Goal: Task Accomplishment & Management: Complete application form

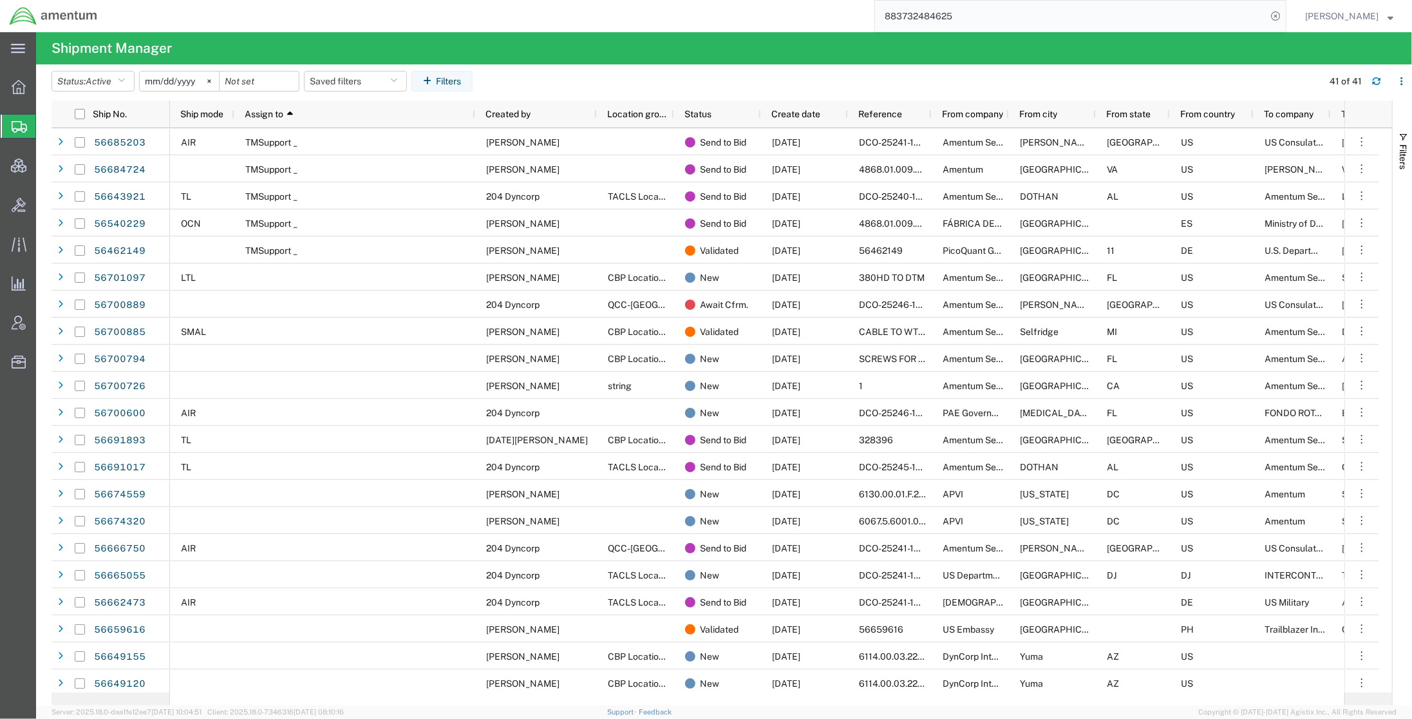
click at [0, 0] on span "Create Shipment" at bounding box center [0, 0] width 0 height 0
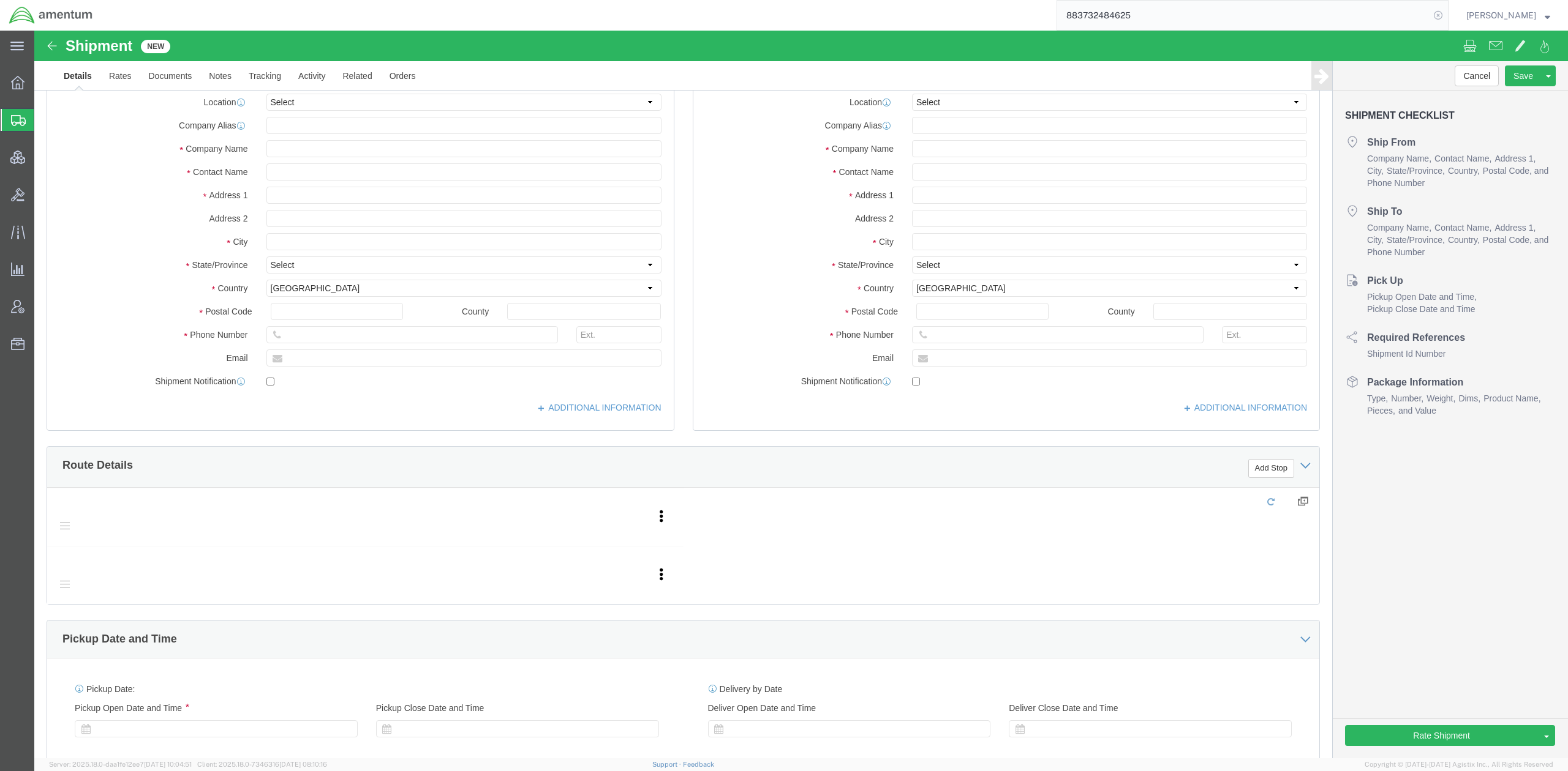
click at [1343, 18] on icon at bounding box center [1438, 15] width 17 height 17
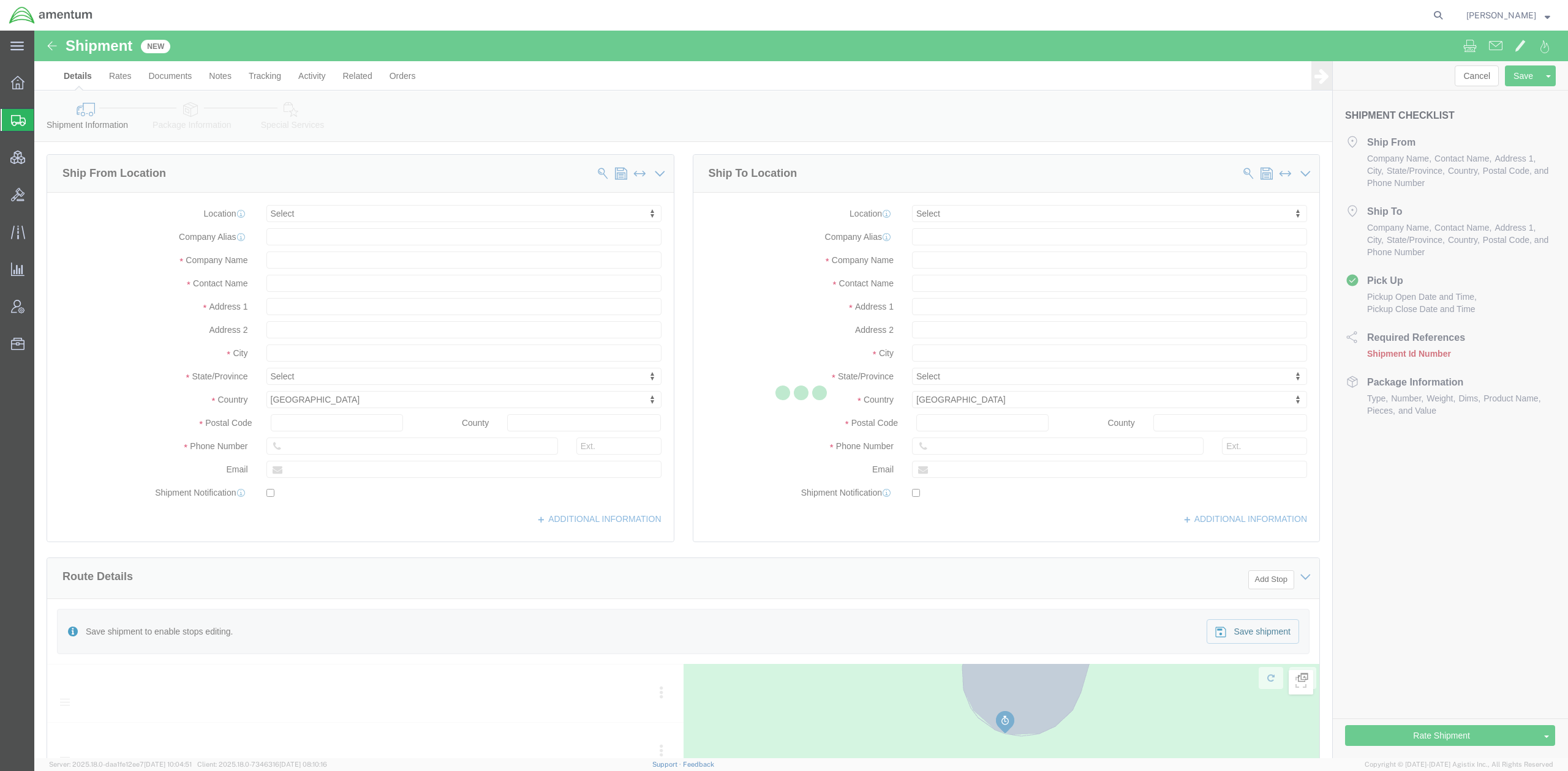
select select
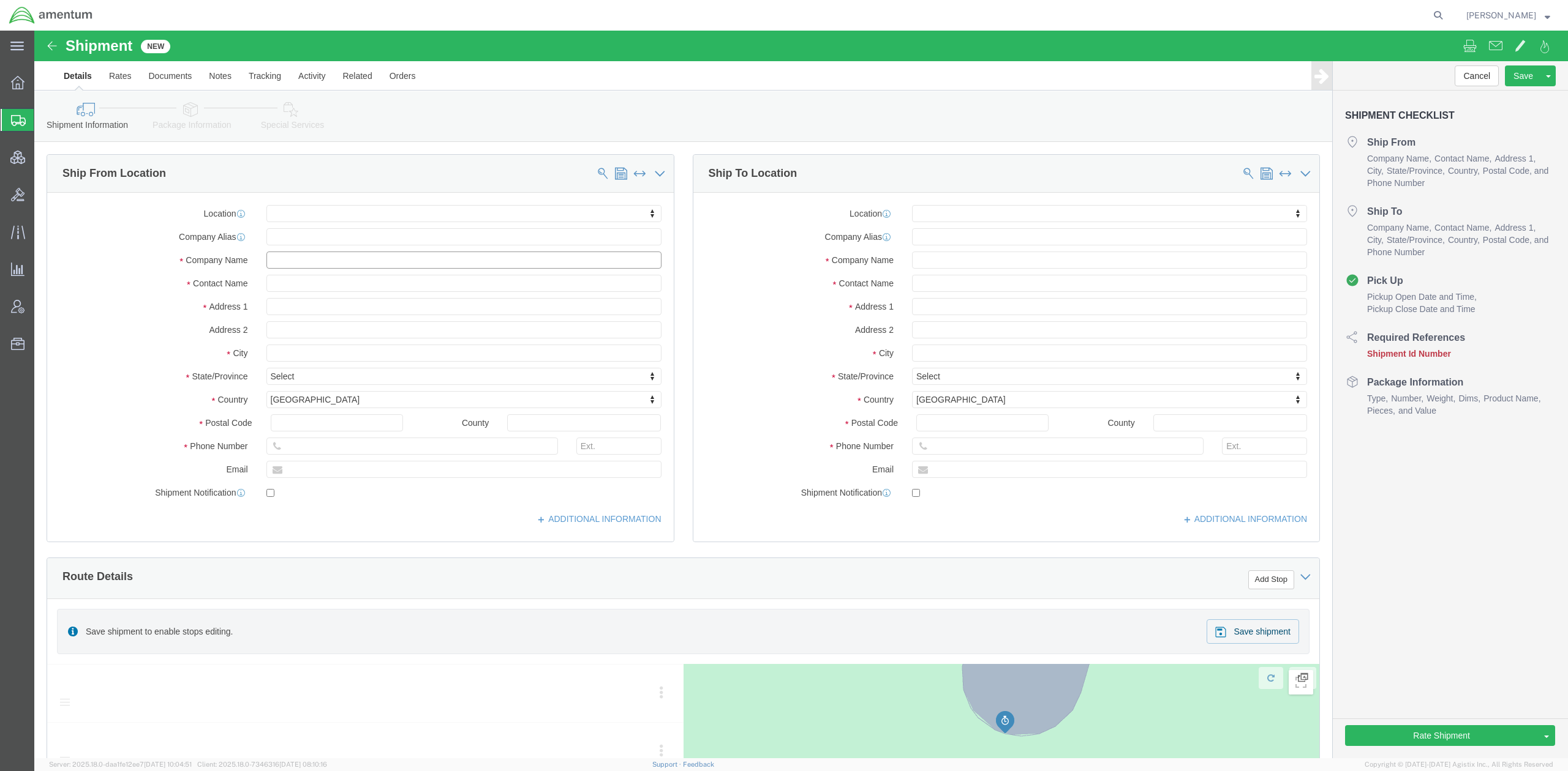
click input "text"
paste input "Marque H. Davis"
type input "Marque H. Davis"
click input "text"
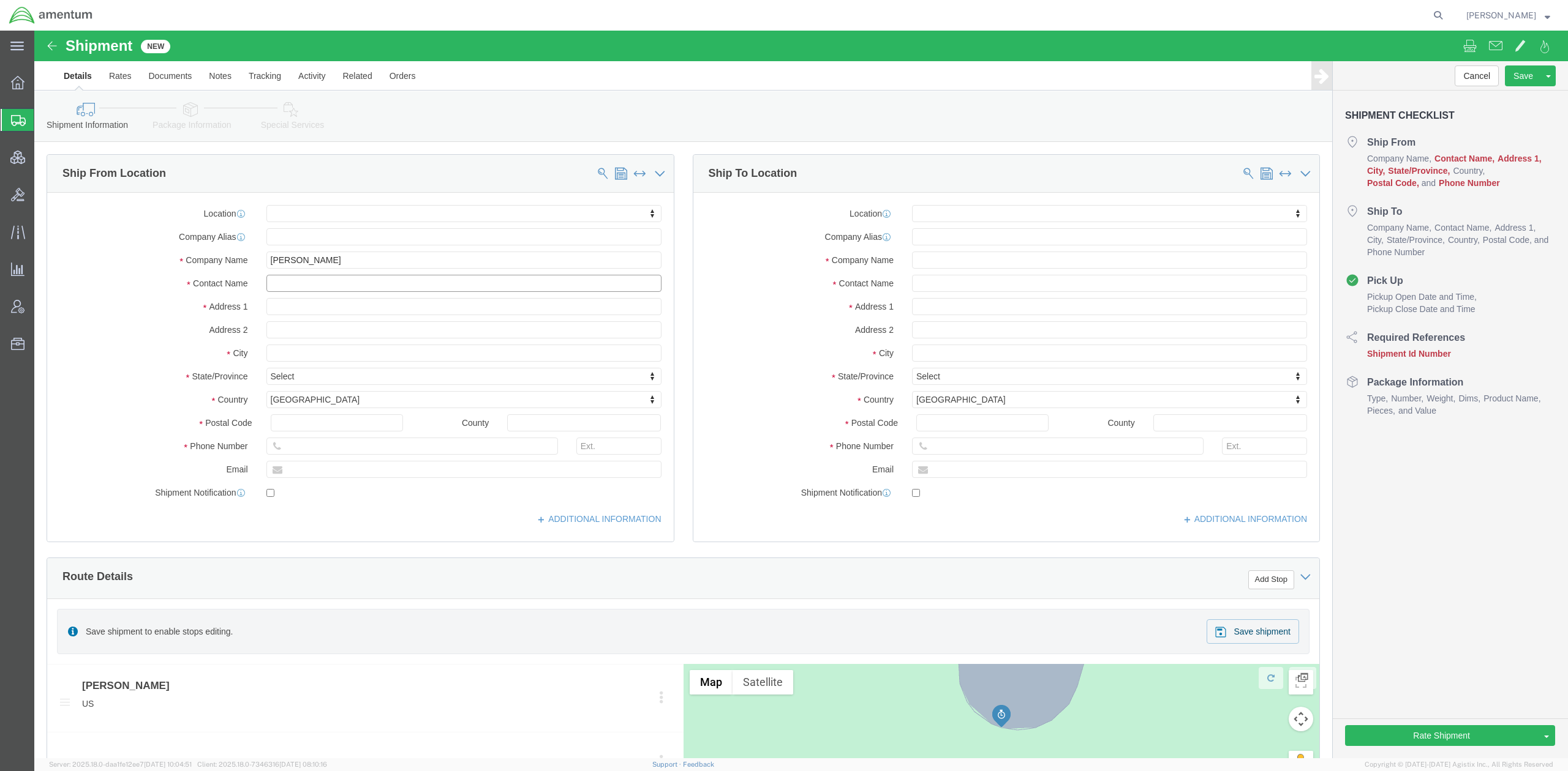
paste input "Marque H. Davis"
type input "Marque H. Davis"
click input "text"
paste input "Naval Support Activity NCTS Viale Ruffo Di Calabria"
type input "Naval Support Activity NCTS Viale Ruffo Di Calabria"
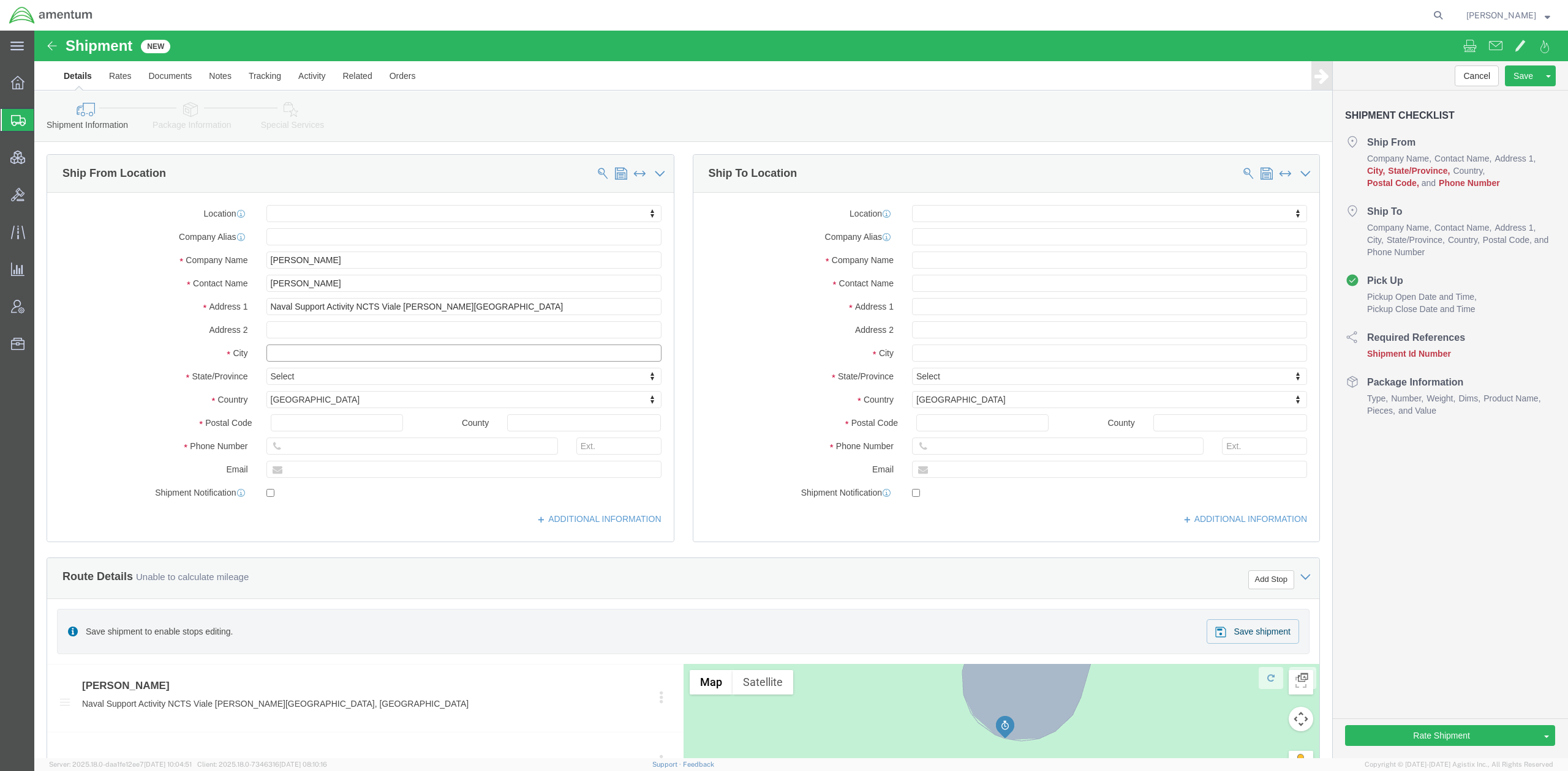
click input "text"
paste input "Naples"
type input "Naples"
type input "i"
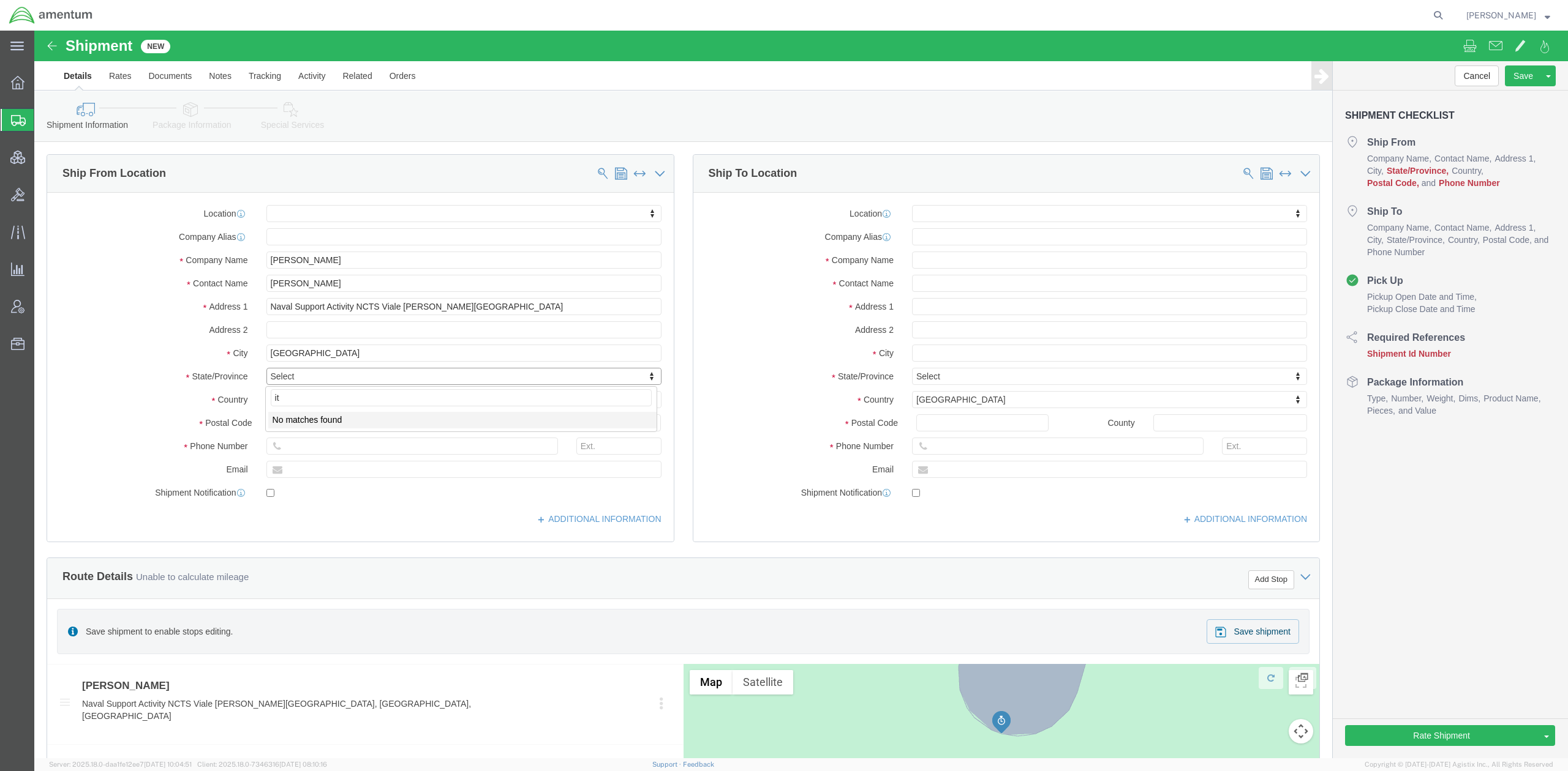
type input "i"
type input "ital"
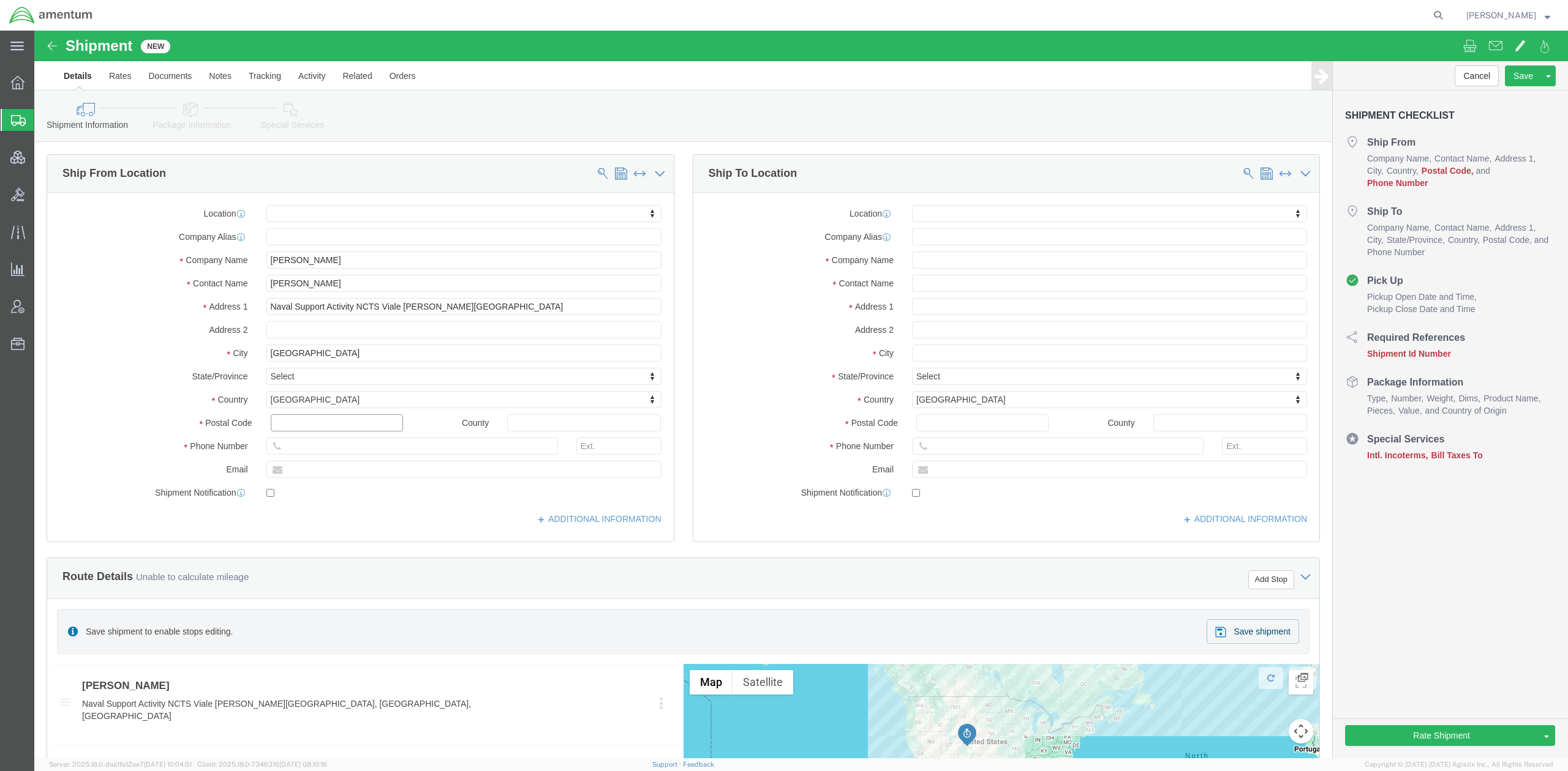
click input "text"
paste input "80144"
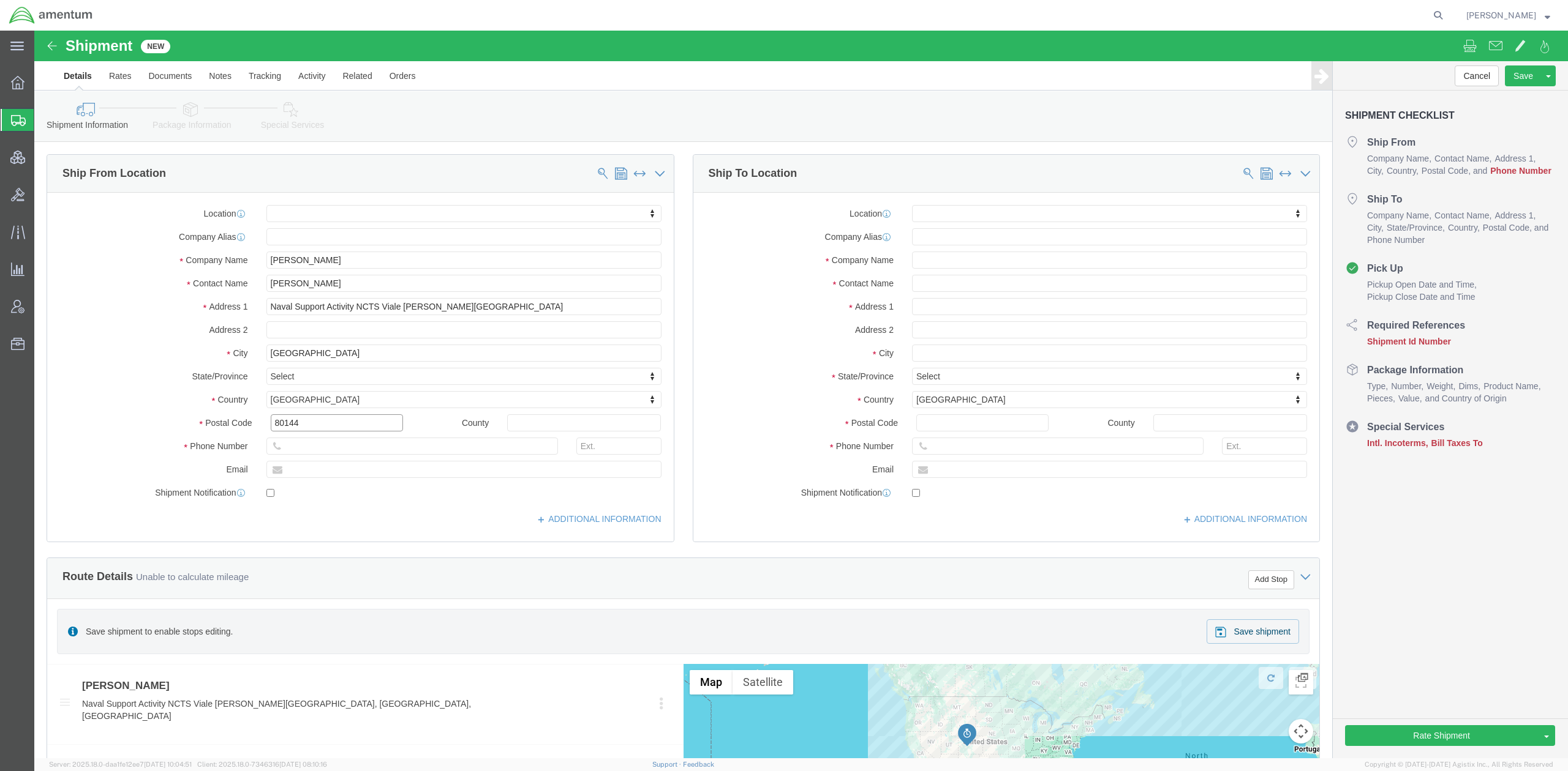
type input "80144"
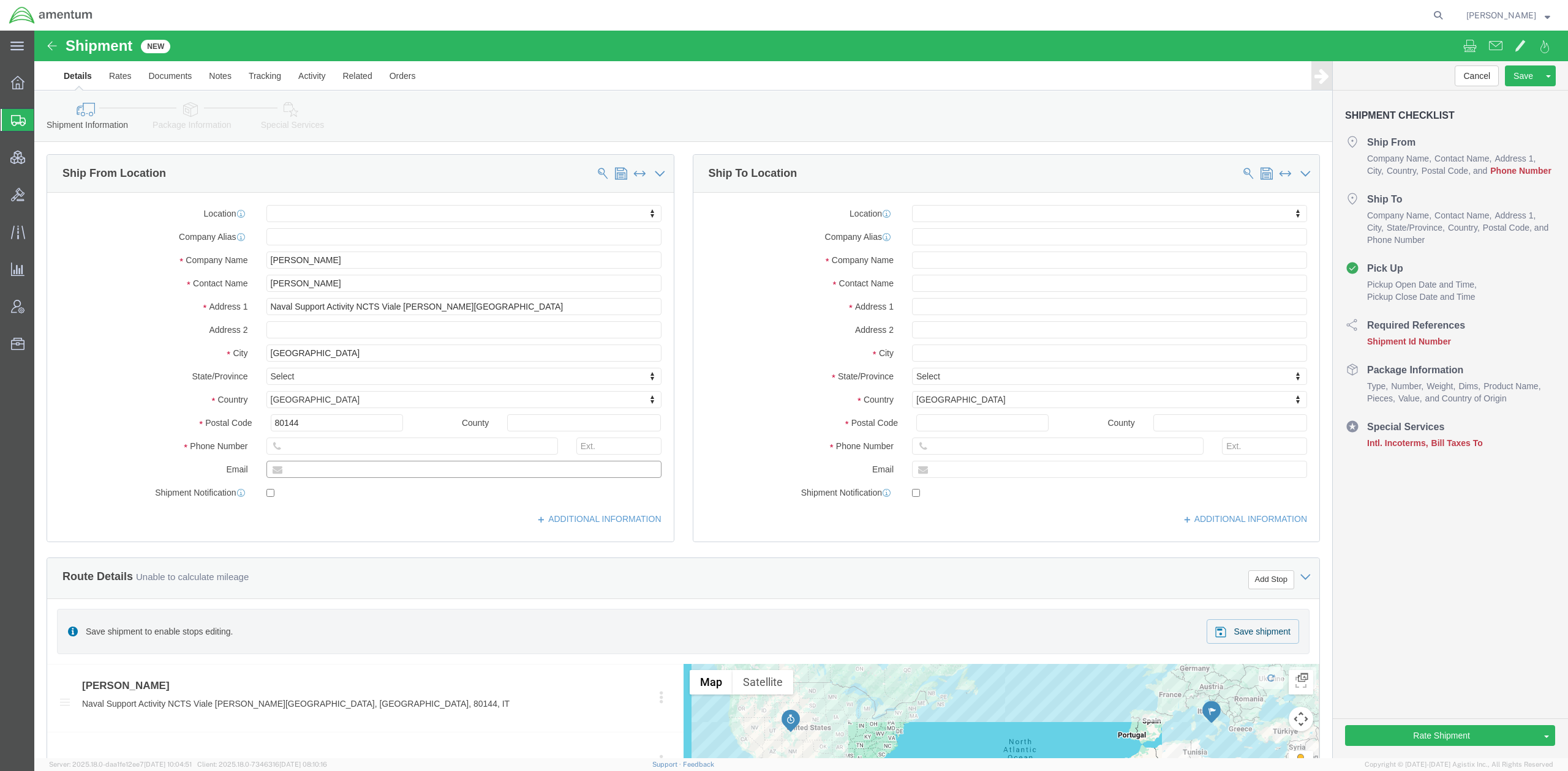
click input "text"
paste input "Marque.Davis@gmail.com"
type input "Marque.Davis@gmail.com"
click label
click input "checkbox"
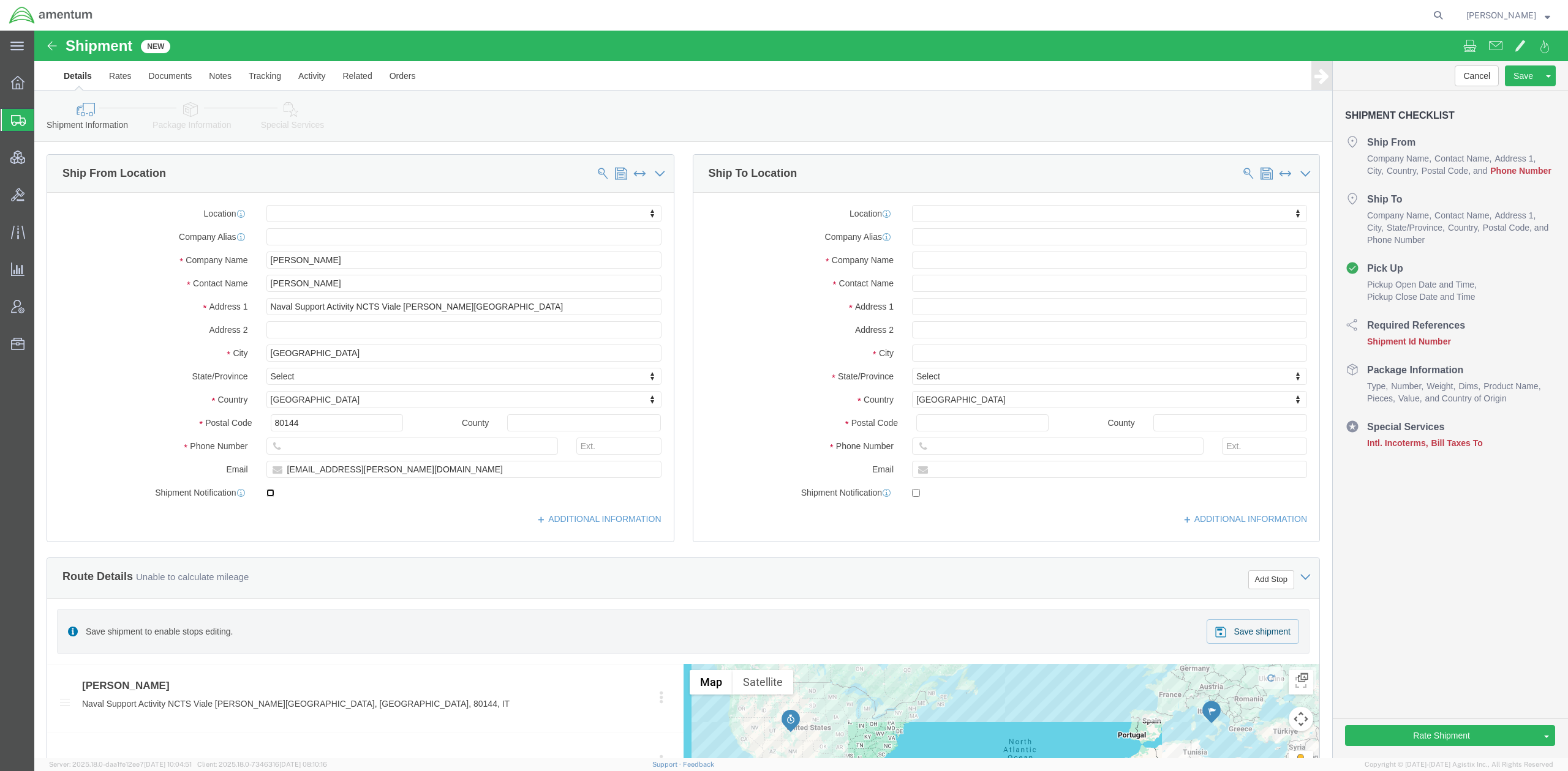
checkbox input "false"
click input "text"
paste input "+39 3478883898"
type input "+39 3478883898"
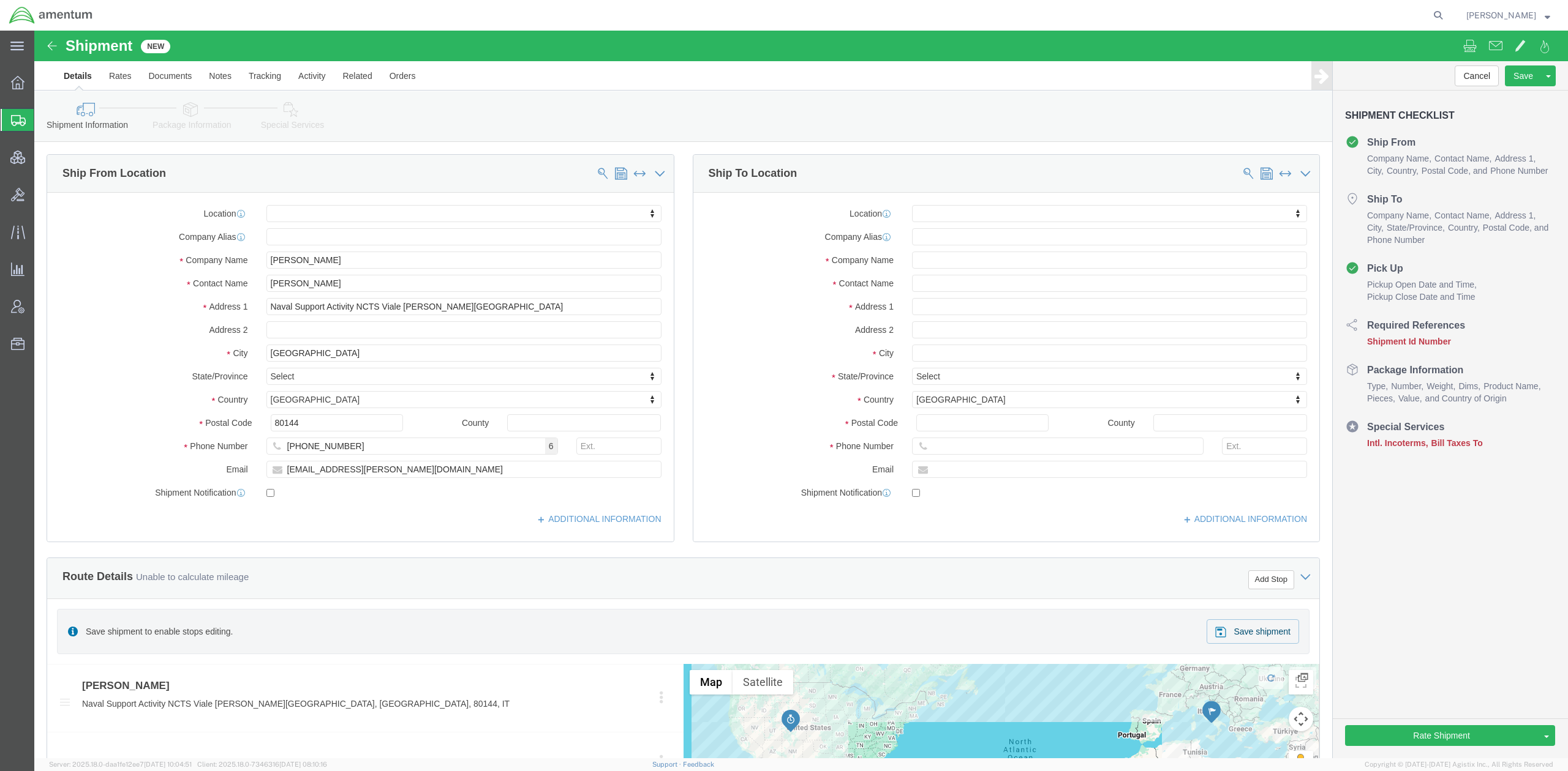
click div "ADDITIONAL INFORMATION"
type input "afw"
select select "34021"
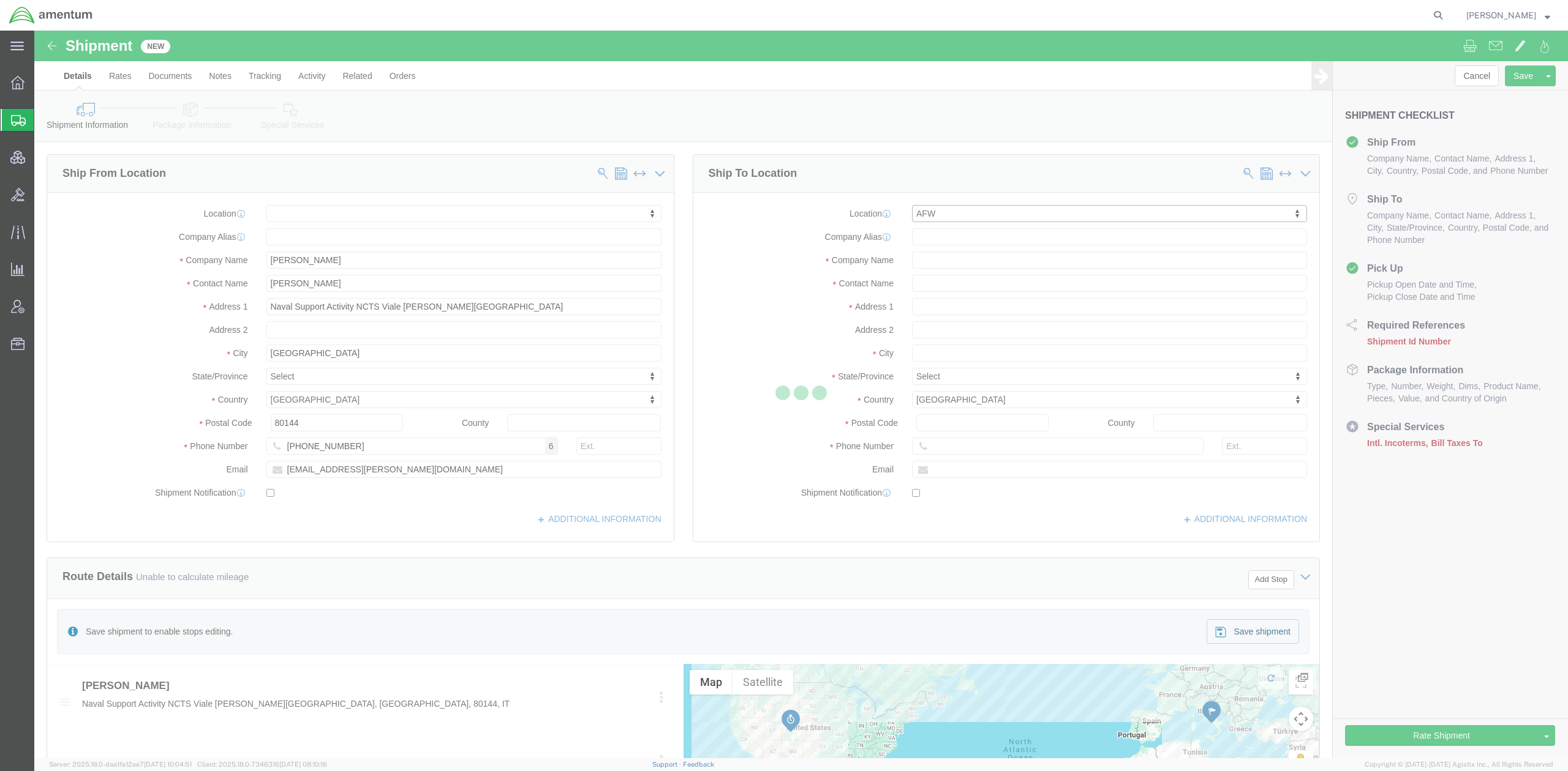
select select "TX"
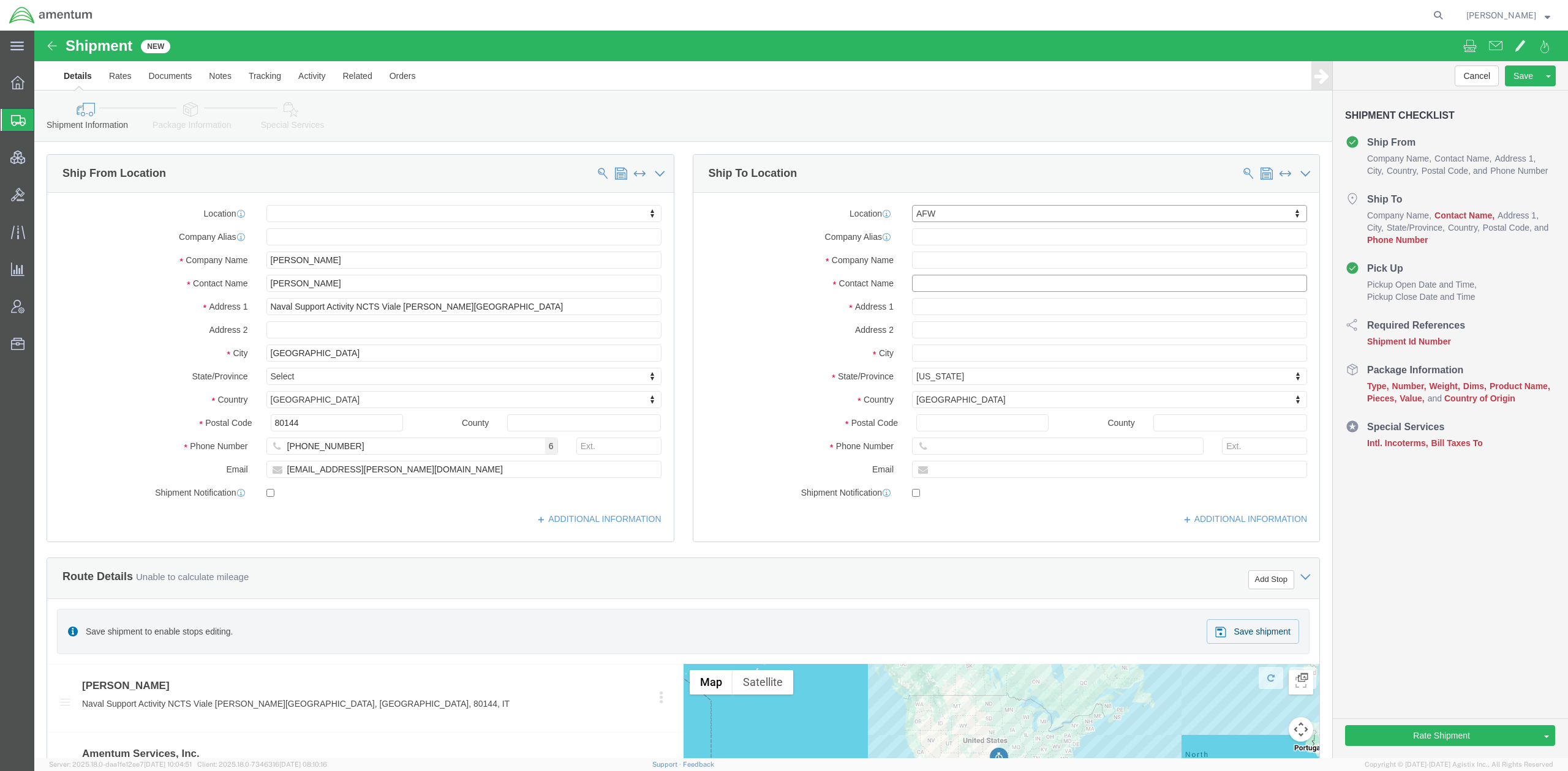
click input "text"
type input "c/o the IT Service Desk"
click input "text"
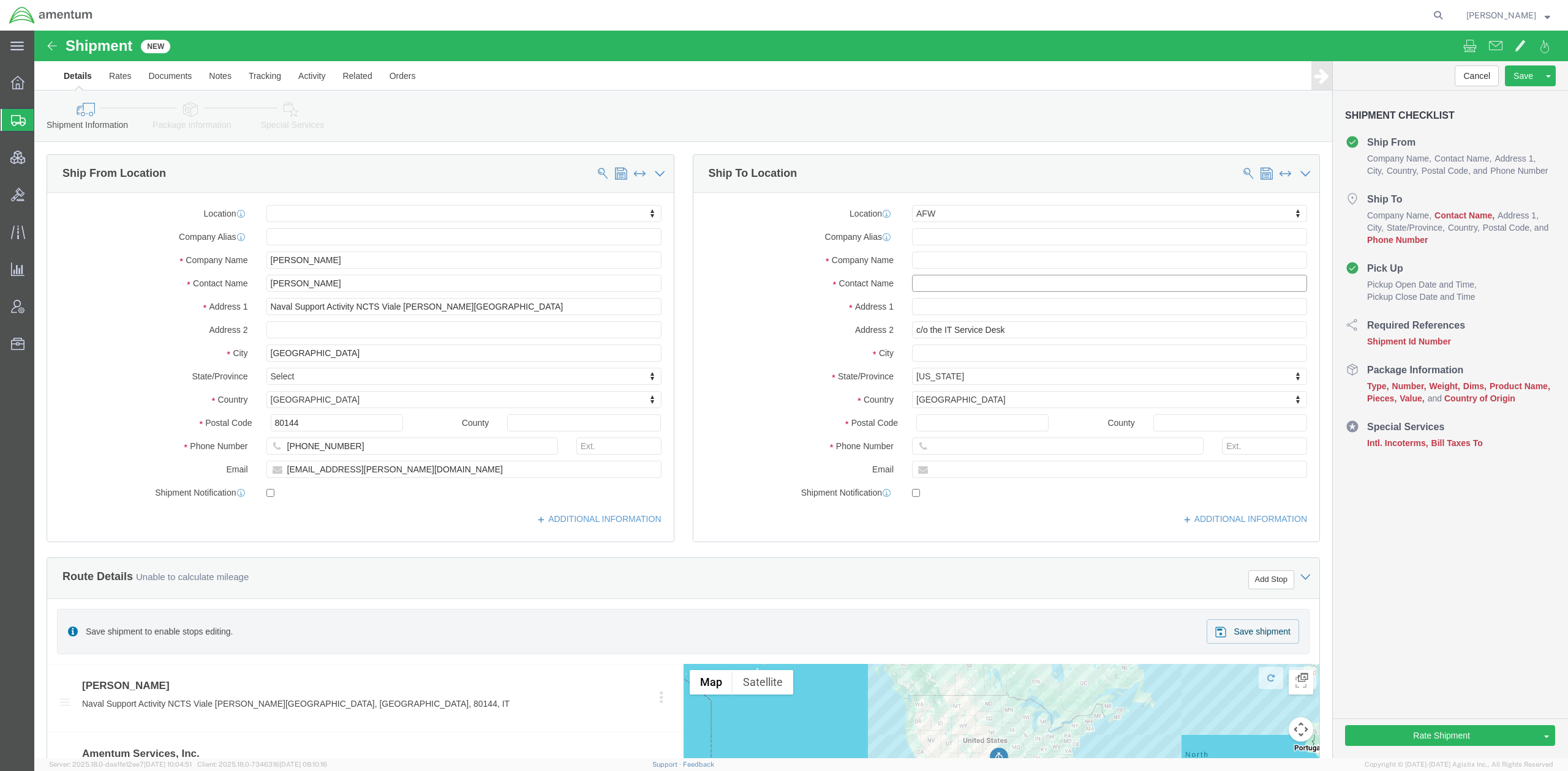
paste input "Senecia (Necia) Morgan"
type input "[PERSON_NAME]"
type input "[STREET_ADDRESS]"
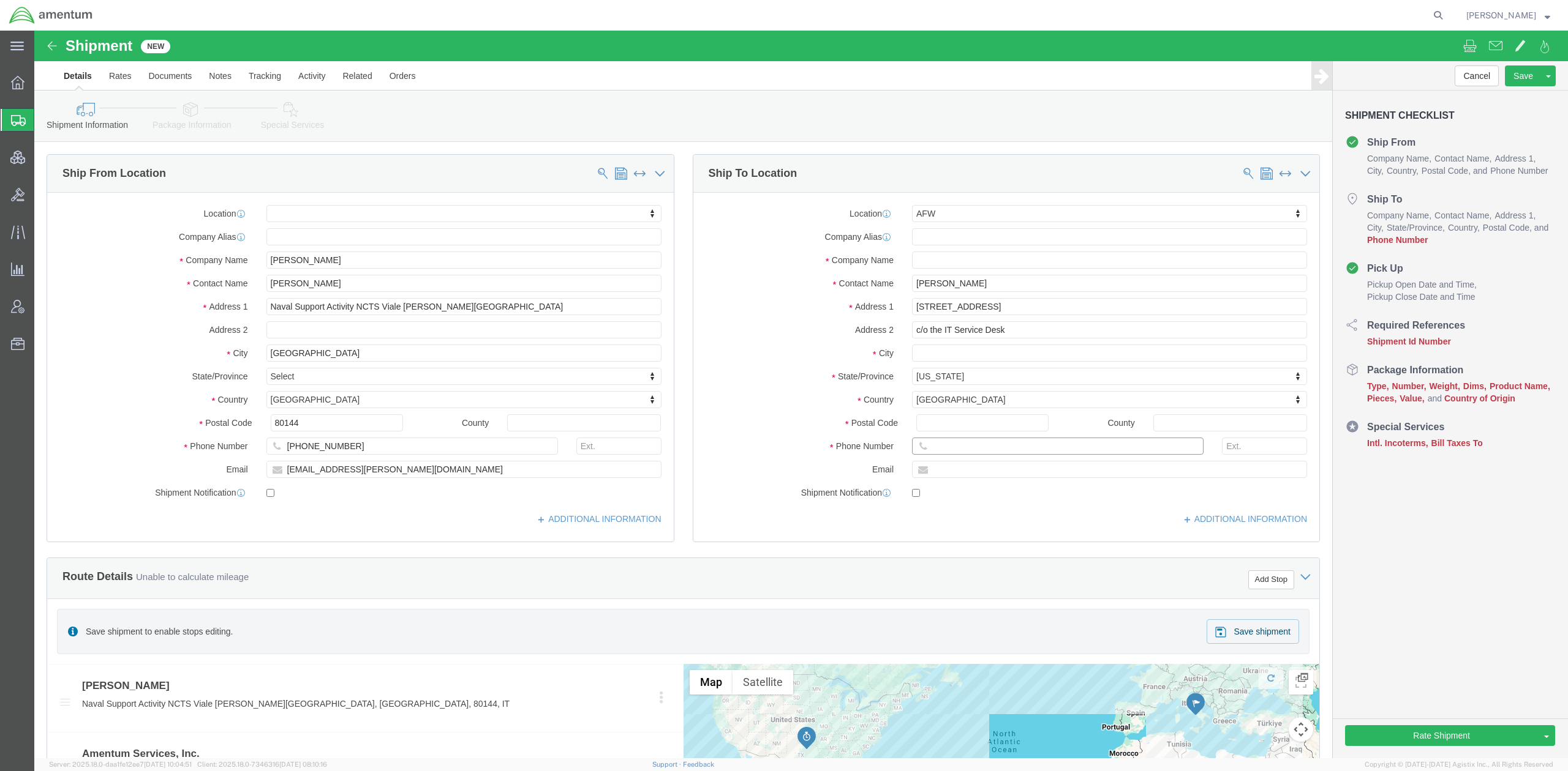
click input "text"
paste input "Senecia.Morgan@amentum.com"
type input "Senecia.Morgan@amentum.com"
click input "text"
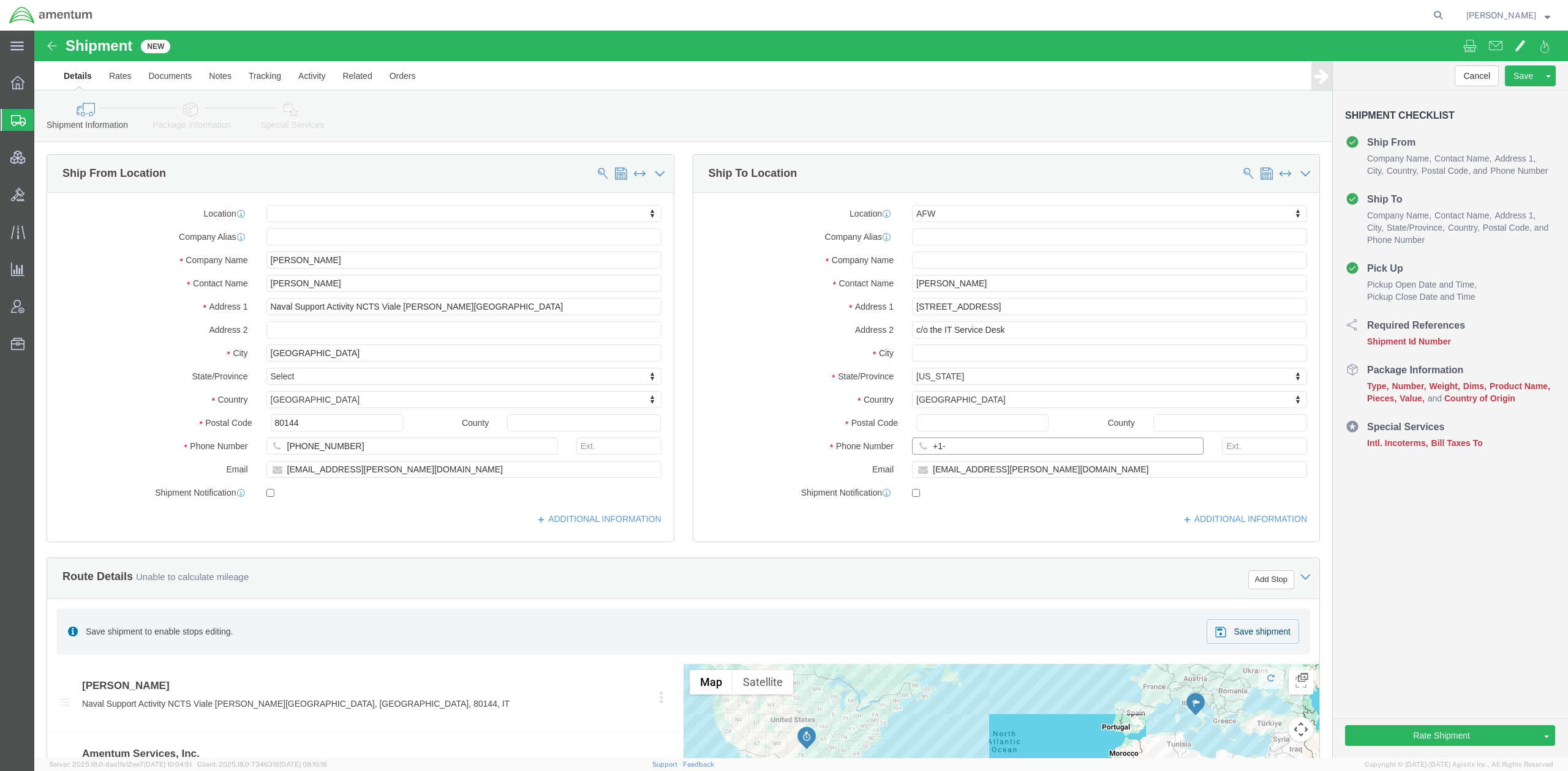
paste input "817-224-1568"
type input "[PHONE_NUMBER]"
click div "ADDITIONAL INFORMATION"
click input "checkbox"
checkbox input "false"
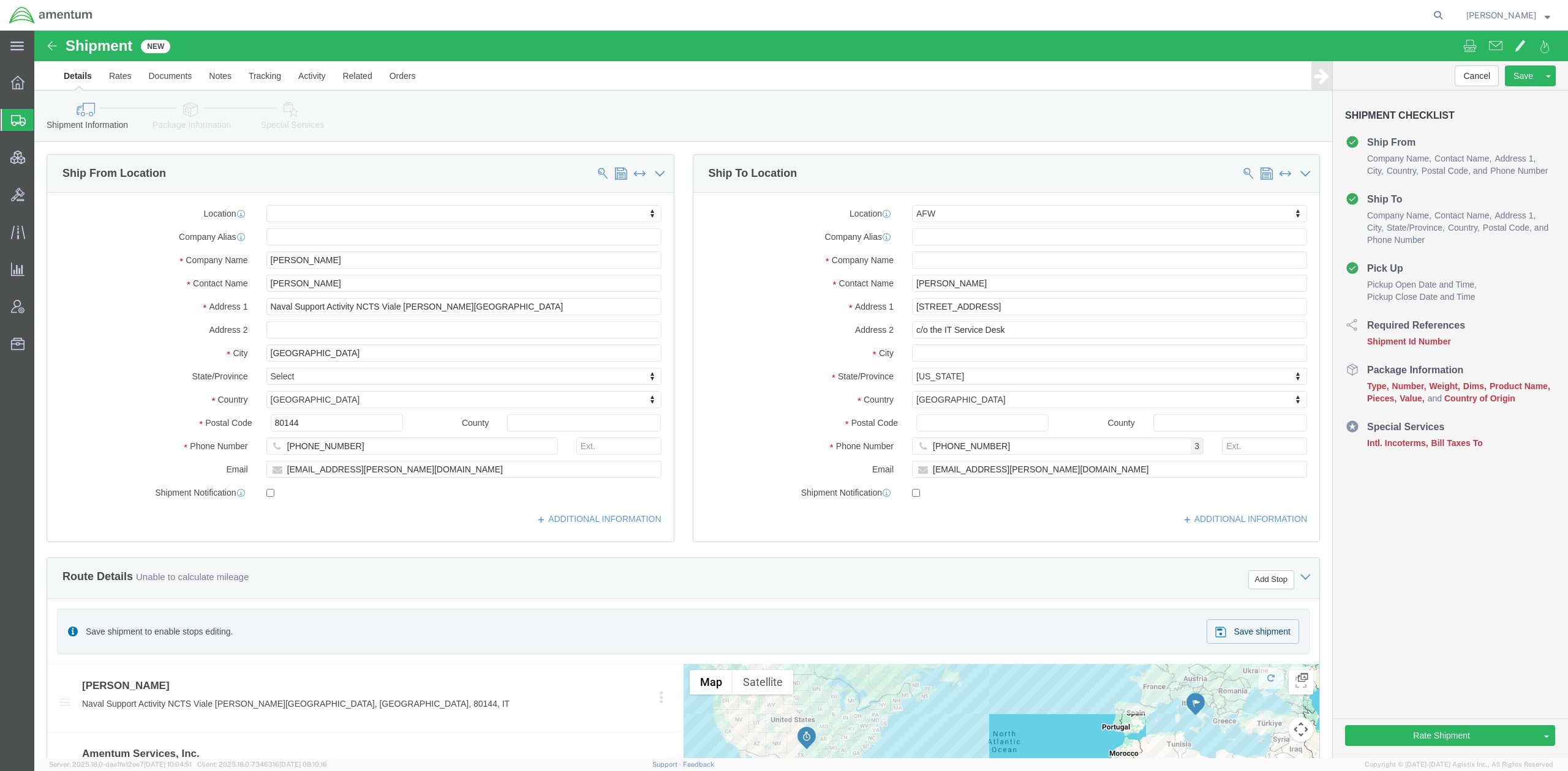
click div "Location AFW My Profile Location 1002-4122-6 1006-5256-0 1026-8910-0 1281-0560-…"
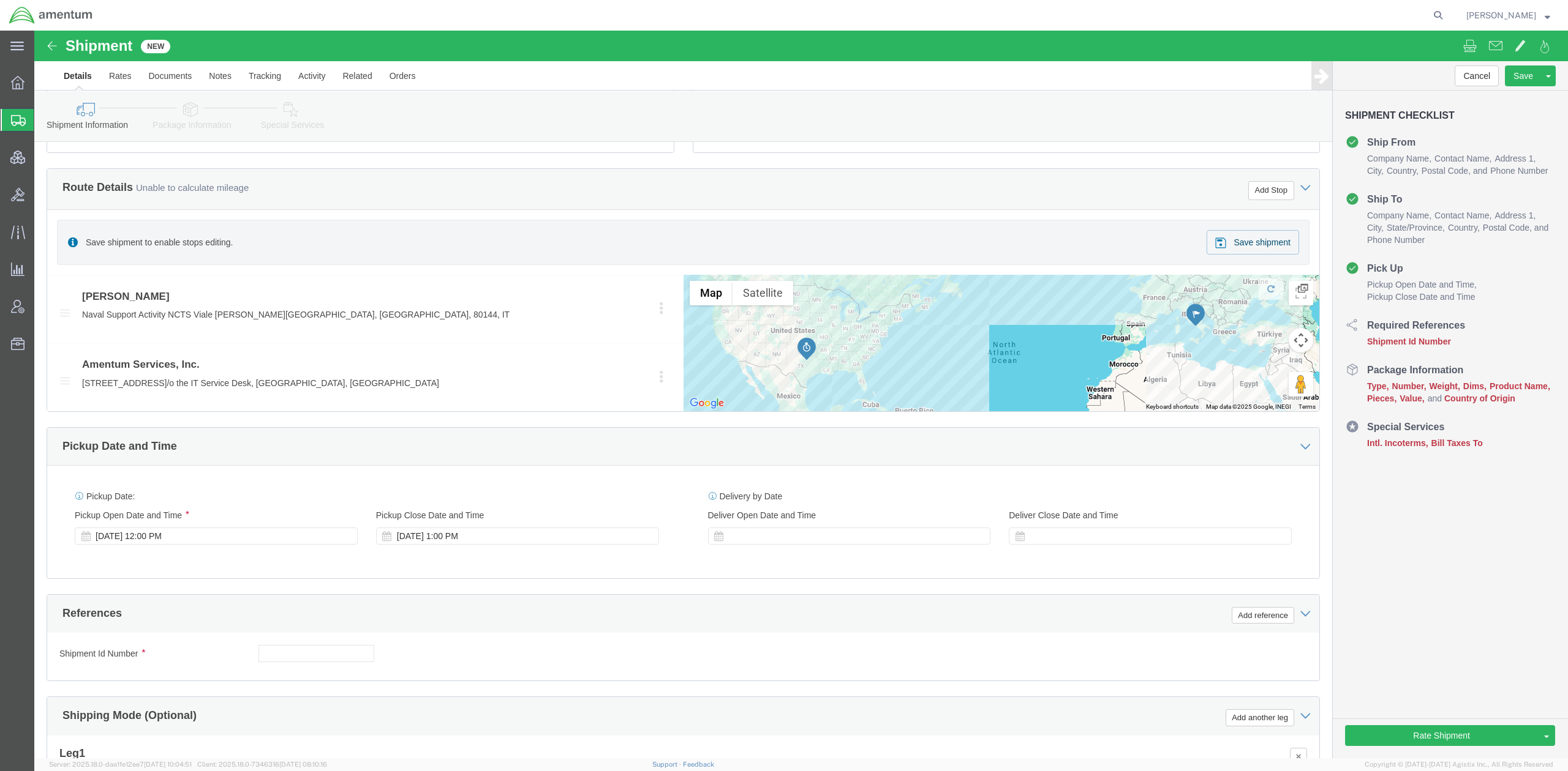
scroll to position [434, 0]
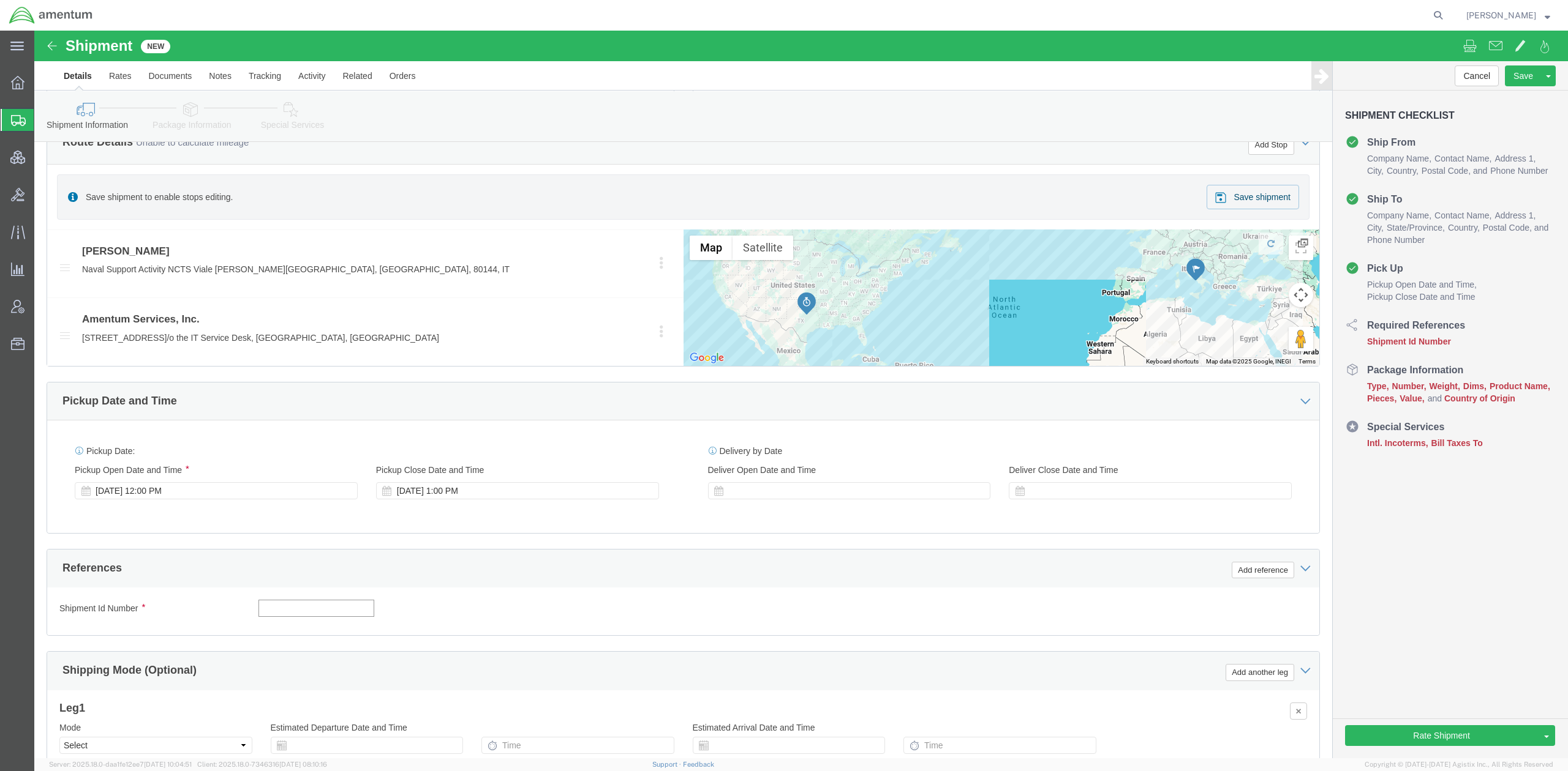
drag, startPoint x: 262, startPoint y: 583, endPoint x: 281, endPoint y: 580, distance: 19.2
click input "text"
paste input "NMSC SMSS"
click input "NMSC SMSS_"
paste input "Marque H. Davis"
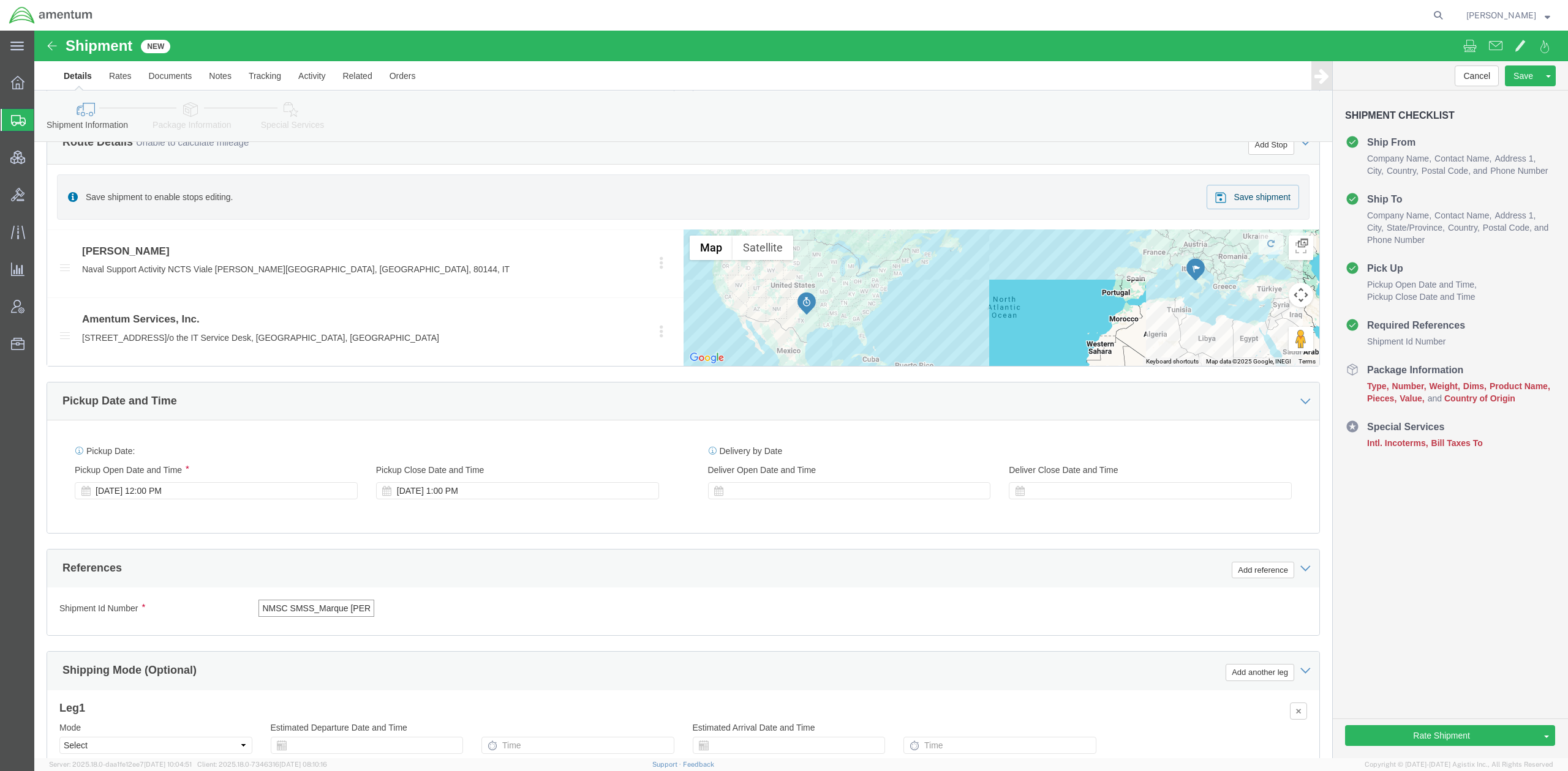
scroll to position [0, 16]
click input "NMSC SMSS_Marque H. Davis"
type input "NMSC SMSS_Marque Davis"
click div "Shipment Id Number NMSC SMSS_Marque Davis Select Account Type Activity ID Airli…"
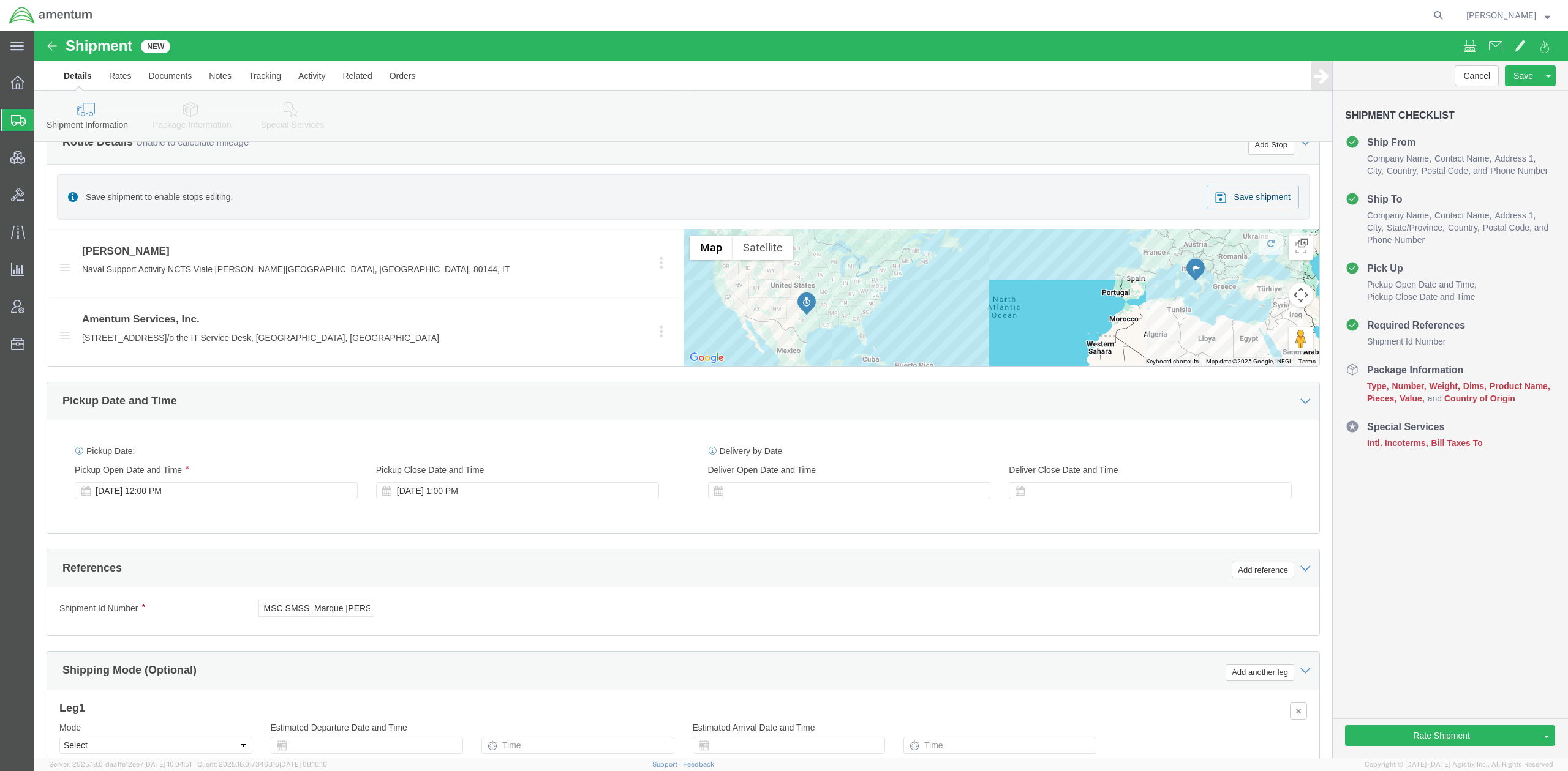
scroll to position [0, 0]
click button "Add reference"
click select "Select Account Type Activity ID Airline Appointment Number ASN Batch Request # …"
select select "DEPT"
click select "Select Account Type Activity ID Airline Appointment Number ASN Batch Request # …"
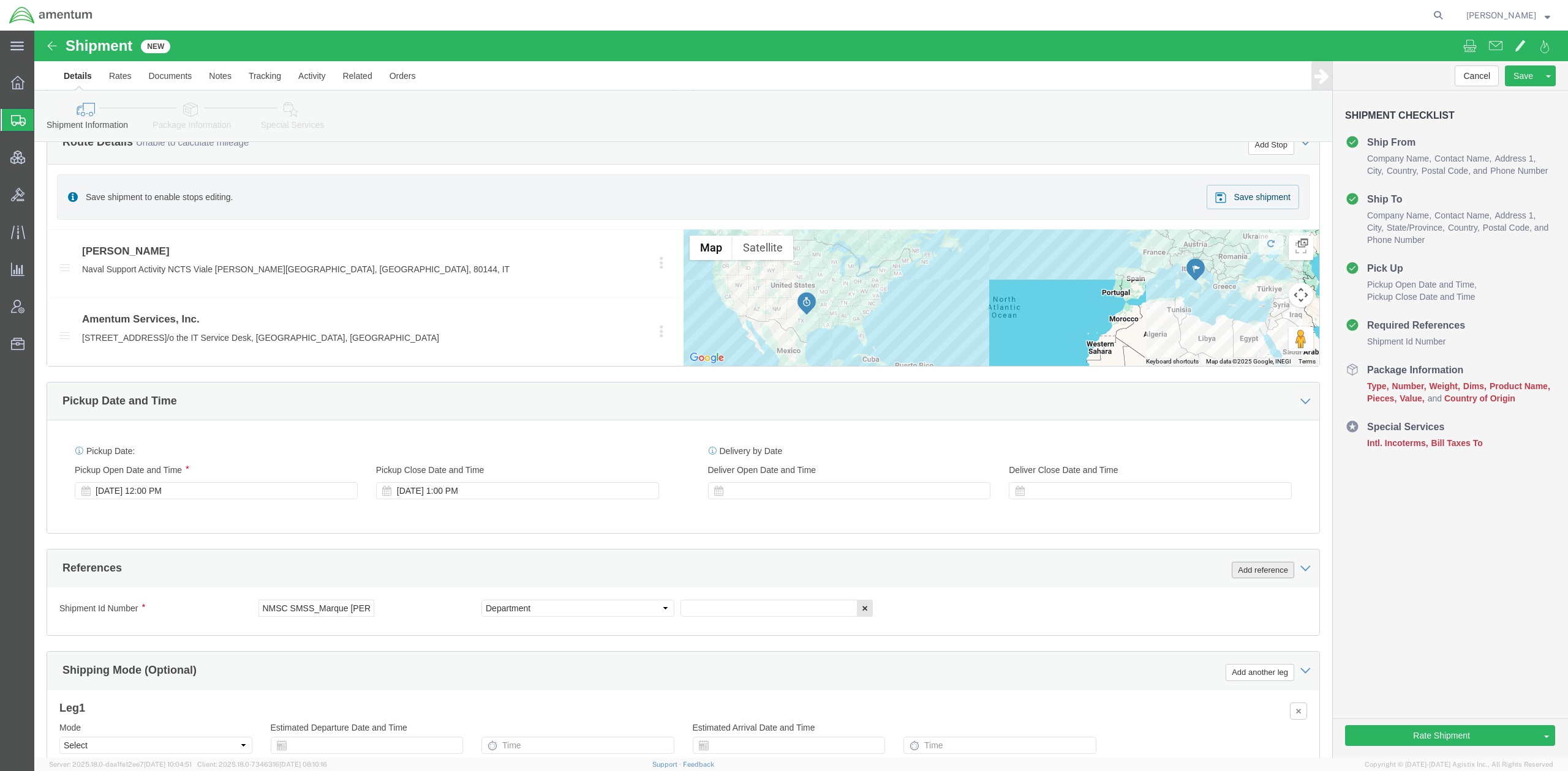
click button "Add reference"
click select "Select Account Type Activity ID Airline Appointment Number ASN Batch Request # …"
select select "PROJNUM"
click select "Select Account Type Activity ID Airline Appointment Number ASN Batch Request # …"
click input "text"
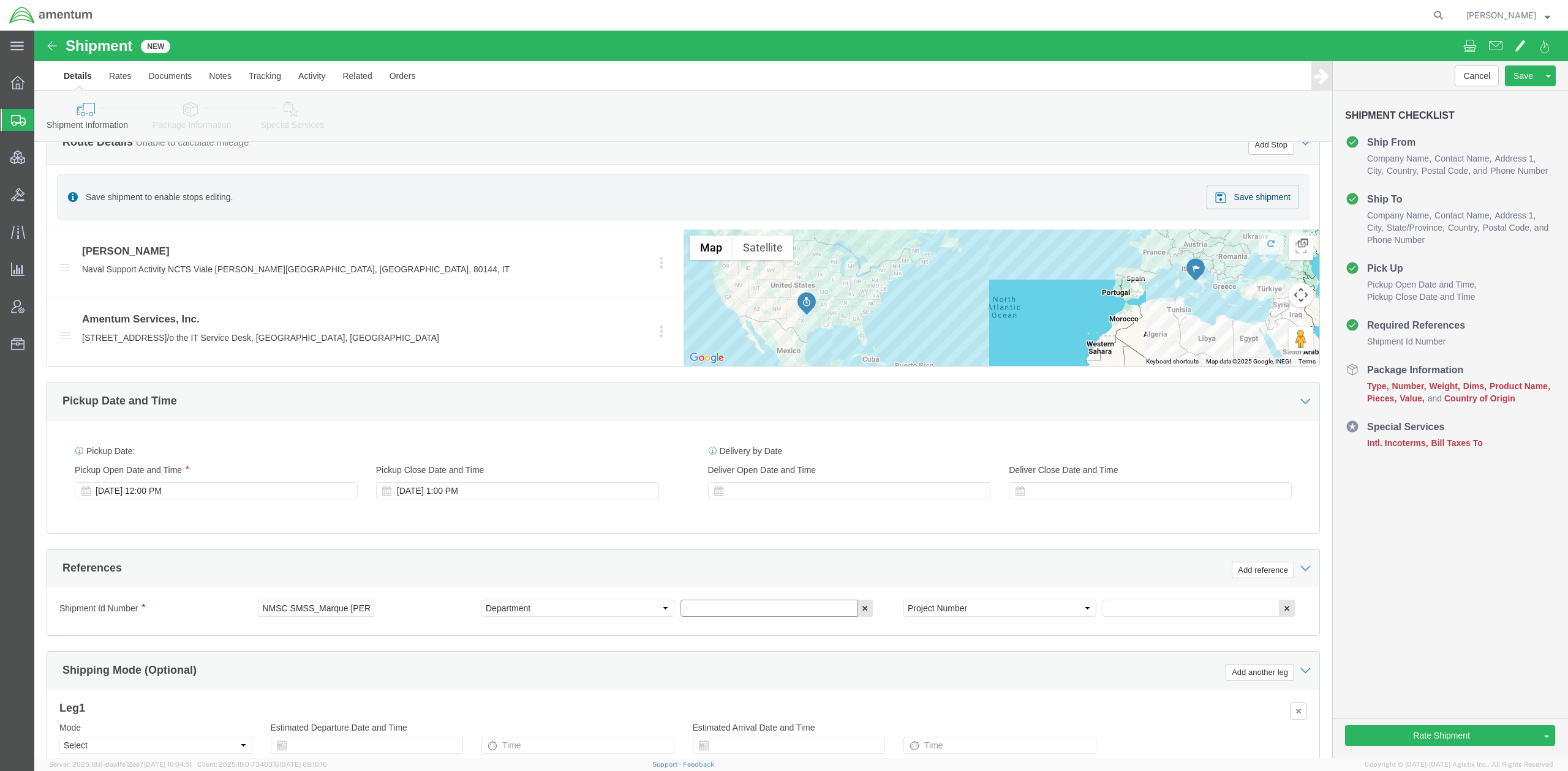
paste input "NMSC SMSS"
type input "NMSC SMSS"
click input "text"
paste input "4785.03.Z894.0001.AME.MIS.INTL"
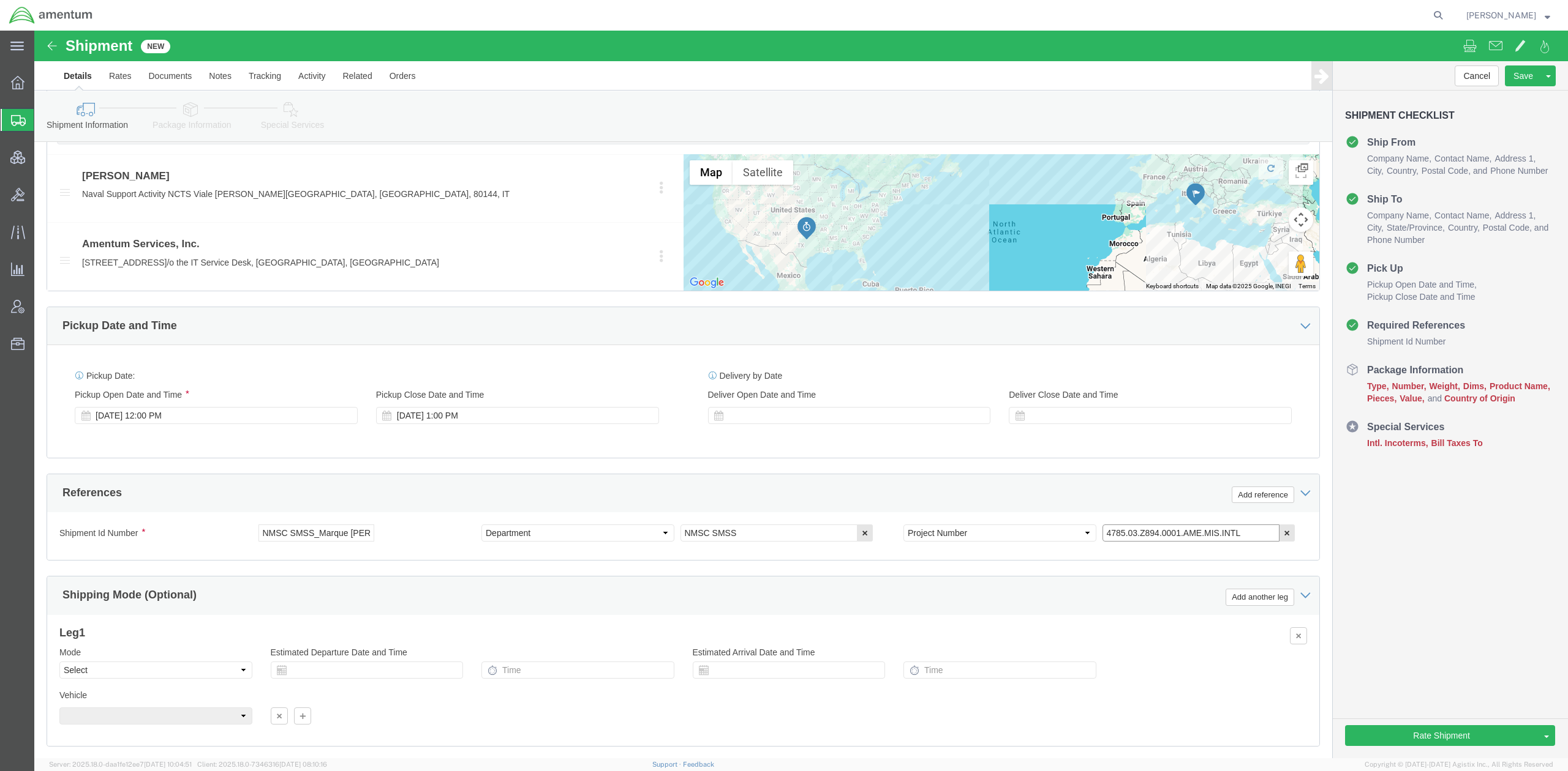
scroll to position [589, 0]
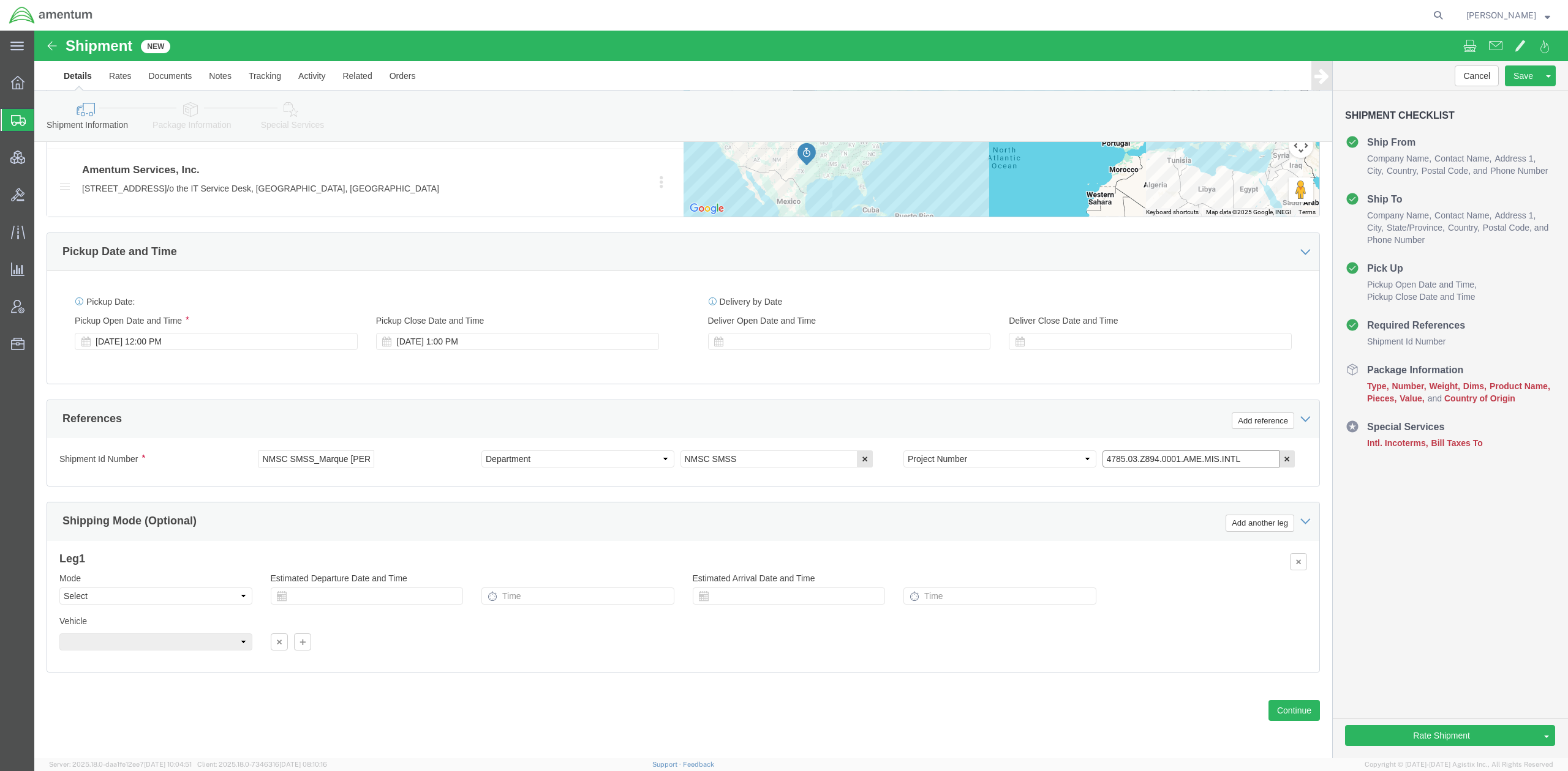
type input "4785.03.Z894.0001.AME.MIS.INTL"
click select "Select Air Less than Truckload Multi-Leg Ocean Freight Rail Small Parcel Truckl…"
select select "SMAL"
click select "Select Air Less than Truckload Multi-Leg Ocean Freight Rail Small Parcel Truckl…"
click div "Sep 03 2025 12:00 PM"
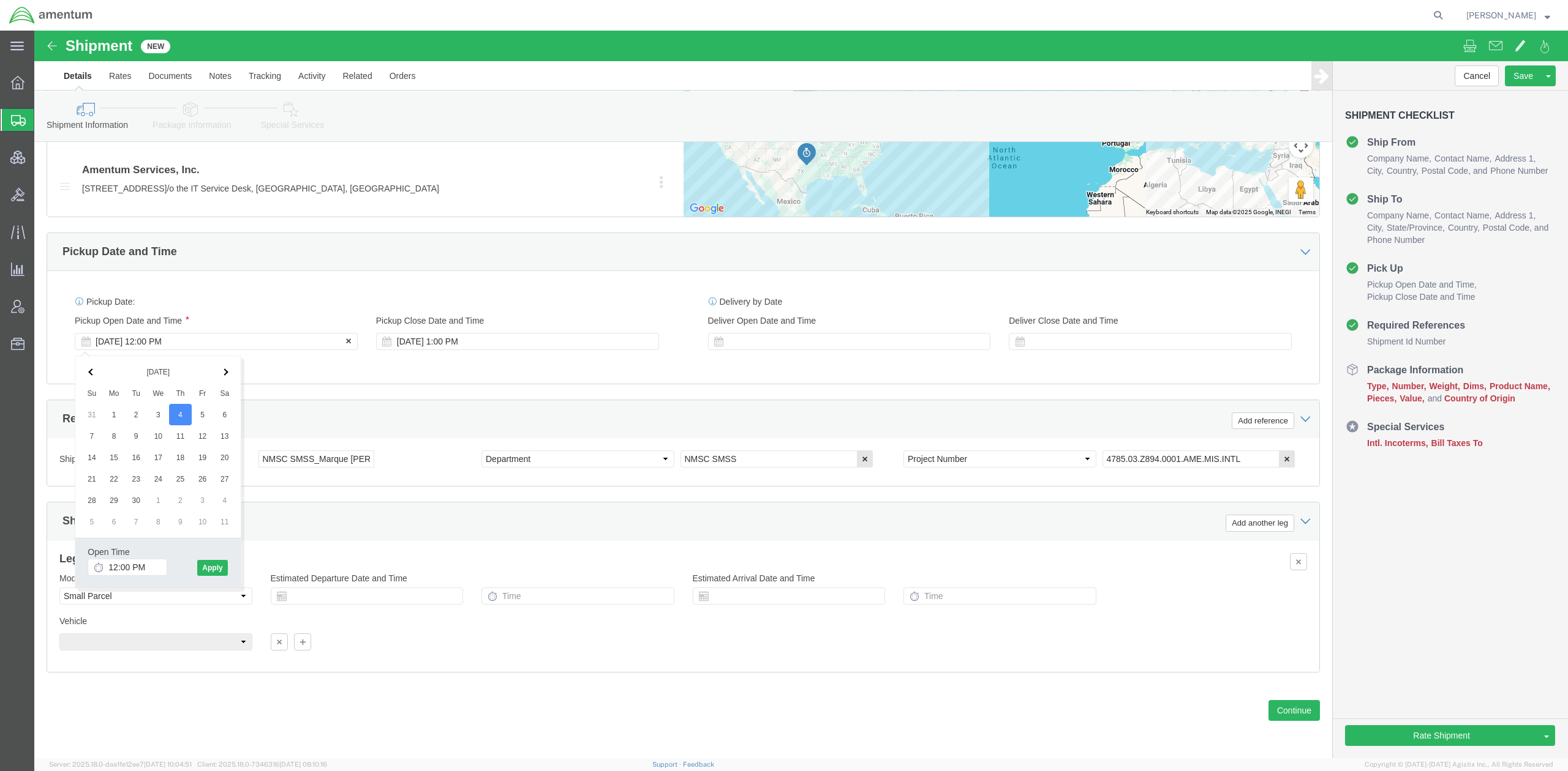
click div "Sep 03 2025 12:00 PM"
click div "Sep 04 2025 1:00 PM"
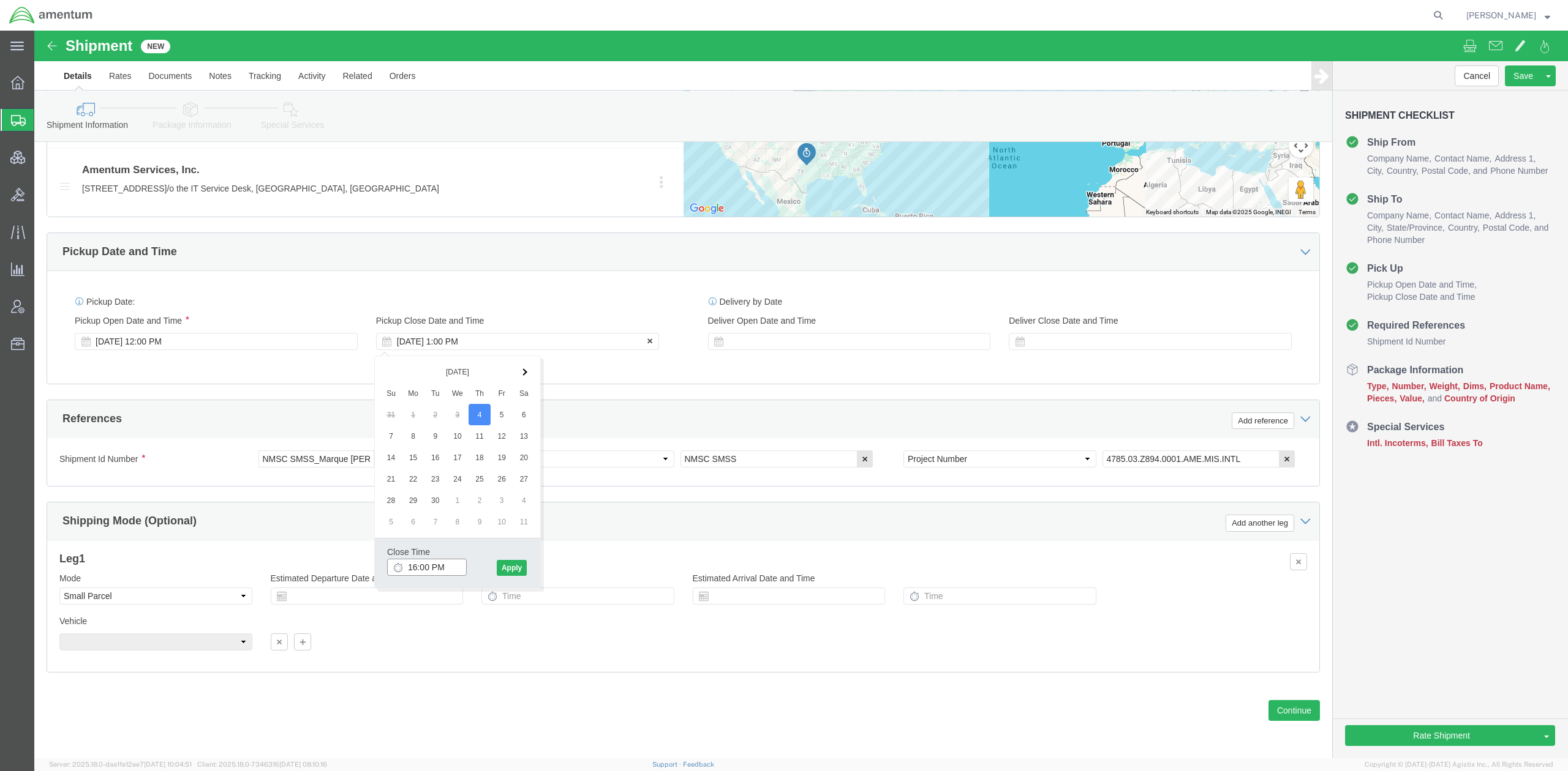
type input "4:00 PM"
click button "Apply"
click link "Package Information"
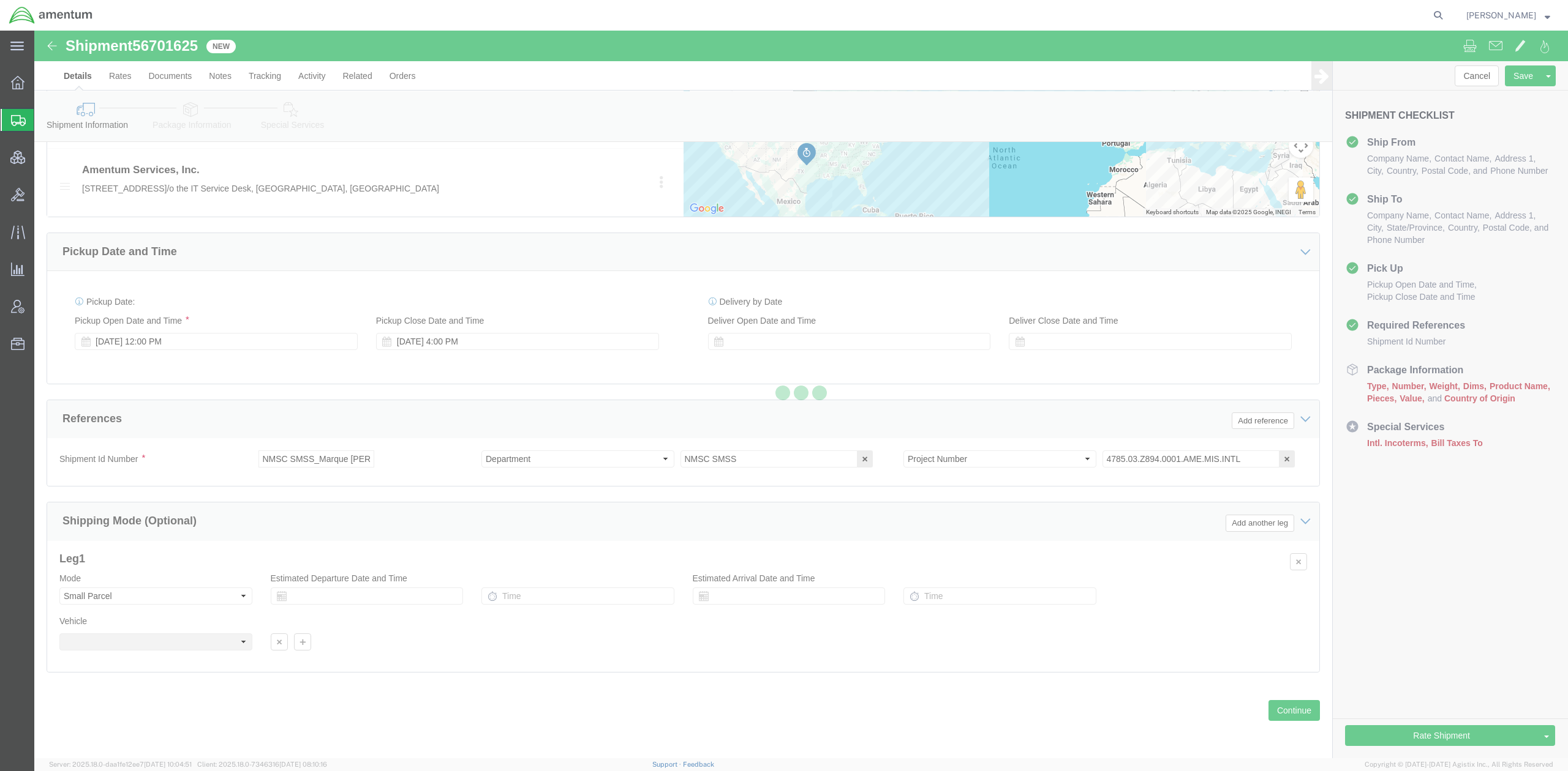
select select "34021"
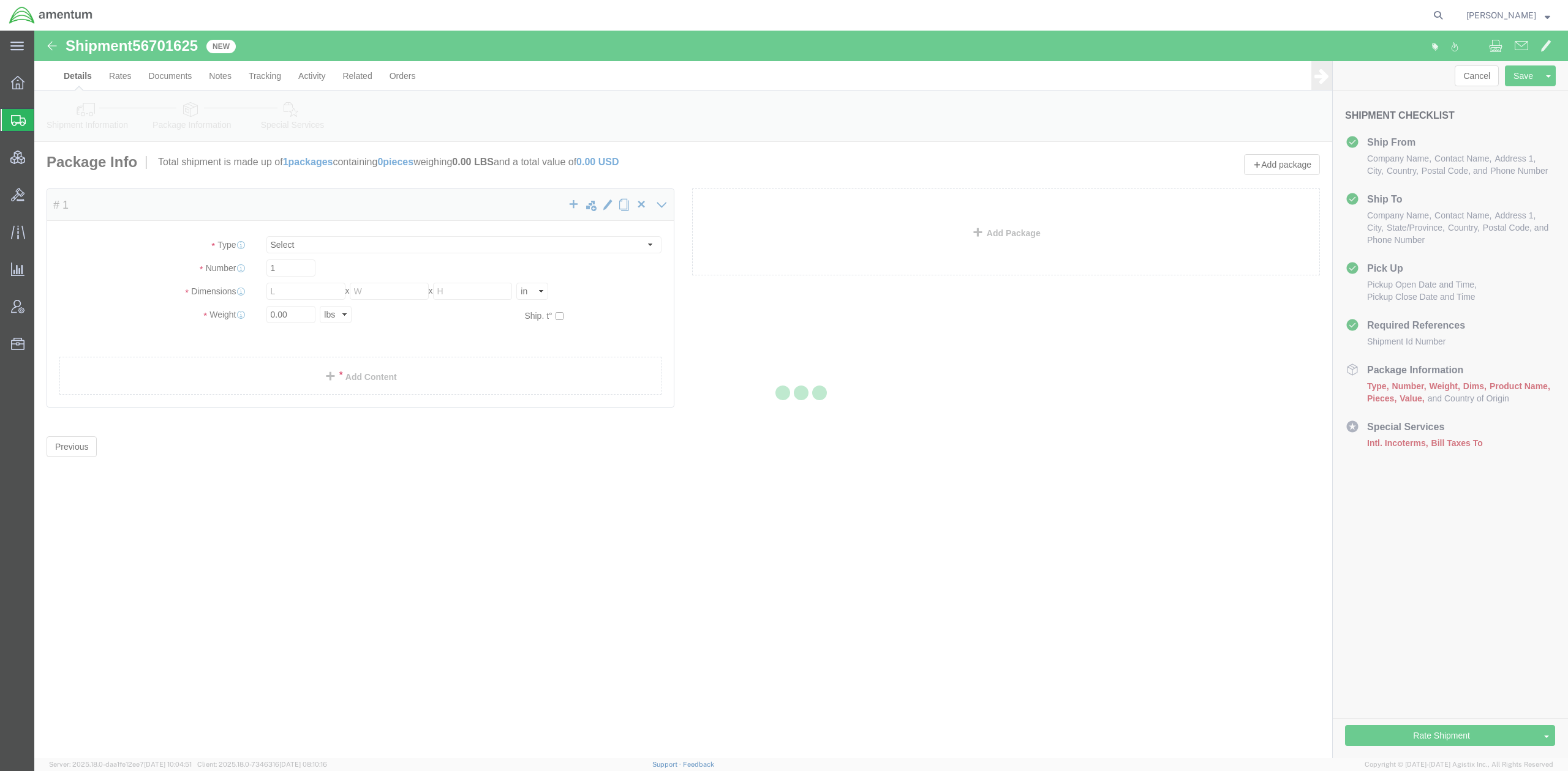
select select "YRPK"
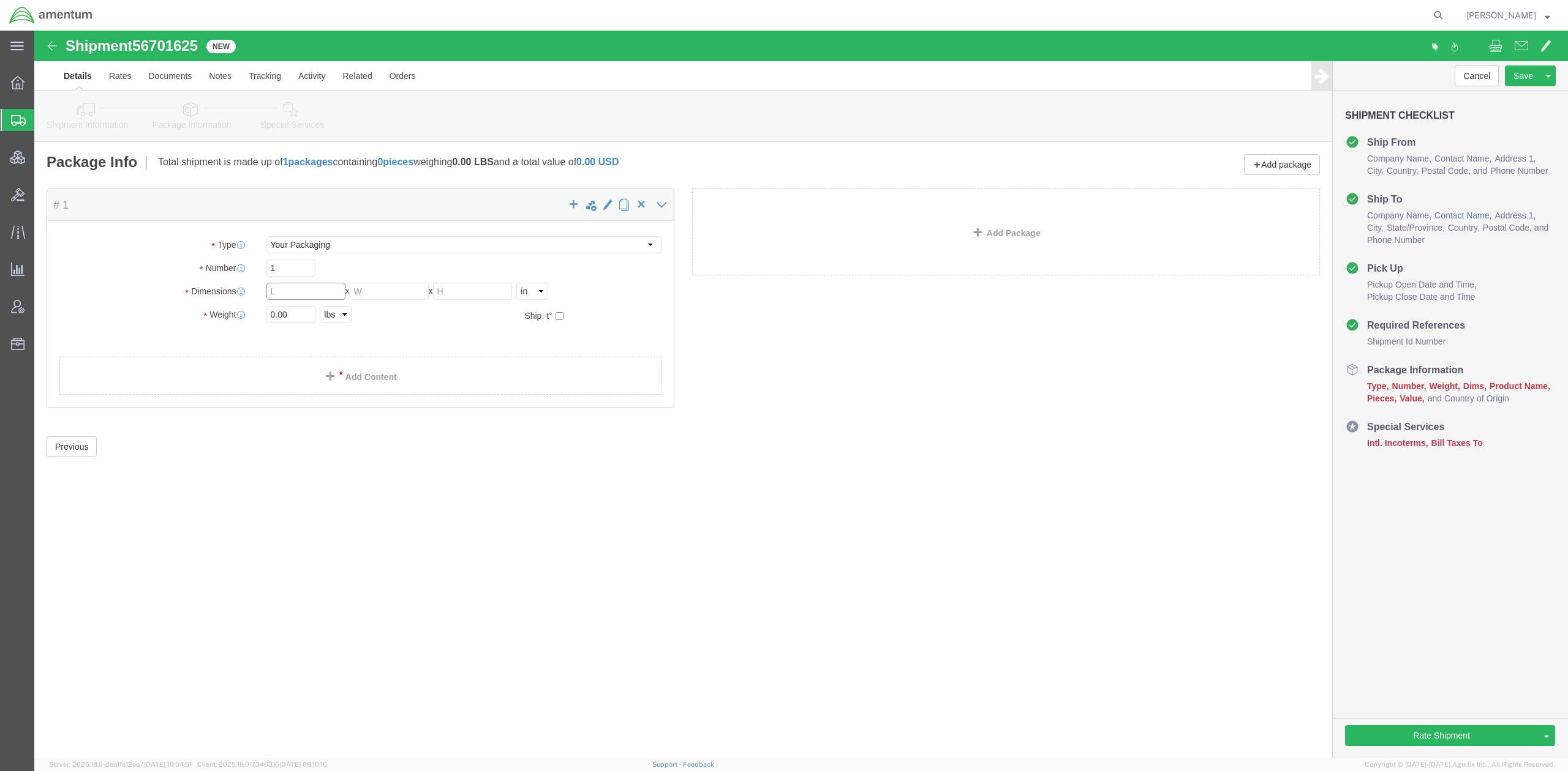
drag, startPoint x: 278, startPoint y: 264, endPoint x: 48, endPoint y: 222, distance: 233.8
click div "Package Type Select Bale(s) Basket(s) Bolt(s) Bottle(s) Buckets Bulk Bundle(s) …"
type input "14"
type input "12"
type input "4"
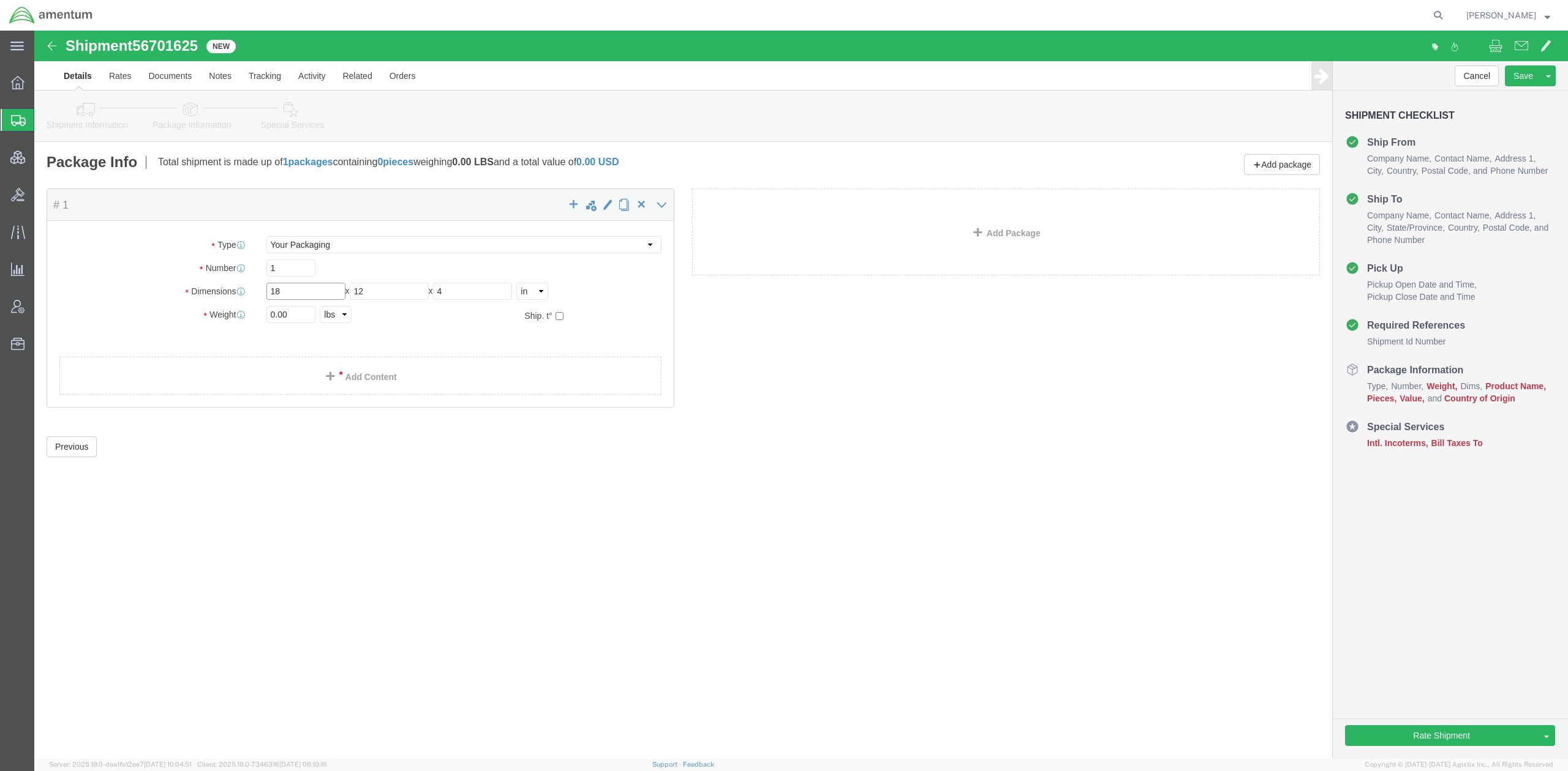
type input "18"
drag, startPoint x: 365, startPoint y: 256, endPoint x: 194, endPoint y: 208, distance: 177.6
click div "Package Type Select Bale(s) Basket(s) Bolt(s) Bottle(s) Buckets Bulk Bundle(s) …"
type input "14"
drag, startPoint x: 259, startPoint y: 290, endPoint x: 110, endPoint y: 250, distance: 154.3
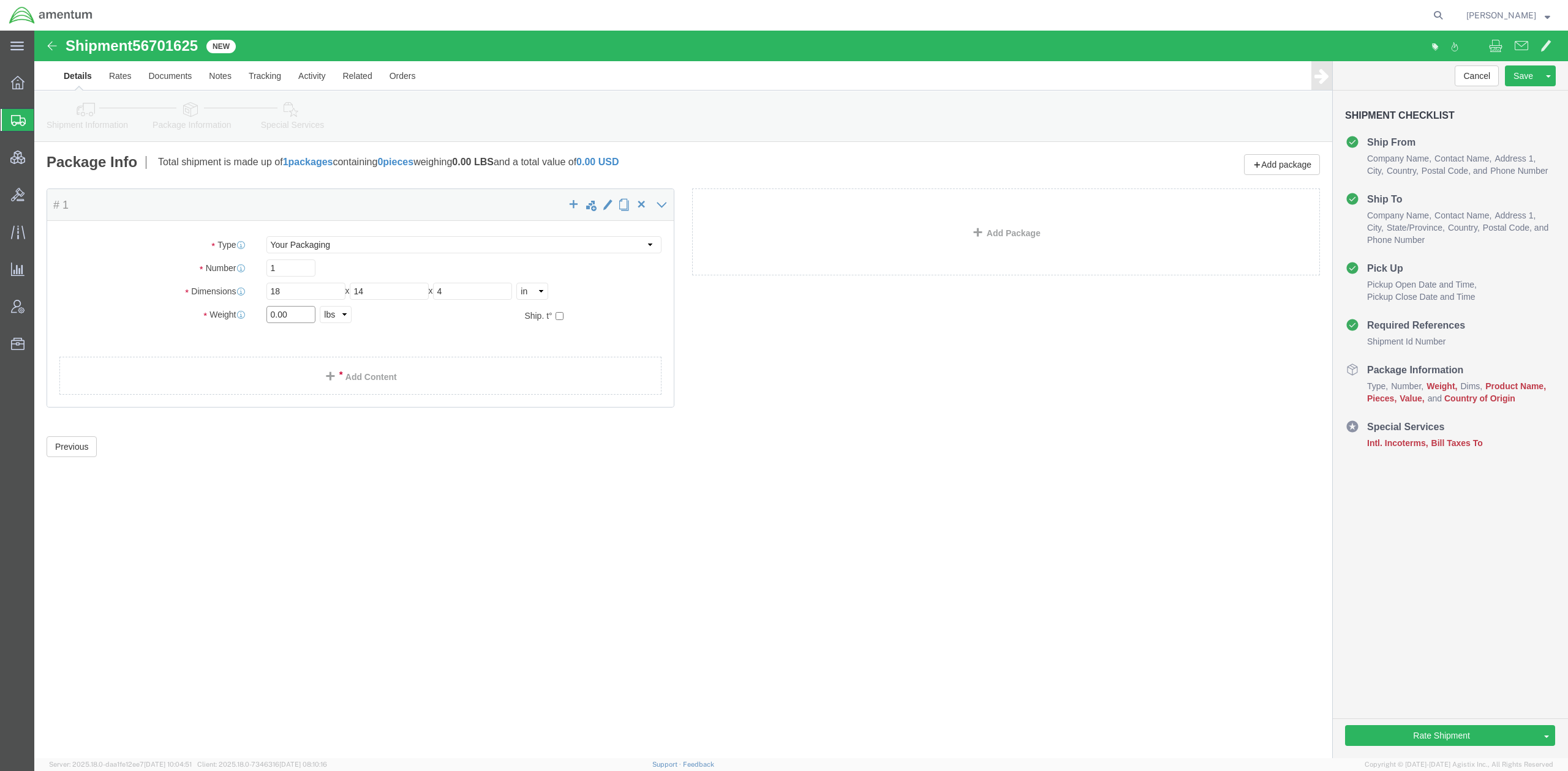
click div "Package Type Select Bale(s) Basket(s) Bolt(s) Bottle(s) Buckets Bulk Bundle(s) …"
type input "5"
click div "Package Content # 1 x Package Type Select Bale(s) Basket(s) Bolt(s) Bottle(s) B…"
click link "Add Content"
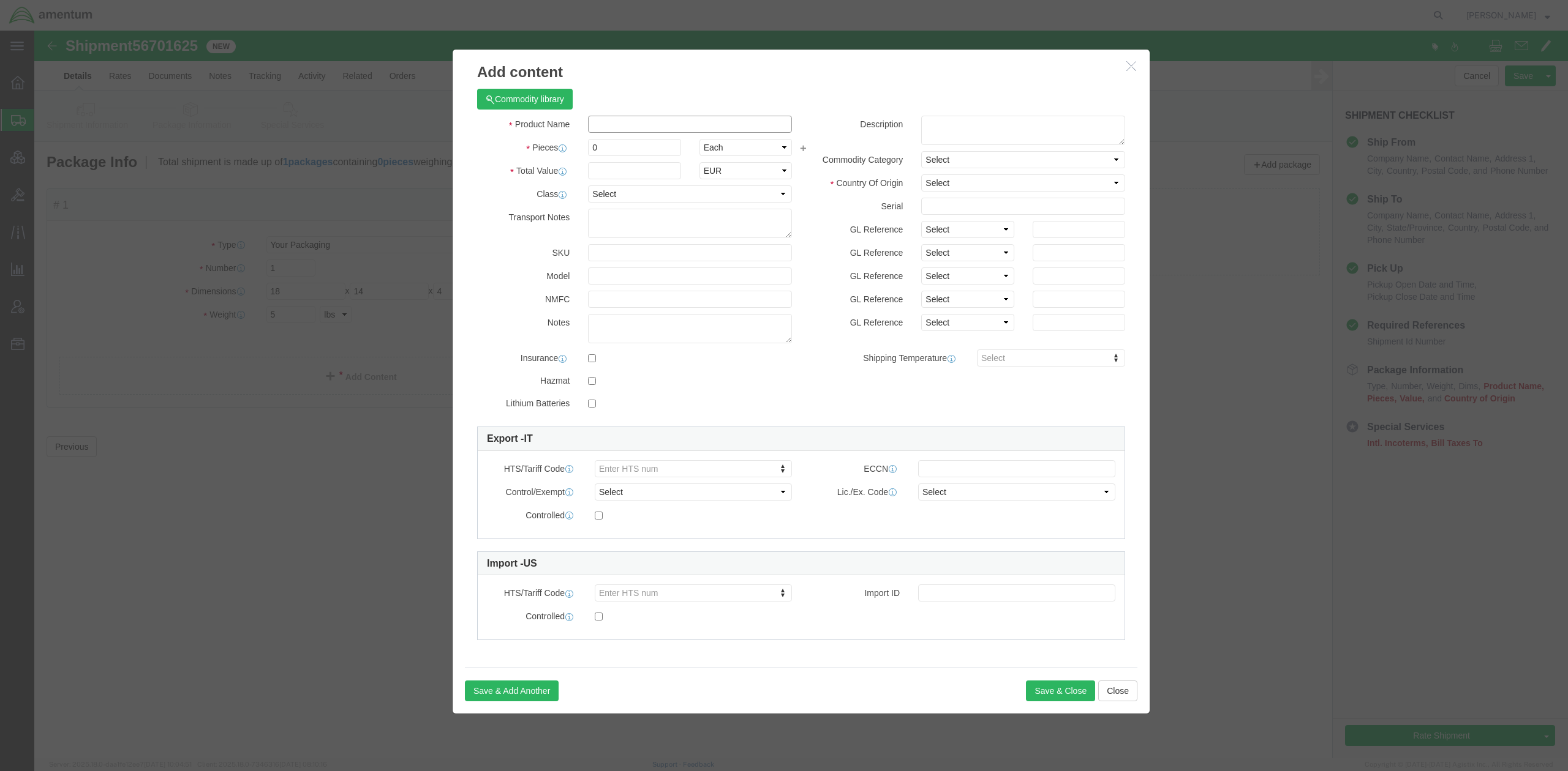
click input "text"
type input "laptop computer"
type input "1"
click input "text"
type input "1000"
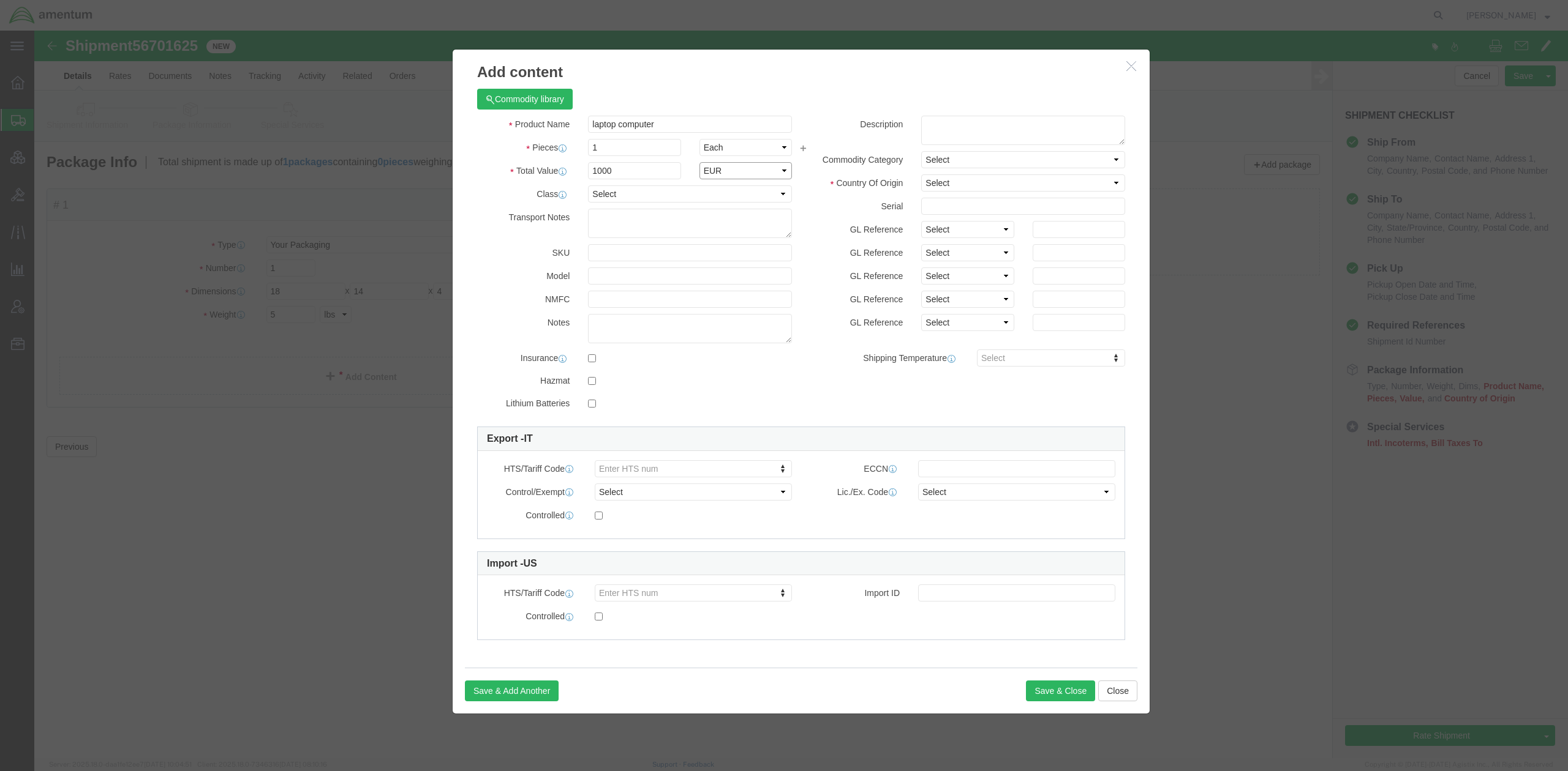
click select "Select ADP AED AFN ALL AMD AOA ARS ATS AUD AWG AZN BAM BBD BDT BGL BGN BHD BIF …"
select select "USD"
click select "Select ADP AED AFN ALL AMD AOA ARS ATS AUD AWG AZN BAM BBD BDT BGL BGN BHD BIF …"
click select "Select Afghanistan Åland Islands Albania Algeria American Samoa Andorra Angola …"
select select "TW"
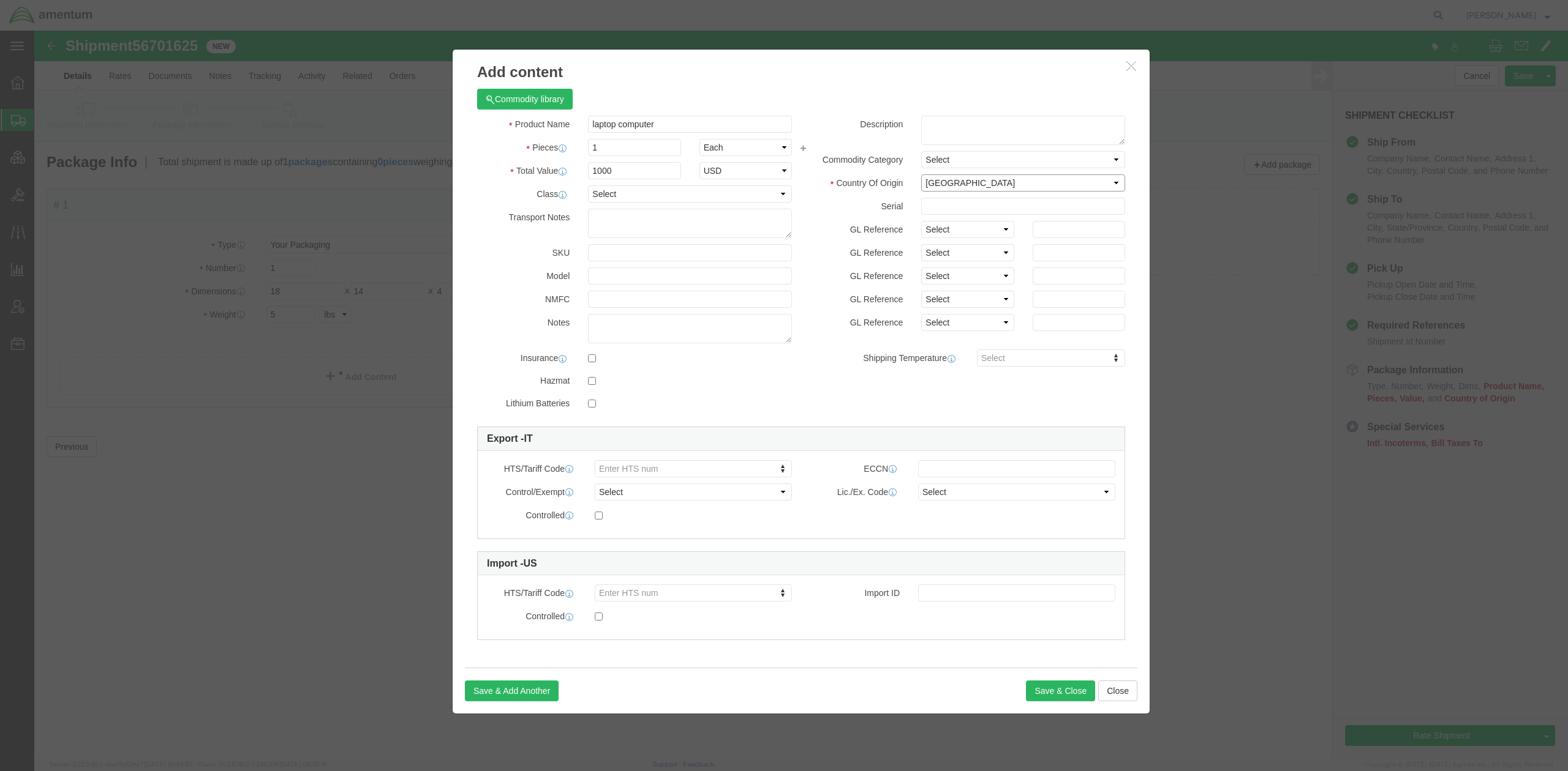
click select "Select Afghanistan Åland Islands Albania Algeria American Samoa Andorra Angola …"
click input "checkbox"
checkbox input "true"
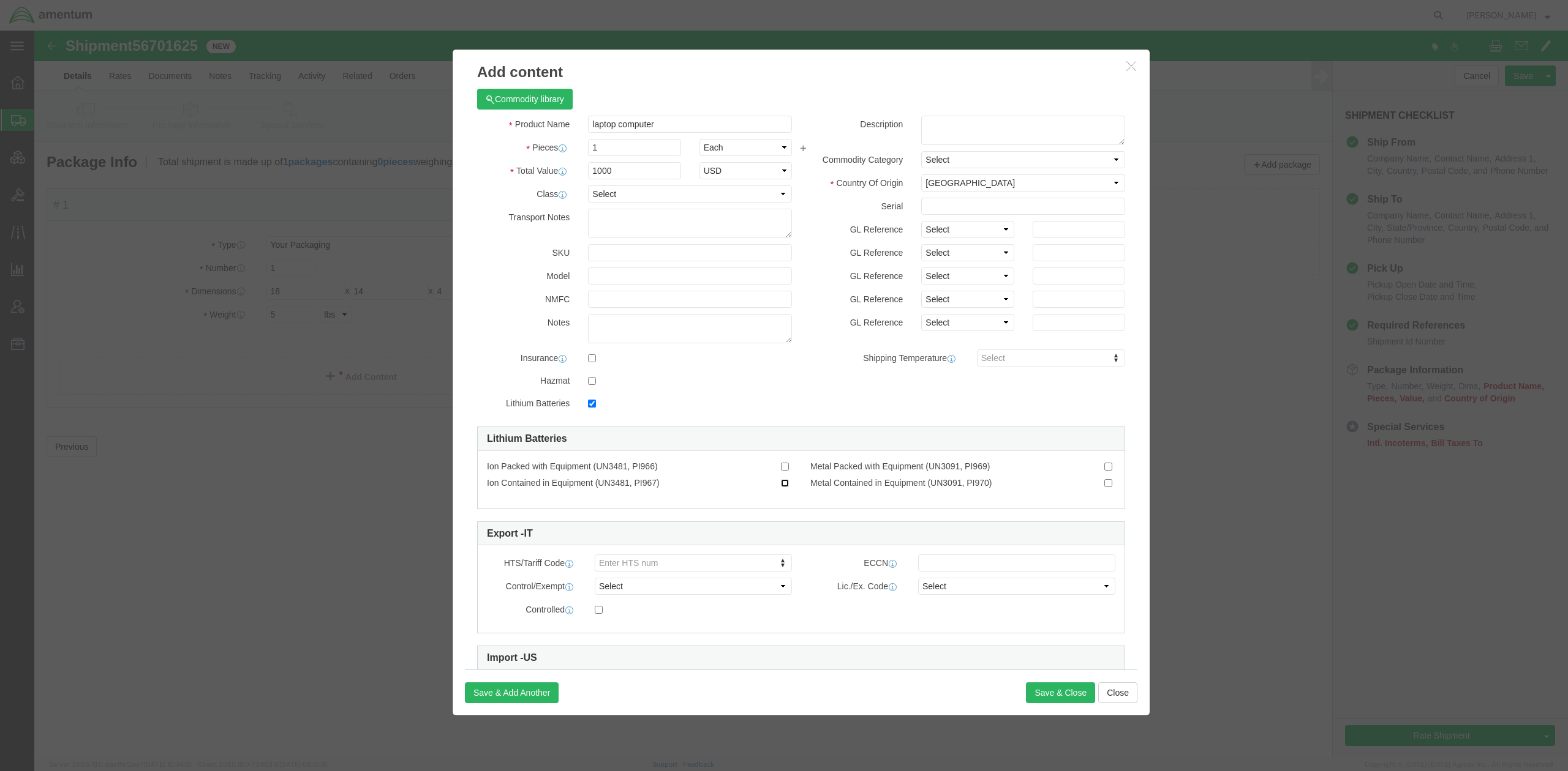
click input "Ion Contained in Equipment (UN3481, PI967)"
checkbox input "true"
type input "8471.30.0100"
click input "text"
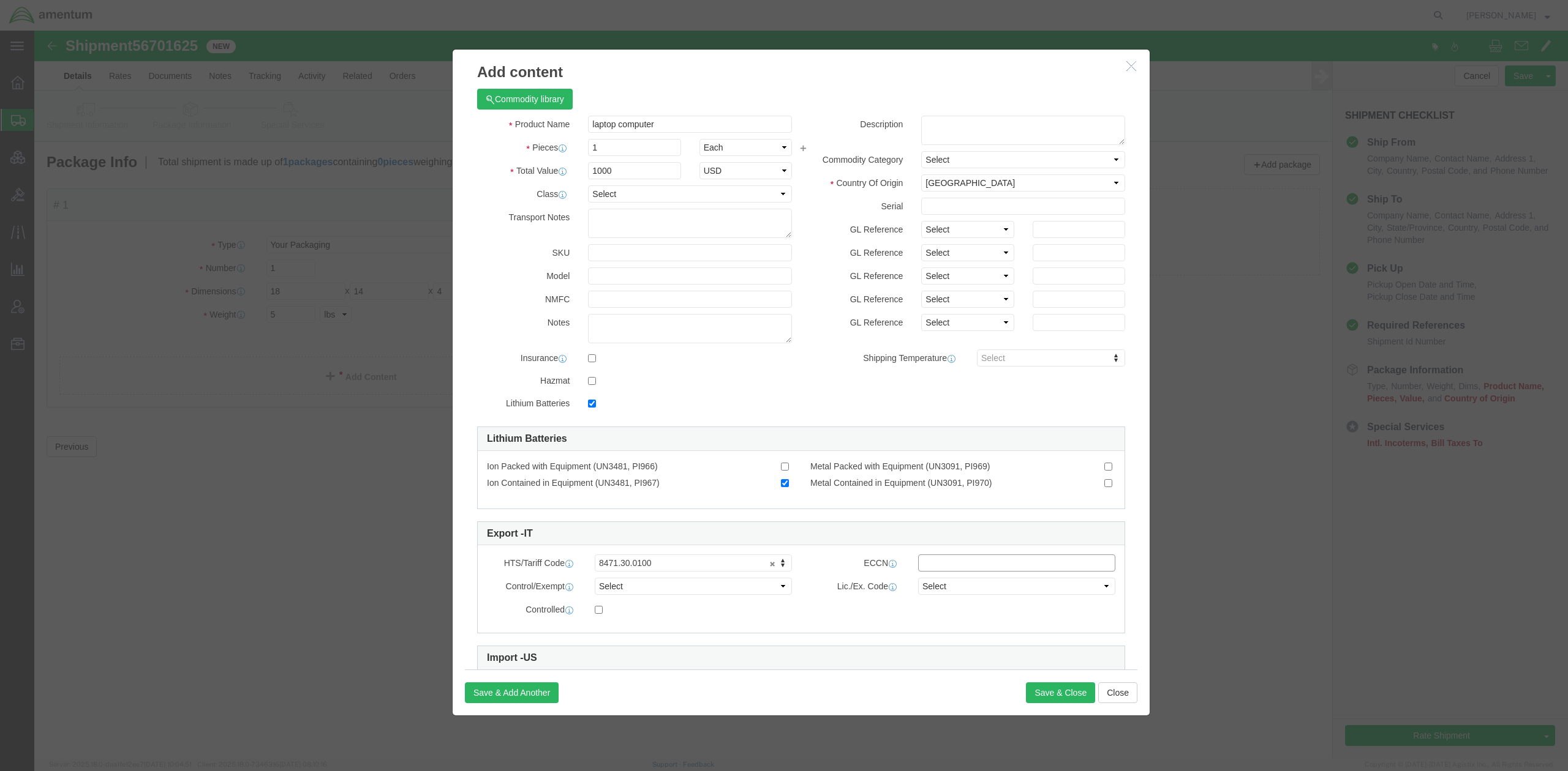
click input "text"
paste input "5A992.c"
click div "Commodity library Product Name laptop computer laptop Pieces 1 Select Bag Barre…"
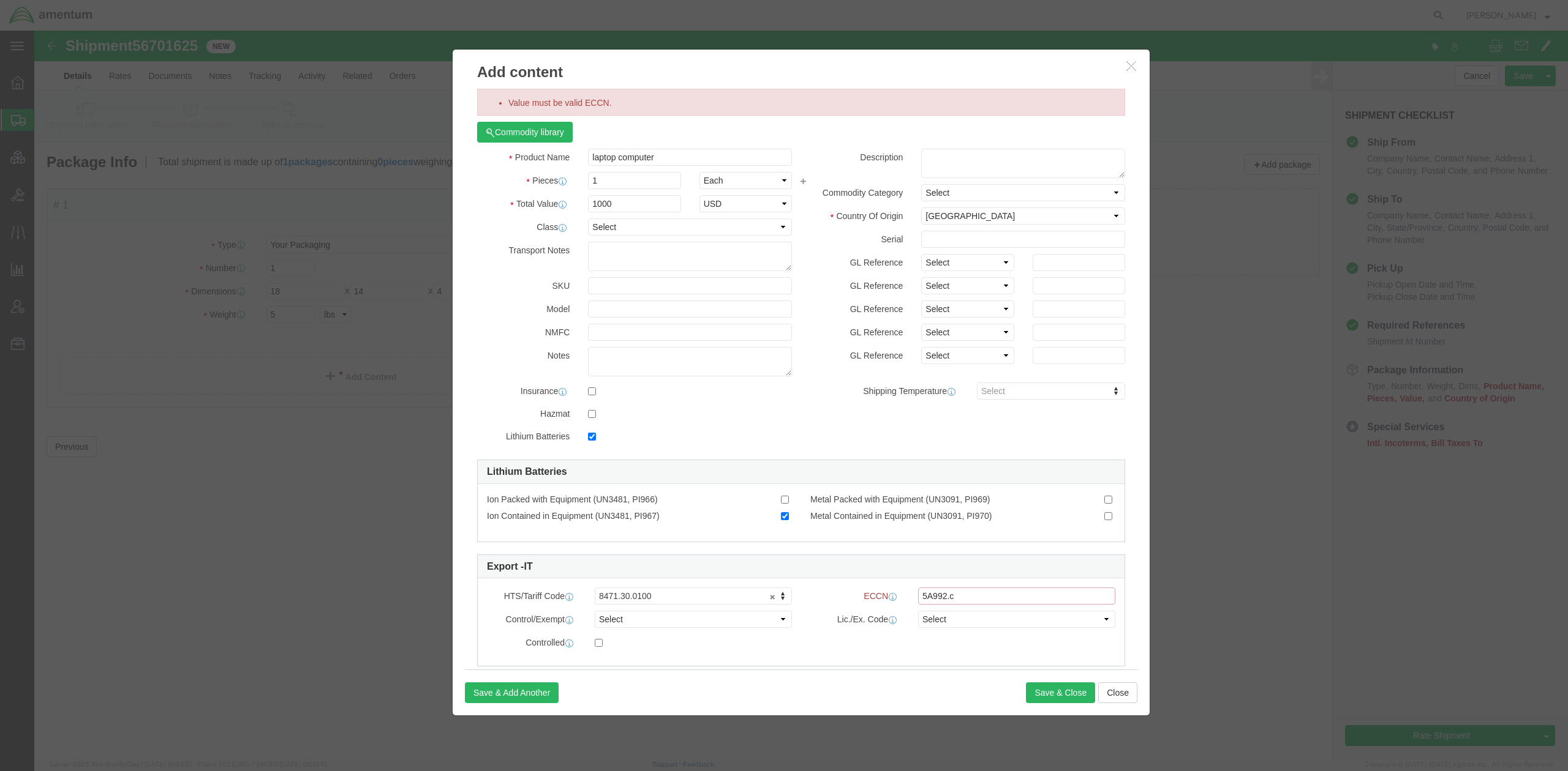
click input "5A992.c"
click input "5A992c"
drag, startPoint x: 907, startPoint y: 567, endPoint x: 930, endPoint y: 564, distance: 23.2
click input "5A992c"
drag, startPoint x: 983, startPoint y: 568, endPoint x: 517, endPoint y: 526, distance: 467.9
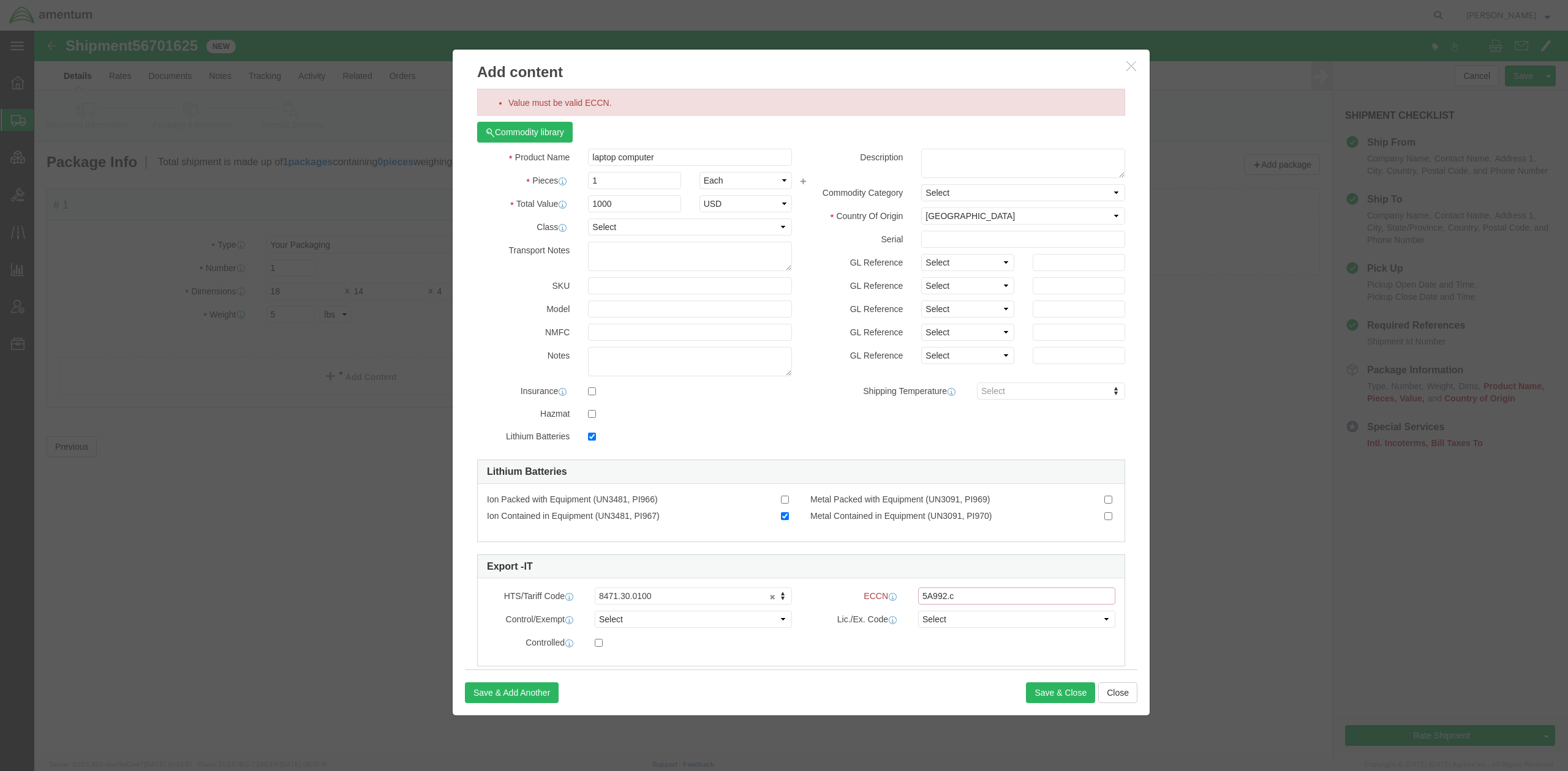
click div "Commodity library Product Name laptop computer laptop Pieces 1 Select Bag Barre…"
drag, startPoint x: 949, startPoint y: 565, endPoint x: 771, endPoint y: 565, distance: 178.0
click div "ECCN 5A992.c"
paste input "text"
click input "5A992.c"
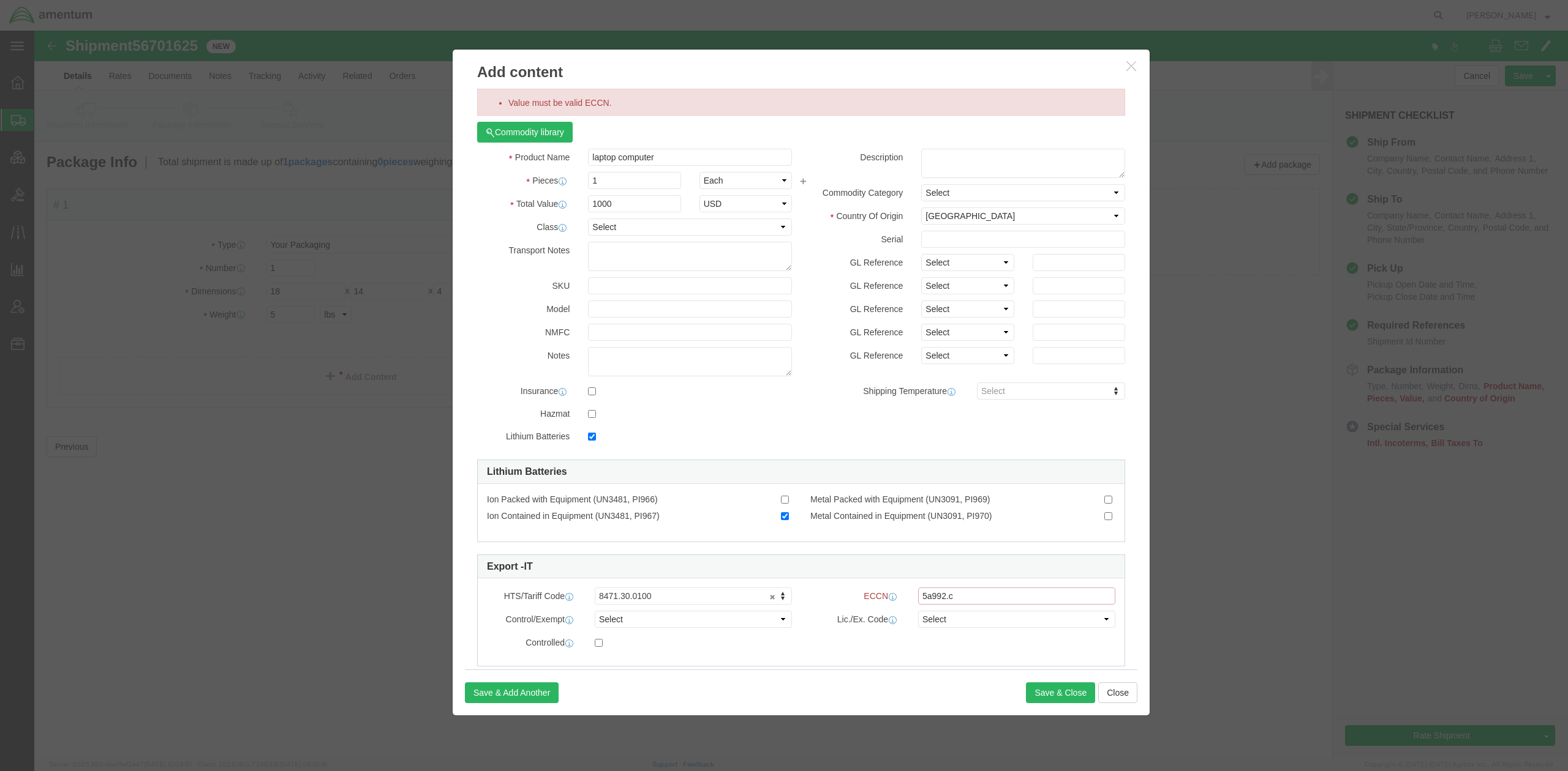
click input "5a992.c"
type input "5a992.c"
click link "Export - IT"
drag, startPoint x: 934, startPoint y: 565, endPoint x: 705, endPoint y: 557, distance: 229.1
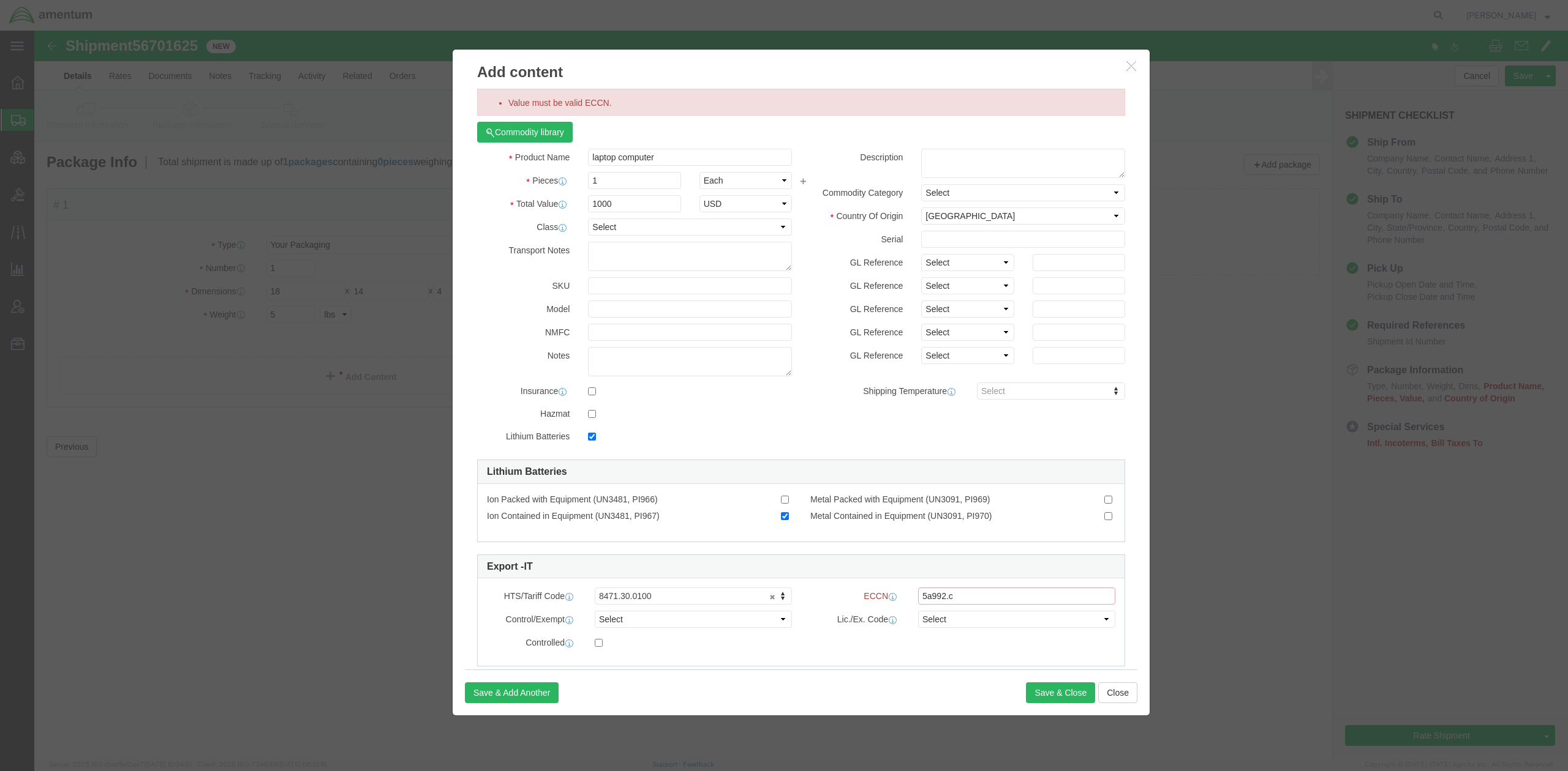
click div "HTS/Tariff Code 8471.30.0100 8471.30.0100 ECCN 5a992.c Control/Exempt Select AT…"
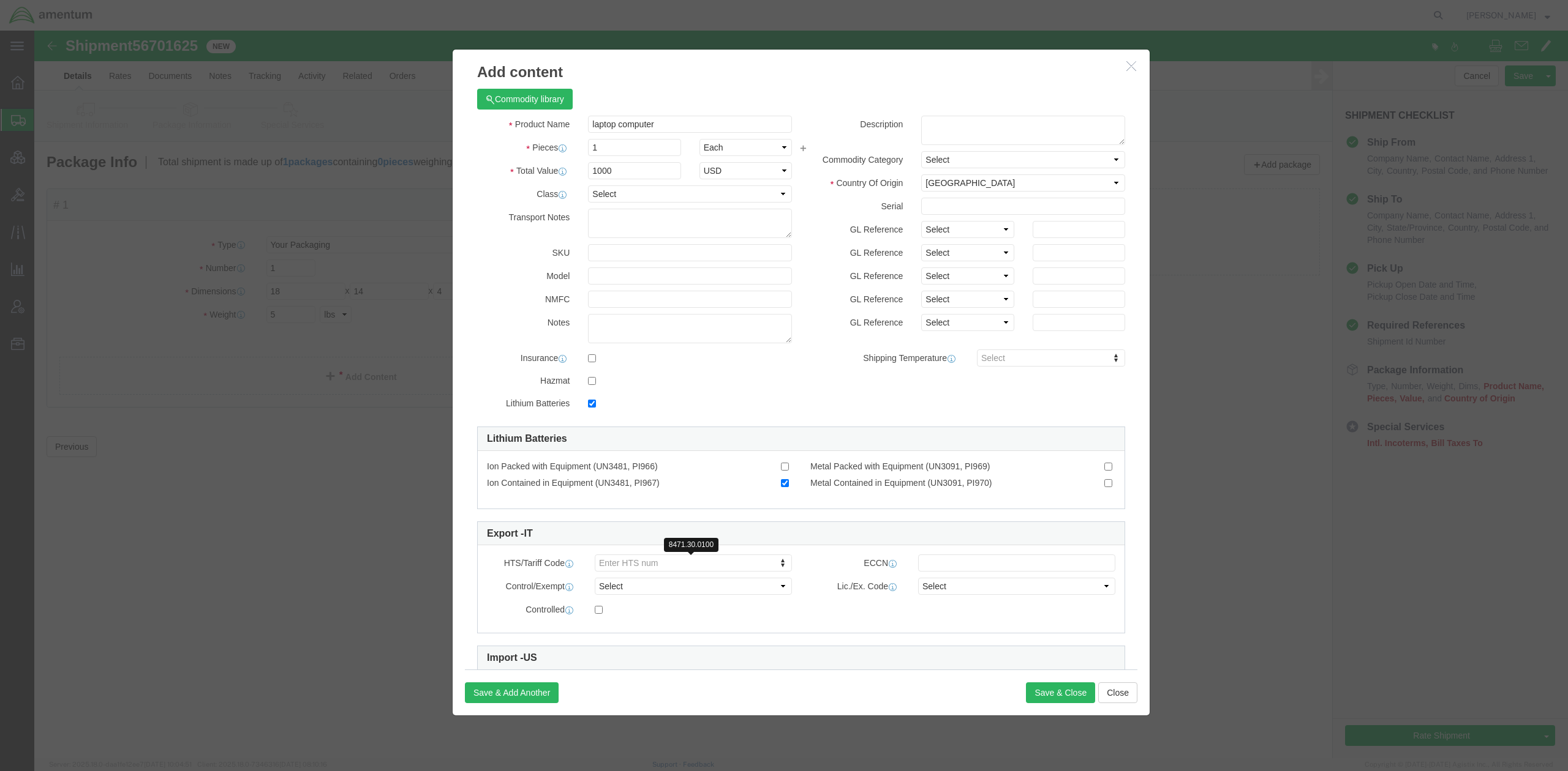
click link "Enter HTS num"
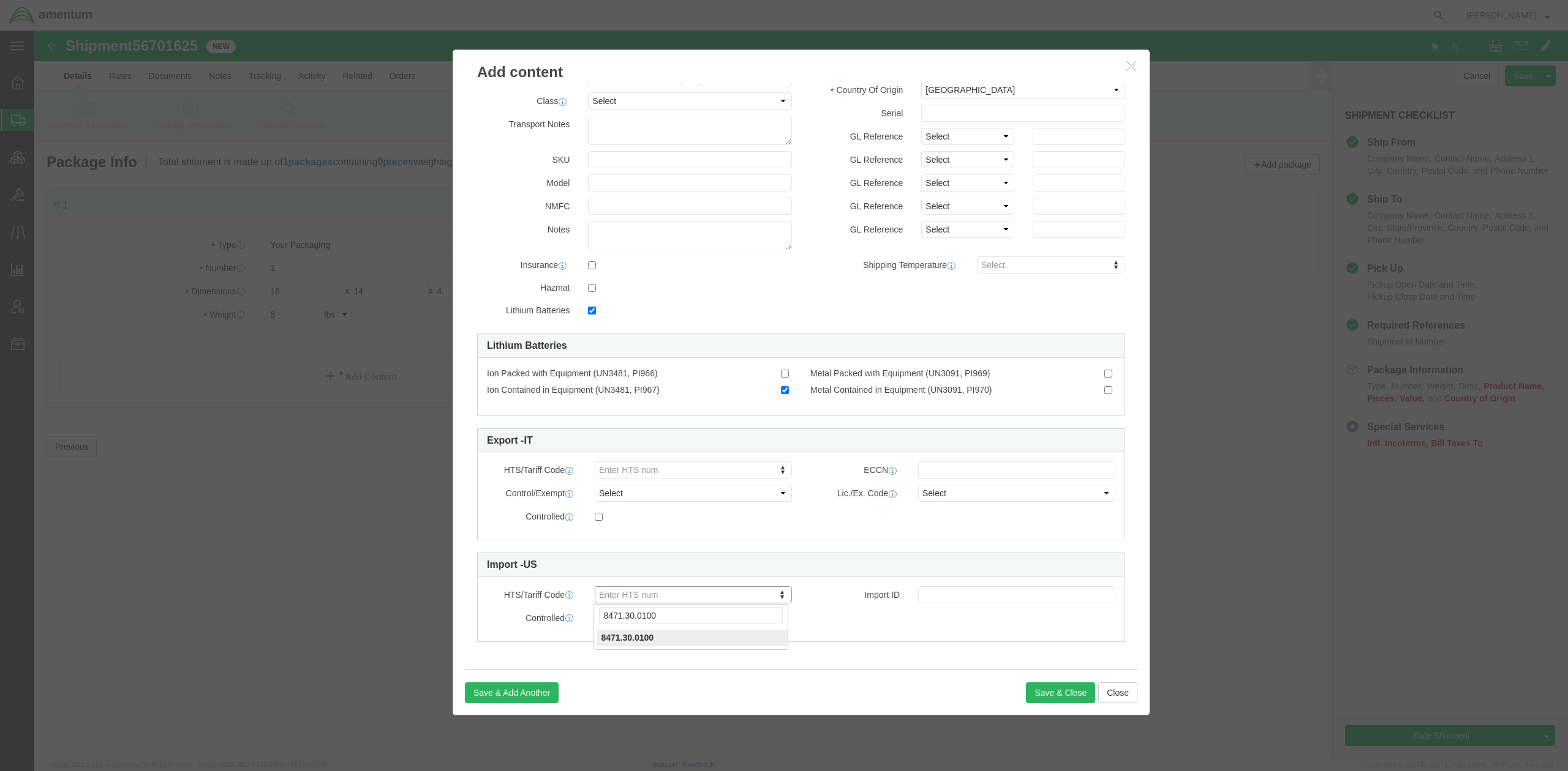
type input "8471.30.0100"
click input "text"
paste input "5A992.c"
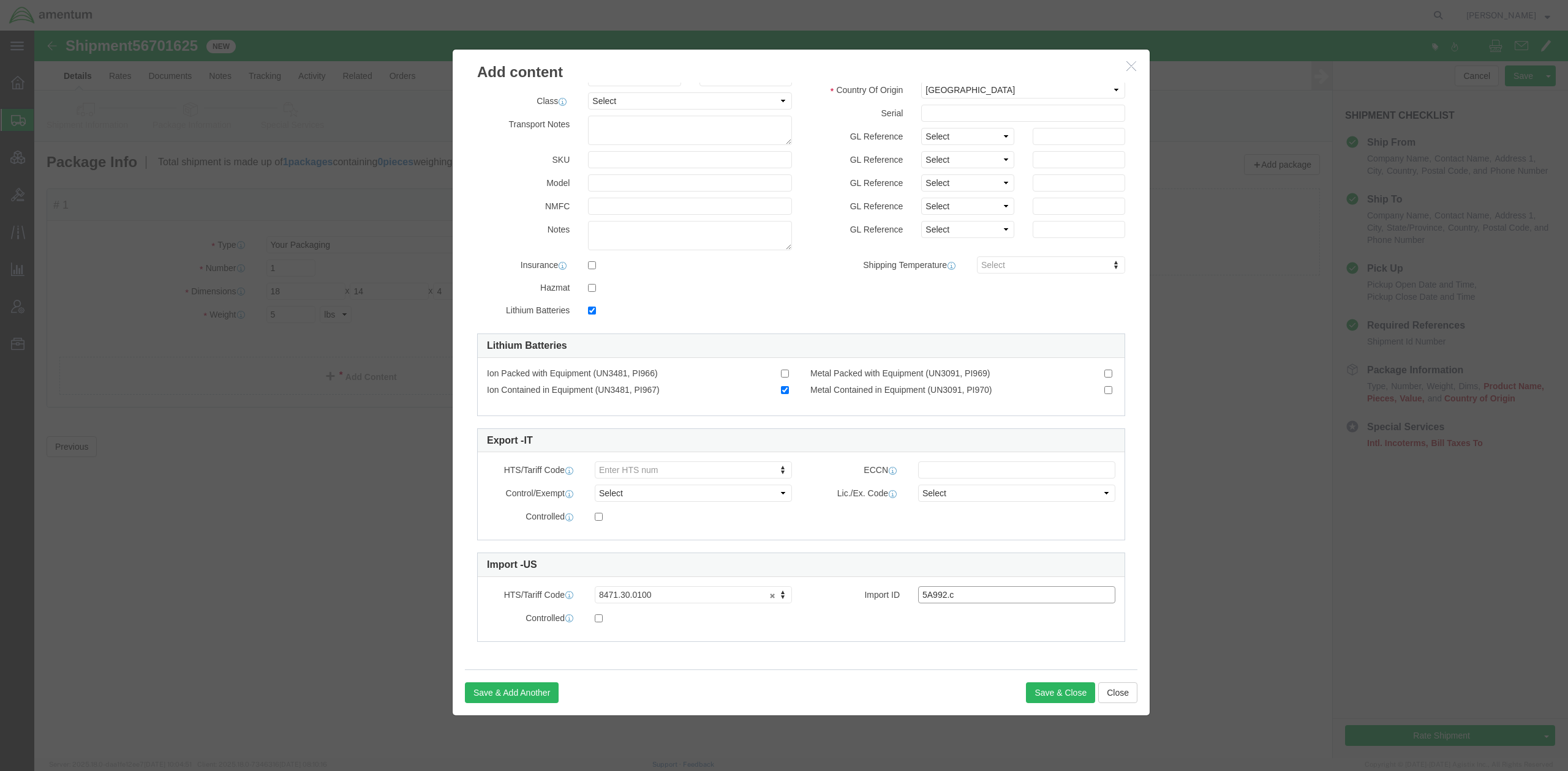
type input "5A992.c"
click input "5A992.c"
click input "Value must be valid ECCN."
paste input "5A992.c"
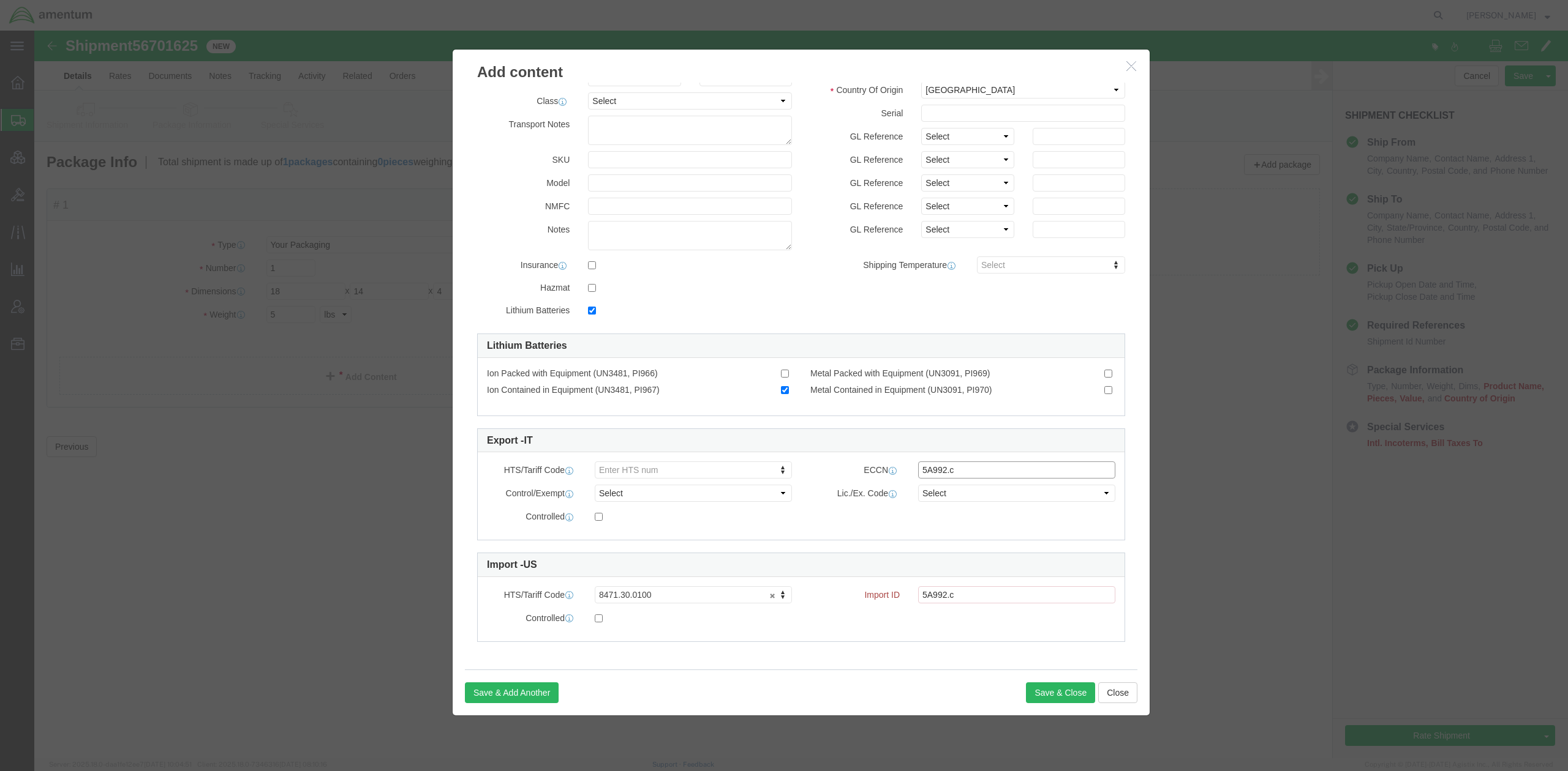
scroll to position [143, 0]
drag, startPoint x: 931, startPoint y: 438, endPoint x: 601, endPoint y: 412, distance: 331.0
click div "Export - IT HTS/Tariff Code Enter HTS num ECCN 5A992.c Control/Exempt Select AT…"
type input "5A992.c"
type input "8471.30.0100"
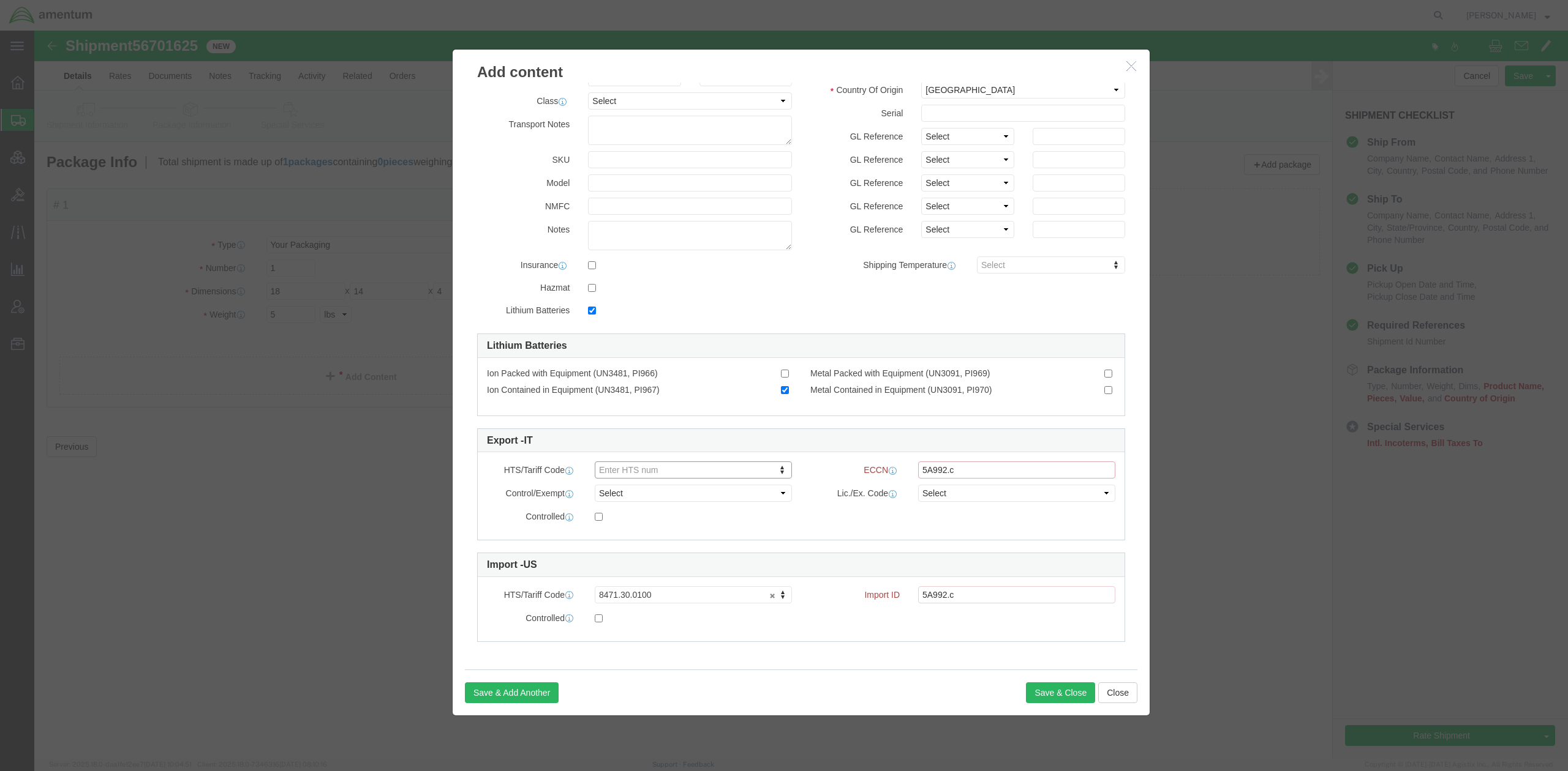
drag, startPoint x: 907, startPoint y: 437, endPoint x: 804, endPoint y: 431, distance: 103.2
click div "ECCN 5A992.c"
drag, startPoint x: 968, startPoint y: 563, endPoint x: 571, endPoint y: 537, distance: 397.9
click div "Import - US HTS/Tariff Code 8471.30.0100 8471.30.0100 Import ID 5A992.c Control…"
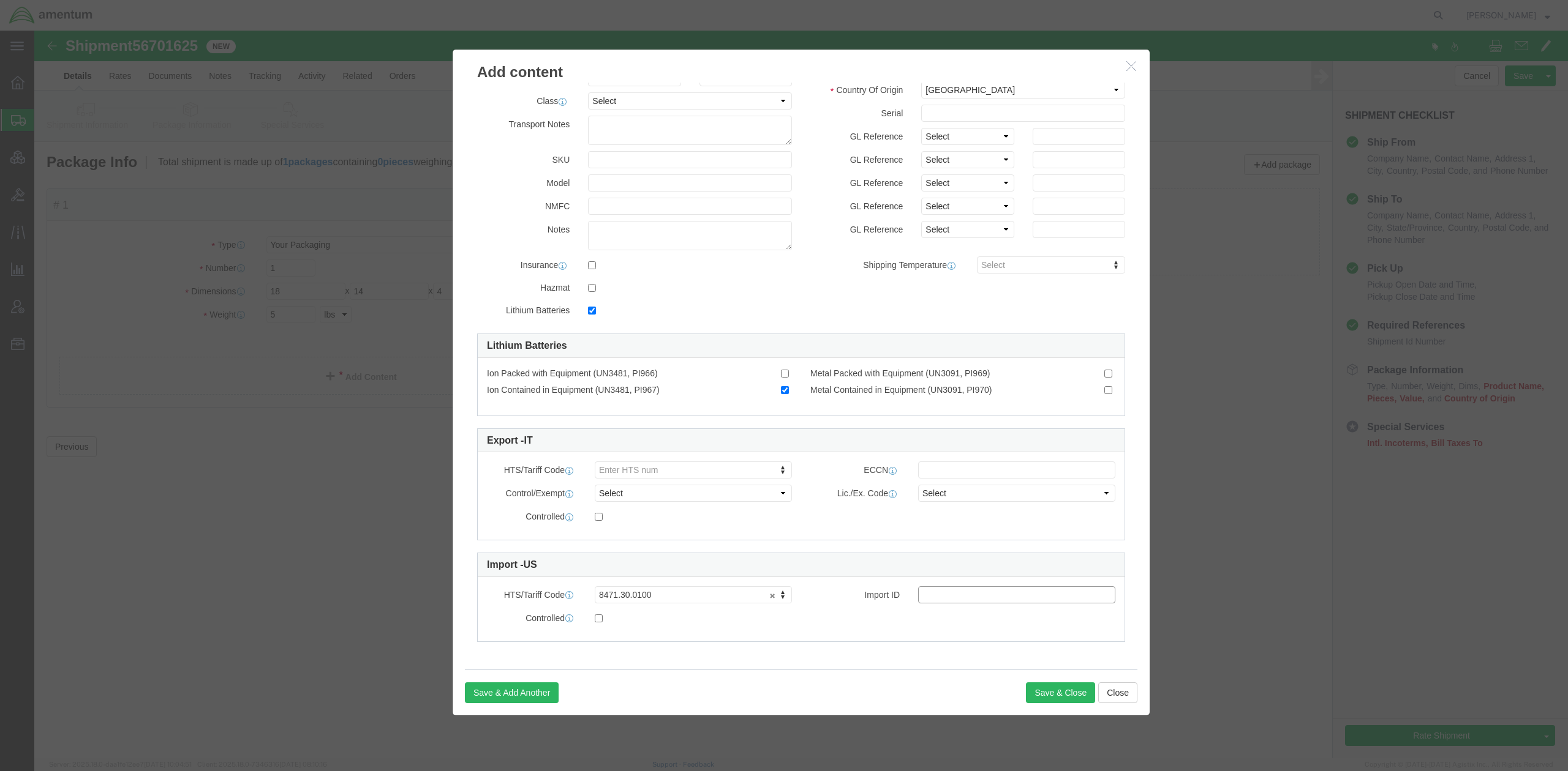
scroll to position [0, 0]
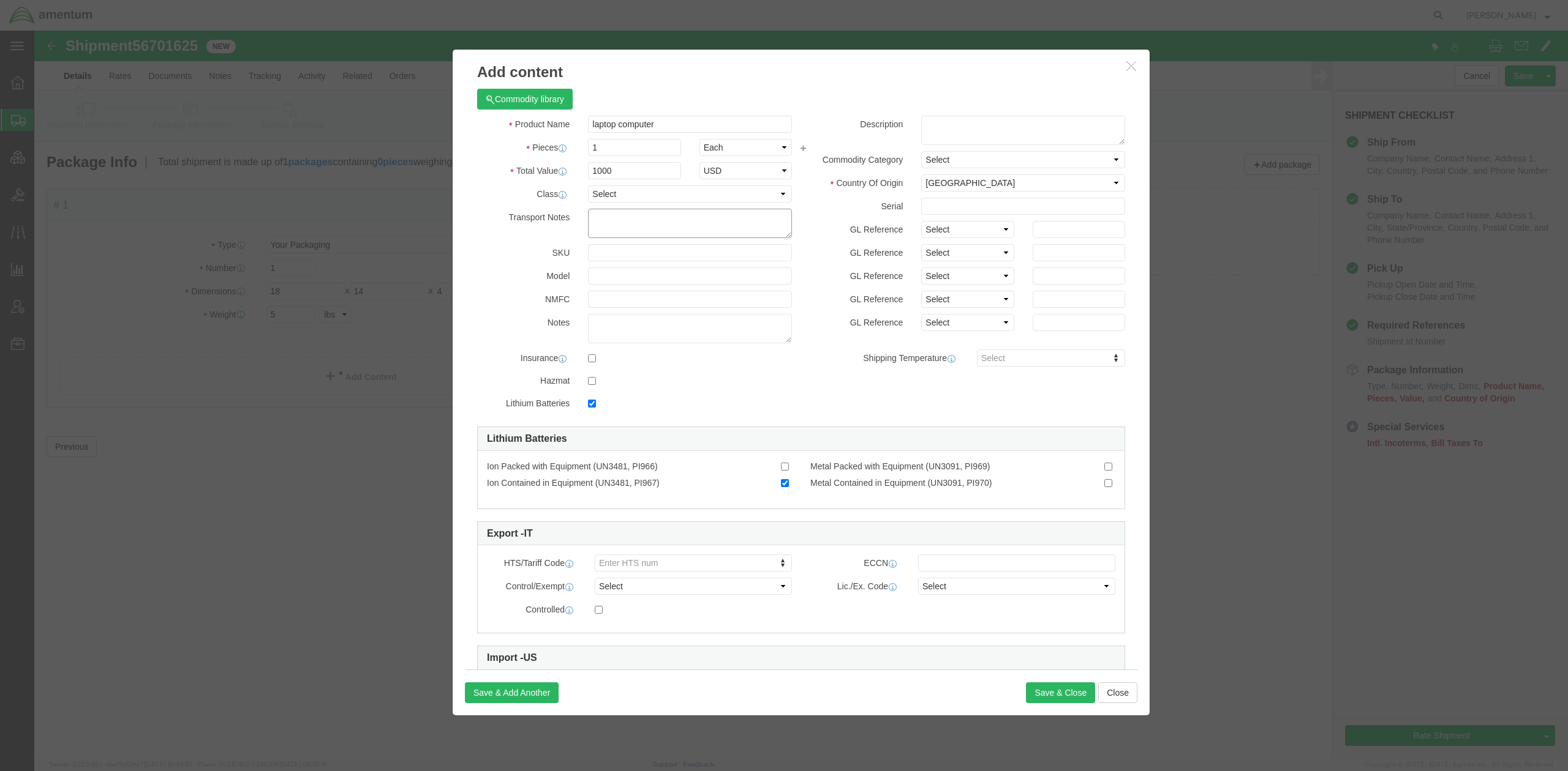
click textarea
paste textarea "Lithium ion batteries in compliance with Section II of PI967"
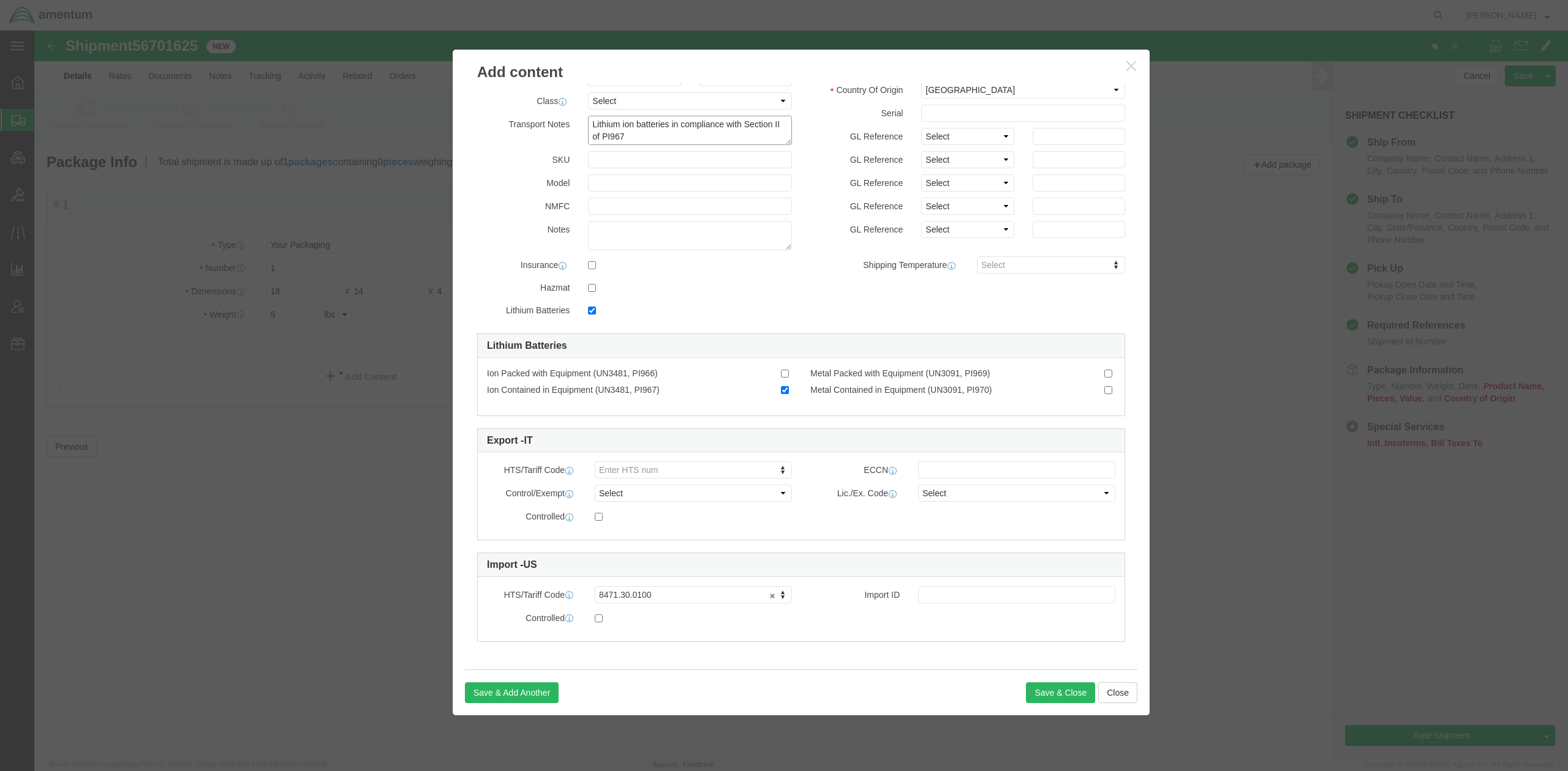
scroll to position [96, 0]
type textarea "Lithium ion batteries in compliance with Section II of PI967"
click input "text"
type input "8471.30.0100"
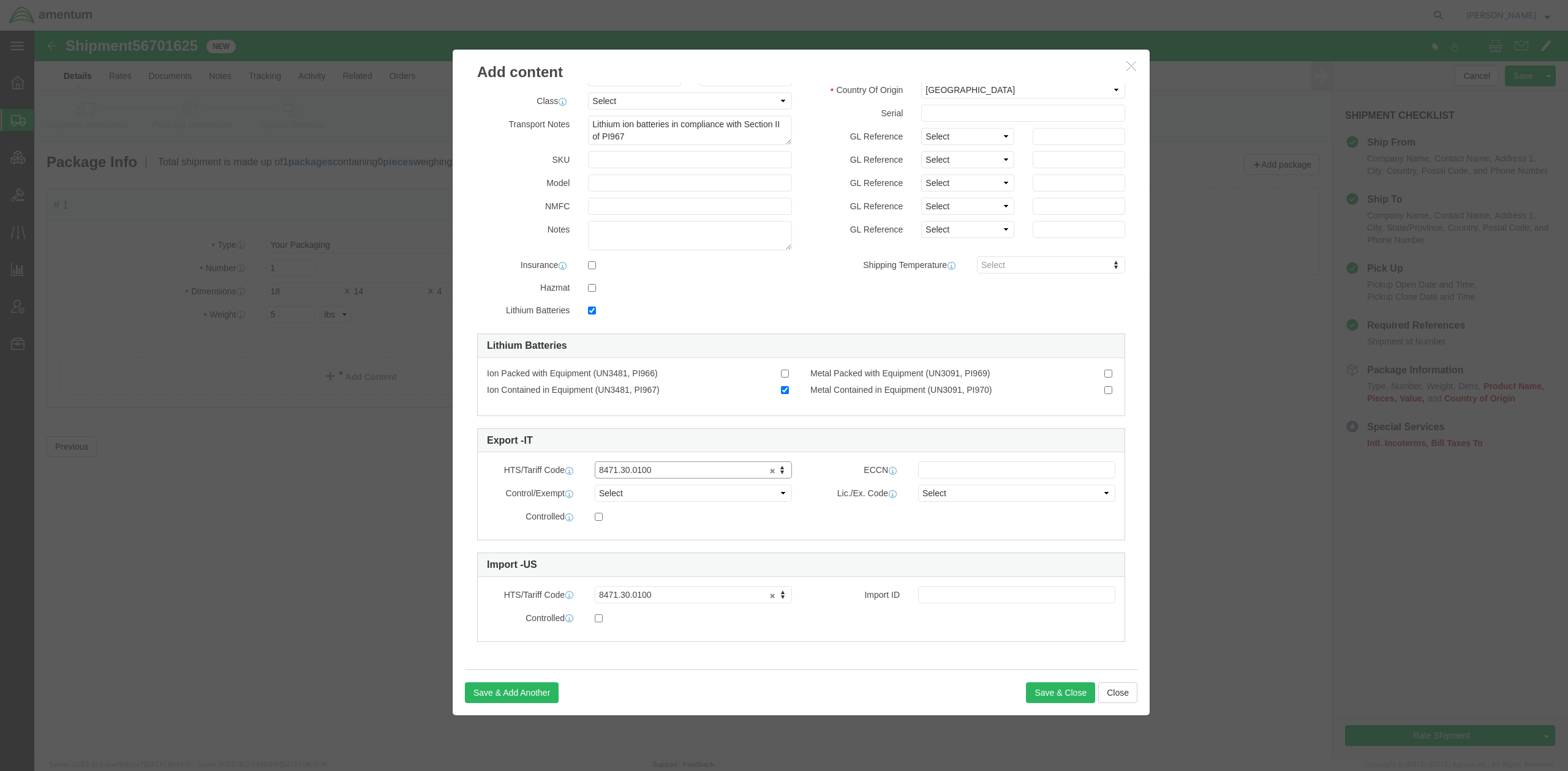
click div "Controlled"
drag, startPoint x: 617, startPoint y: 106, endPoint x: 508, endPoint y: 85, distance: 111.0
click div "Transport Notes Lithium ion batteries in compliance with Section II of PI967"
click button "Save & Close"
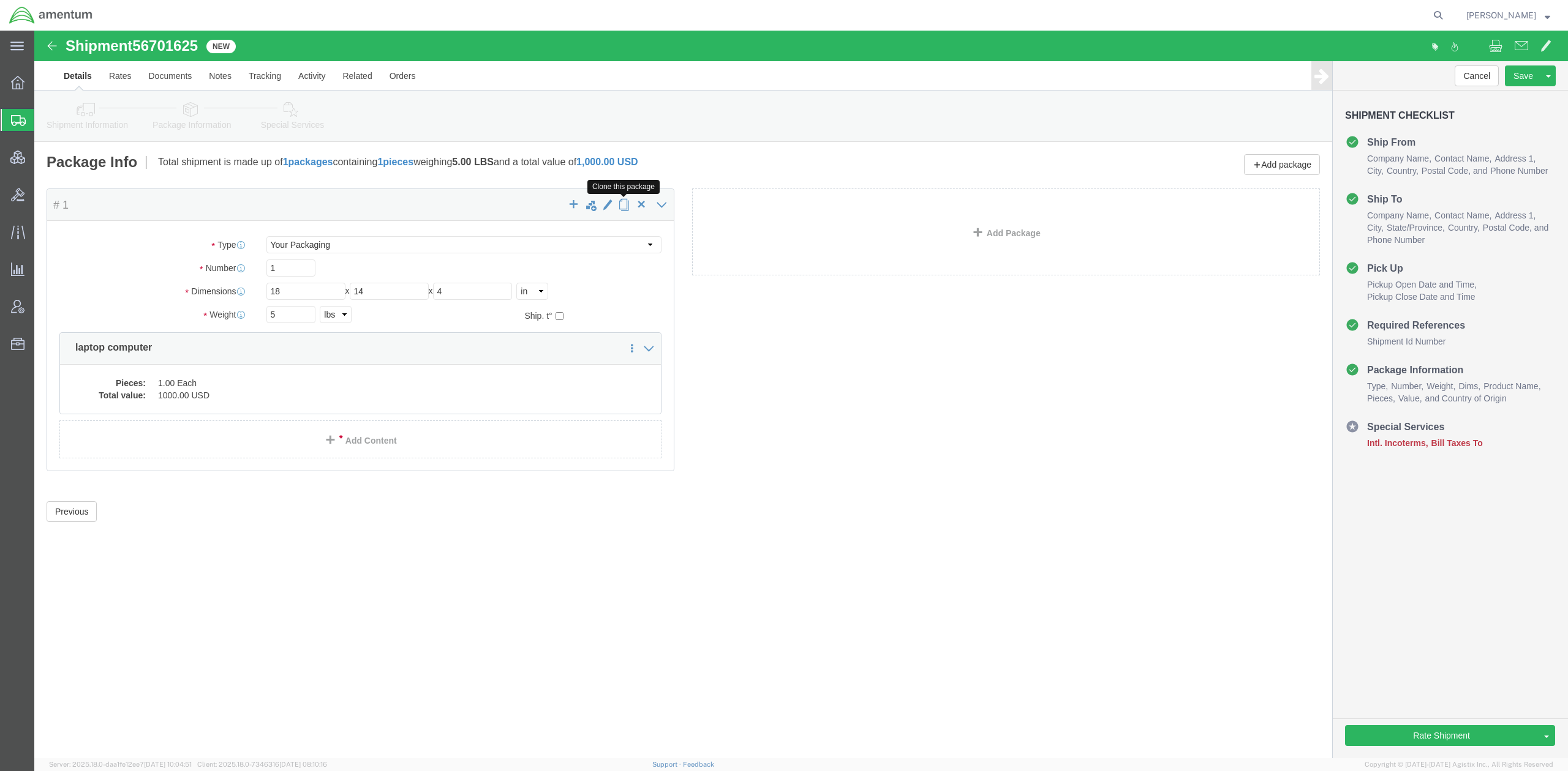
click span "button"
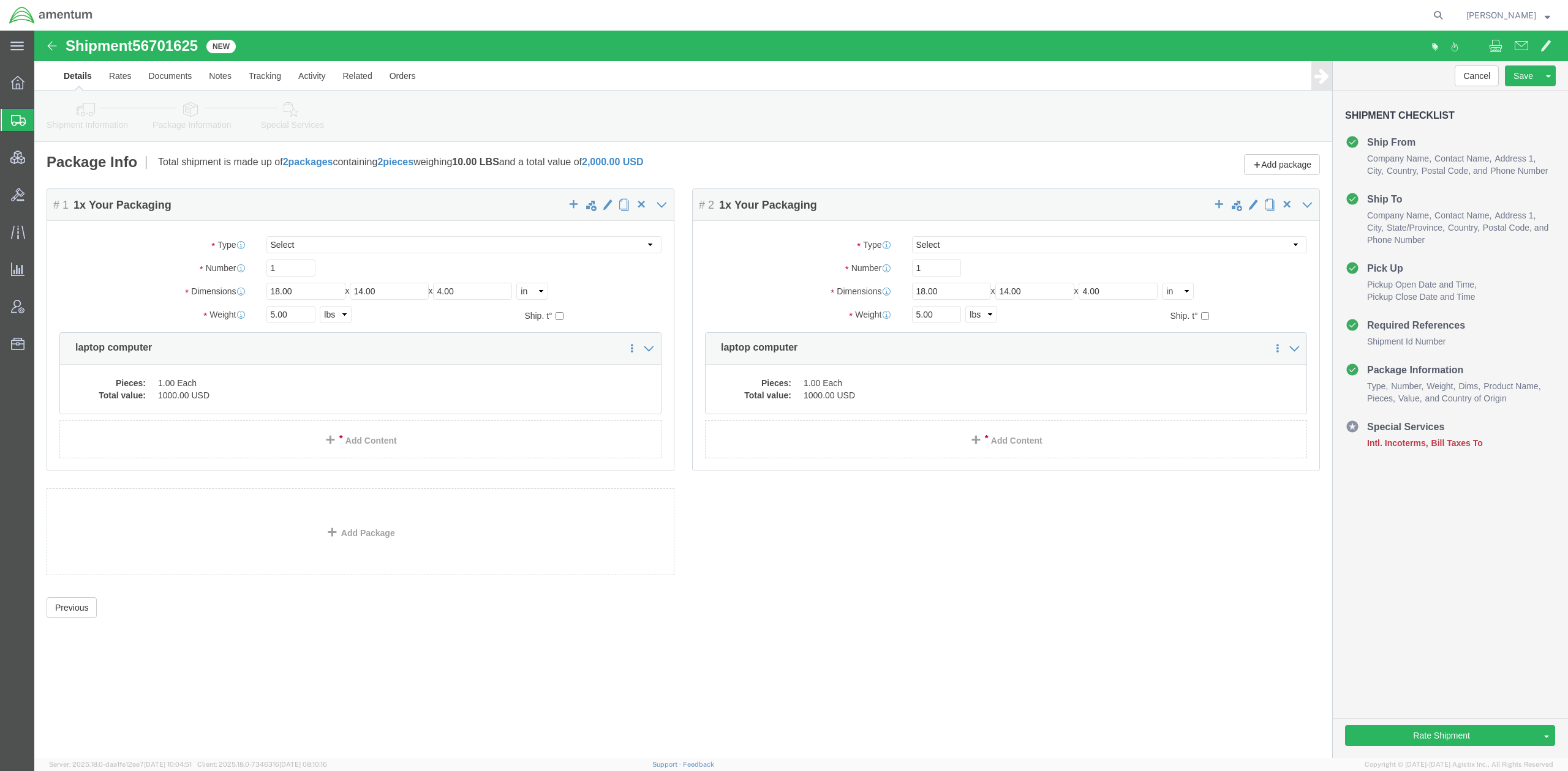
click link "Special Services"
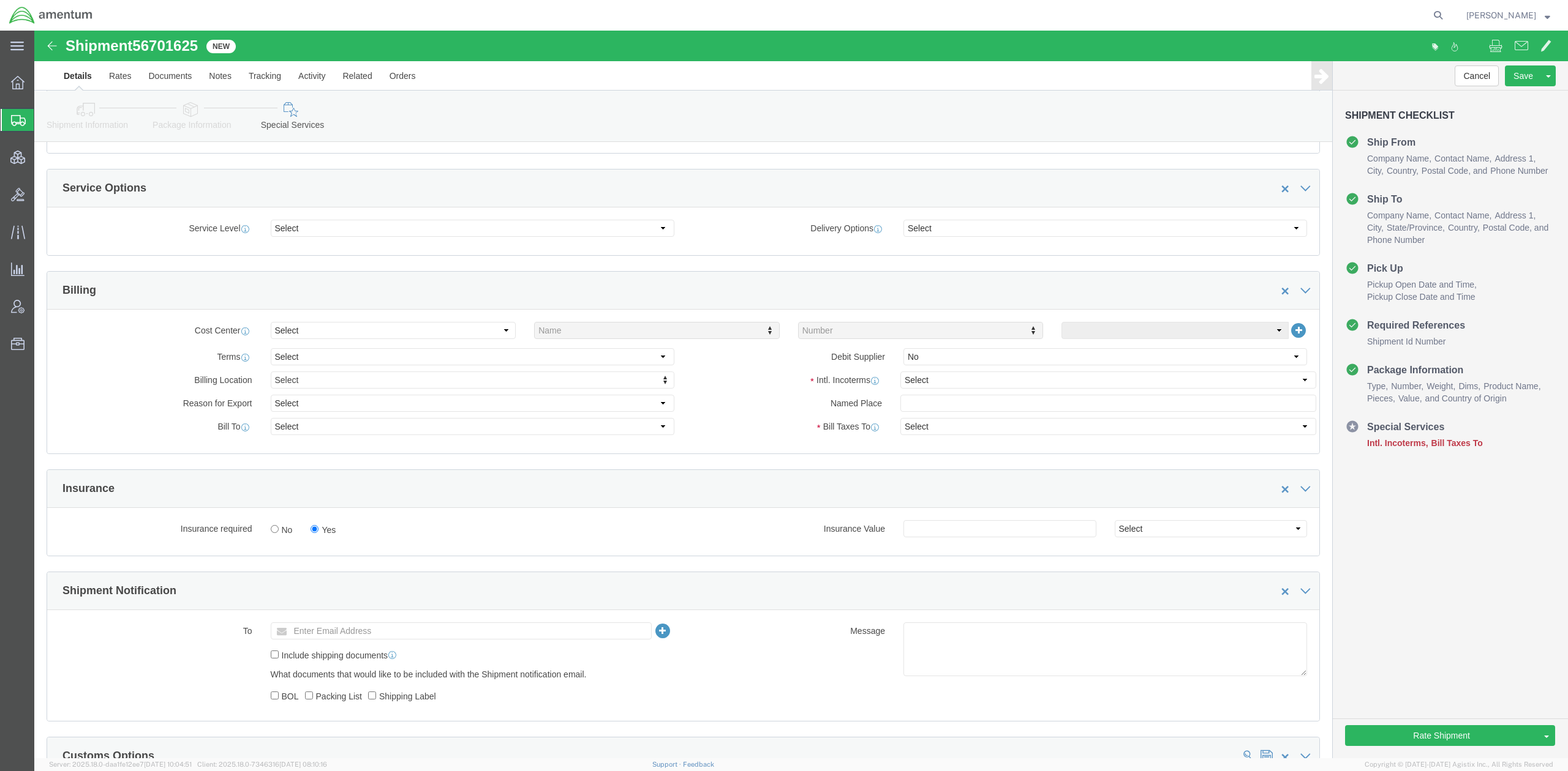
scroll to position [434, 0]
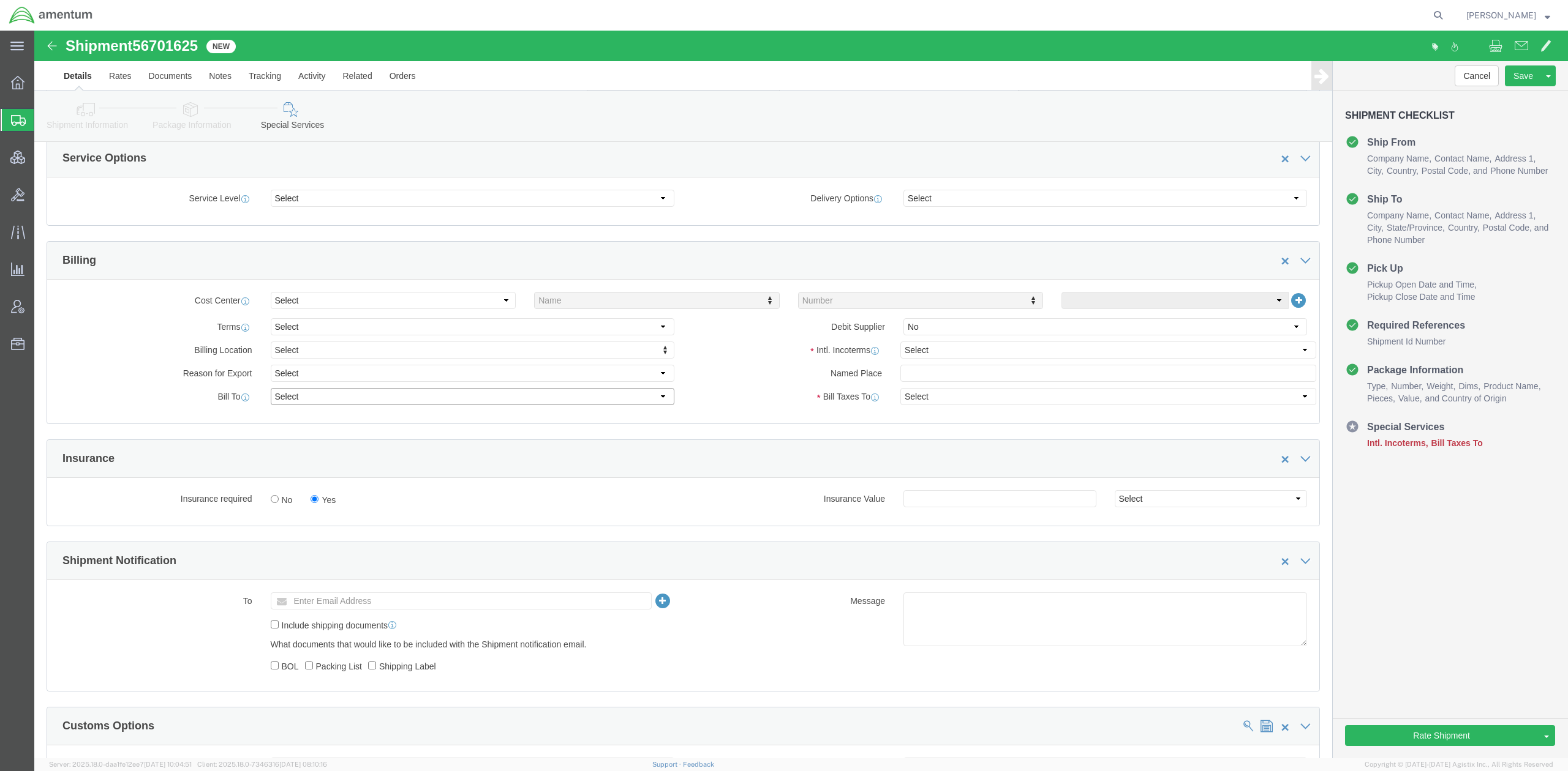
click select "Select Recipient Account Sender/Shipper Third Party Account"
select select "SHIP"
click select "Select Recipient Account Sender/Shipper Third Party Account"
select select "SHIP"
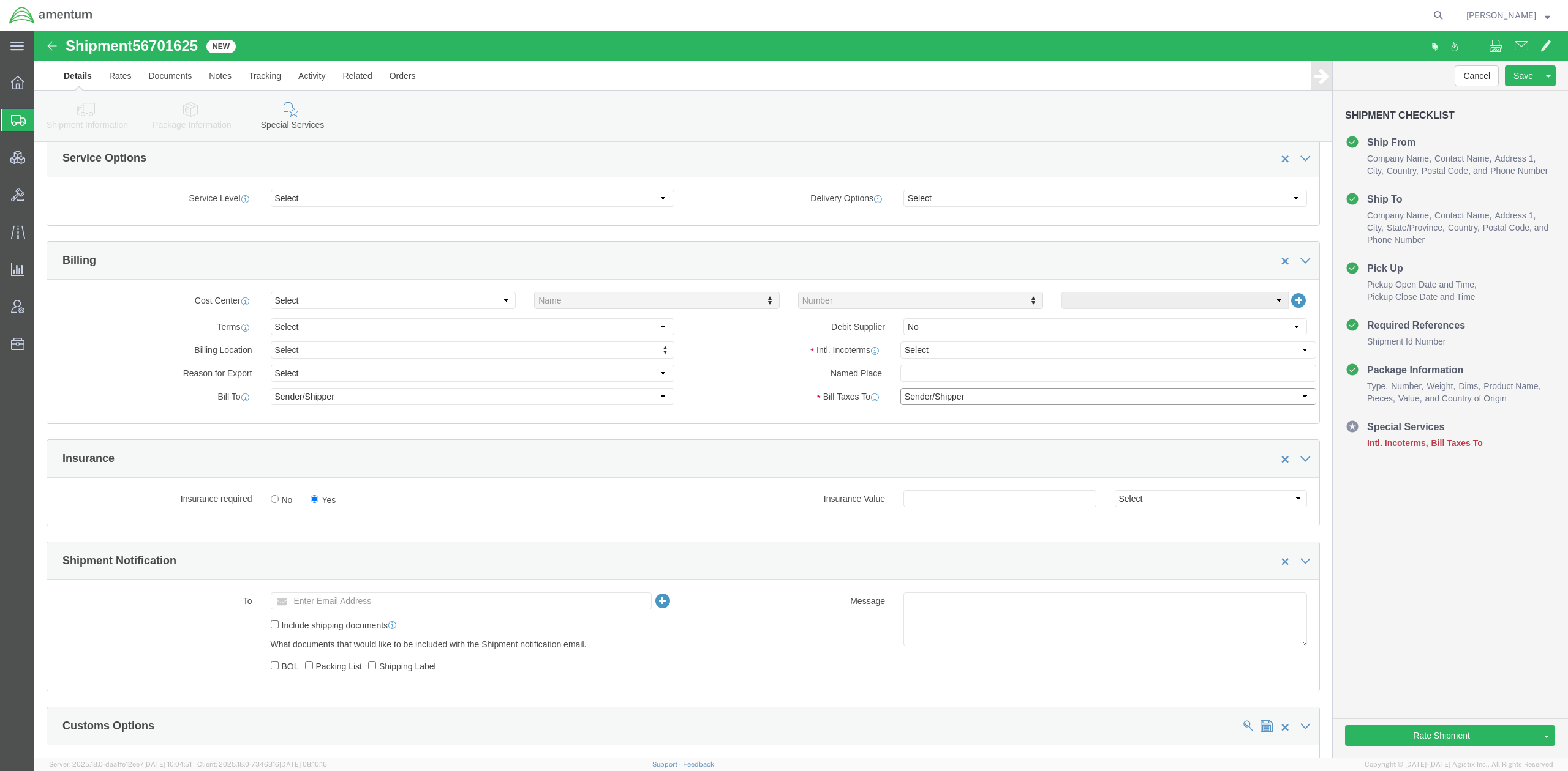
click select "Select Recipient Account Sender/Shipper Third Party Account"
click select "Select Gift Personal Effects Repair/Warranty Return Sample Sold Temporary/Not S…"
select select "RETURN"
click select "Select Gift Personal Effects Repair/Warranty Return Sample Sold Temporary/Not S…"
click select "Select Carriage Insurance Paid Carriage Paid To Cost and Freight Cost Insurance…"
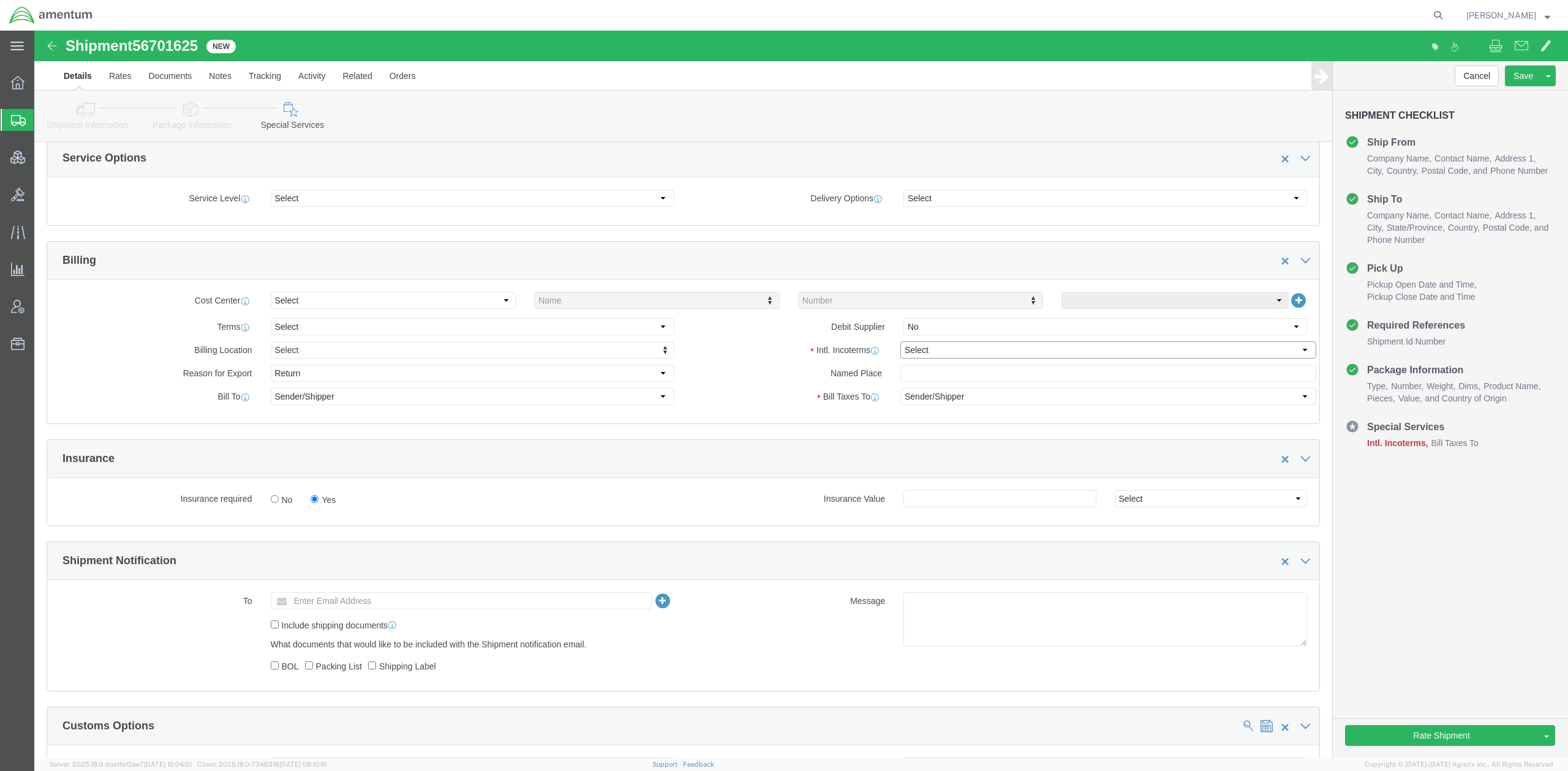
select select "DDP"
click select "Select Carriage Insurance Paid Carriage Paid To Cost and Freight Cost Insurance…"
click div "Insurance Insurance required No Yes Insurance Value Select USD JPY GBP CAD EUR"
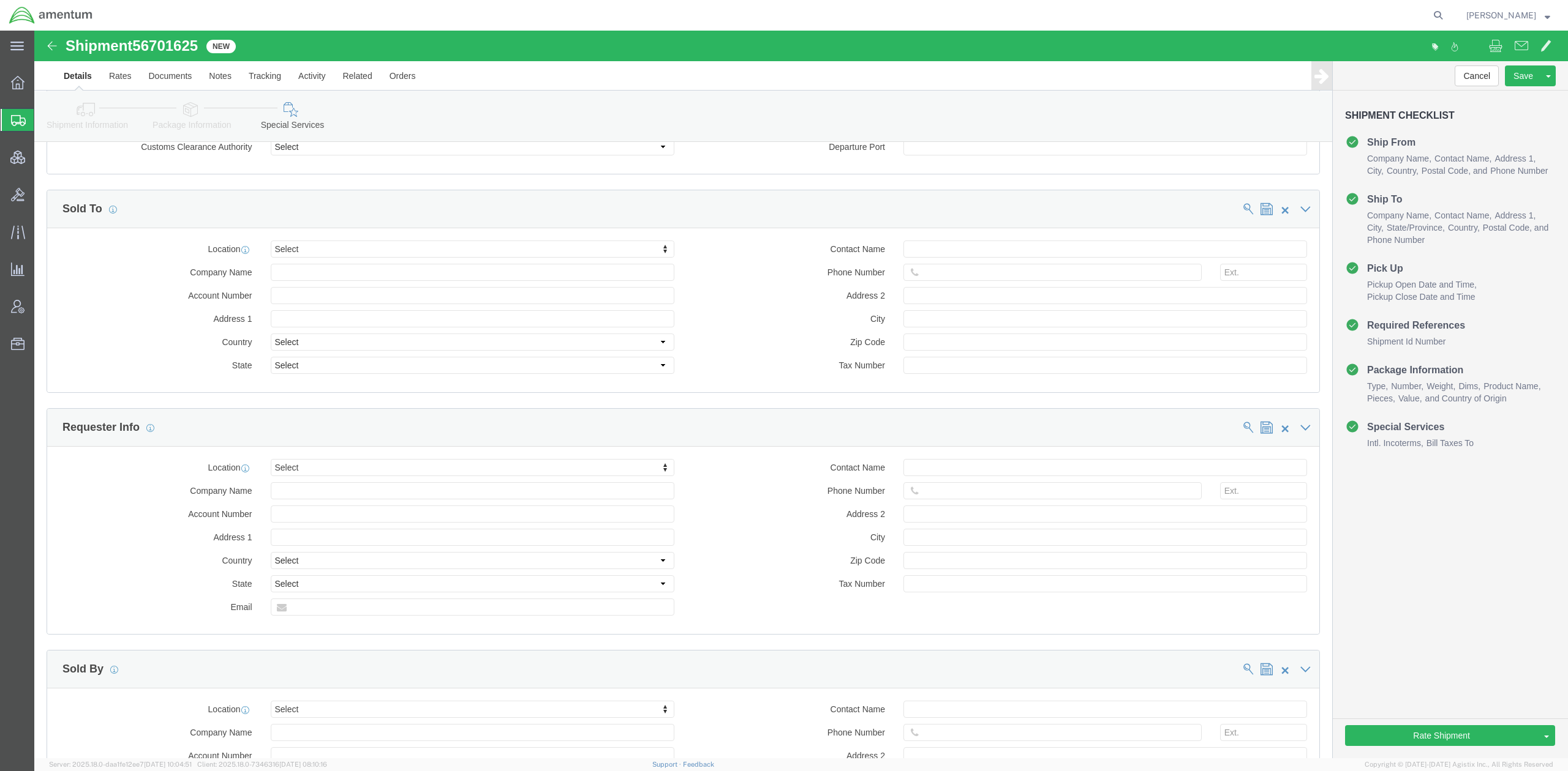
scroll to position [1198, 0]
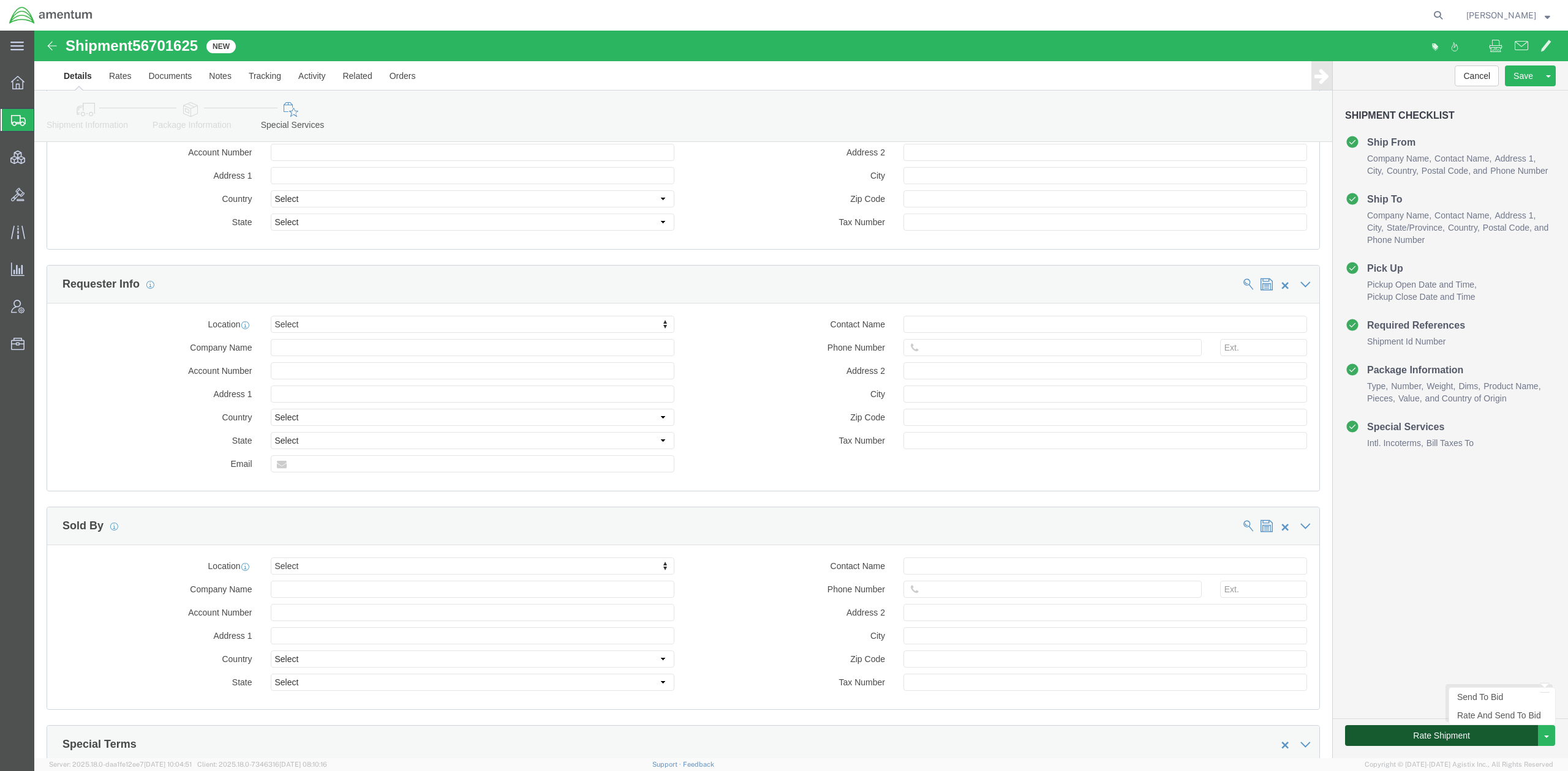
click button "Rate Shipment"
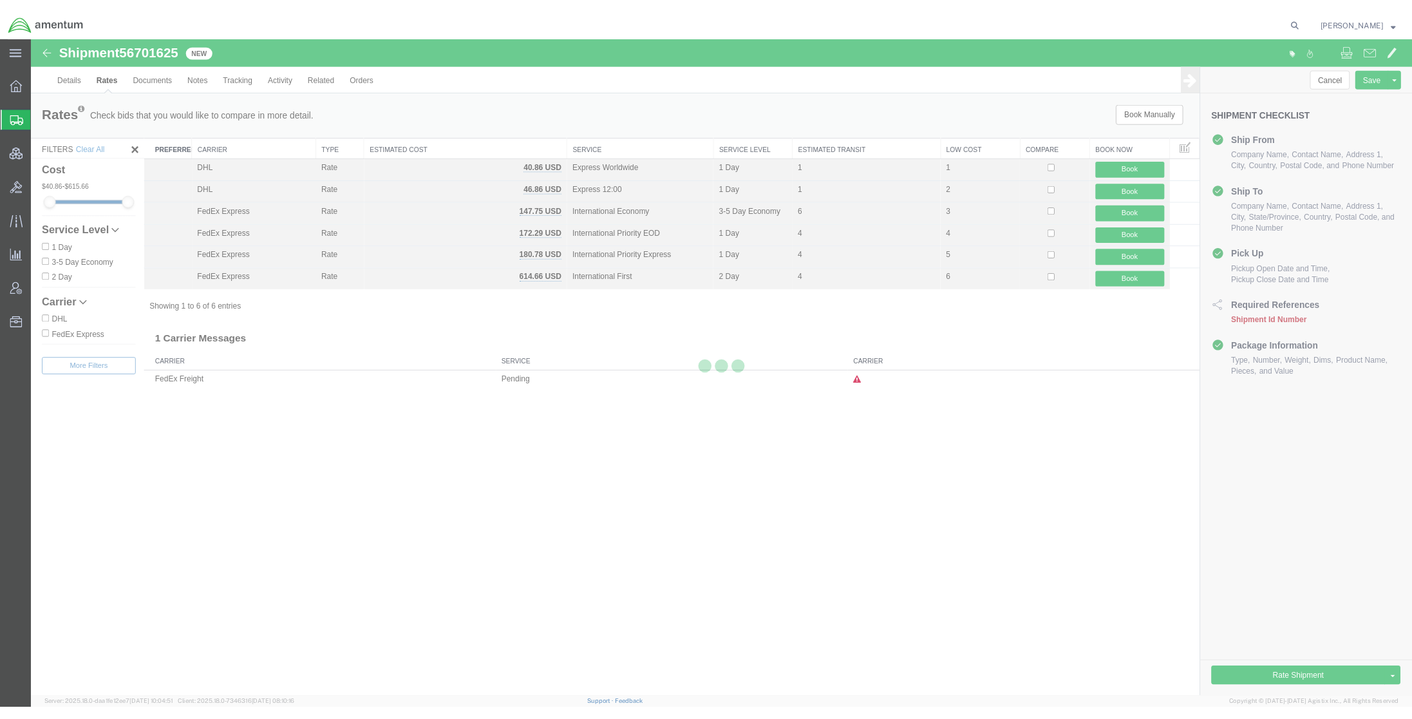
scroll to position [0, 0]
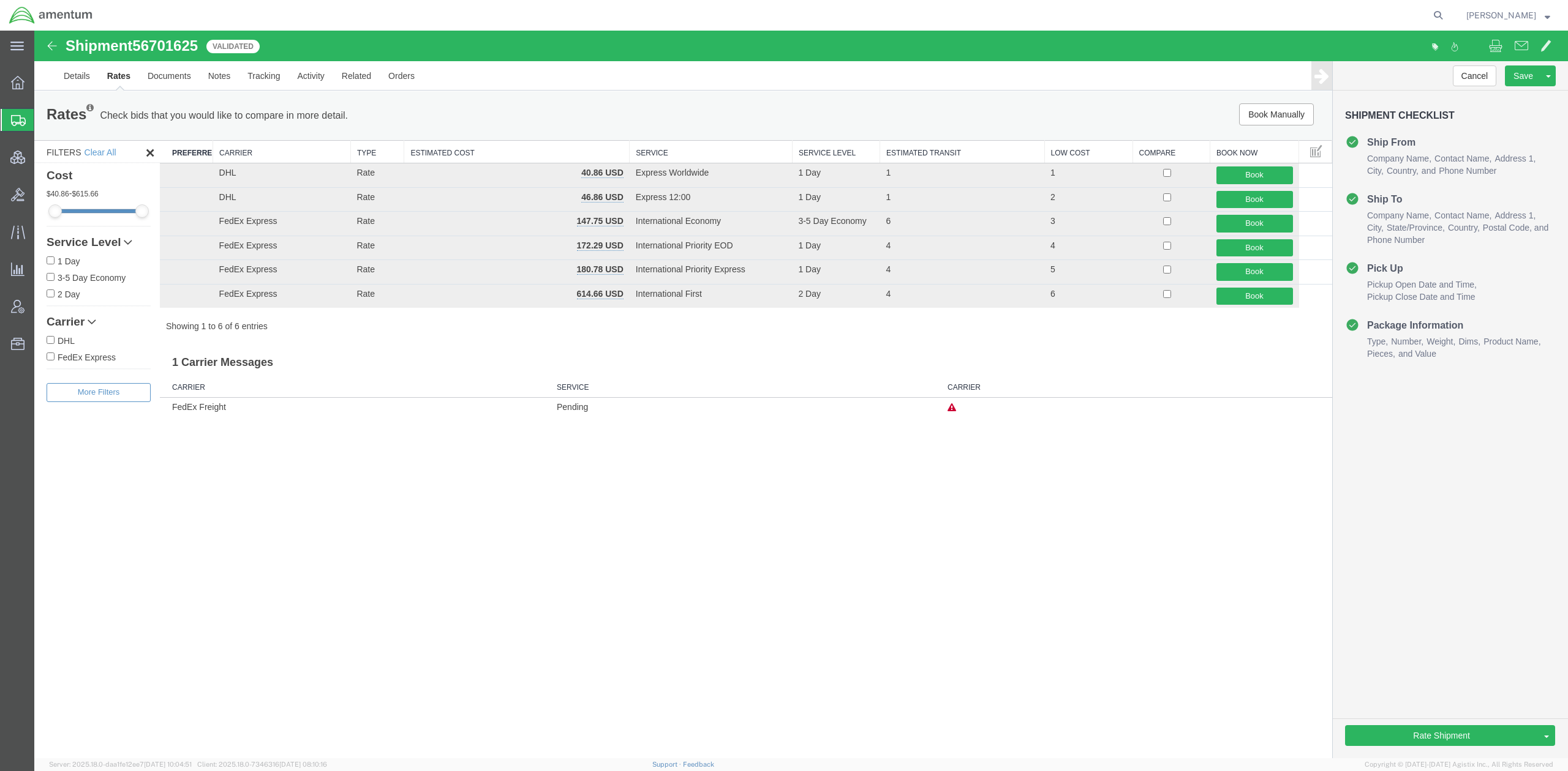
click at [510, 489] on div "Shipment 56701625 6 of 6 Validated Details Rates Documents Notes Tracking Activ…" at bounding box center [801, 395] width 1534 height 728
drag, startPoint x: 204, startPoint y: 48, endPoint x: 69, endPoint y: 48, distance: 135.0
click at [69, 48] on div "Shipment 56701625 6 of 6 Validated" at bounding box center [417, 49] width 765 height 23
copy h1 "Shipment 56701625"
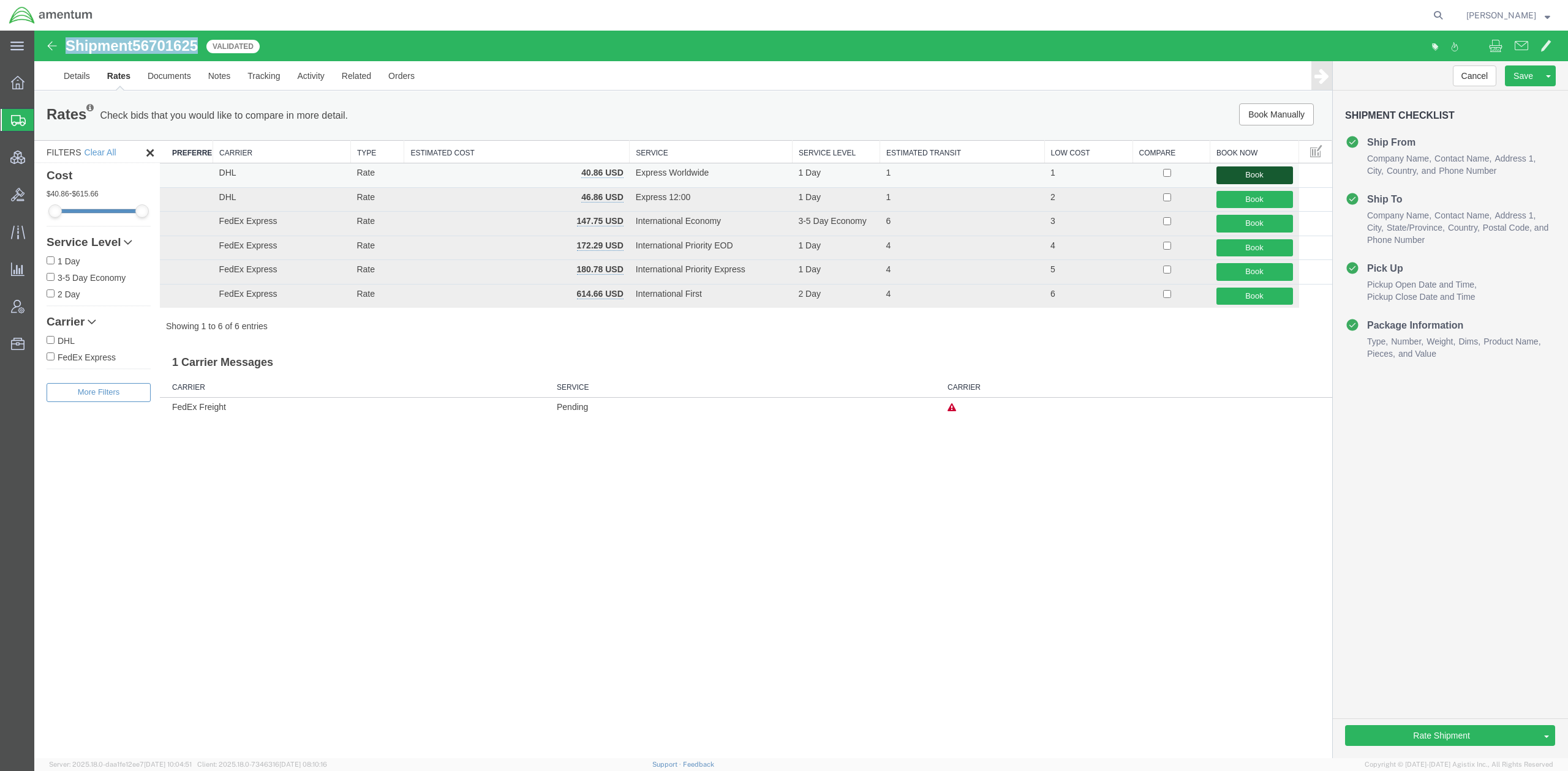
click at [1238, 172] on button "Book" at bounding box center [1254, 175] width 77 height 18
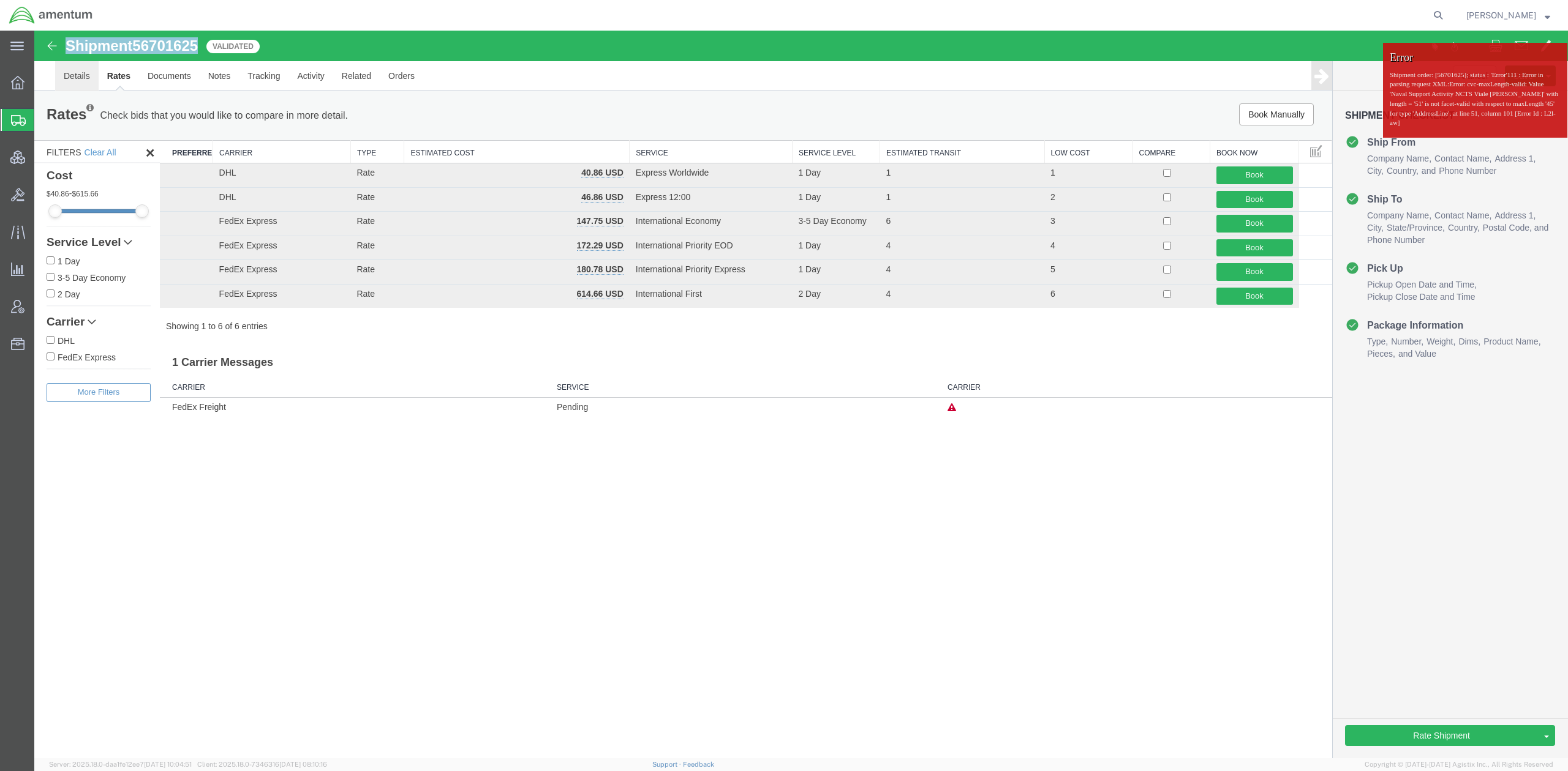
click at [86, 82] on link "Details" at bounding box center [77, 75] width 44 height 29
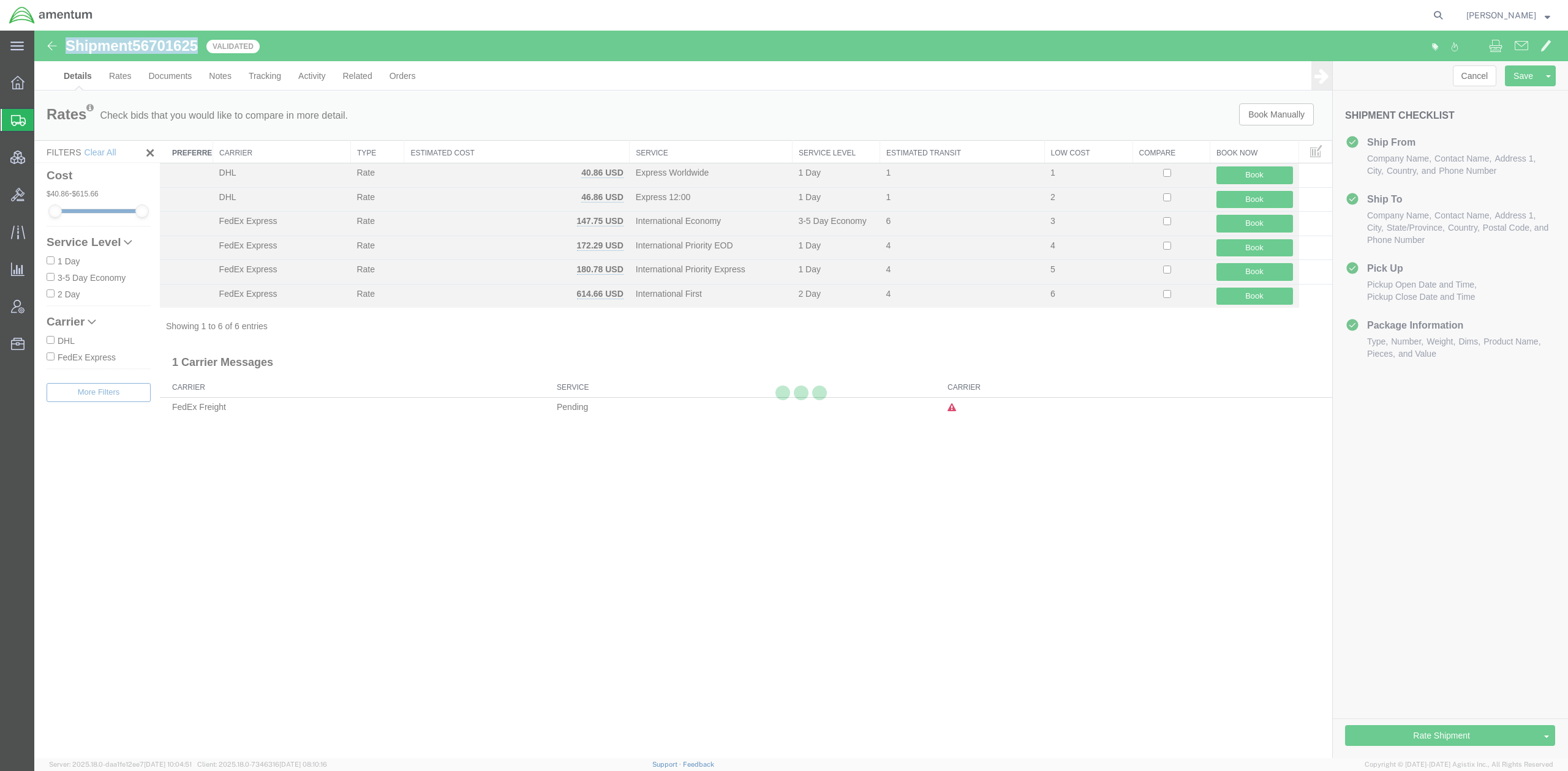
select select "34021"
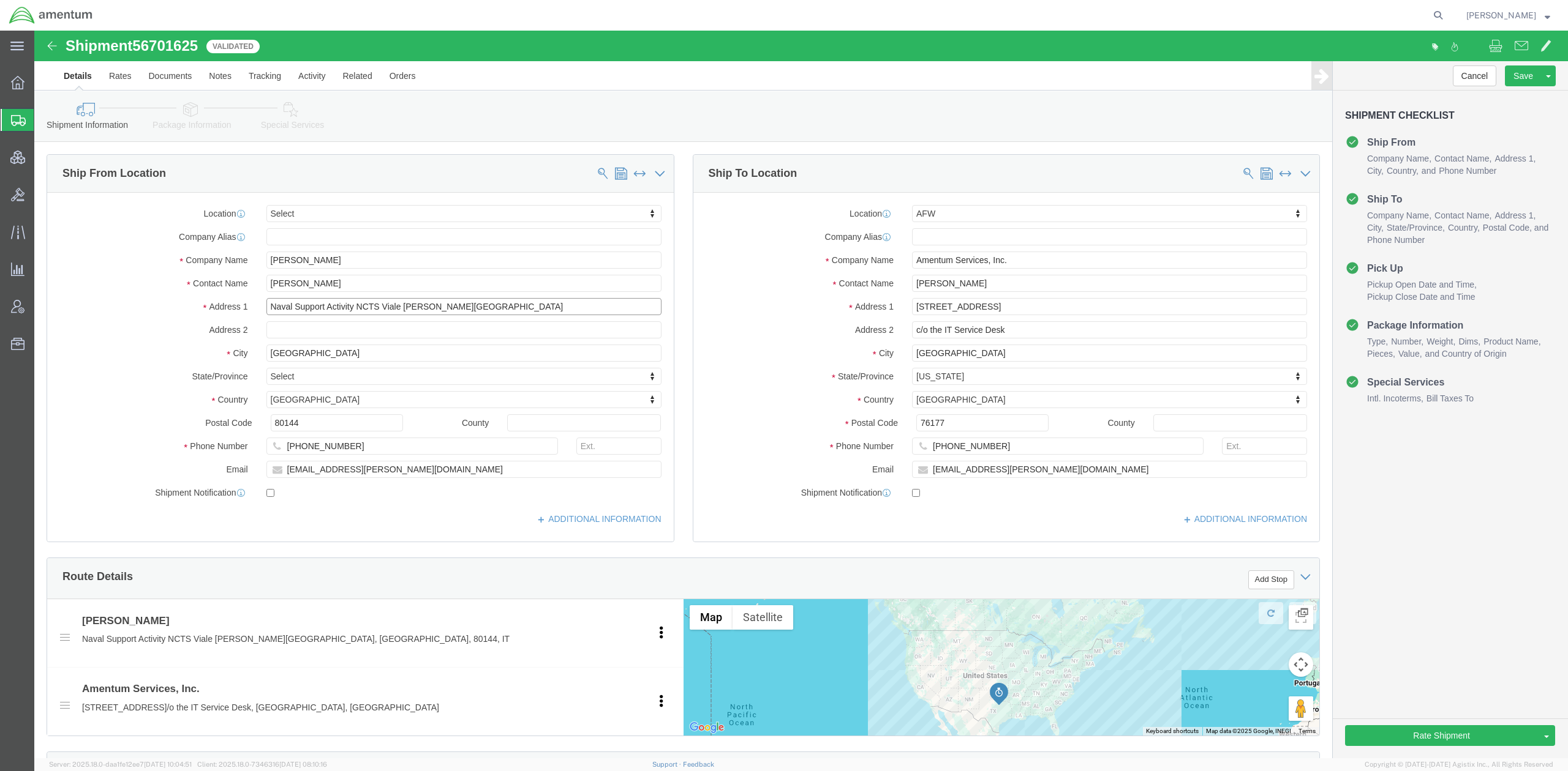
drag, startPoint x: 463, startPoint y: 280, endPoint x: 319, endPoint y: 280, distance: 144.0
click input "Naval Support Activity NCTS Viale Ruffo Di Calabria"
type input "Naval Support Activity"
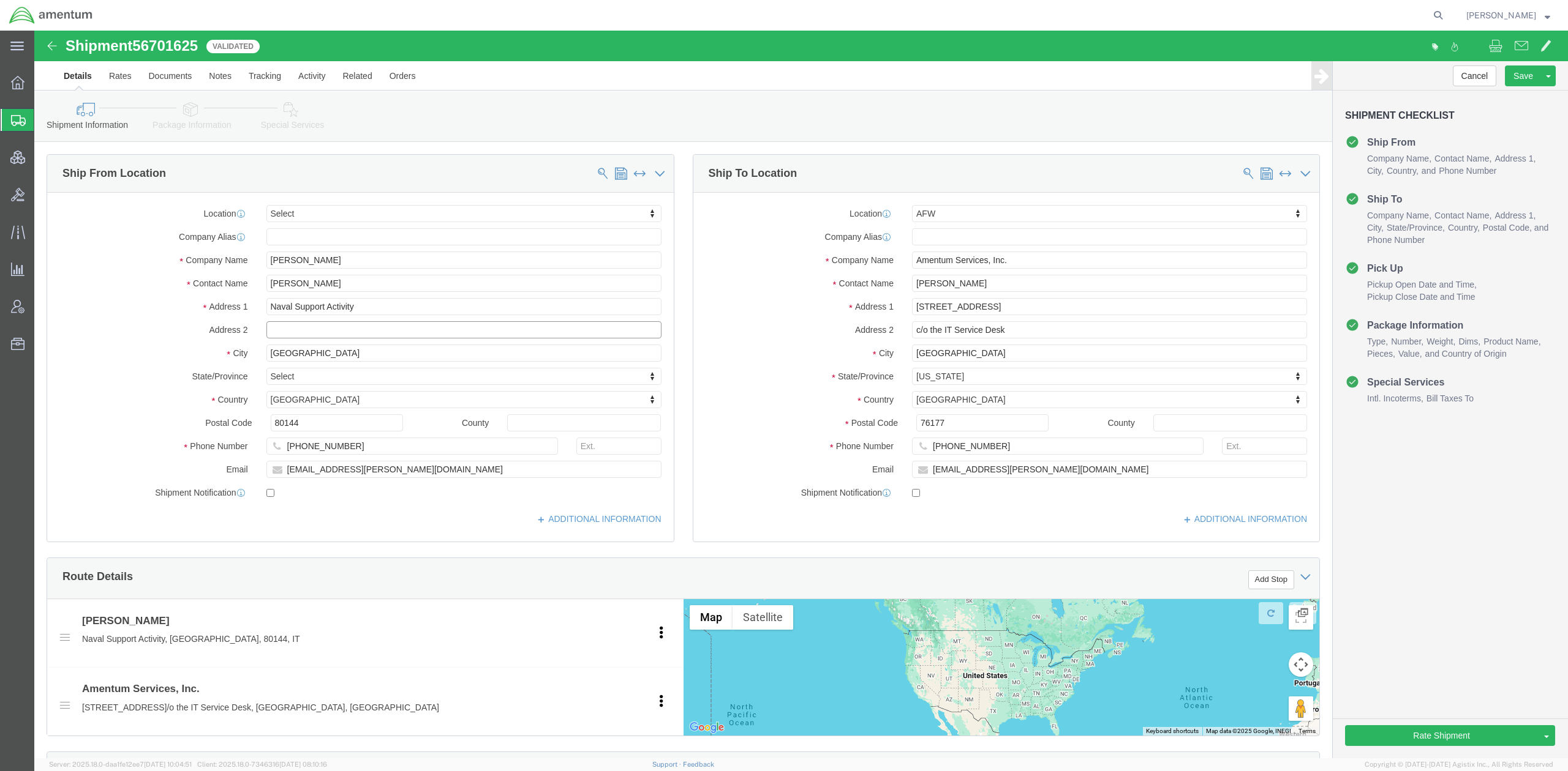
paste input "NCTS Viale Ruffo Di Calabria"
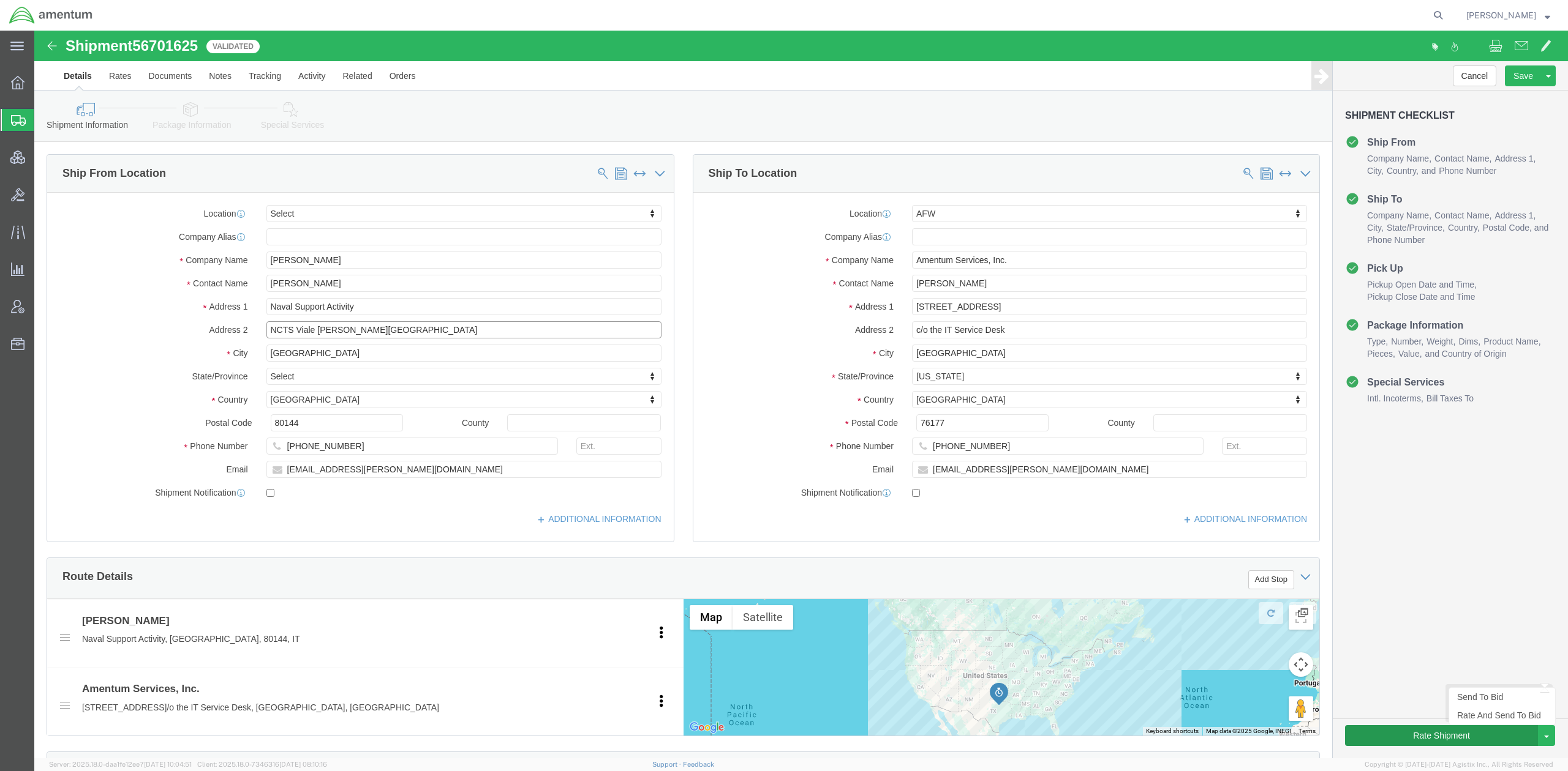
type input "NCTS Viale Ruffo Di Calabria"
click button "Rate Shipment"
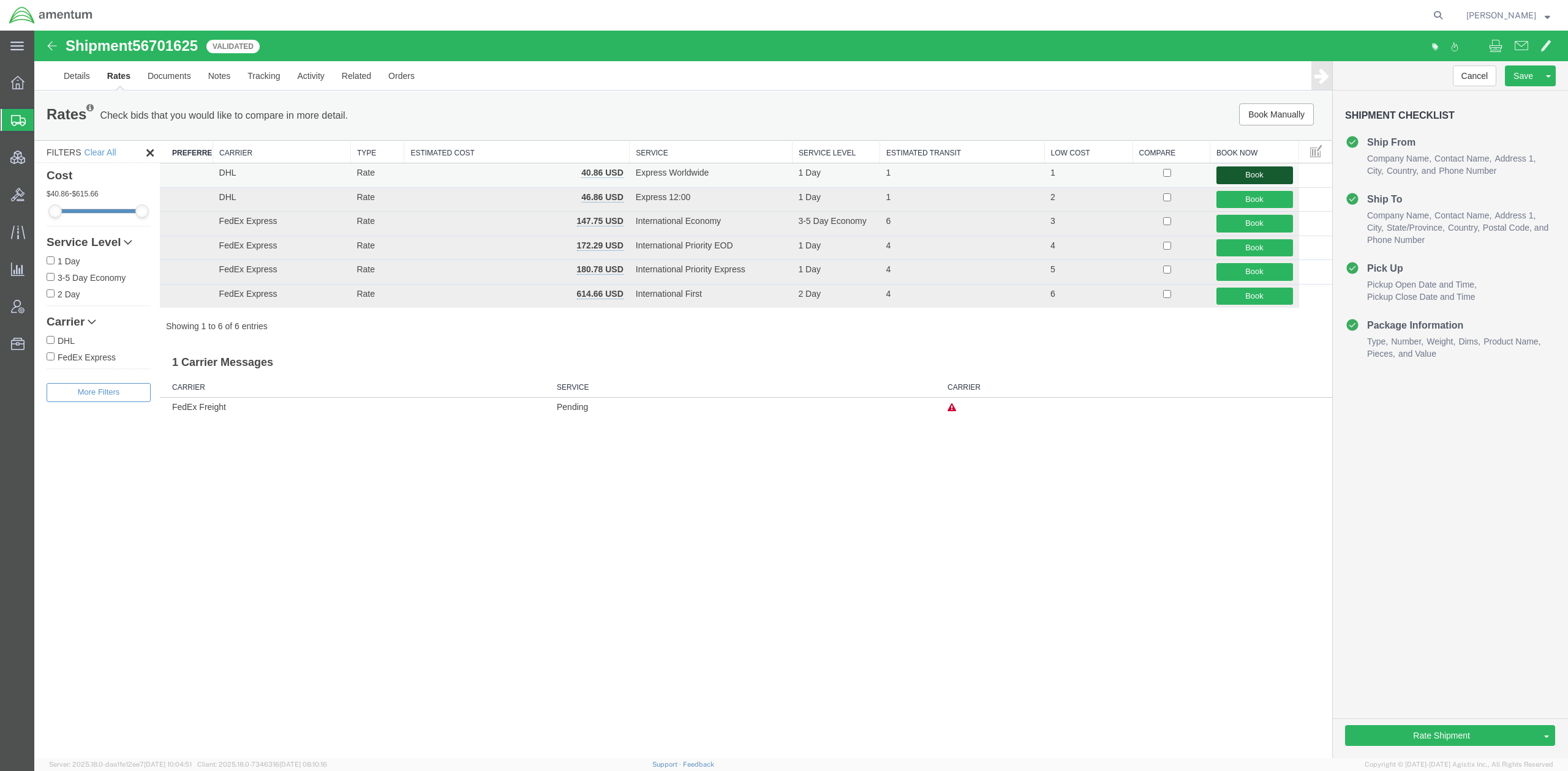
click at [1224, 172] on button "Book" at bounding box center [1254, 175] width 77 height 18
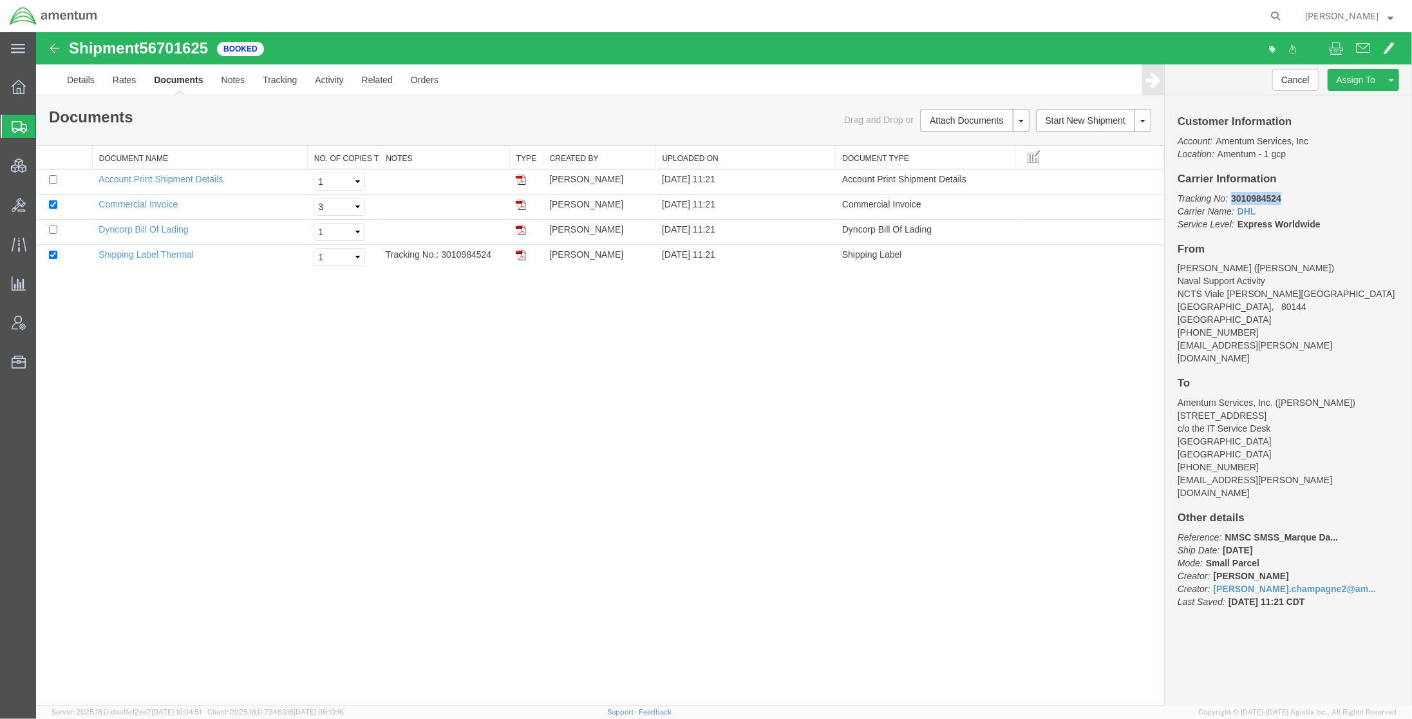
drag, startPoint x: 1283, startPoint y: 197, endPoint x: 1231, endPoint y: 196, distance: 51.5
click at [1231, 196] on p "Tracking No: 3010984524 Carrier Name: DHL DHL Service Level: Express Worldwide" at bounding box center [1288, 211] width 222 height 39
copy b "3010984524"
click at [985, 142] on link "Print Documents" at bounding box center [972, 142] width 112 height 19
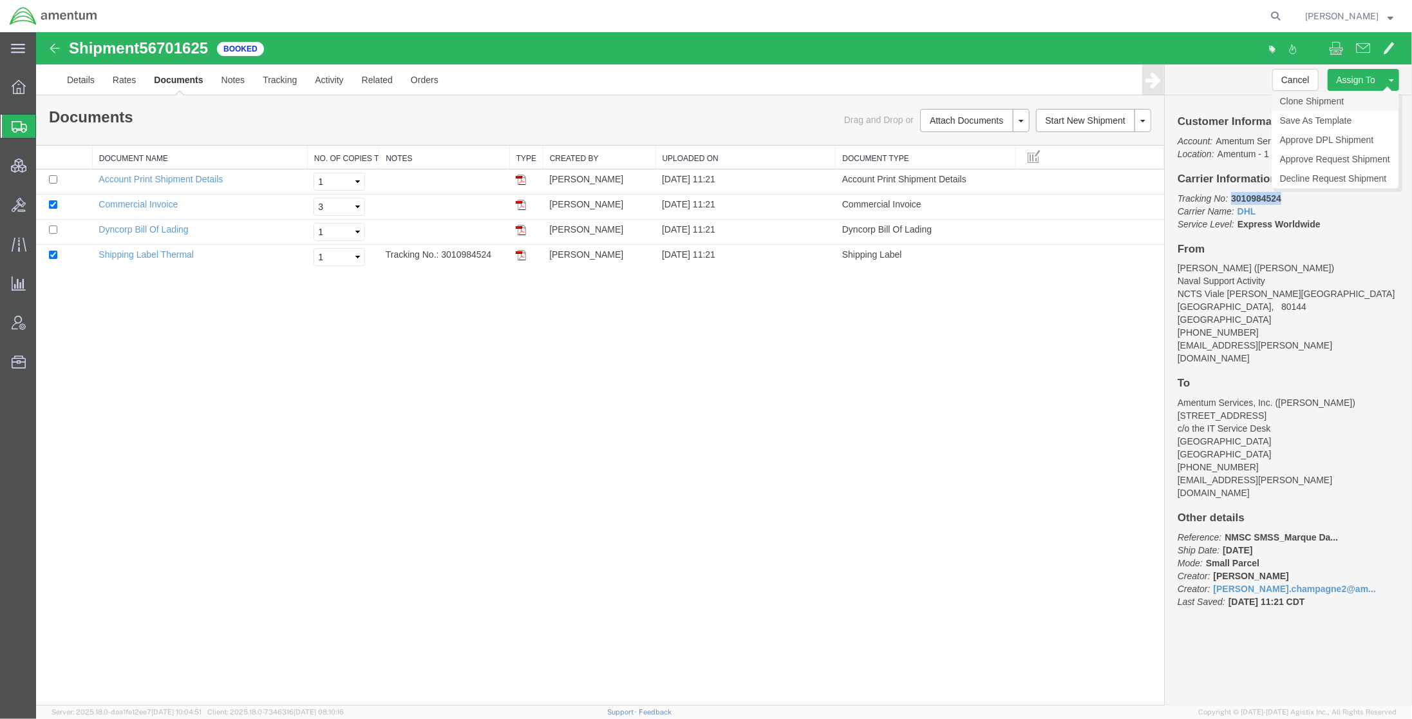
click at [1327, 100] on link "Clone Shipment" at bounding box center [1334, 100] width 127 height 19
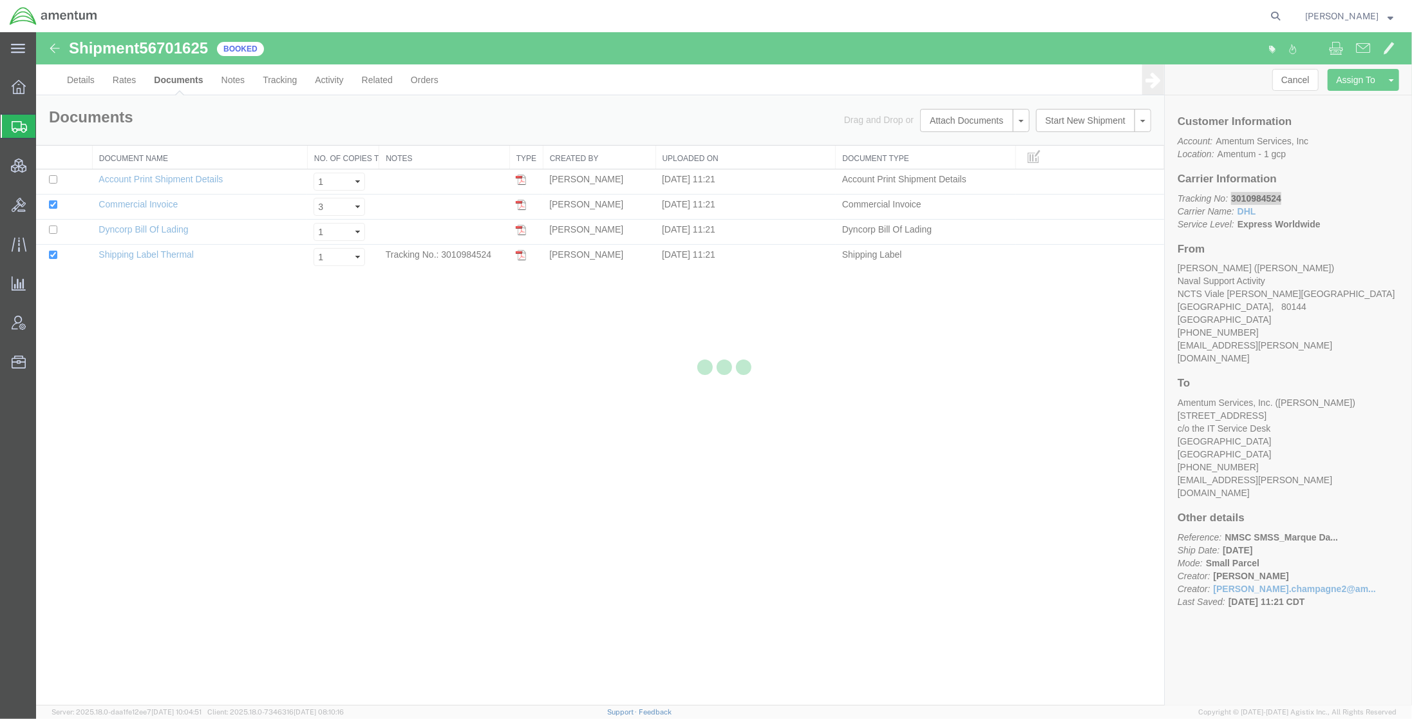
select select "34021"
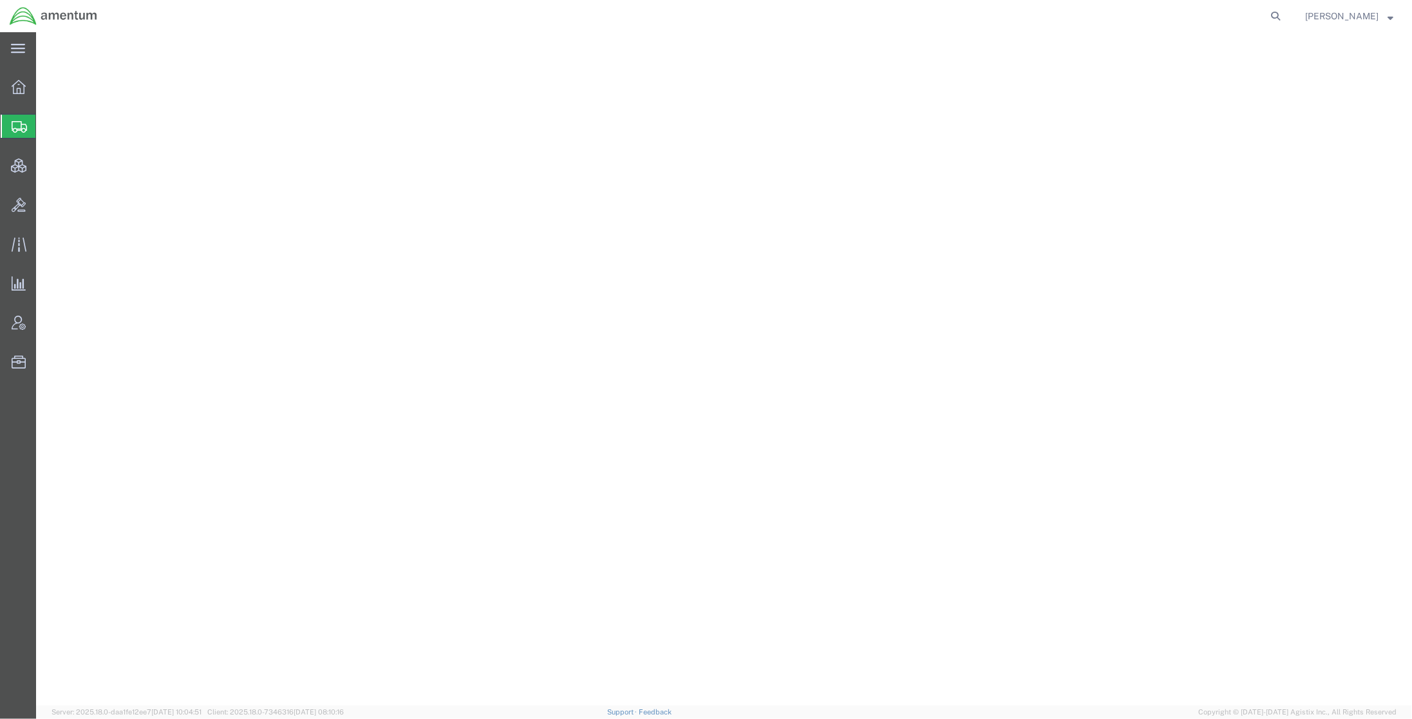
select select "34021"
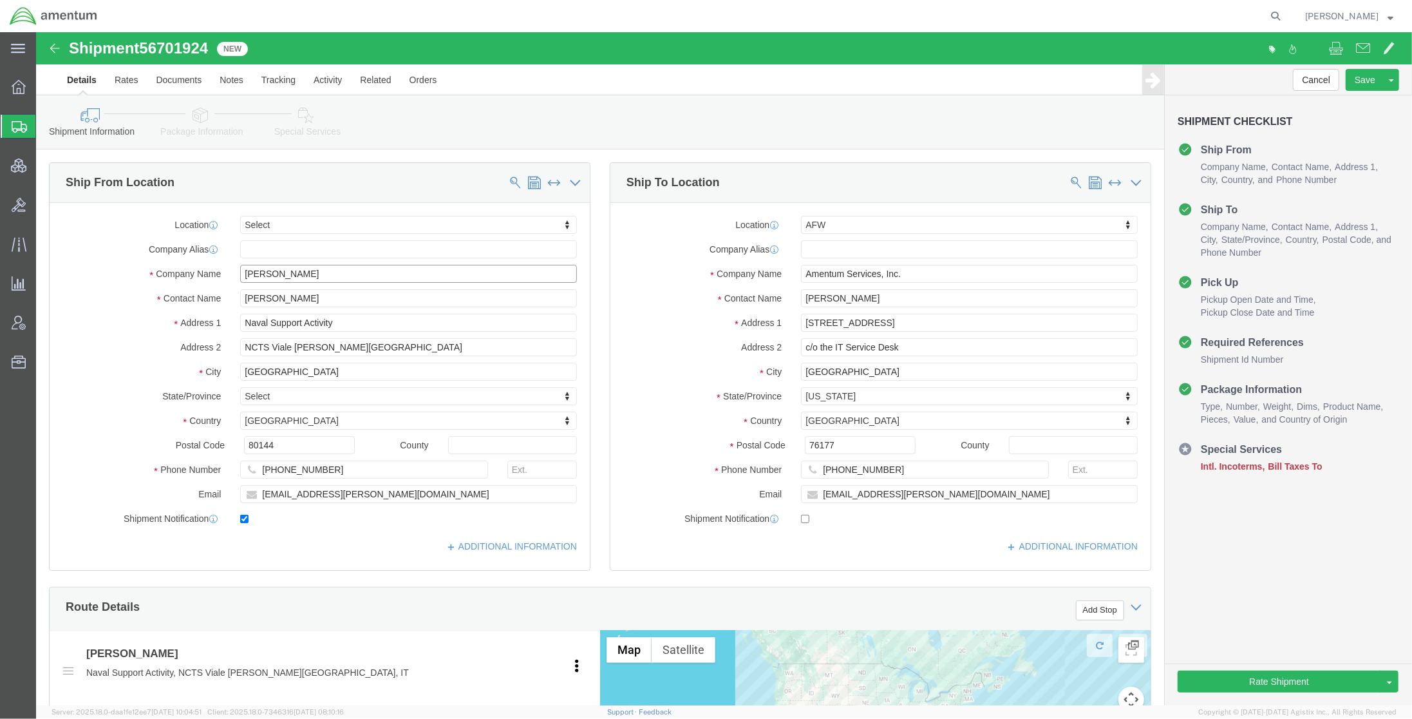
drag, startPoint x: 292, startPoint y: 241, endPoint x: 66, endPoint y: 231, distance: 226.9
click div "Location Select Select My Profile Location [PHONE_NUMBER] [PHONE_NUMBER] [PHONE…"
paste input "Duane King"
type input "Duane King"
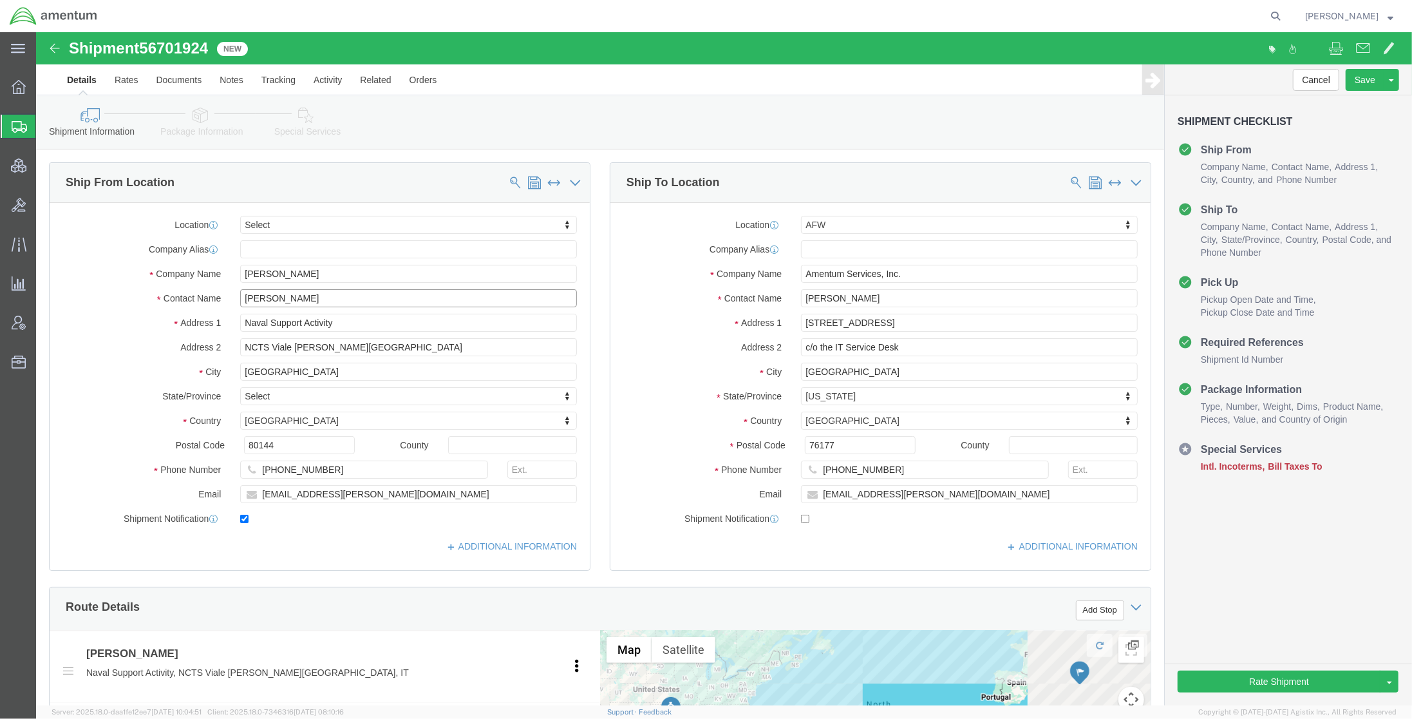
drag, startPoint x: 292, startPoint y: 259, endPoint x: 24, endPoint y: 241, distance: 267.9
click div "Location Select Select My Profile Location [PHONE_NUMBER] [PHONE_NUMBER] [PHONE…"
paste input "Duane King"
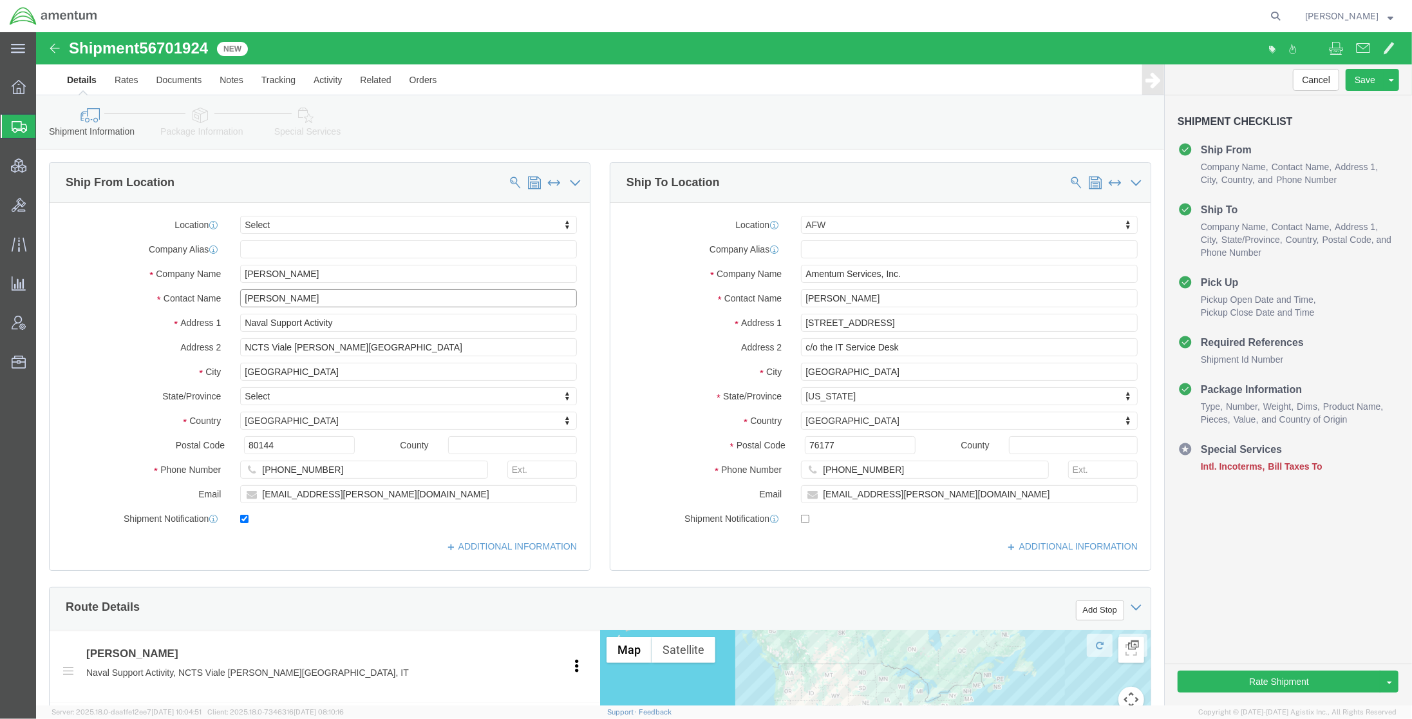
type input "Duane King"
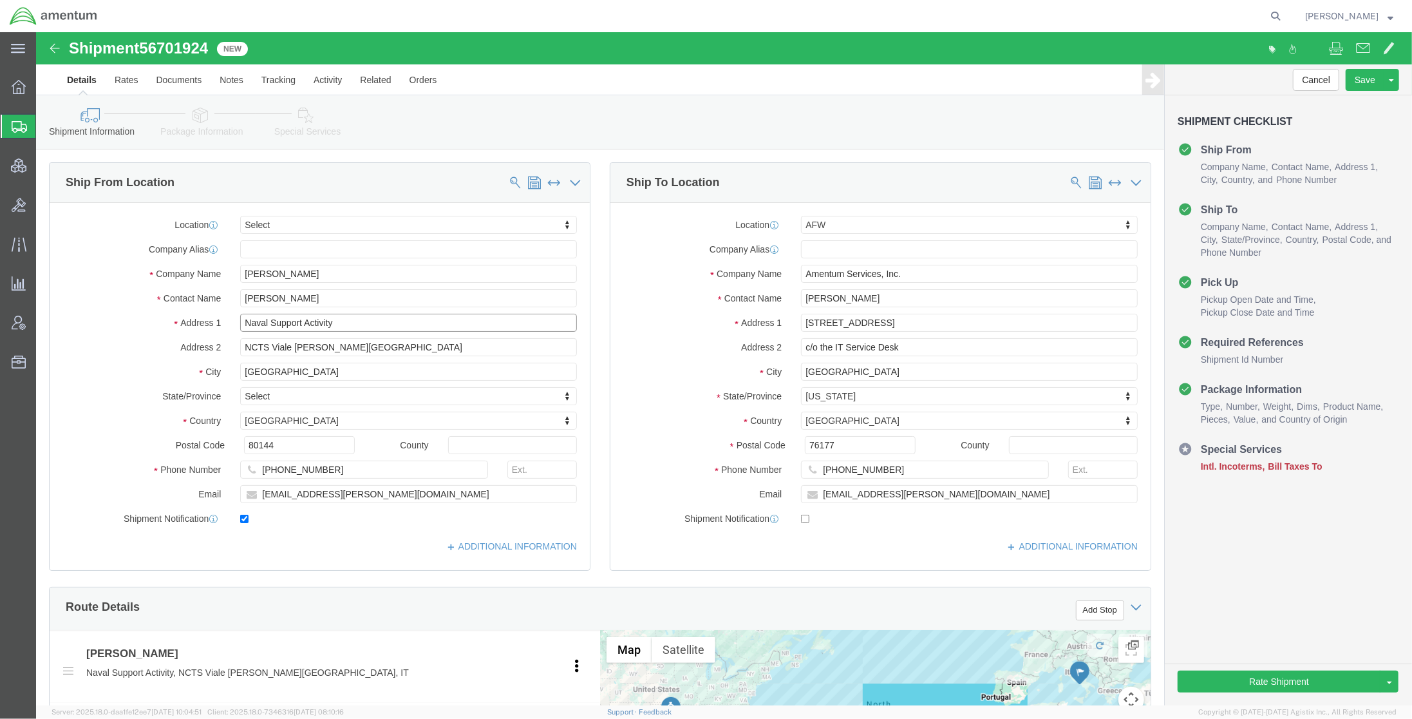
drag, startPoint x: 297, startPoint y: 290, endPoint x: 34, endPoint y: 273, distance: 263.3
click div "Location Select Select My Profile Location [PHONE_NUMBER] [PHONE_NUMBER] [PHONE…"
paste input "4-42-3 Shirotaecho appt 1104 Minami-ku"
type input "4-42-3 Shirotaecho appt 1104 Minami-ku"
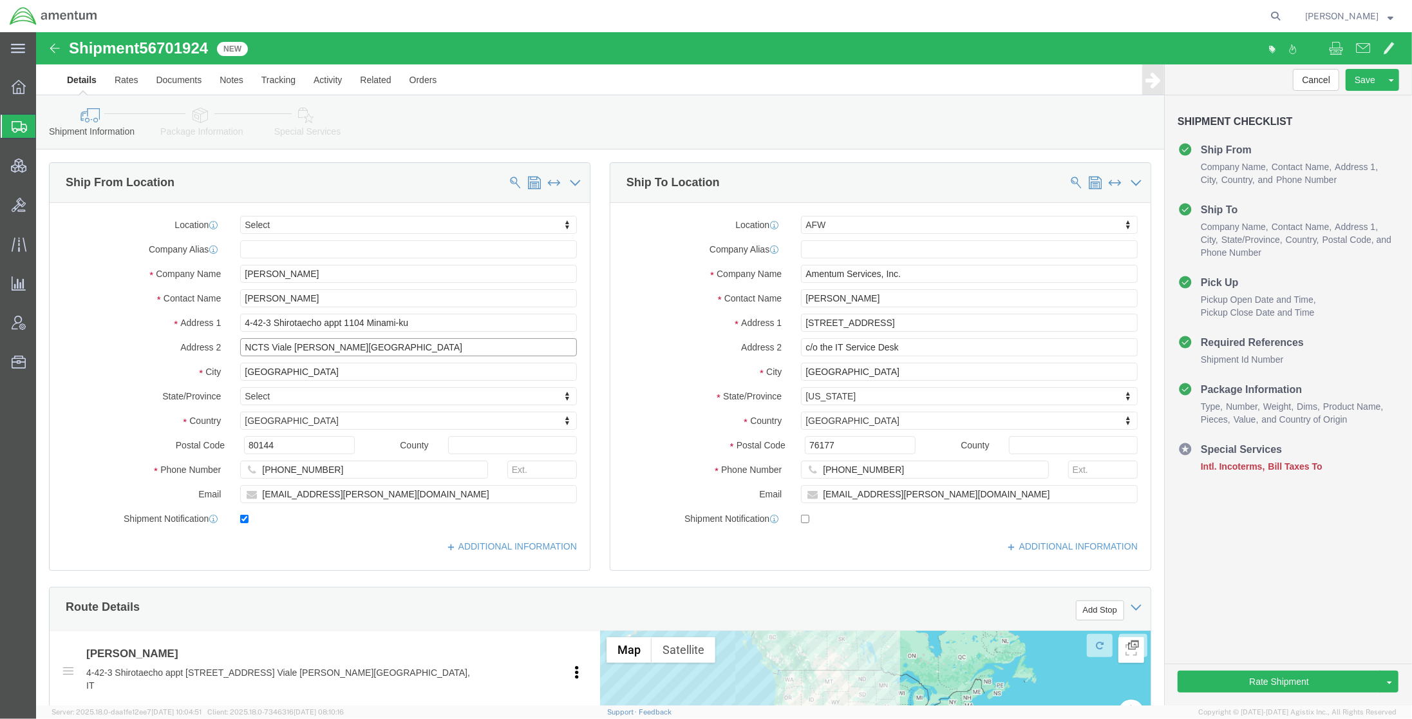
drag, startPoint x: 345, startPoint y: 317, endPoint x: 21, endPoint y: 296, distance: 324.6
click div "Location Select Select My Profile Location [PHONE_NUMBER] [PHONE_NUMBER] [PHONE…"
paste input "Yokohama"
type input "Yokohama"
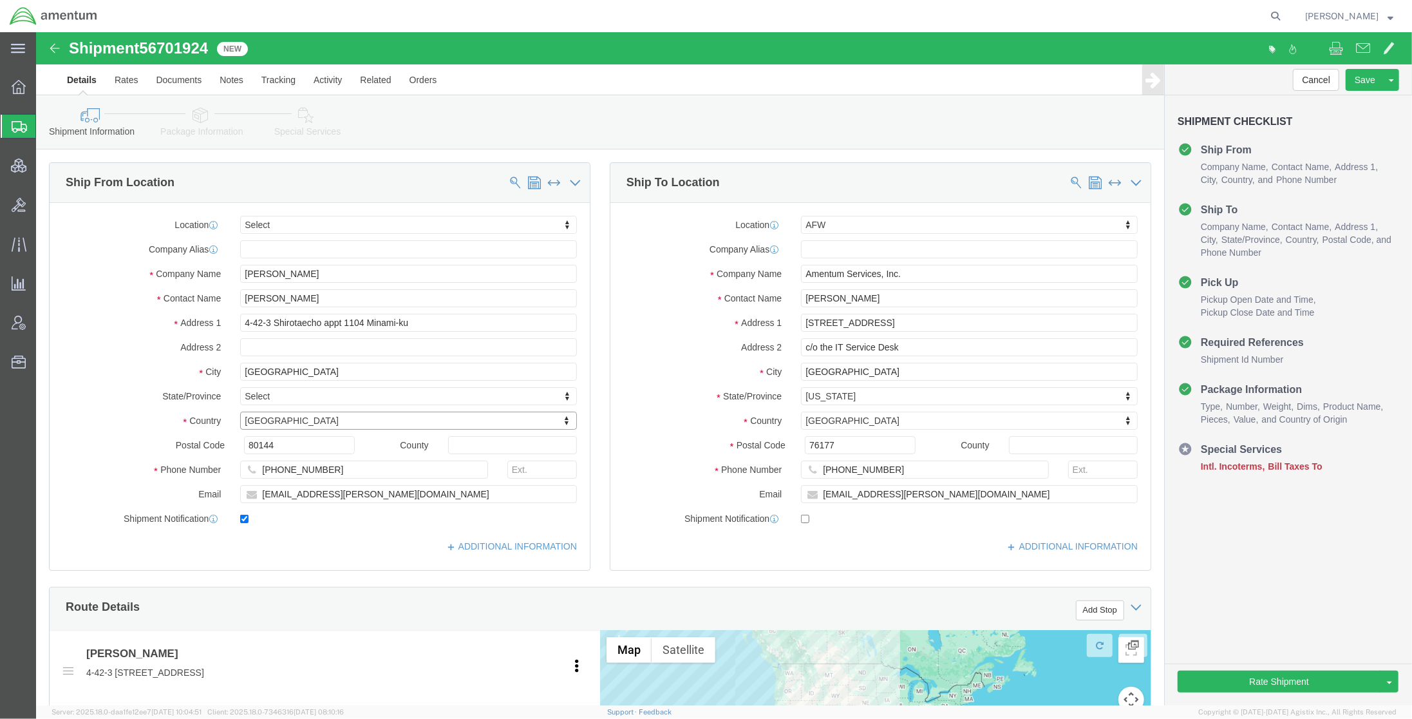
type input "j"
type input "ja"
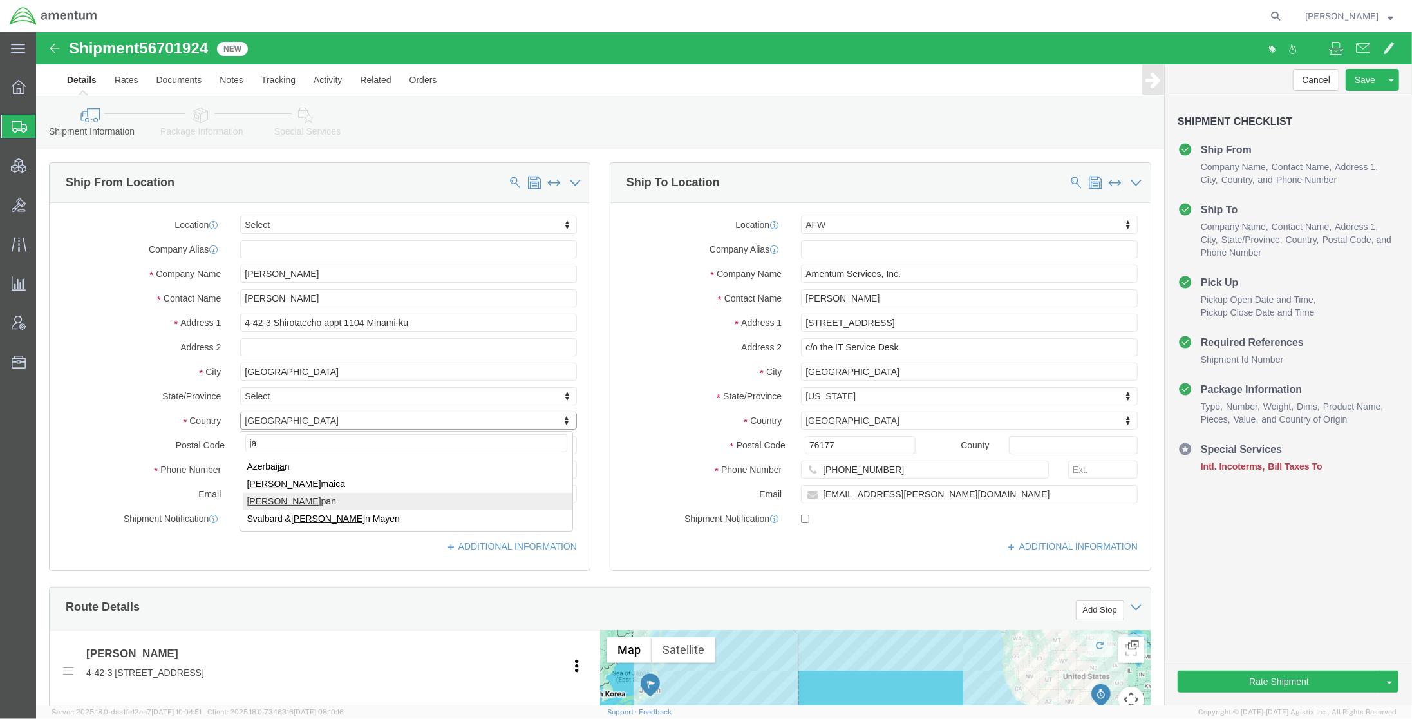
type input "ja"
select select "JP"
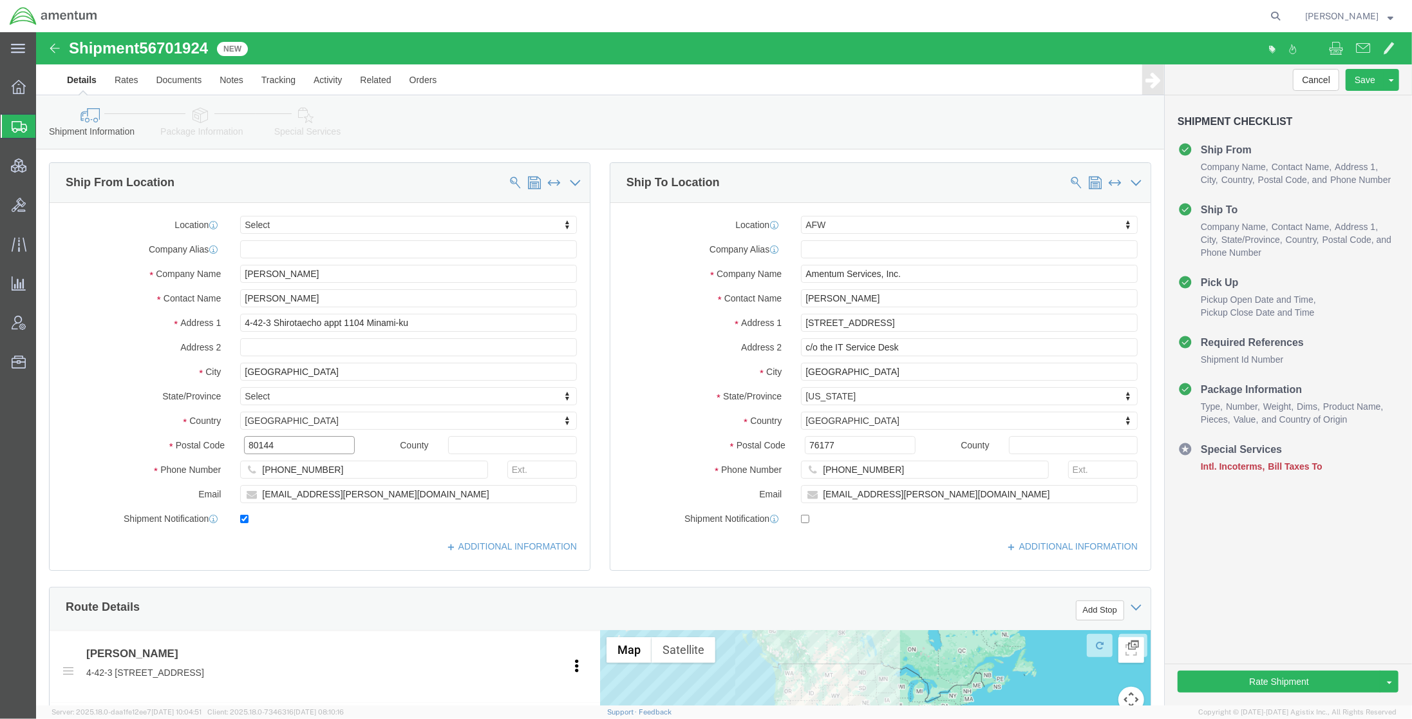
drag, startPoint x: 270, startPoint y: 415, endPoint x: 15, endPoint y: 388, distance: 256.4
click div "Location Select Select My Profile Location [PHONE_NUMBER] [PHONE_NUMBER] [PHONE…"
paste input "2320023"
type input "2320023"
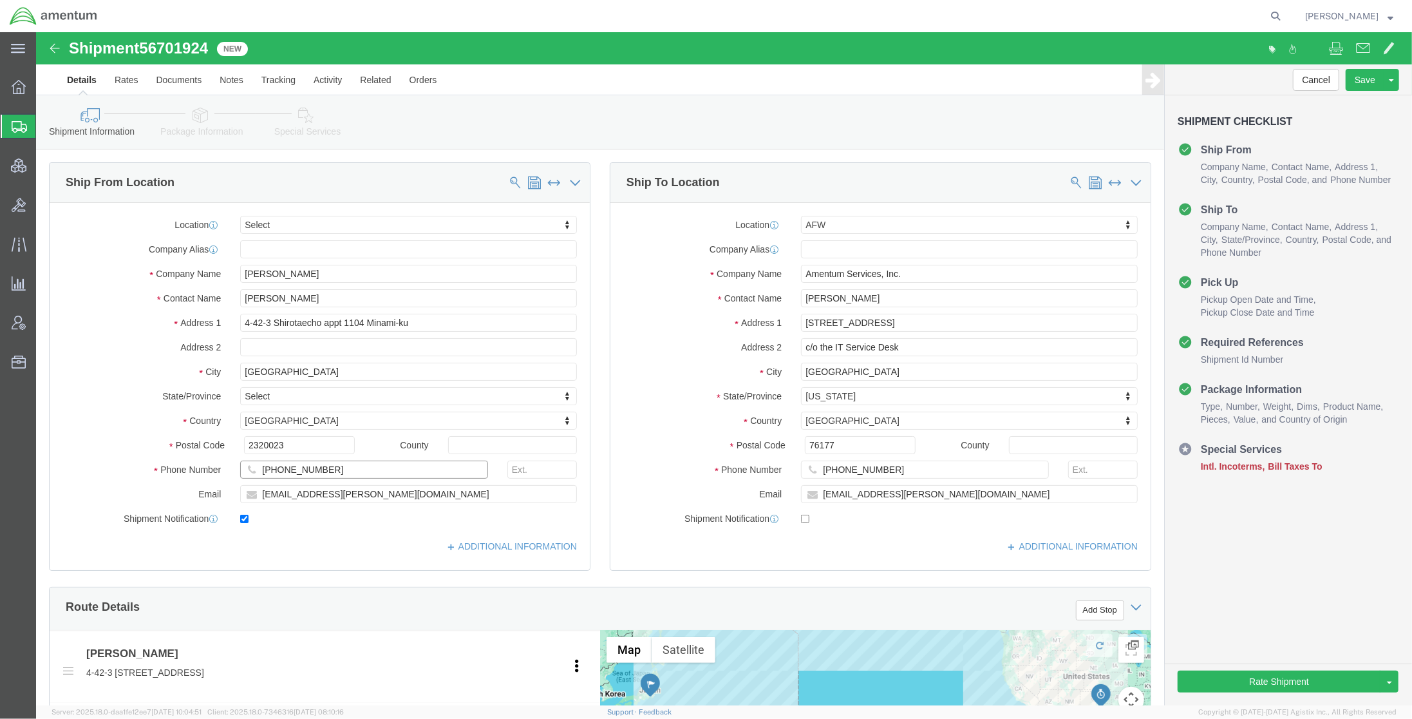
drag, startPoint x: 349, startPoint y: 437, endPoint x: 44, endPoint y: 434, distance: 305.3
click div "Phone Number +39 3478883898"
paste input "541-262-633"
type input "541-262-6338"
click label
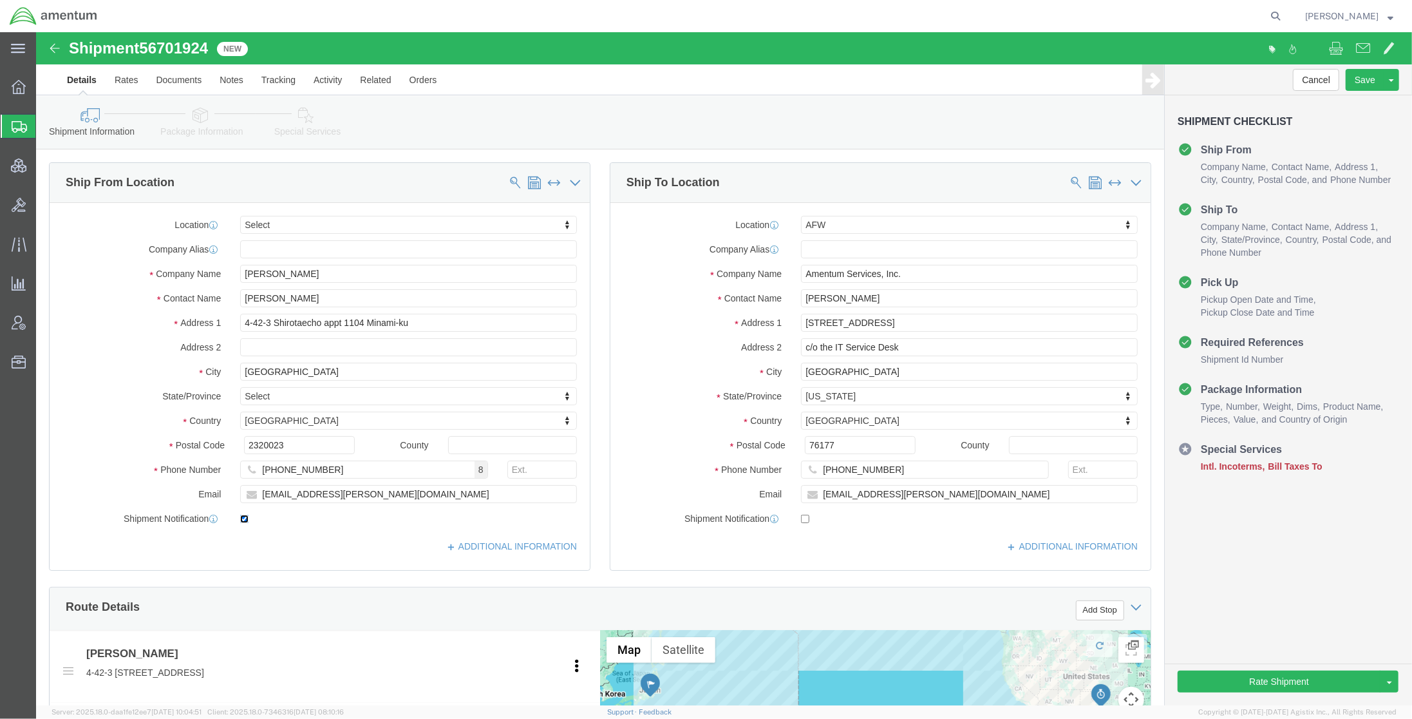
click input "checkbox"
checkbox input "false"
drag, startPoint x: 352, startPoint y: 461, endPoint x: 47, endPoint y: 451, distance: 304.8
click div "Location Select Select My Profile Location 1002-4122-6 1006-5256-0 1026-8910-0 …"
paste input "Duaneking31@msn"
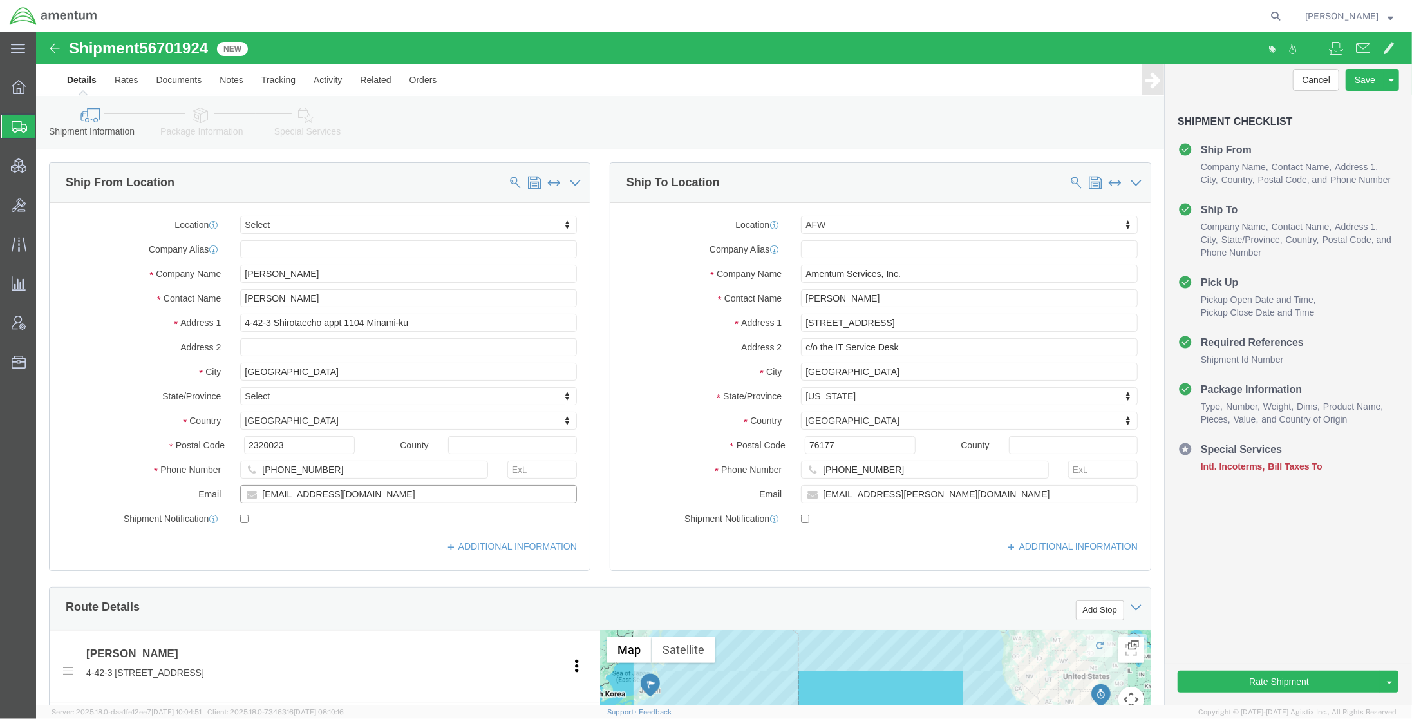
type input "Duaneking31@msn.com"
click div "ADDITIONAL INFORMATION"
click label
click input "checkbox"
checkbox input "false"
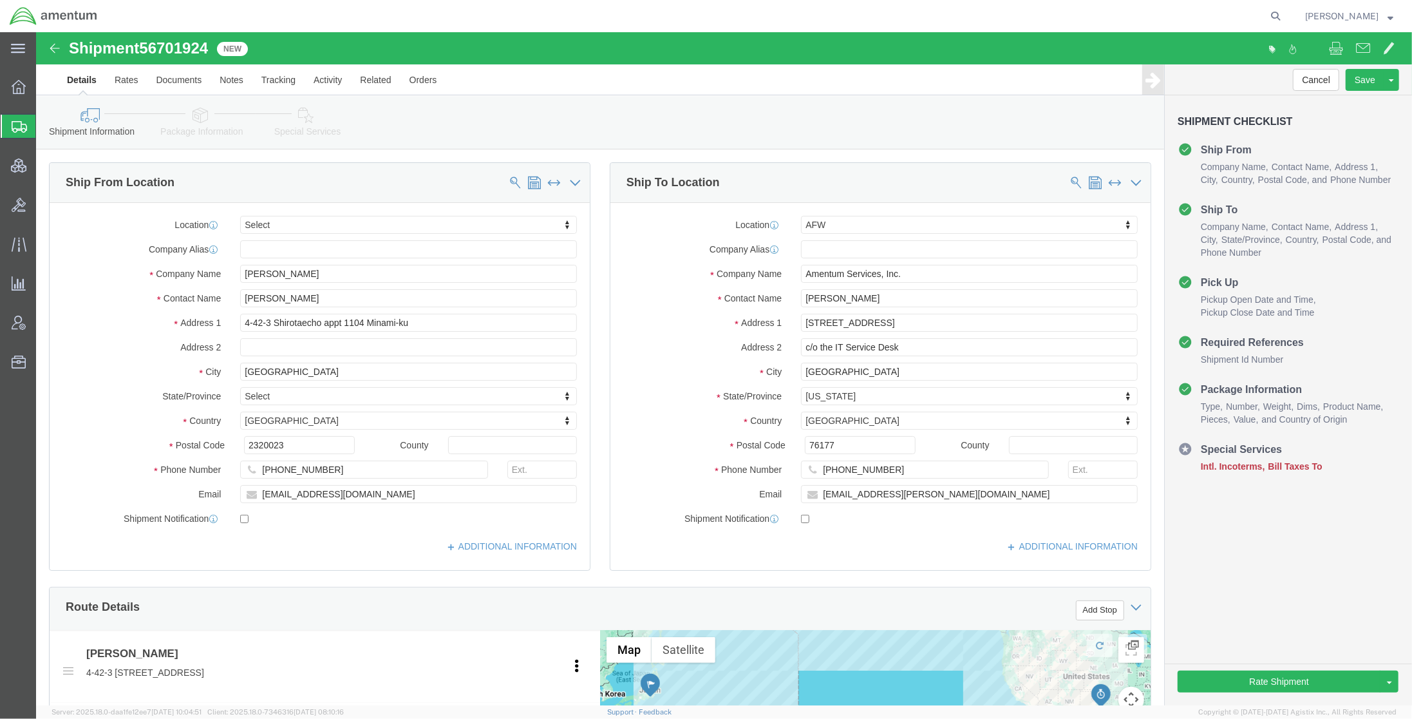
click div "Ship From Location Location Select Select My Profile Location 1002-4122-6 1006-…"
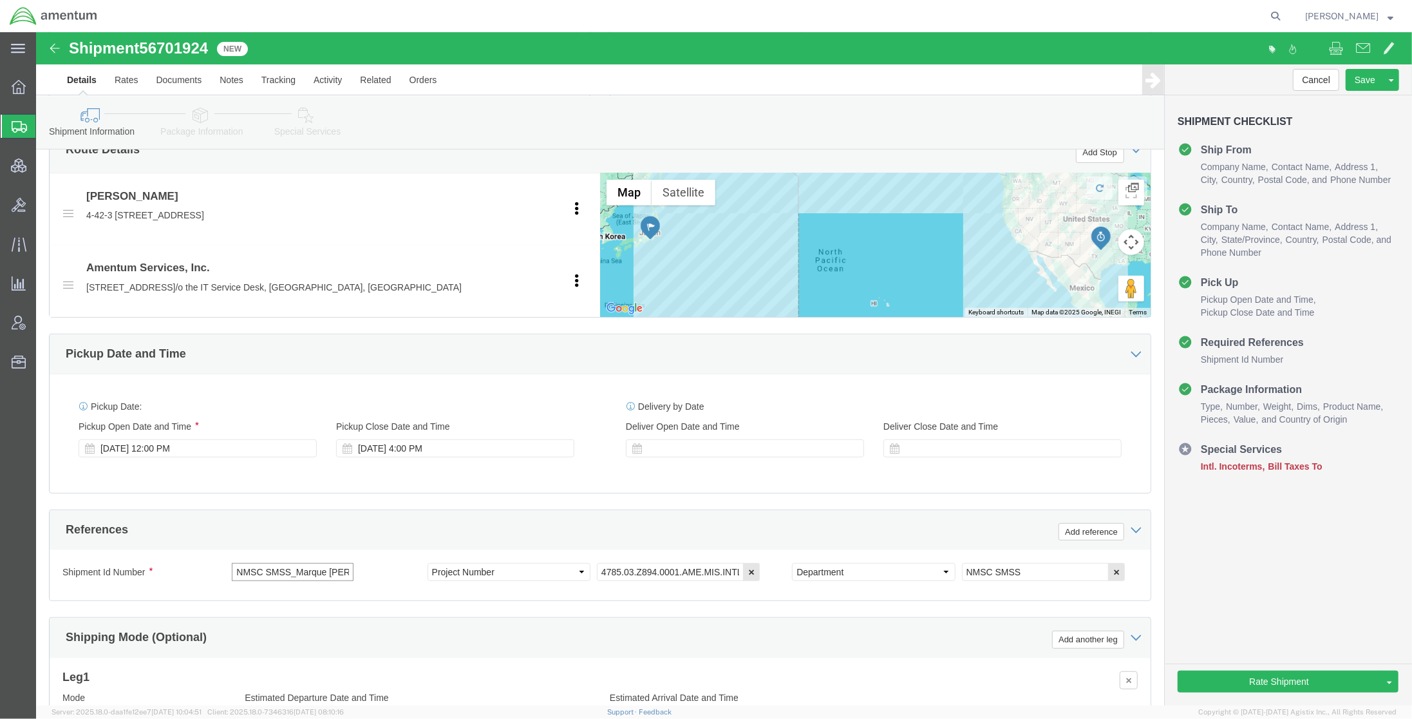
scroll to position [0, 5]
drag, startPoint x: 259, startPoint y: 547, endPoint x: 629, endPoint y: 553, distance: 369.7
click div "Shipment Id Number NMSC SMSS_Marque Davis Select Account Type Activity ID Airli…"
paste input "Duane King"
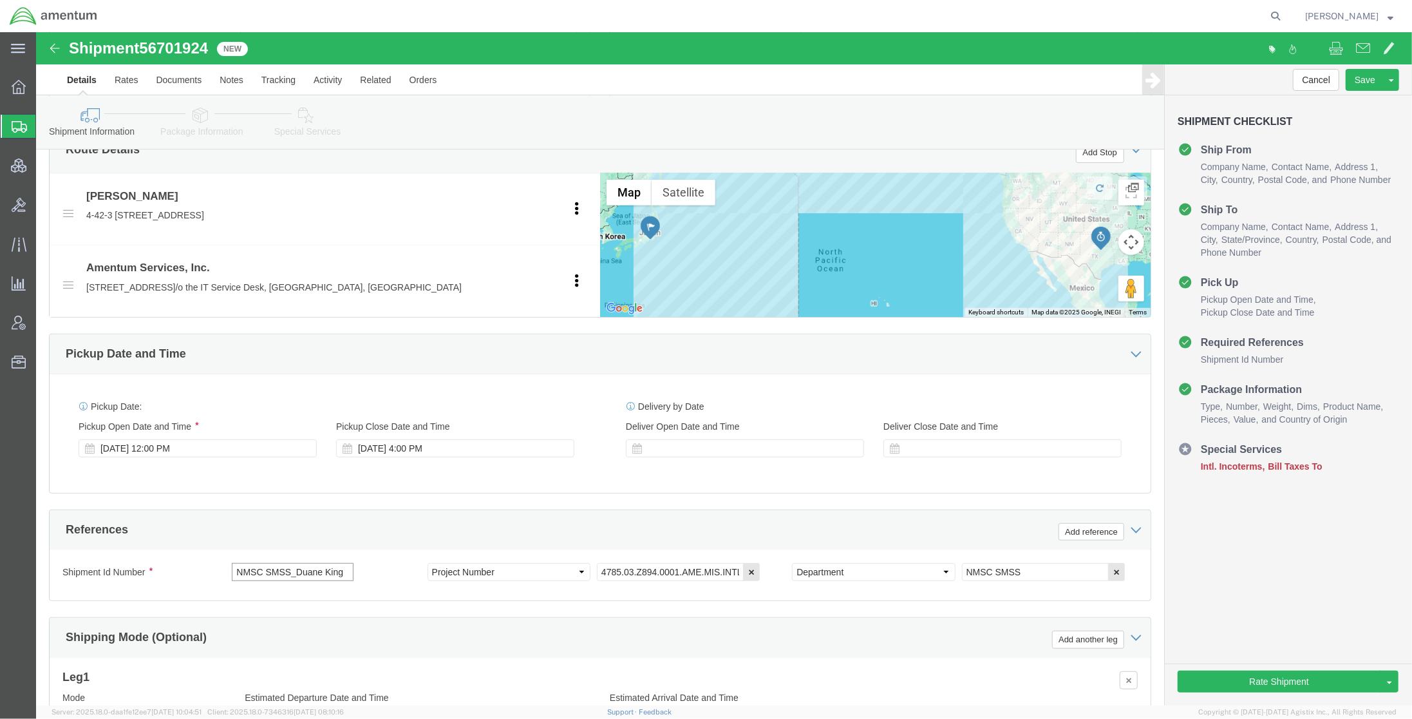
type input "NMSC SMSS_Duane King"
click div "Ship From Location Location Select Select My Profile Location 1002-4122-6 1006-…"
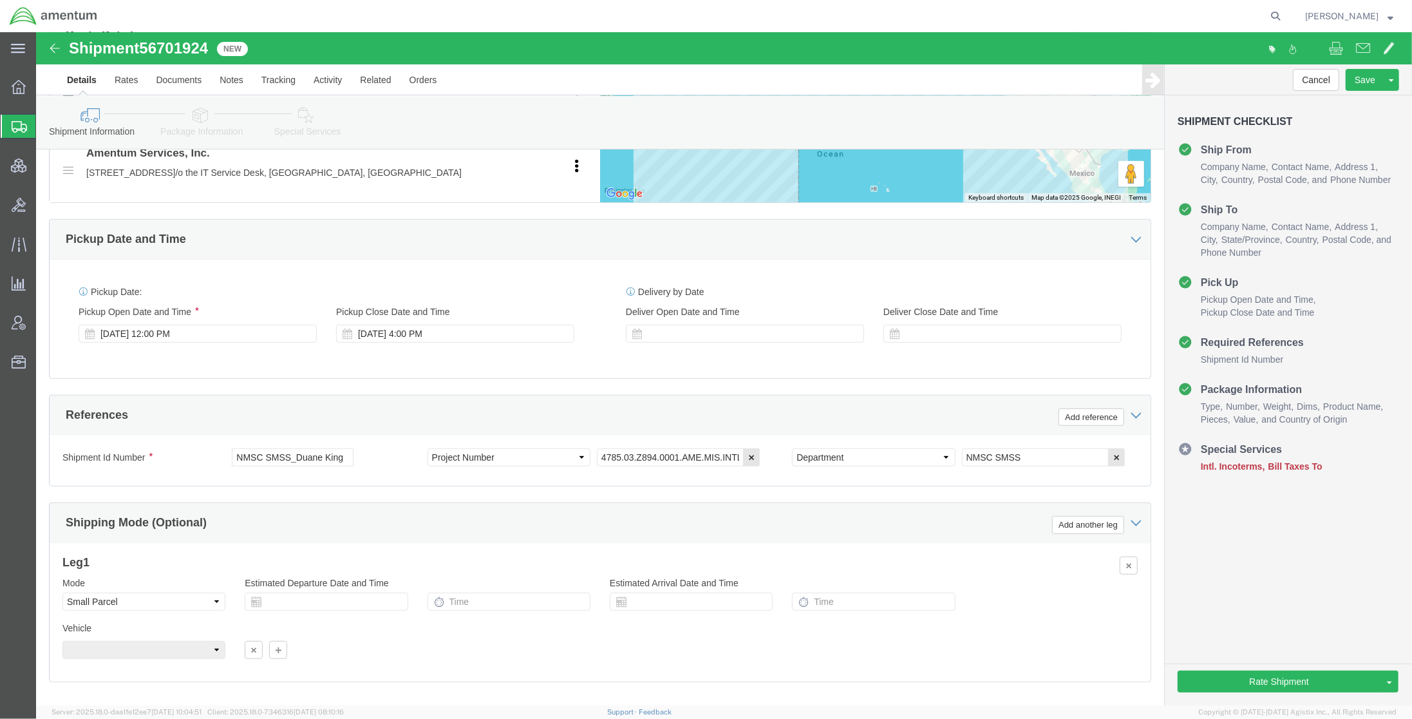
scroll to position [573, 0]
click icon
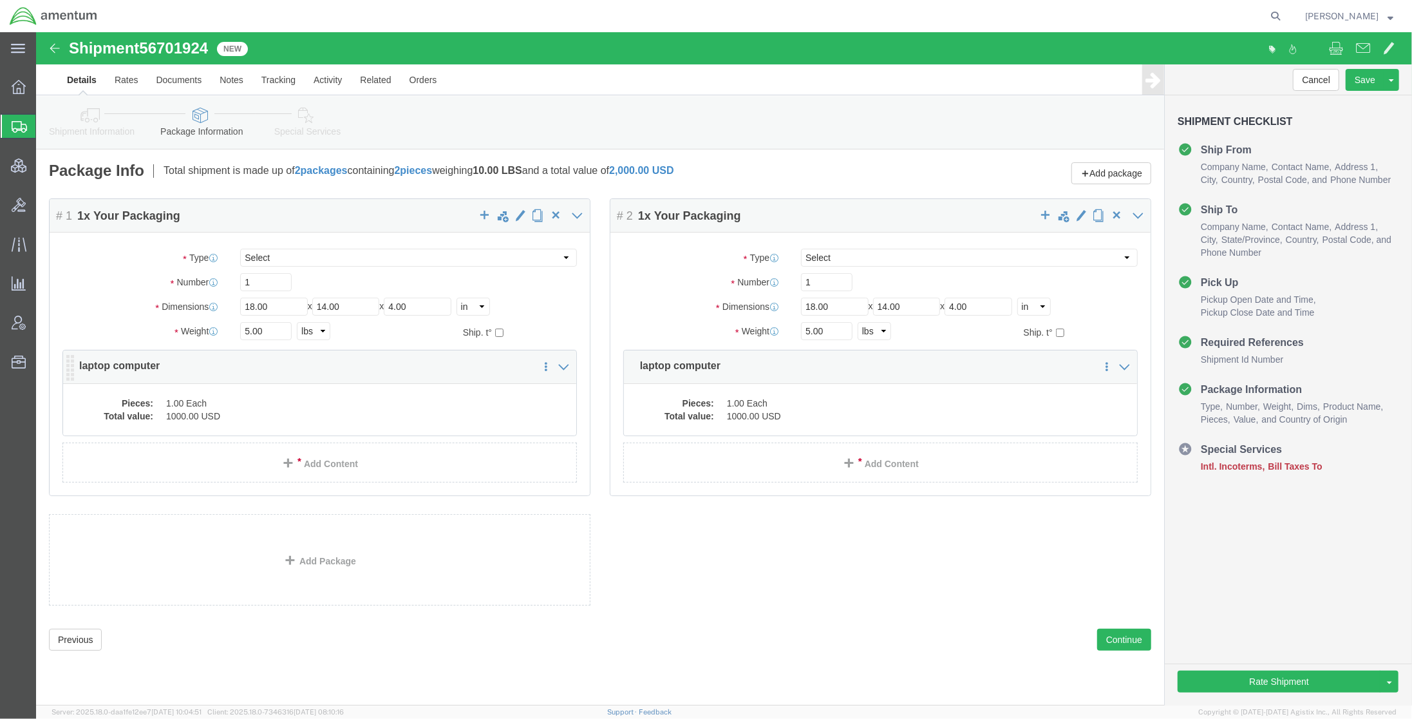
click dd "1000.00 USD"
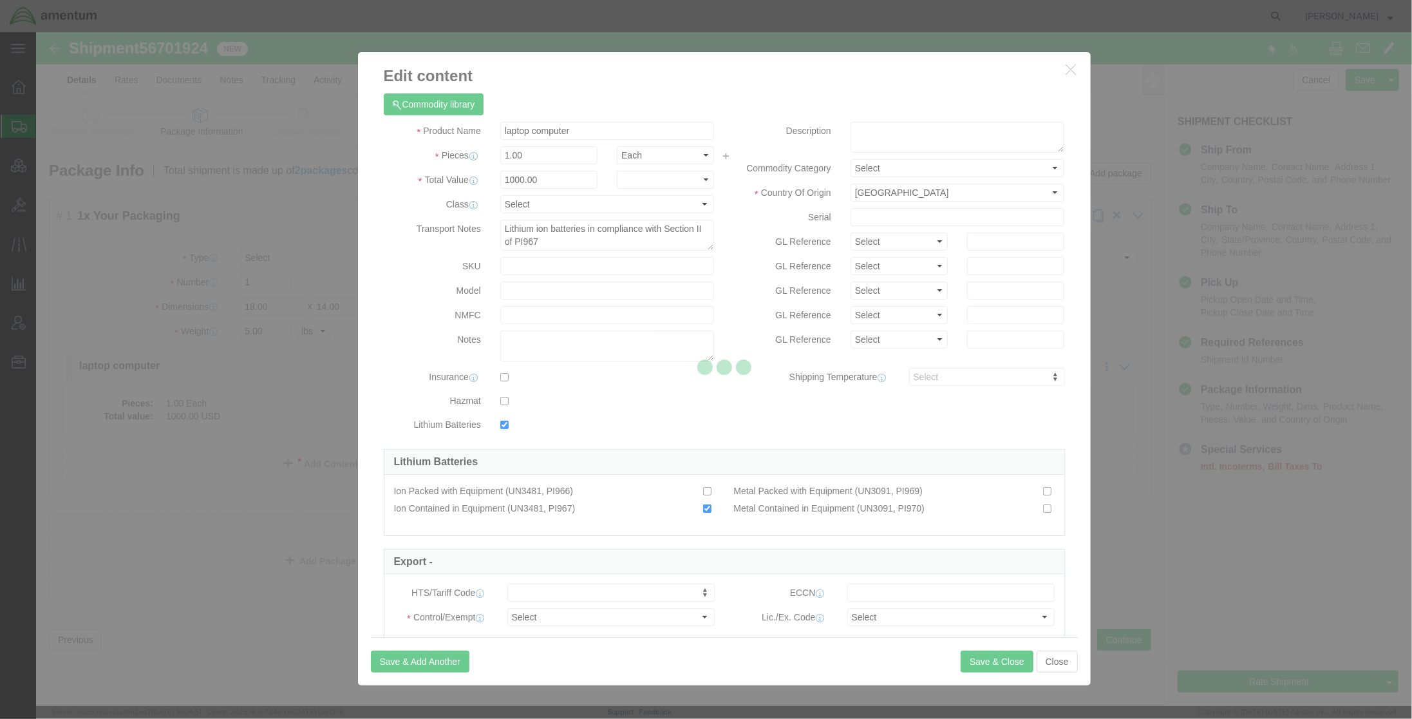
checkbox input "true"
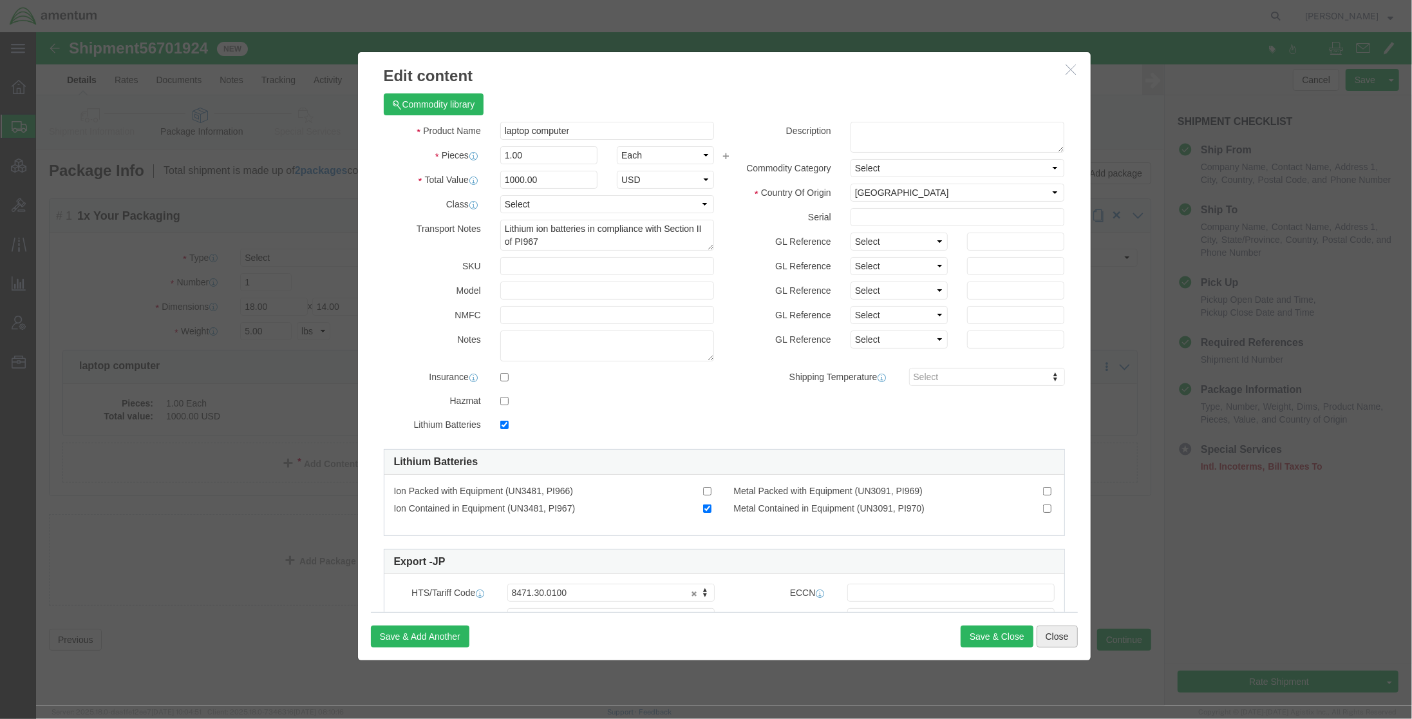
click button "Close"
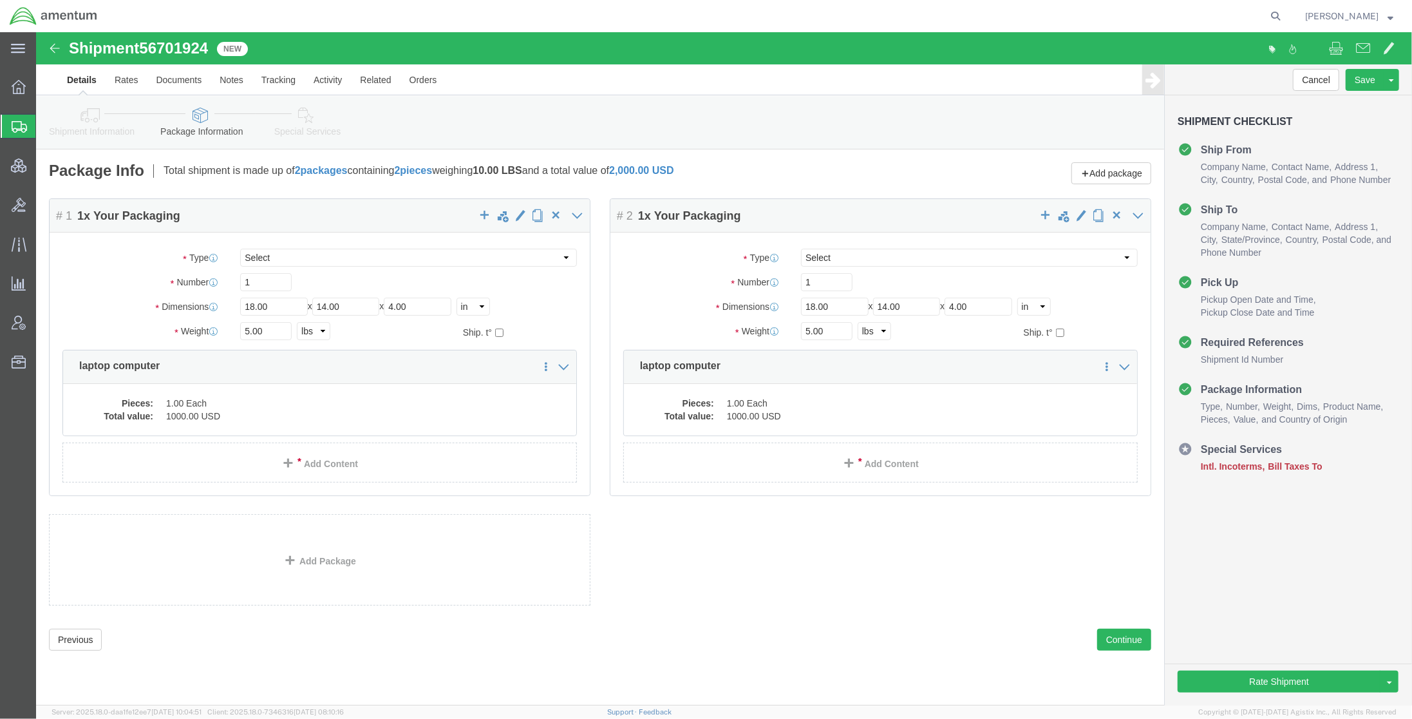
click link "Special Services"
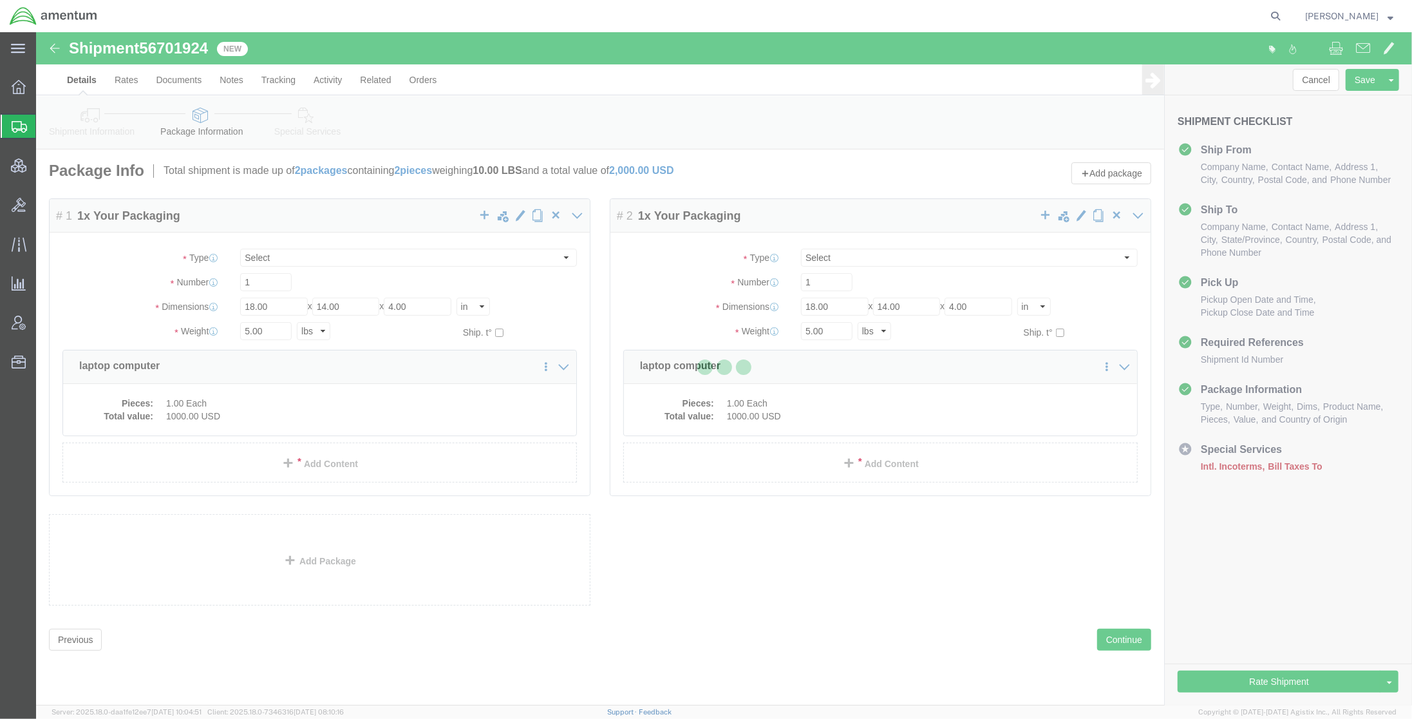
select select
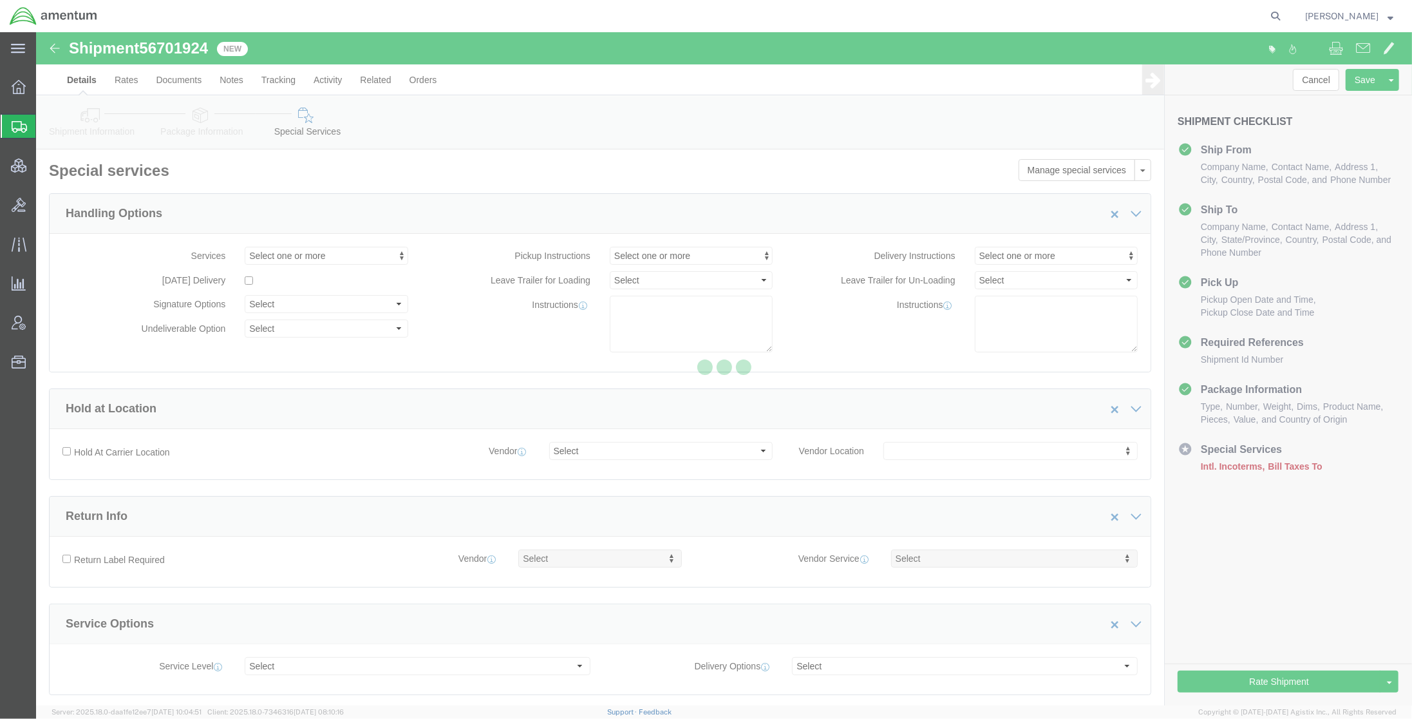
select select "COSTCENTER"
select select "DEPARTMENT"
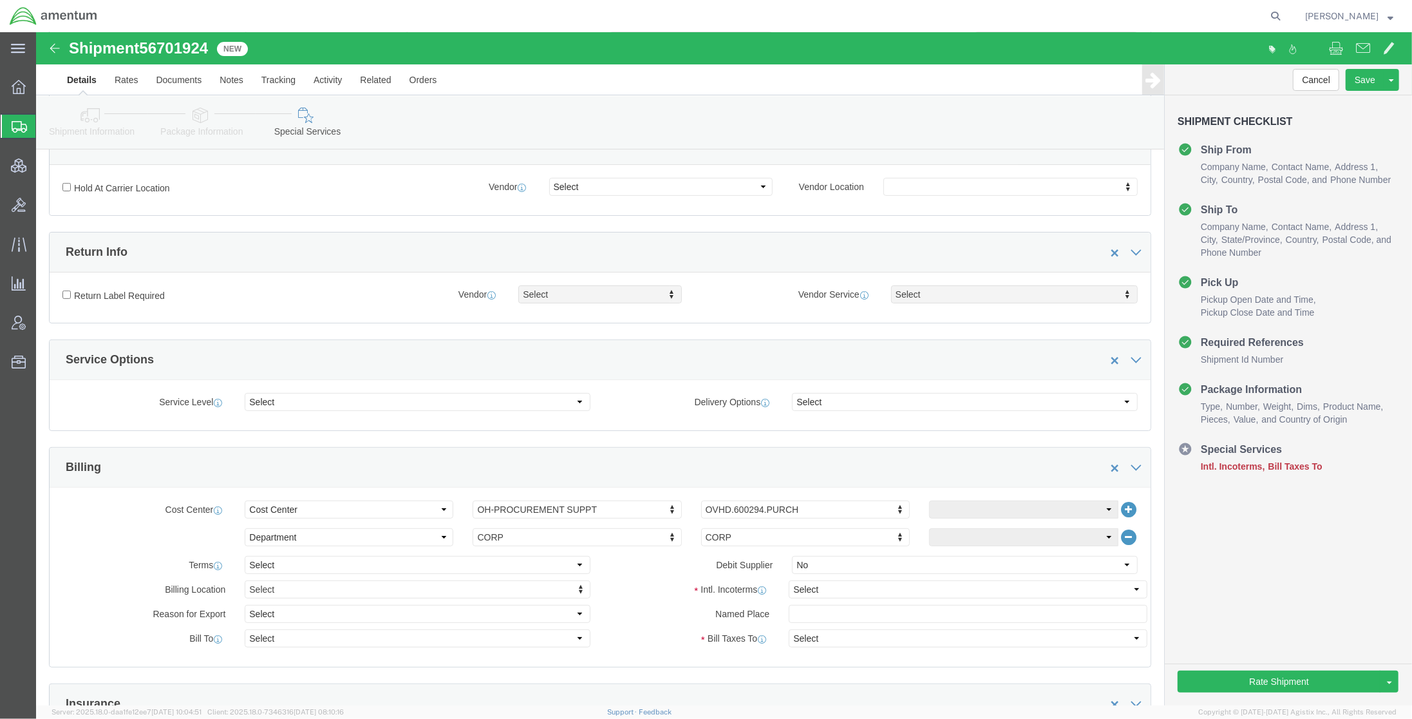
scroll to position [343, 0]
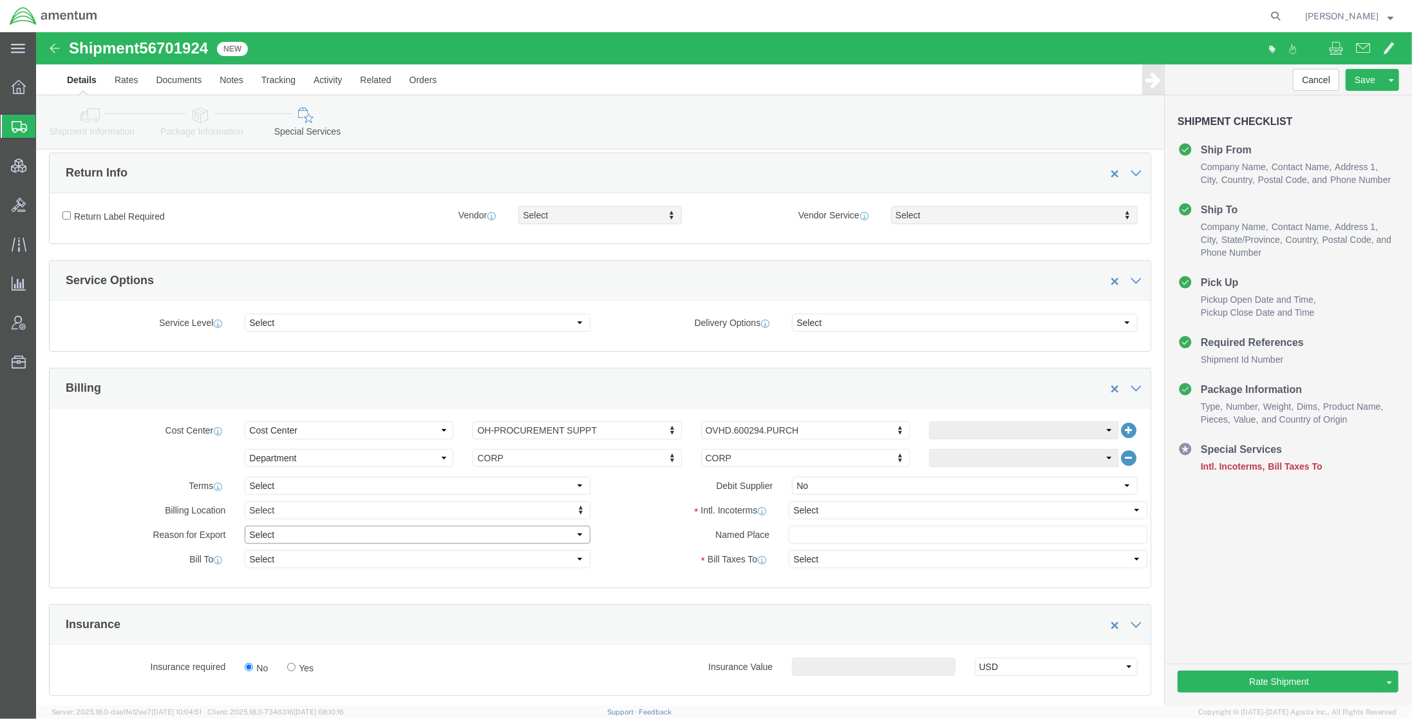
click select "Select Gift Personal Effects Repair/Warranty Return Sample Sold Temporary/Not S…"
select select "RETURN"
click select "Select Gift Personal Effects Repair/Warranty Return Sample Sold Temporary/Not S…"
click select "Select Recipient Account Sender/Shipper Third Party Account"
select select "SHIP"
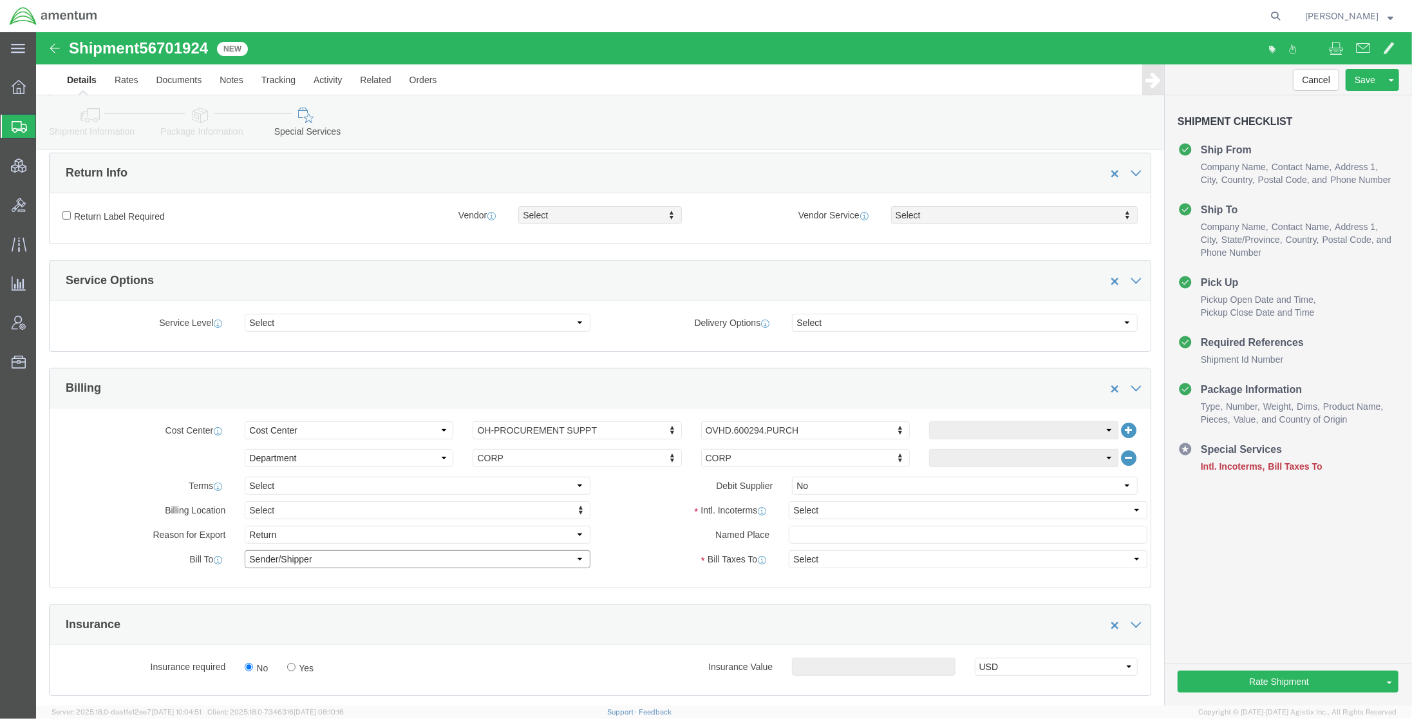
click select "Select Recipient Account Sender/Shipper Third Party Account"
click select "Select Carriage Insurance Paid Carriage Paid To Cost and Freight Cost Insurance…"
select select "DDP"
click select "Select Carriage Insurance Paid Carriage Paid To Cost and Freight Cost Insurance…"
click select "Select Recipient Account Sender/Shipper Third Party Account"
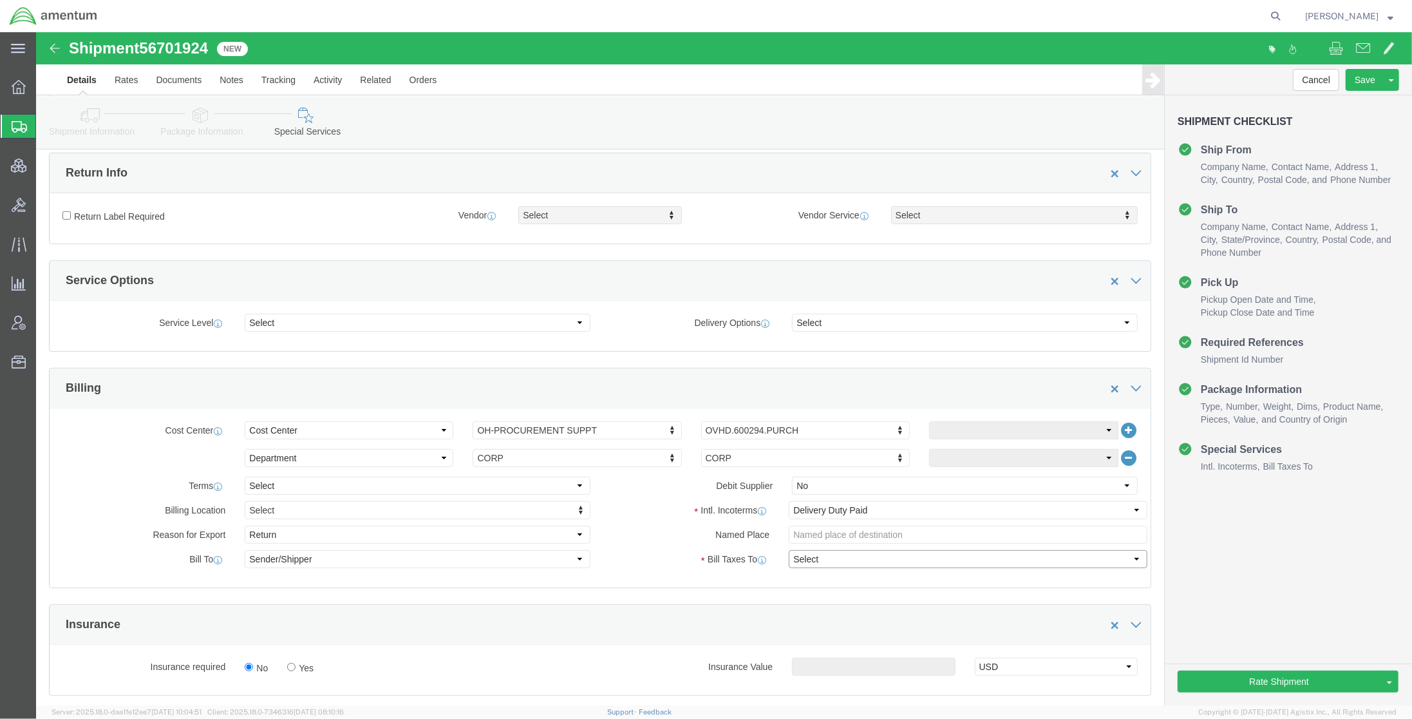
click select "Select Recipient Account Sender/Shipper Third Party Account"
click div "Cost Center Select Buyer Cost Center Department Operations Number Order Number …"
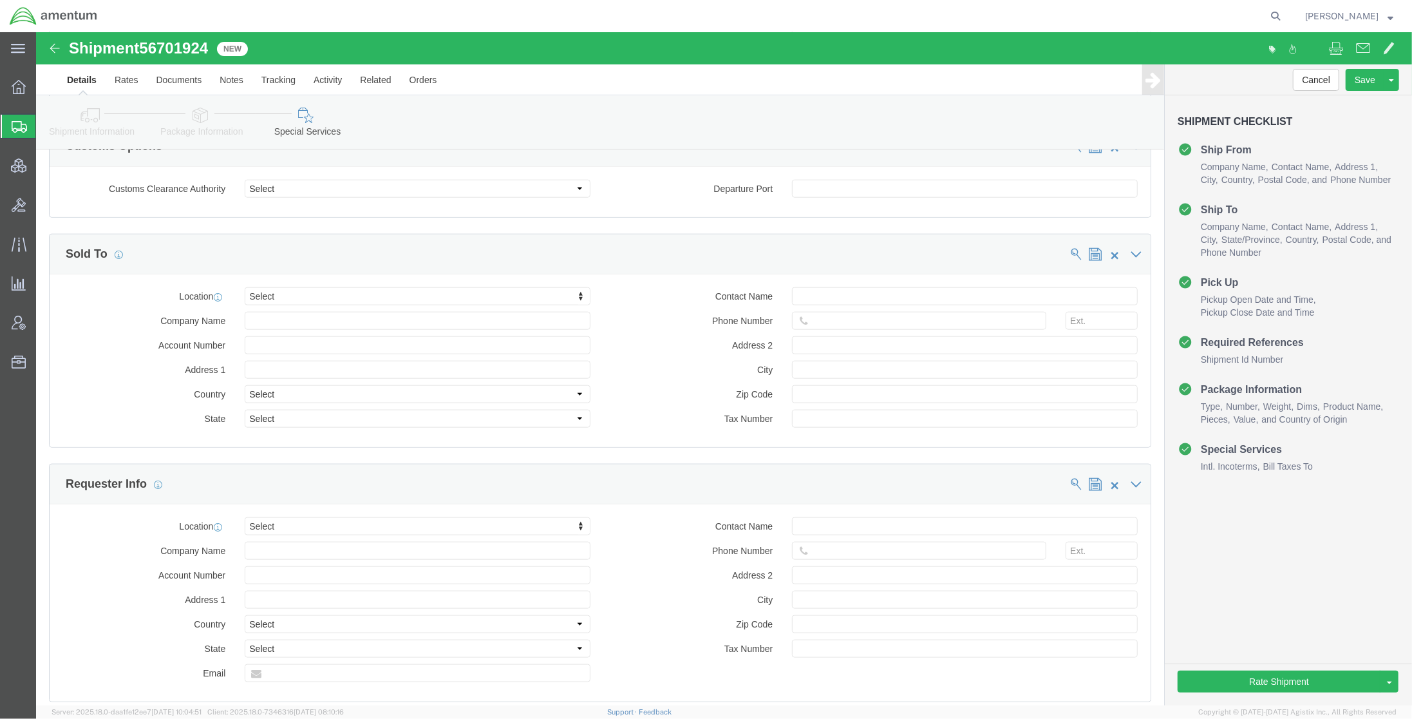
scroll to position [1144, 0]
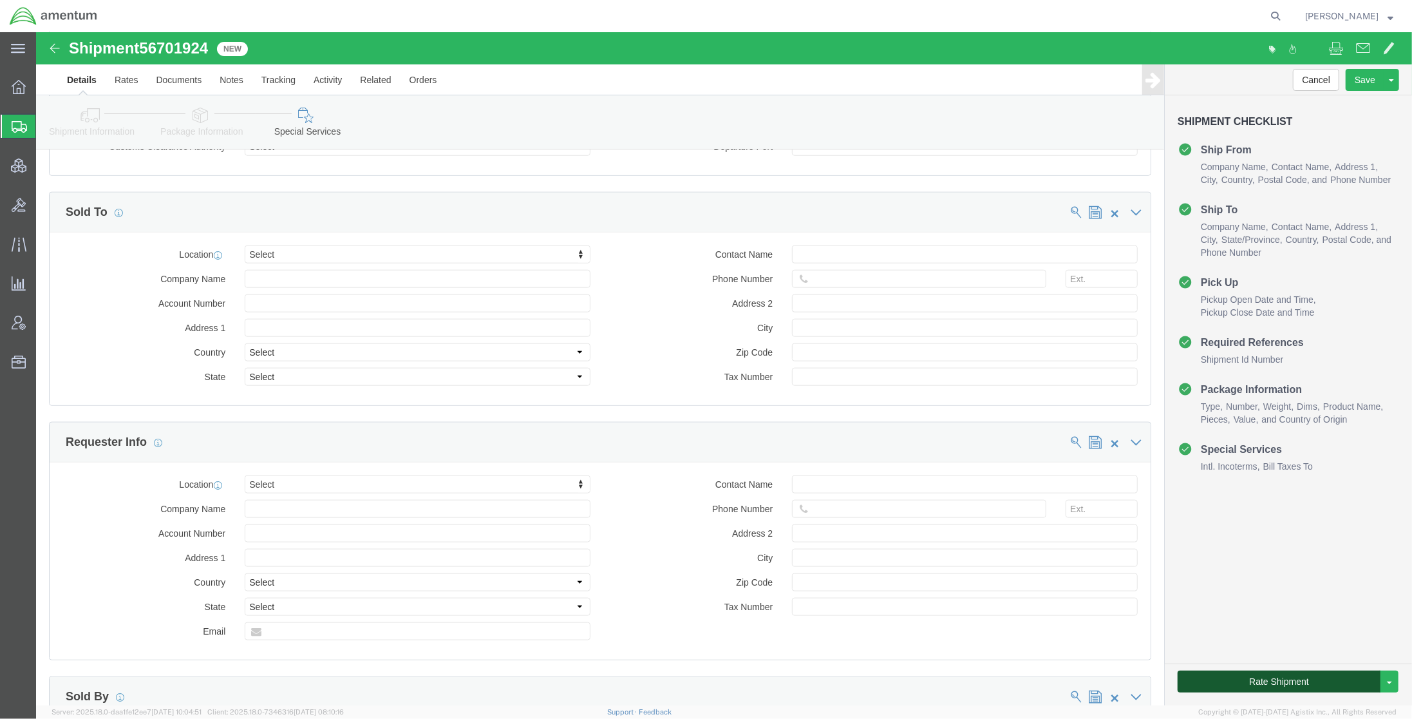
click button "Rate Shipment"
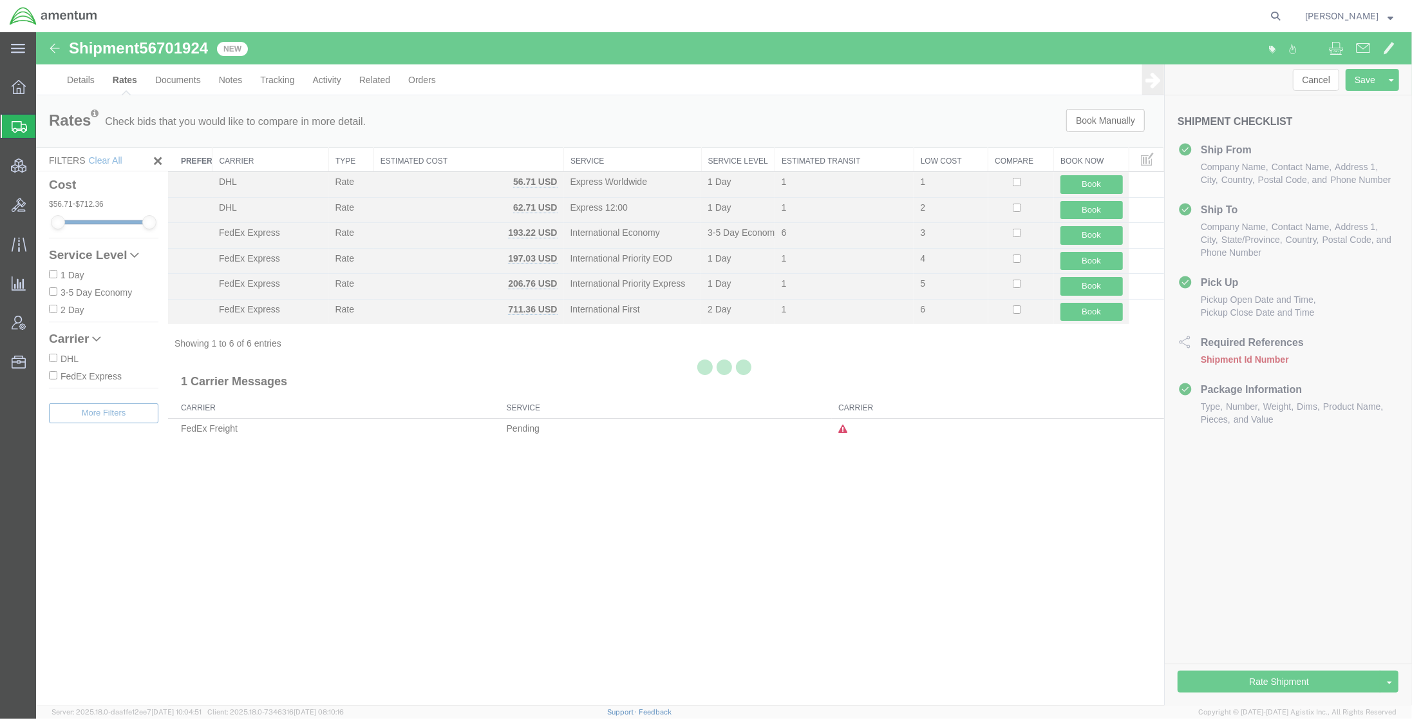
scroll to position [0, 0]
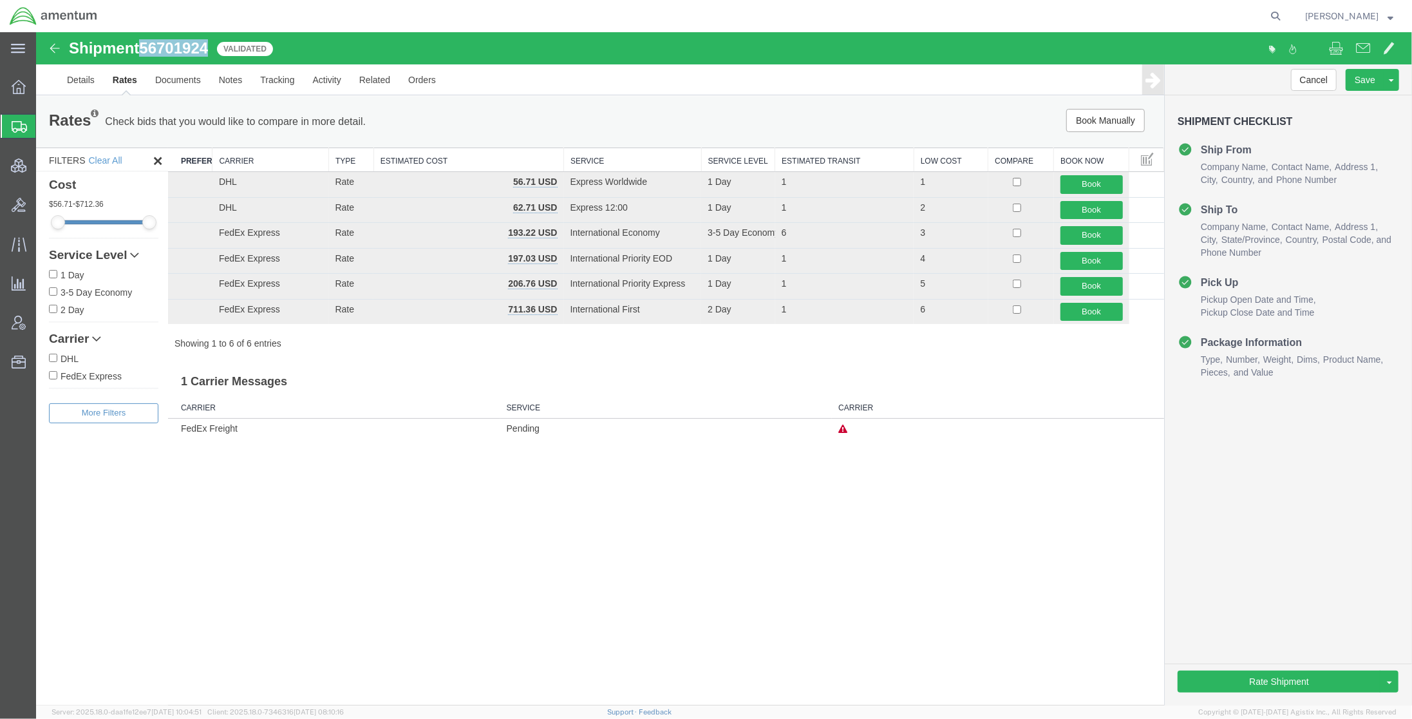
drag, startPoint x: 211, startPoint y: 44, endPoint x: 142, endPoint y: 44, distance: 68.3
click at [142, 44] on span "56701924" at bounding box center [172, 47] width 69 height 17
copy span "56701924"
click at [84, 79] on link "Details" at bounding box center [80, 79] width 46 height 31
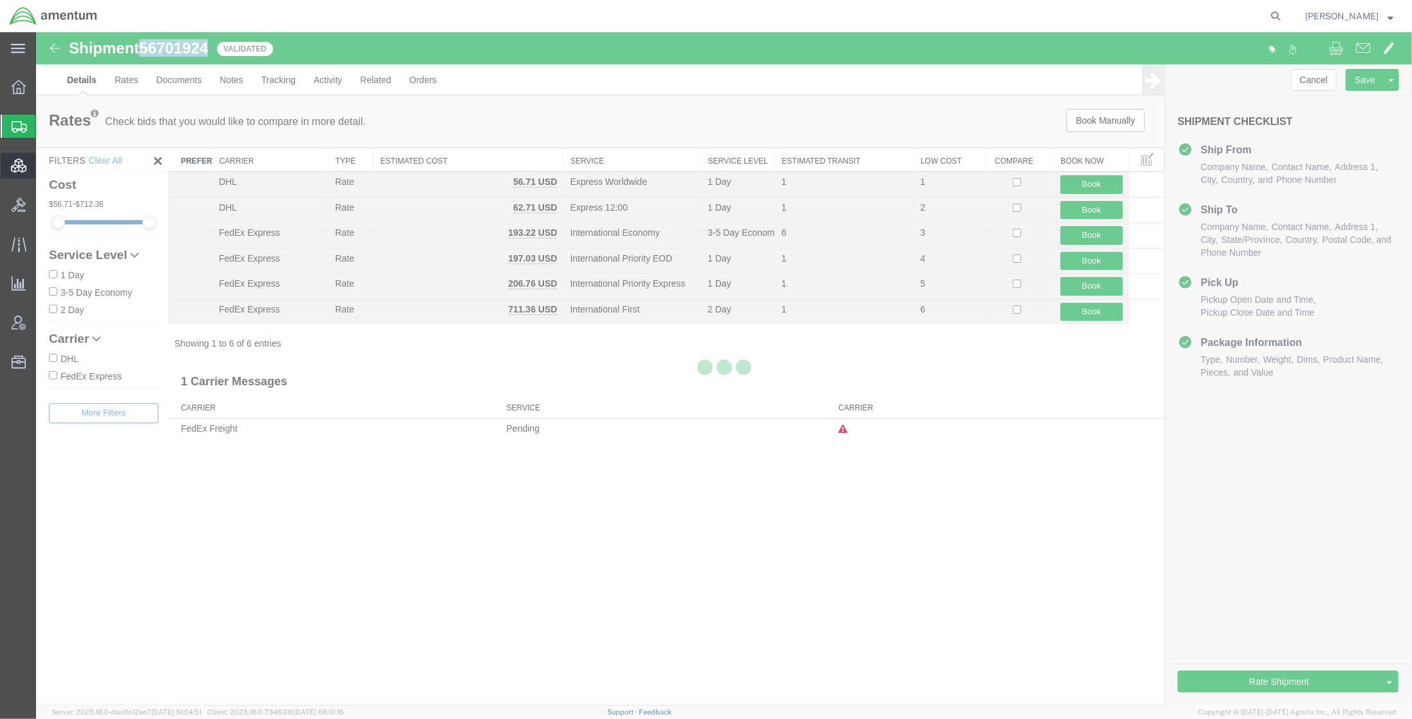
select select "34021"
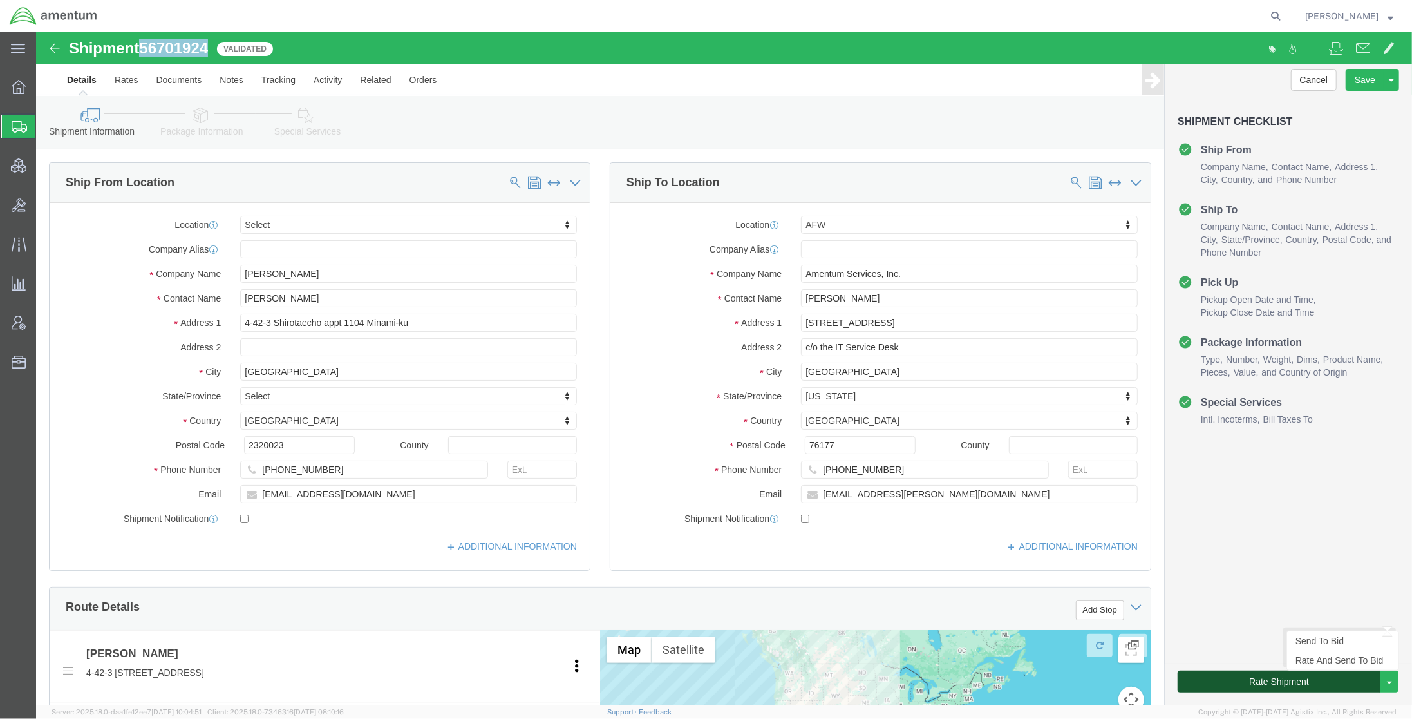
click button "Rate Shipment"
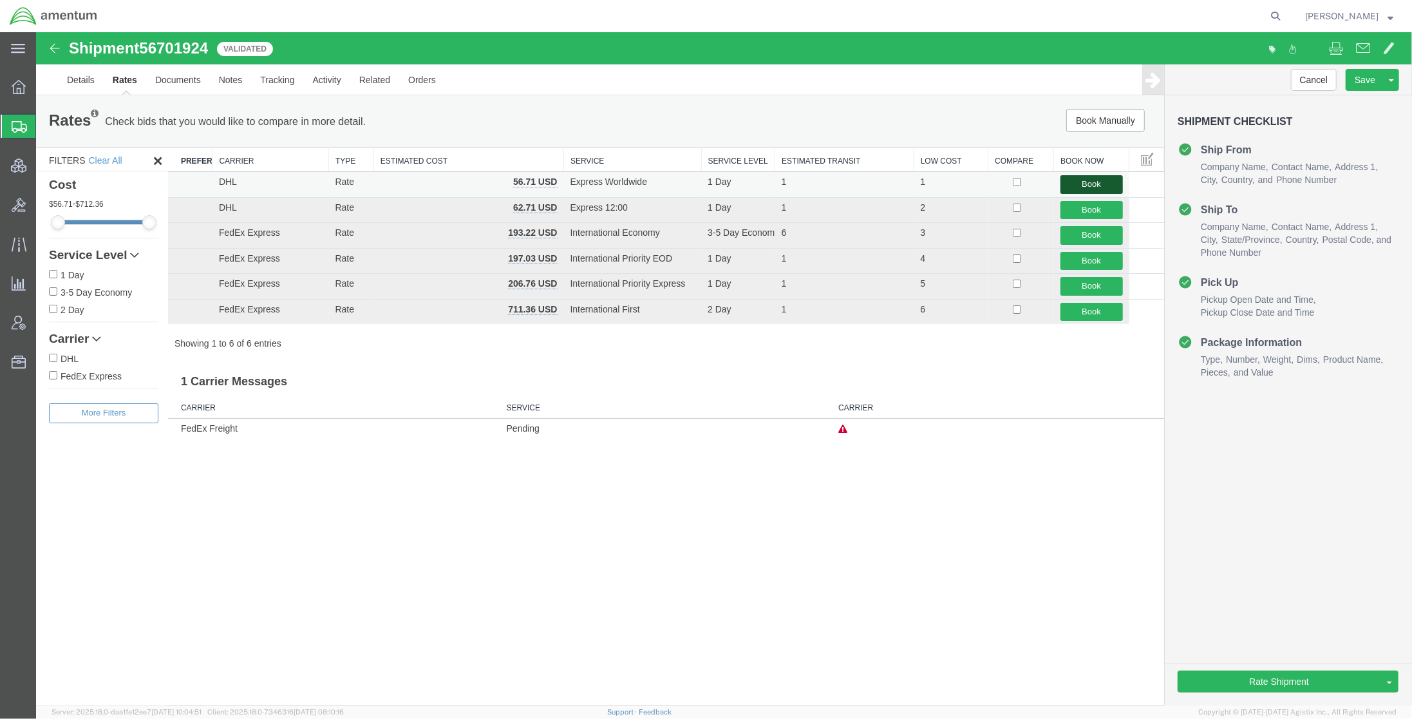
click at [1096, 186] on button "Book" at bounding box center [1091, 184] width 62 height 19
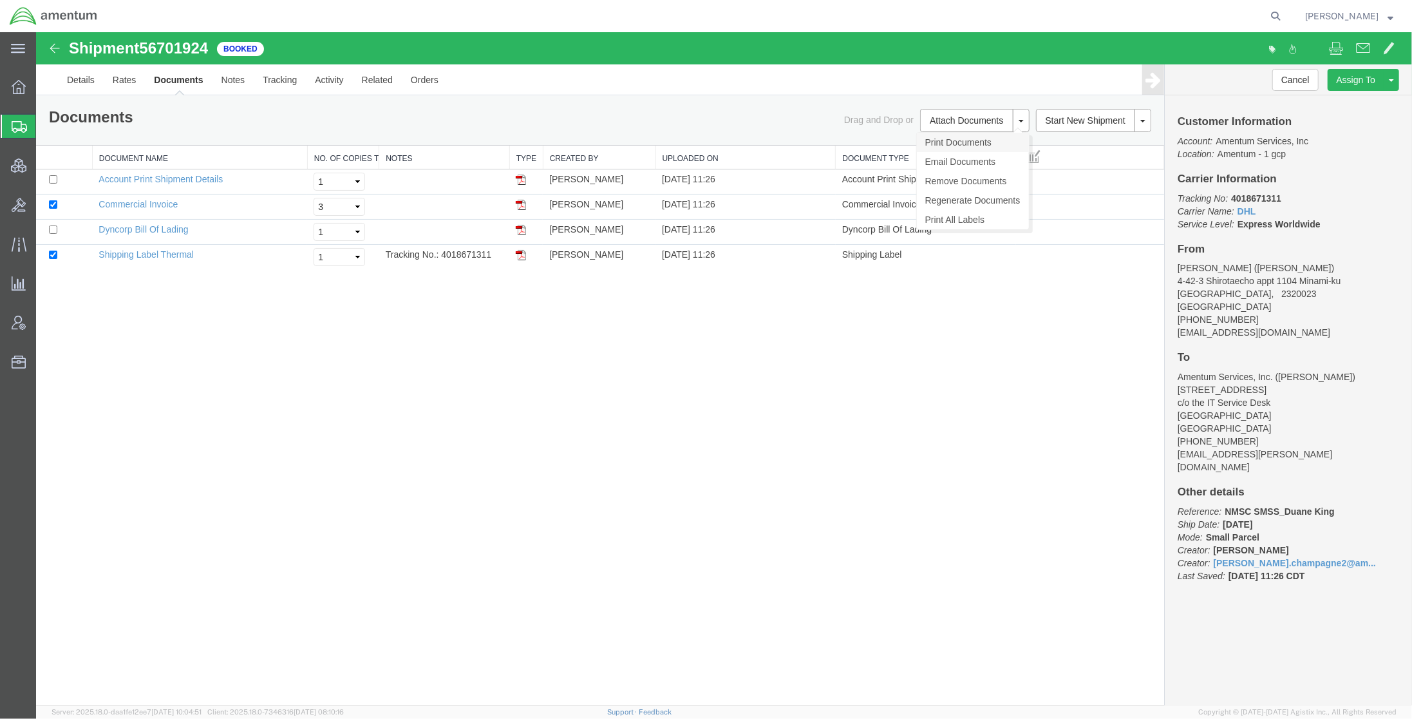
click at [951, 139] on link "Print Documents" at bounding box center [972, 142] width 112 height 19
drag, startPoint x: 1286, startPoint y: 199, endPoint x: 1229, endPoint y: 201, distance: 56.7
click at [1229, 201] on p "Tracking No: 4018671311 Carrier Name: DHL DHL Service Level: Express Worldwide" at bounding box center [1288, 211] width 222 height 39
copy b "4018671311"
click at [1325, 99] on link "Clone Shipment" at bounding box center [1334, 100] width 127 height 19
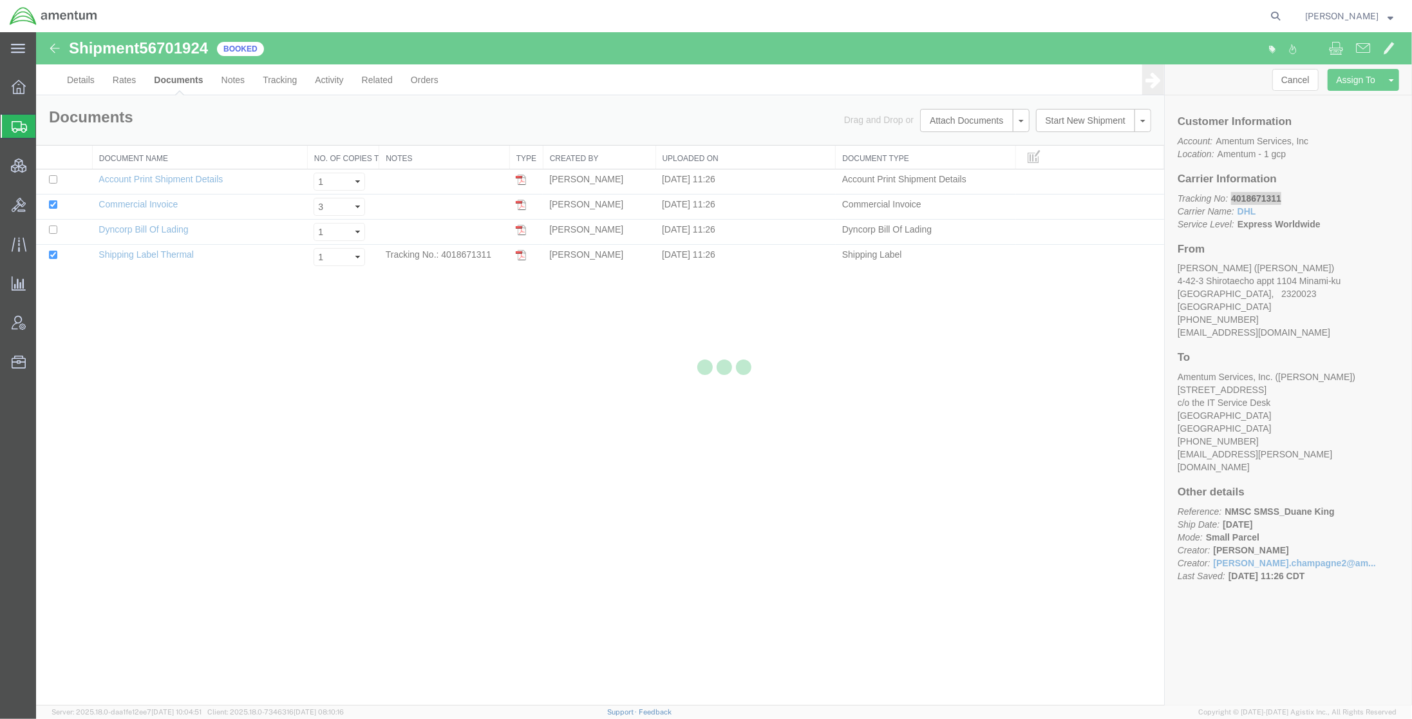
select select "34021"
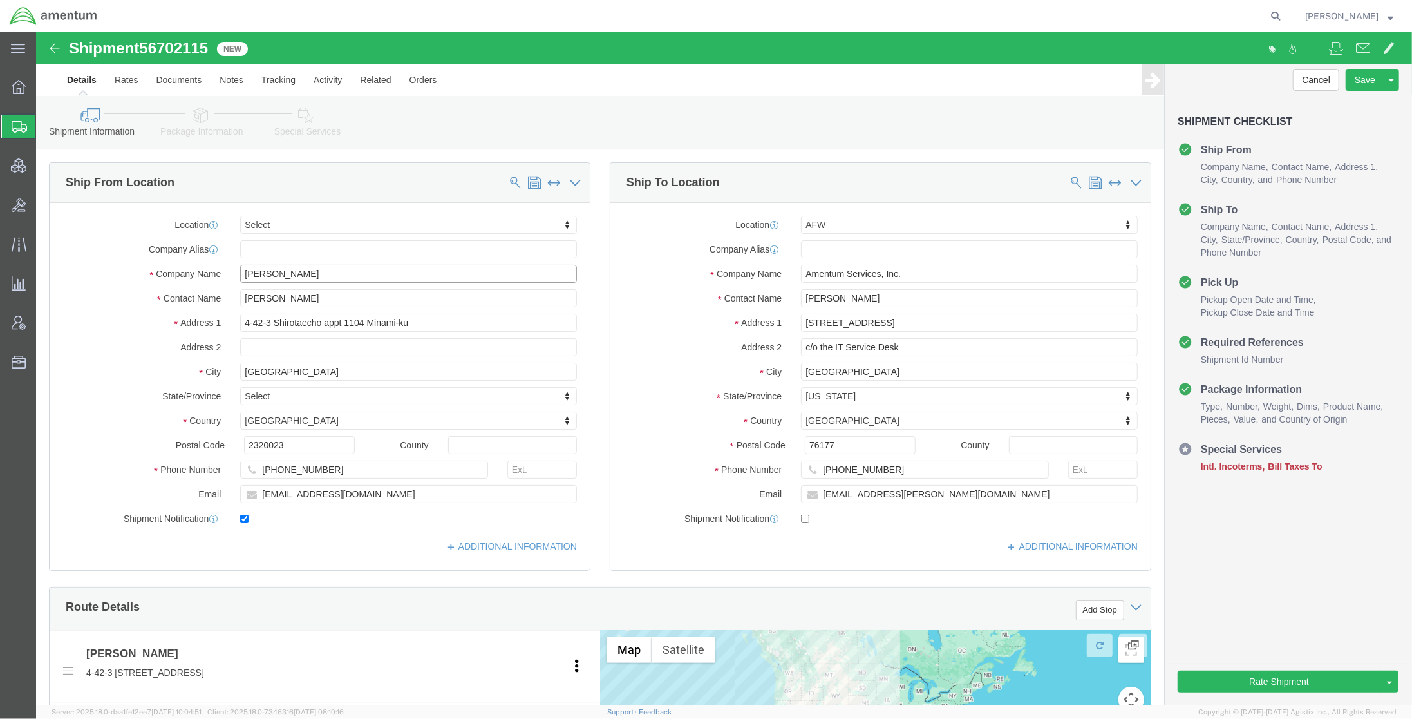
drag, startPoint x: 287, startPoint y: 236, endPoint x: 152, endPoint y: 226, distance: 135.6
click div "Location Select Select My Profile Location 1002-4122-6 1006-5256-0 1026-8910-0 …"
paste input "Stephen Tucker"
drag, startPoint x: 289, startPoint y: 244, endPoint x: 119, endPoint y: 227, distance: 170.9
click div "Location Select Select My Profile Location 1002-4122-6 1006-5256-0 1026-8910-0 …"
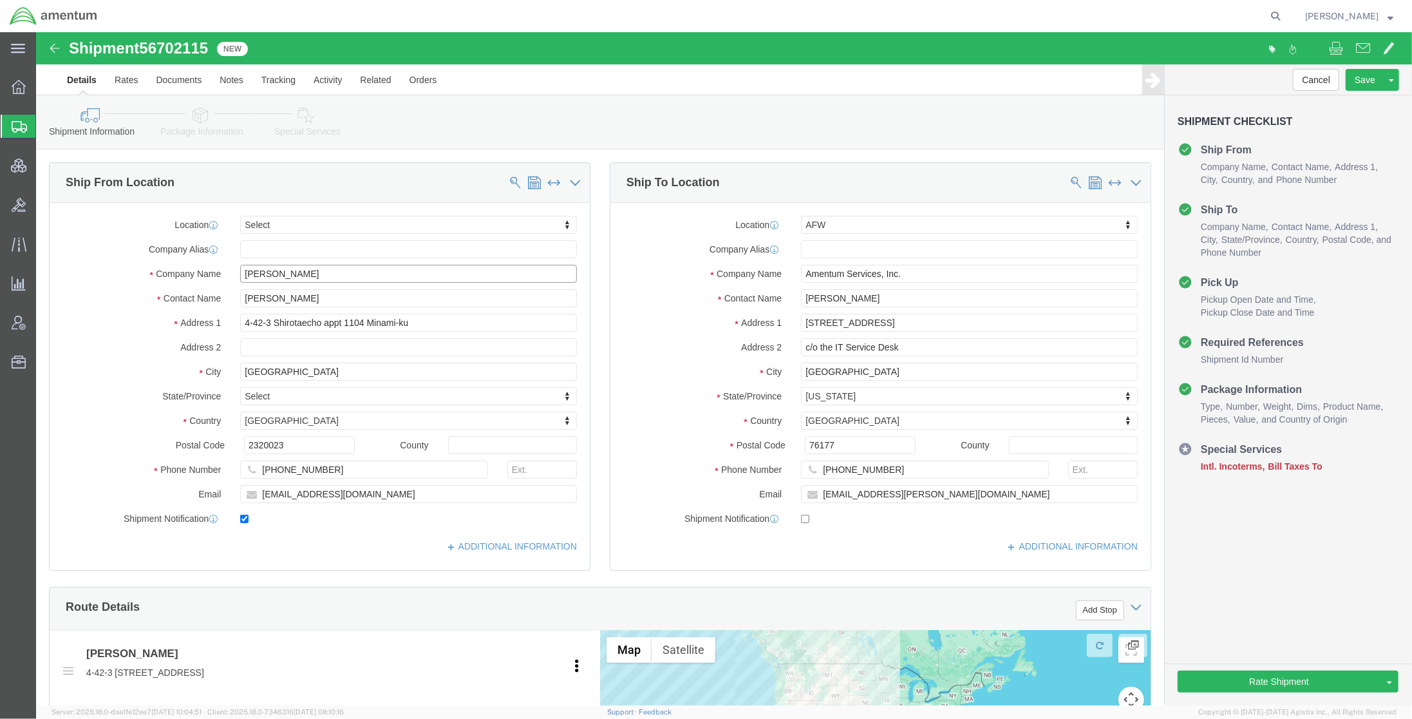
type input "Stephen Tucker"
click div "Location Select Select My Profile Location 1002-4122-6 1006-5256-0 1026-8910-0 …"
paste input "Stephen Tucker"
type input "Stephen Tucker"
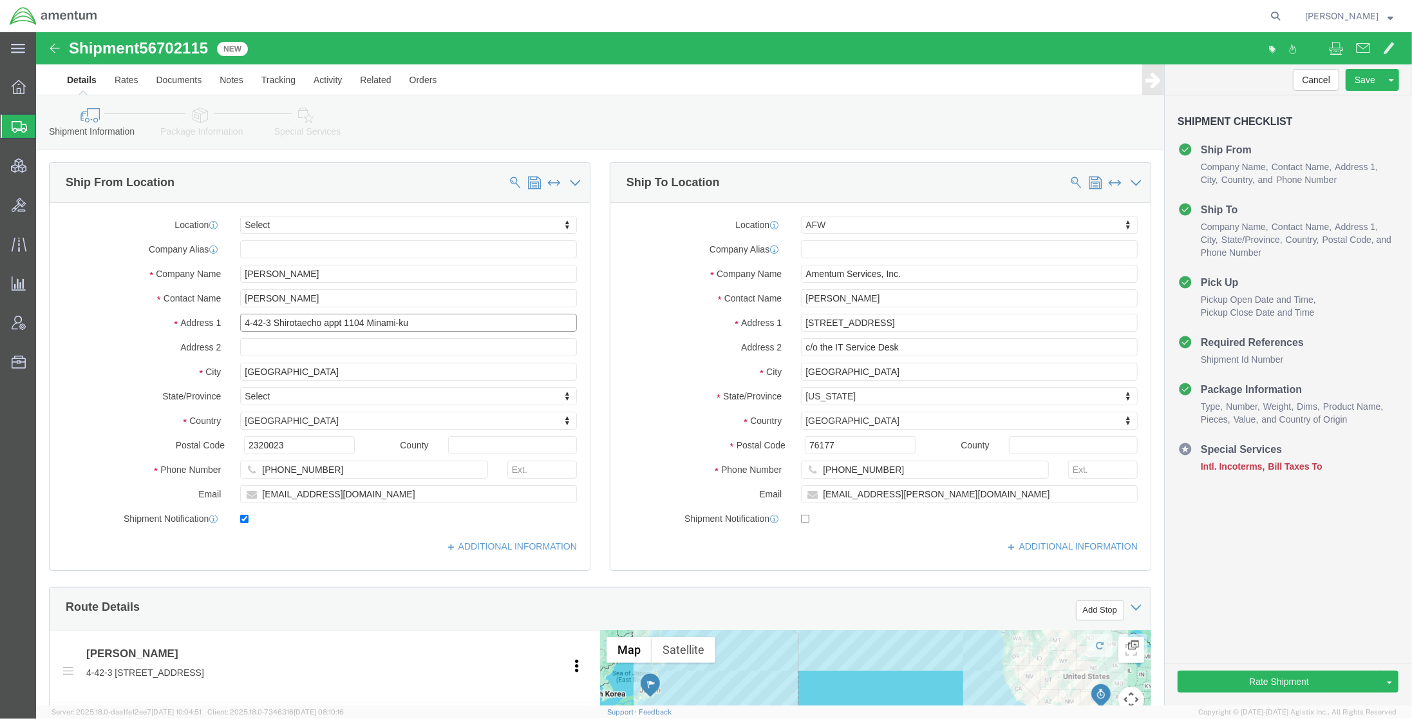
drag, startPoint x: 413, startPoint y: 291, endPoint x: -173, endPoint y: 224, distance: 589.3
click html "Shipment 56702115 New Details Rates Documents Notes Tracking Activity Related O…"
paste input "Road 5718 Villa 2123"
type input "Road 5718 Villa 2123"
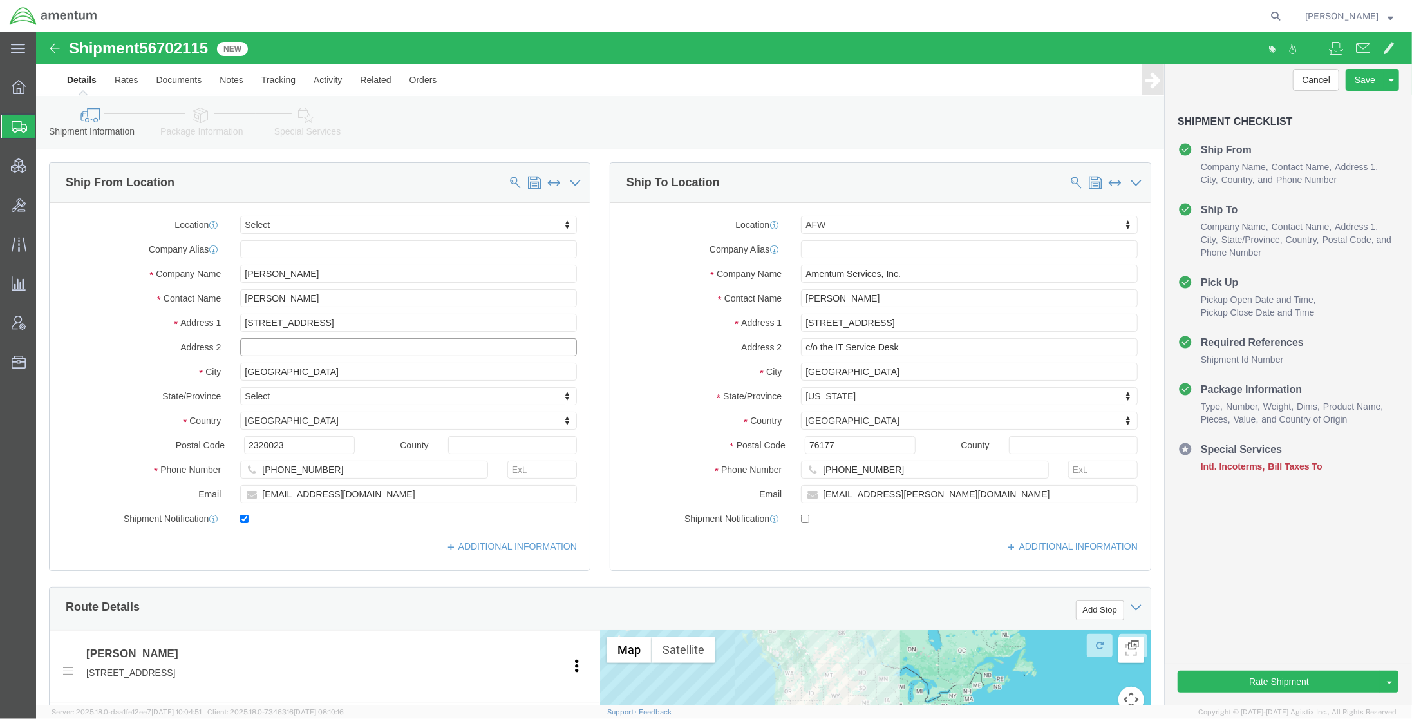
click input "text"
paste input "Amwaj Islands Muharraq Governorate"
type input "Amwaj Islands Muharraq Governorate"
drag, startPoint x: 357, startPoint y: 339, endPoint x: -92, endPoint y: 300, distance: 450.6
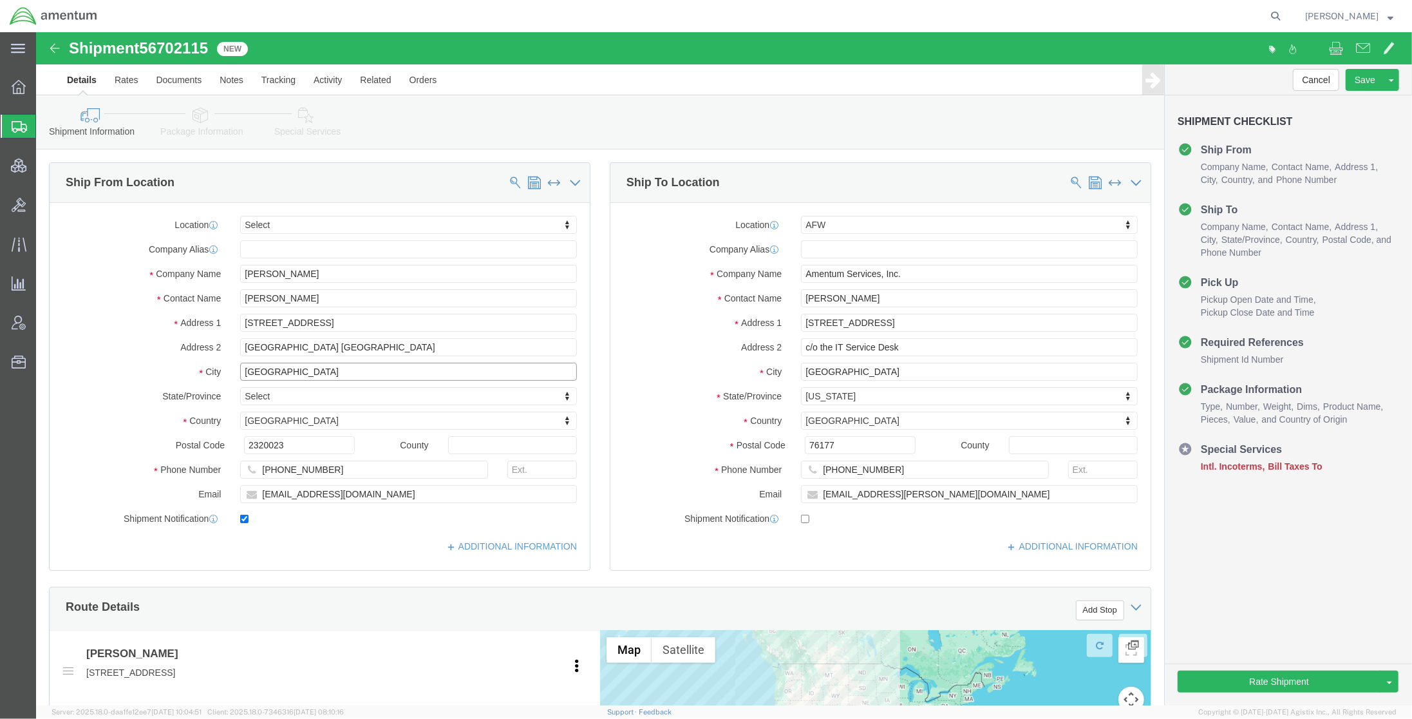
click html "Shipment 56702115 New Details Rates Documents Notes Tracking Activity Related O…"
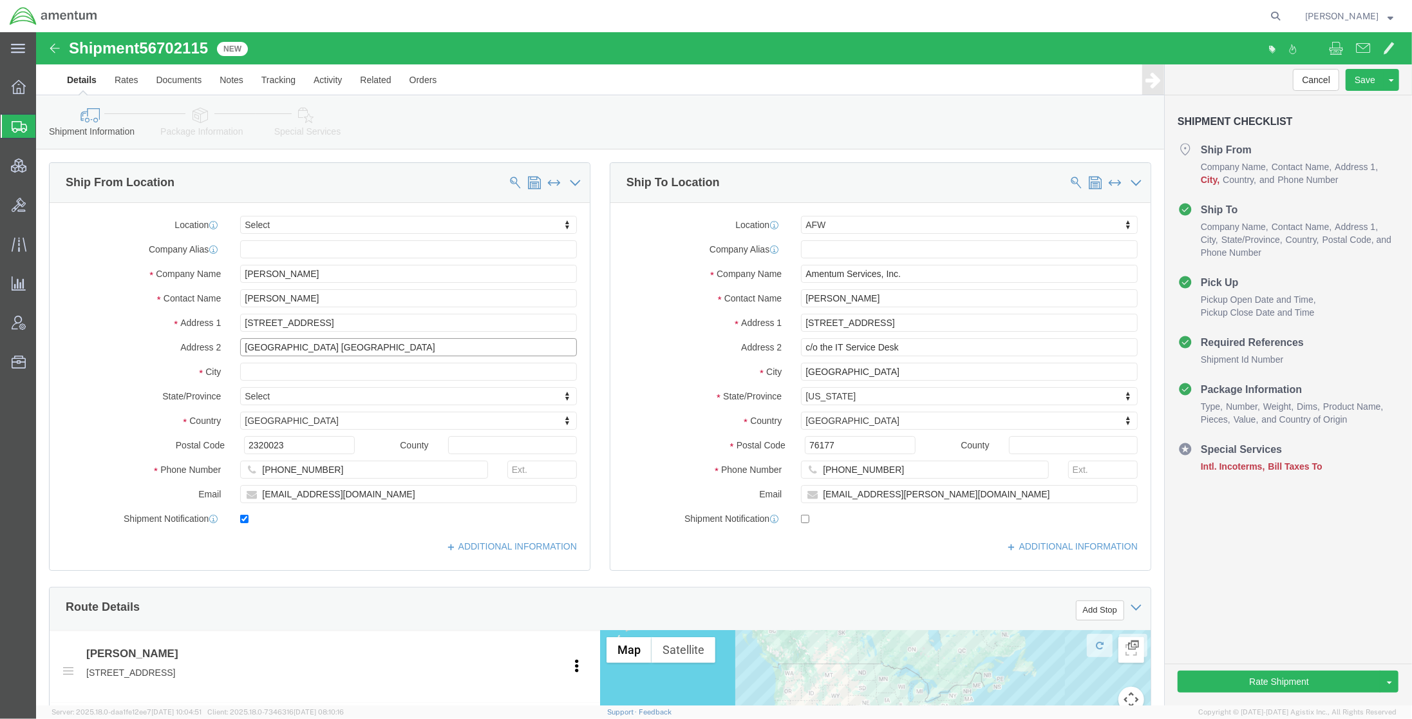
drag, startPoint x: 366, startPoint y: 319, endPoint x: 187, endPoint y: 306, distance: 179.6
click div "Address 2 Amwaj Islands Muharraq Governorate"
drag, startPoint x: 294, startPoint y: 415, endPoint x: 55, endPoint y: 388, distance: 240.4
click div "Location Select Select My Profile Location 1002-4122-6 1006-5256-0 1026-8910-0 …"
paste input "999089"
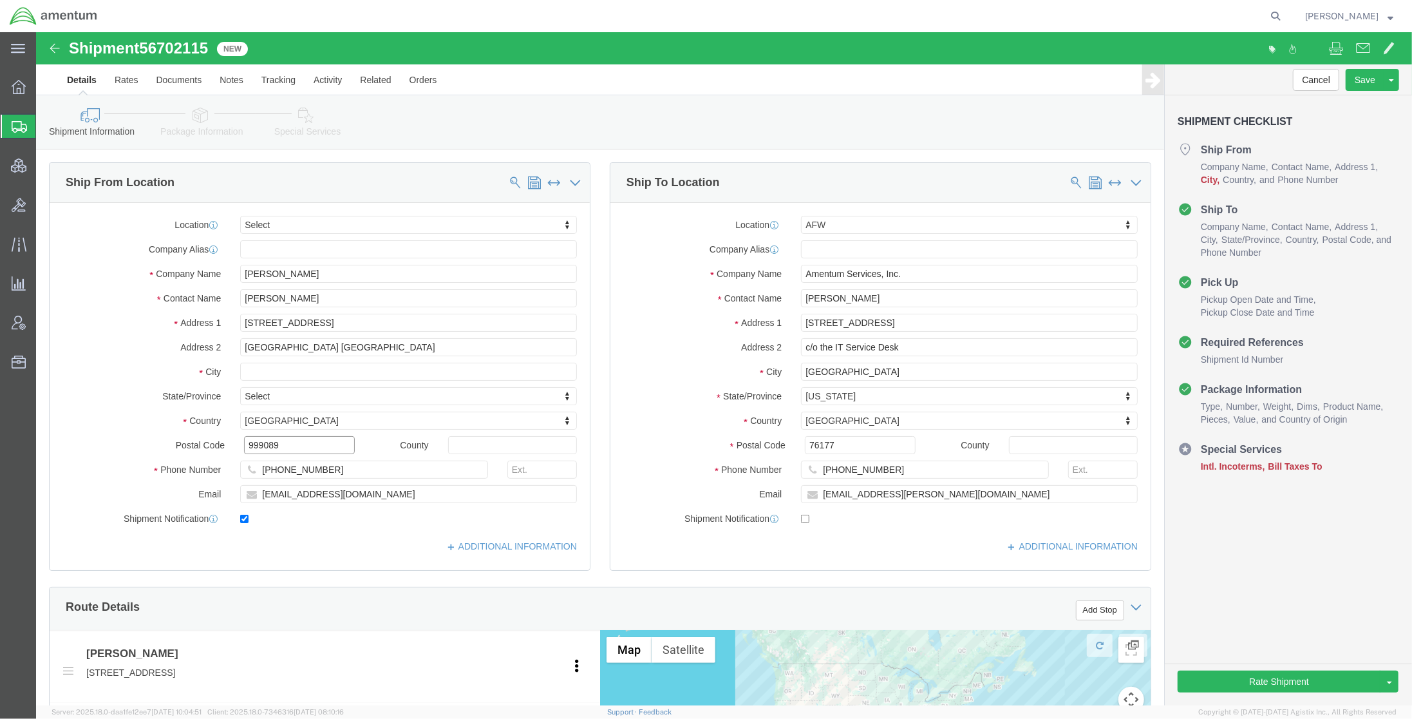
type input "999089"
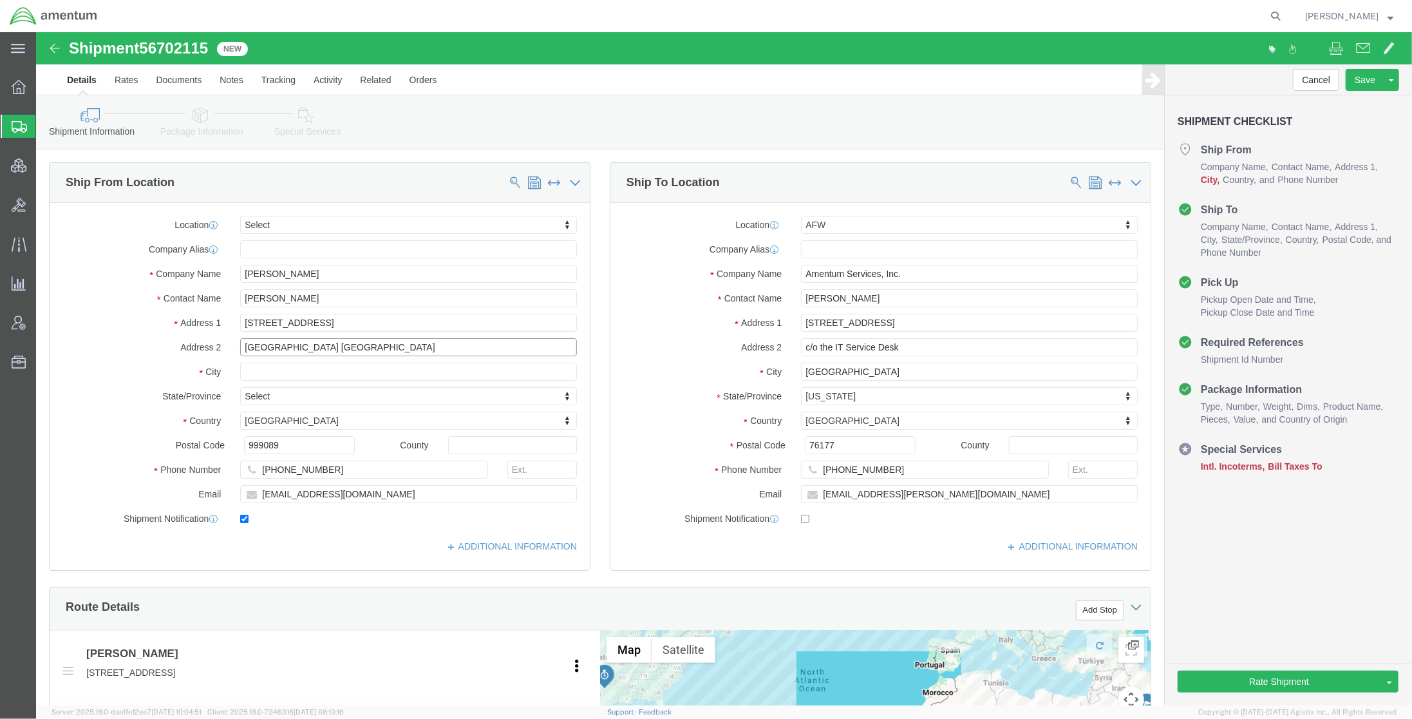
drag, startPoint x: 372, startPoint y: 313, endPoint x: 57, endPoint y: 308, distance: 315.0
click div "Address 2 Amwaj Islands Muharraq Governorate"
type input "bah"
select select "BH"
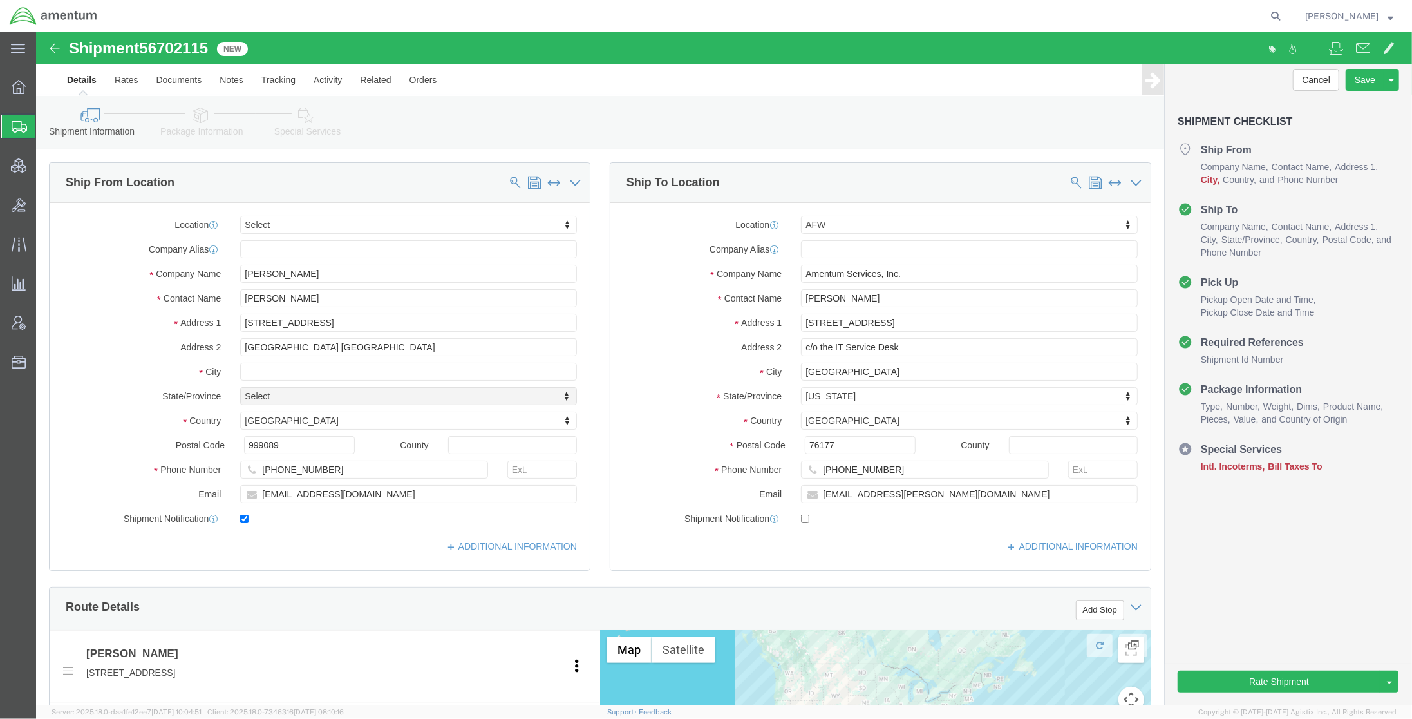
drag, startPoint x: 413, startPoint y: 313, endPoint x: 402, endPoint y: 311, distance: 11.8
click body "Shipment 56702115 New Details Rates Documents Notes Tracking Activity Related O…"
click input "Amwaj Islands Muharraq Governorate"
drag, startPoint x: 395, startPoint y: 316, endPoint x: 23, endPoint y: 289, distance: 372.6
click div "Location Select Select My Profile Location 1002-4122-6 1006-5256-0 1026-8910-0 …"
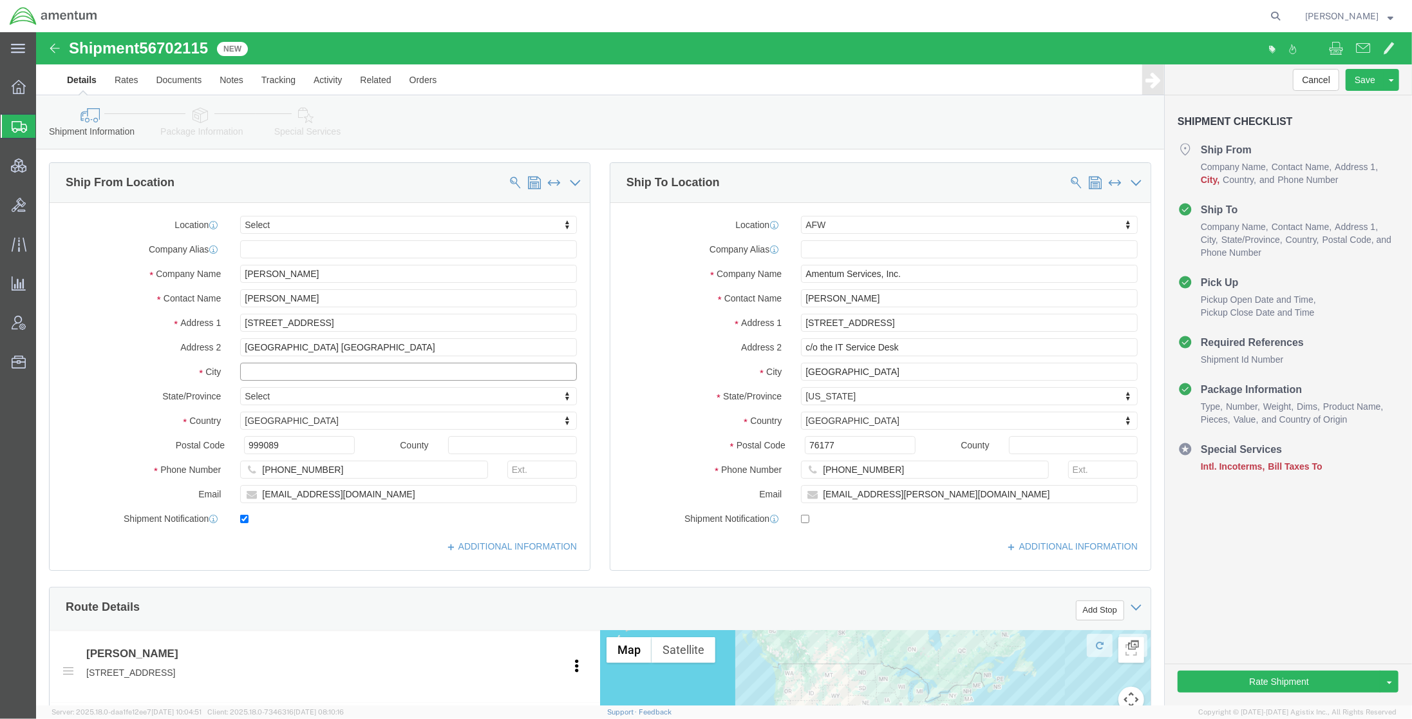
click input "text"
drag, startPoint x: 367, startPoint y: 319, endPoint x: 133, endPoint y: 309, distance: 234.6
click div "Address 2 Amwaj Islands Muharraq Governorate"
click input "text"
paste input "Amwaj Islands Muharraq Governorate"
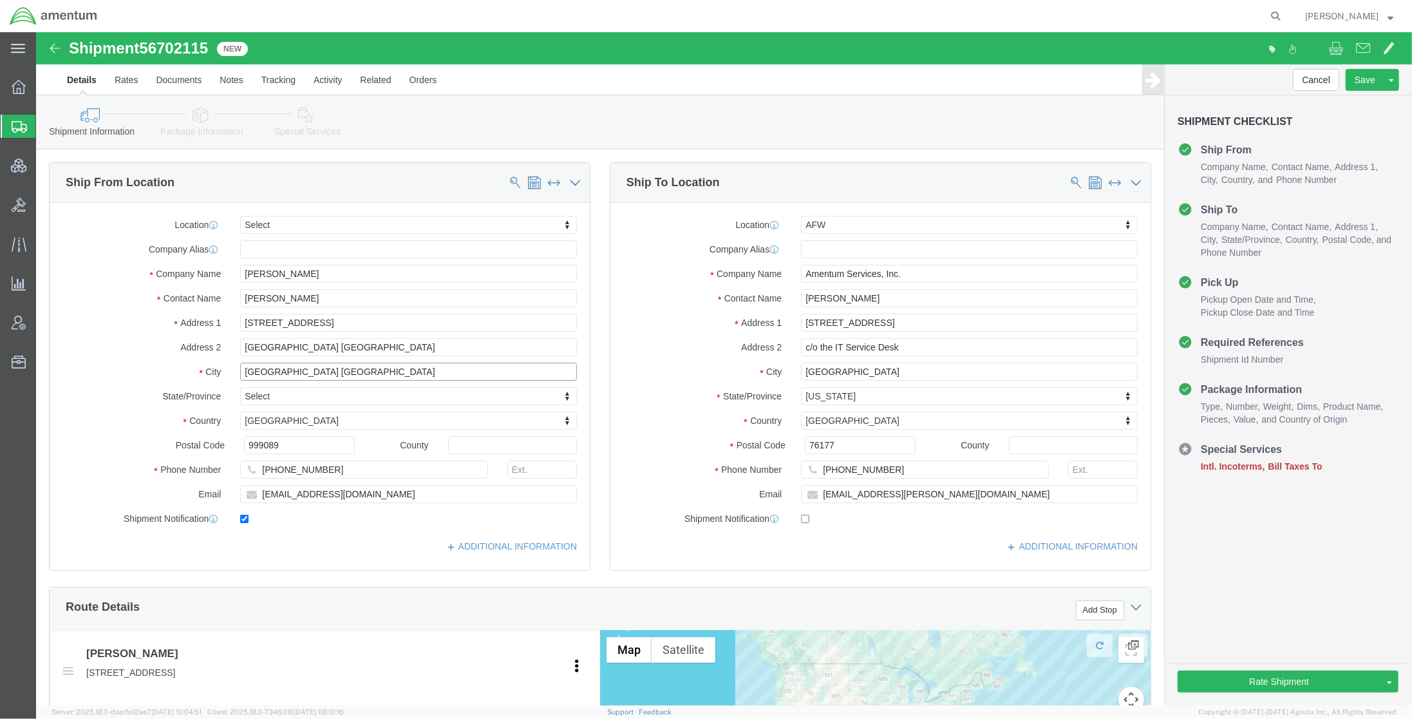
type input "Amwaj Islands Muharraq Governorate"
click html "Shipment 56702115 New Details Rates Documents Notes Tracking Activity Related O…"
drag, startPoint x: 271, startPoint y: 342, endPoint x: 649, endPoint y: 337, distance: 378.1
click div "Ship From Location Location Select Select My Profile Location 1002-4122-6 1006-…"
type input "Amwaj Islands"
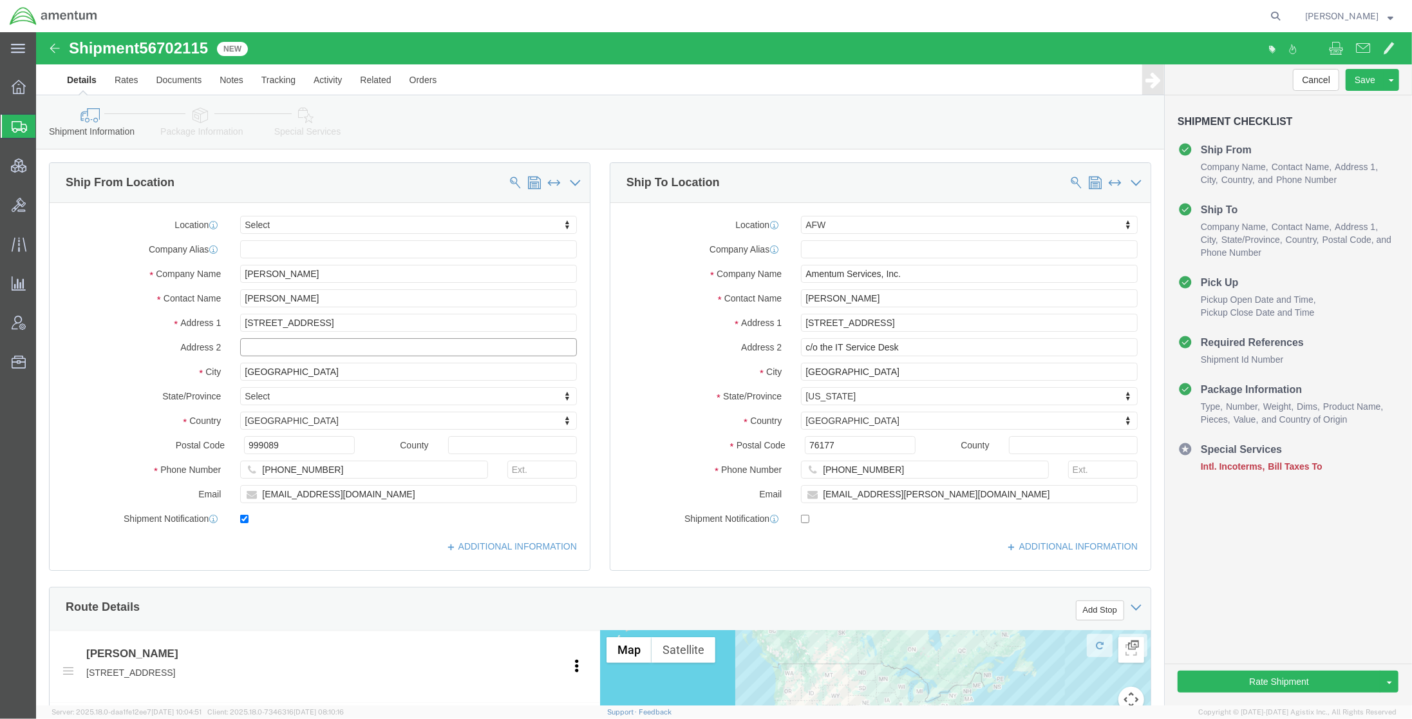
click input "text"
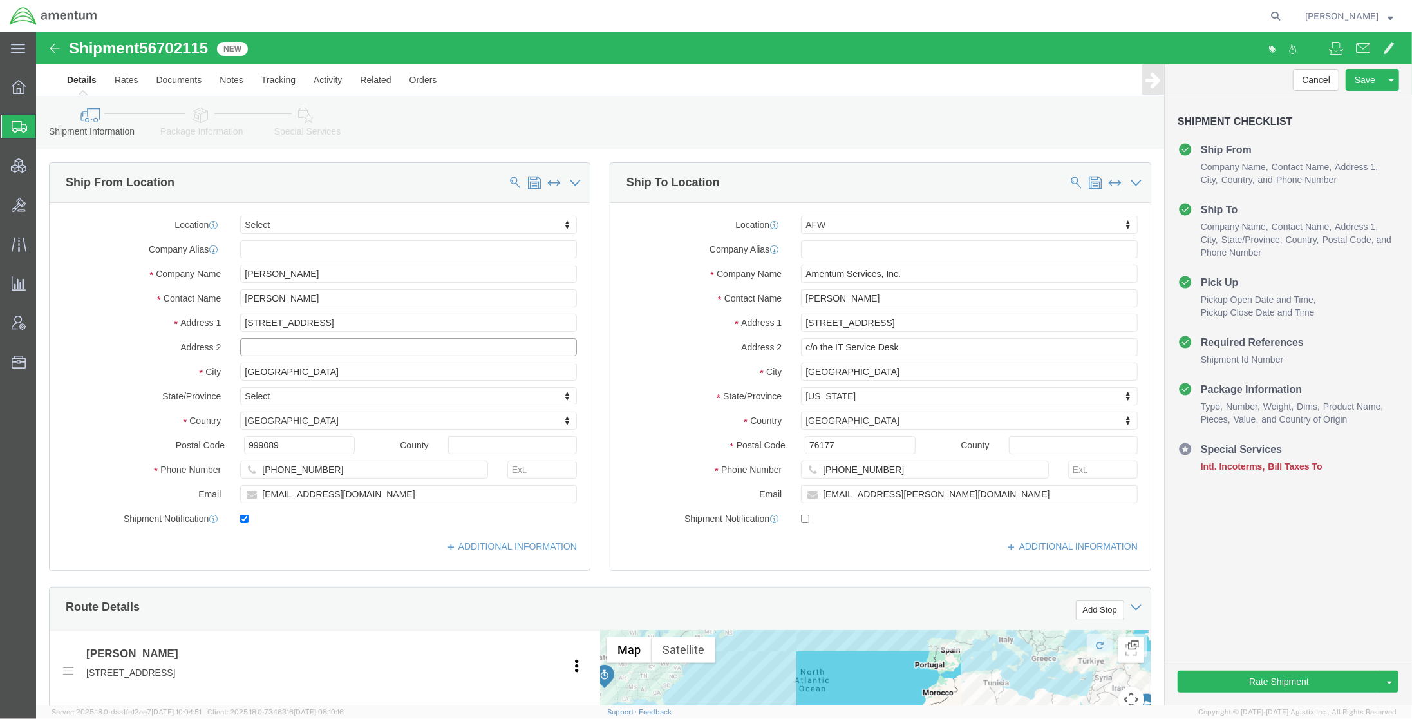
paste input "Amwaj Islands Muharraq Governorate"
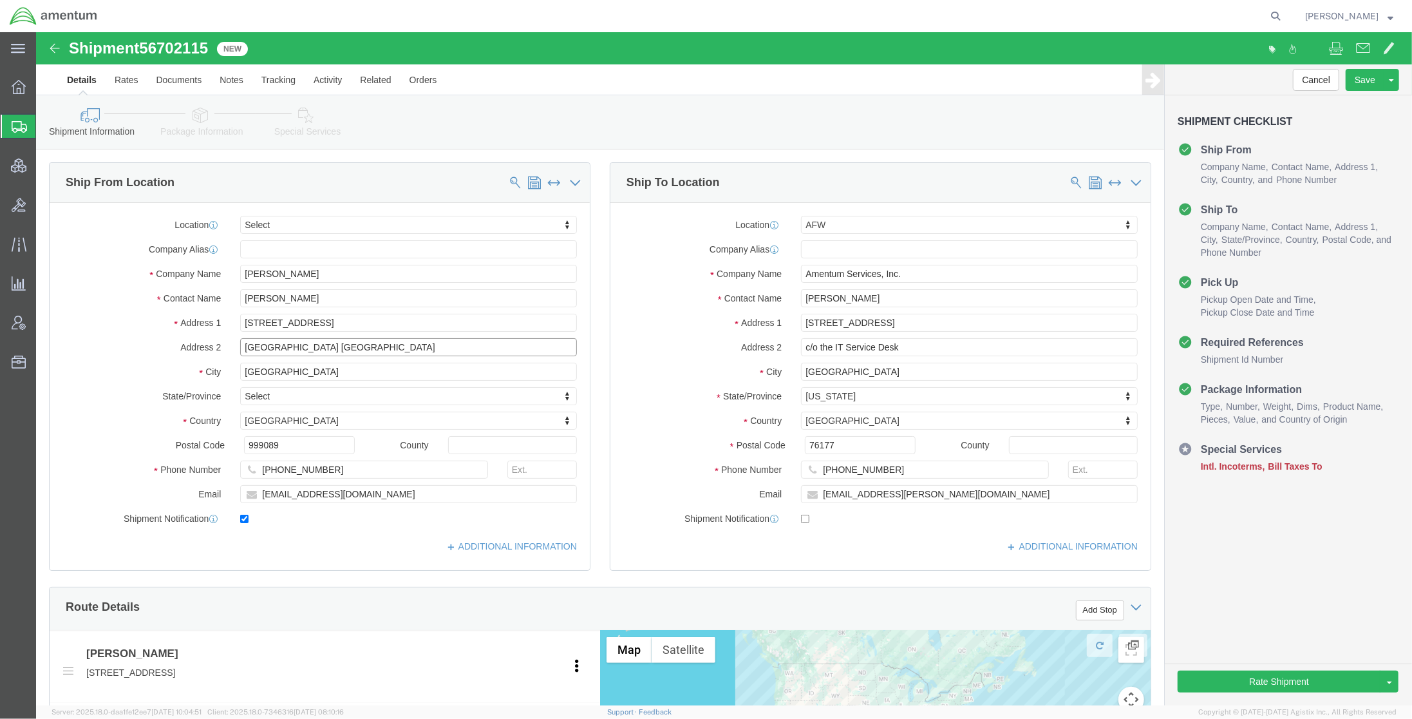
type input "Amwaj Islands Muharraq Governorate"
click div "Ship From Location Location Select Select My Profile Location 1002-4122-6 1006-…"
click input "checkbox"
checkbox input "false"
drag, startPoint x: 356, startPoint y: 458, endPoint x: 117, endPoint y: 437, distance: 239.9
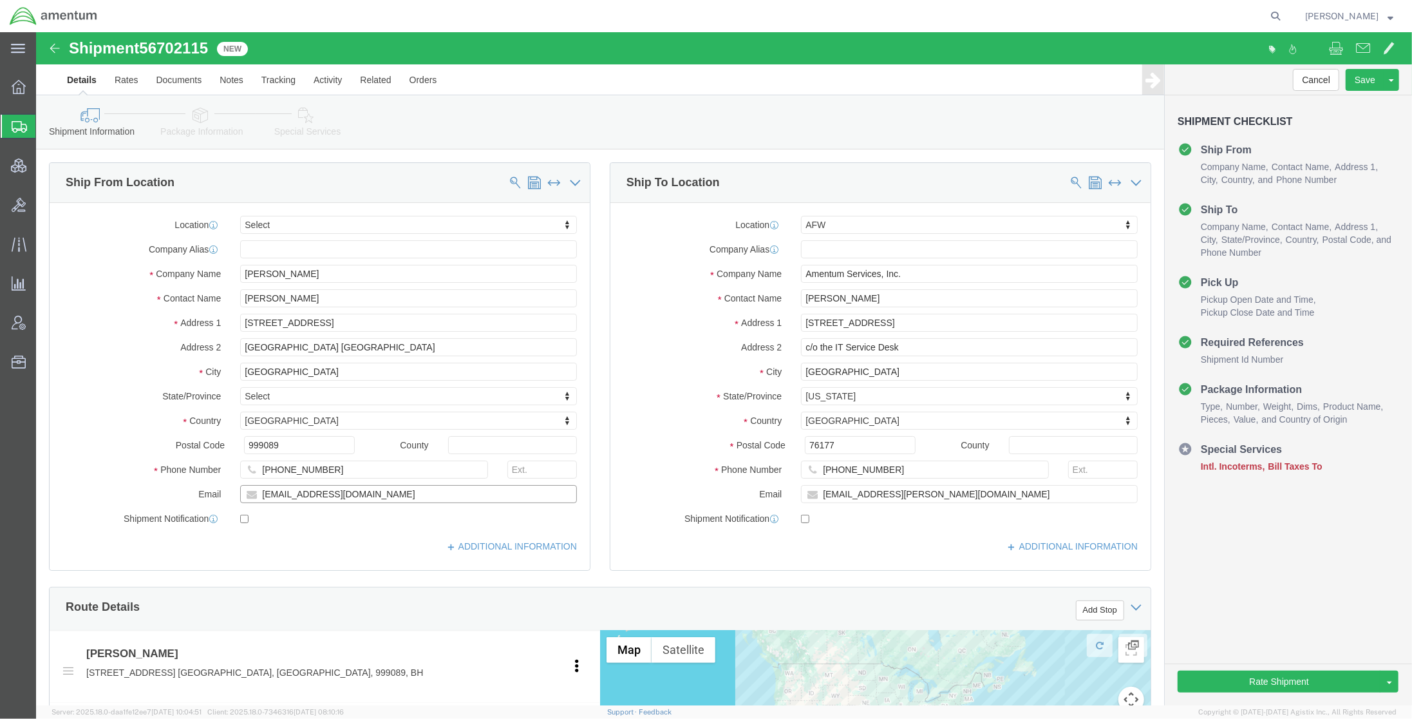
click div "Location Select Select My Profile Location 1002-4122-6 1006-5256-0 1026-8910-0 …"
paste input "stephen.tucker1@gmail"
type input "stephen.tucker1@gmail.com"
checkbox input "true"
drag, startPoint x: 287, startPoint y: 437, endPoint x: 168, endPoint y: 425, distance: 119.8
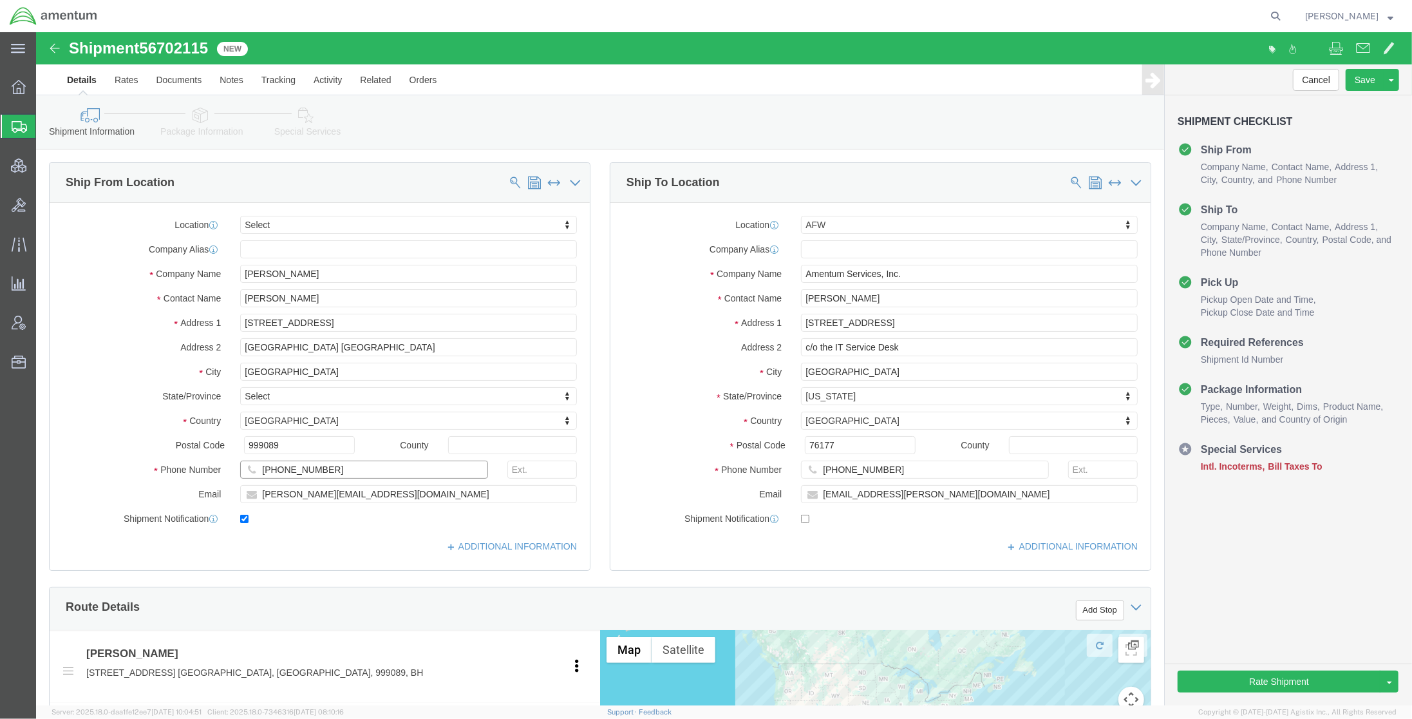
click div "Location Select Select My Profile Location 1002-4122-6 1006-5256-0 1026-8910-0 …"
paste input "925-3148"
type input "706-925-3148"
click div "Location Select Select My Profile Location 1002-4122-6 1006-5256-0 1026-8910-0 …"
click input "checkbox"
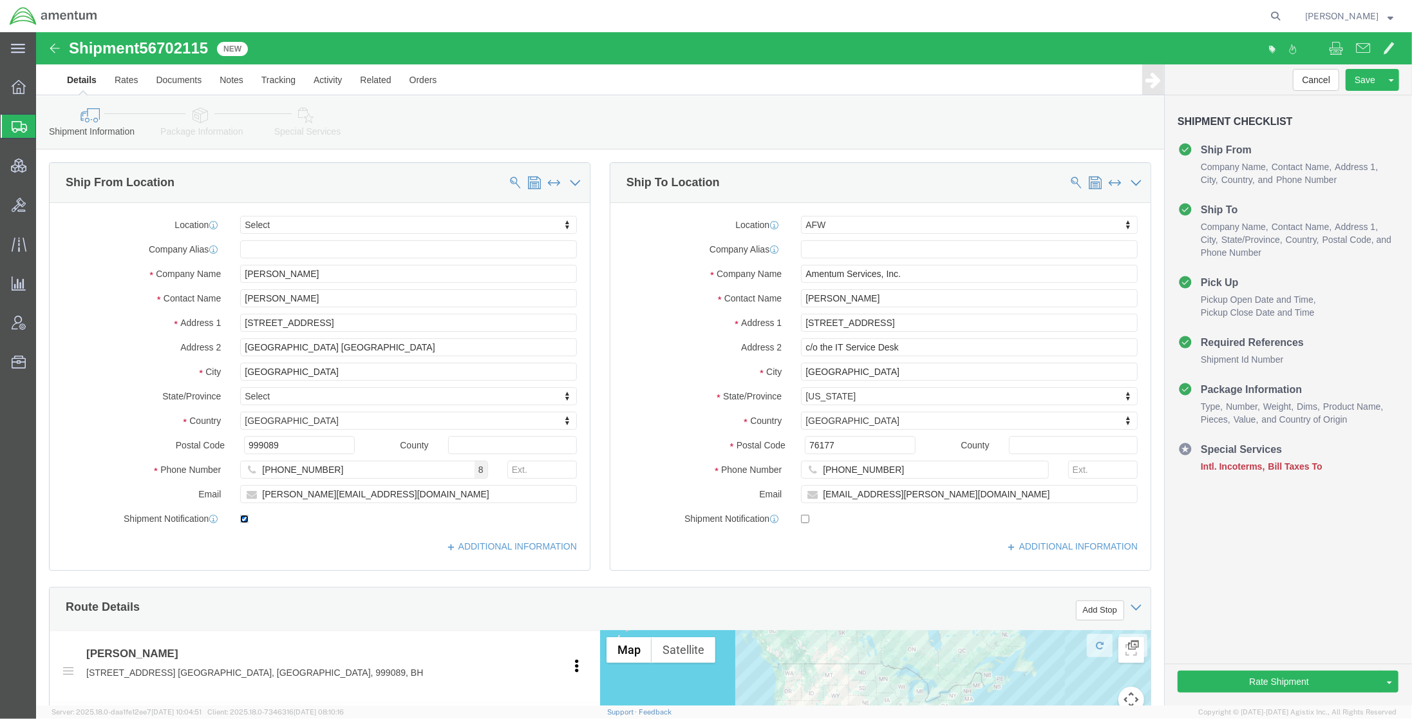
checkbox input "false"
click div "Ship From Location Location Select Select My Profile Location 1002-4122-6 1006-…"
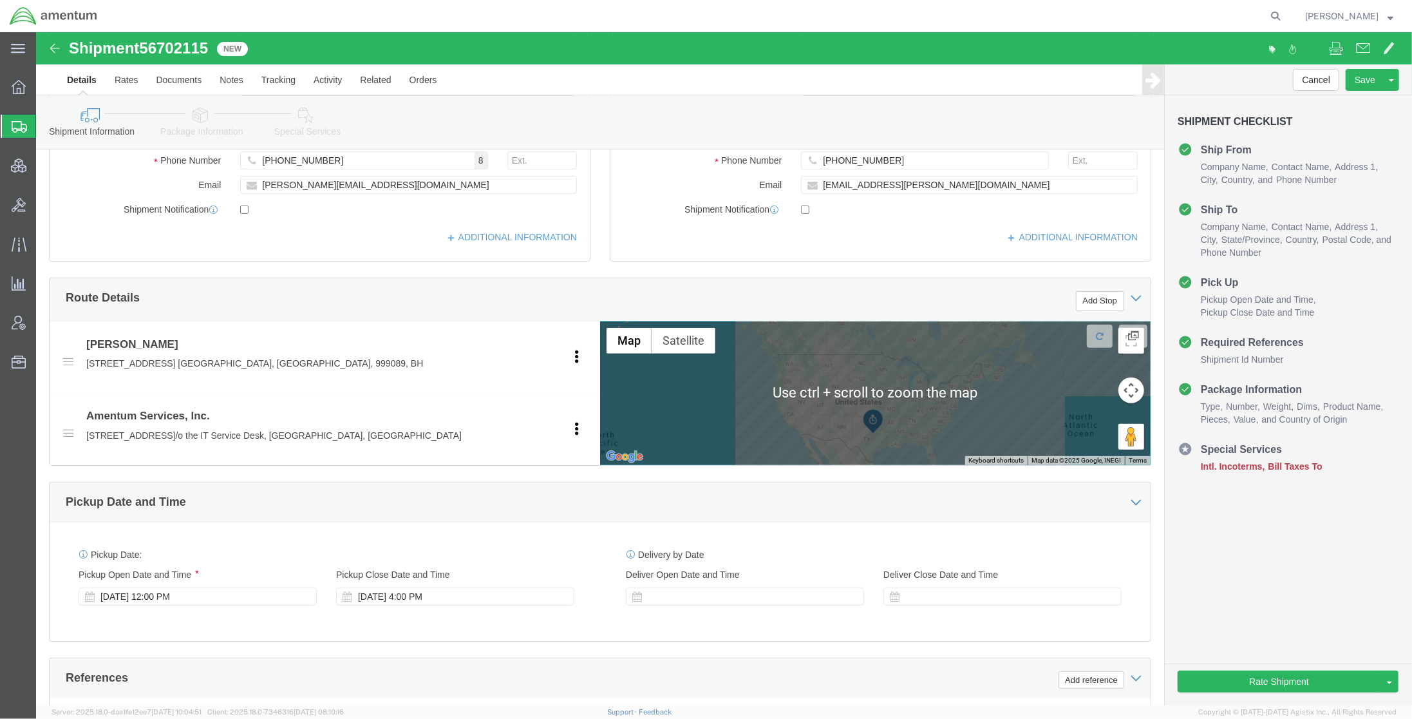
scroll to position [457, 0]
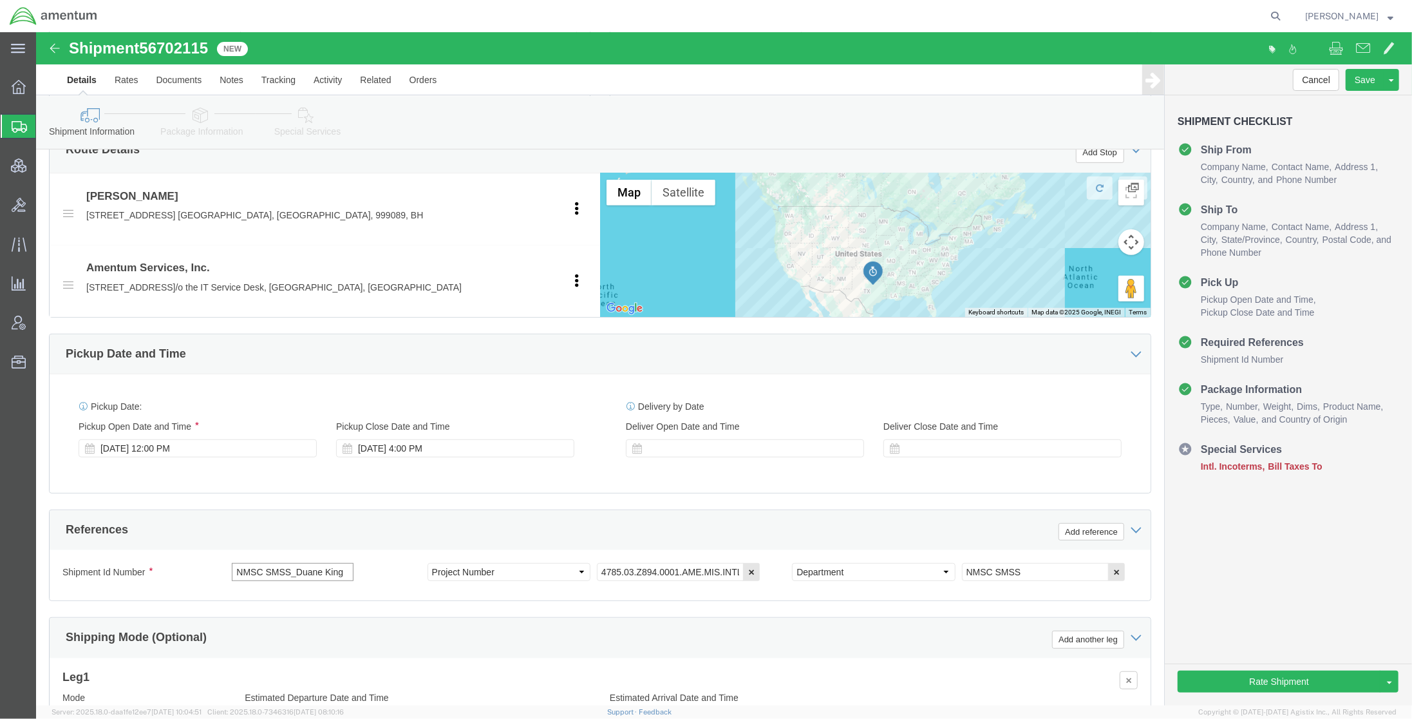
drag, startPoint x: 258, startPoint y: 546, endPoint x: 493, endPoint y: 542, distance: 235.1
click div "Shipment Id Number NMSC SMSS_Duane King Select Account Type Activity ID Airline…"
paste input "Stephen Tucker"
type input "NMSC SMSS_Stephen Tucker"
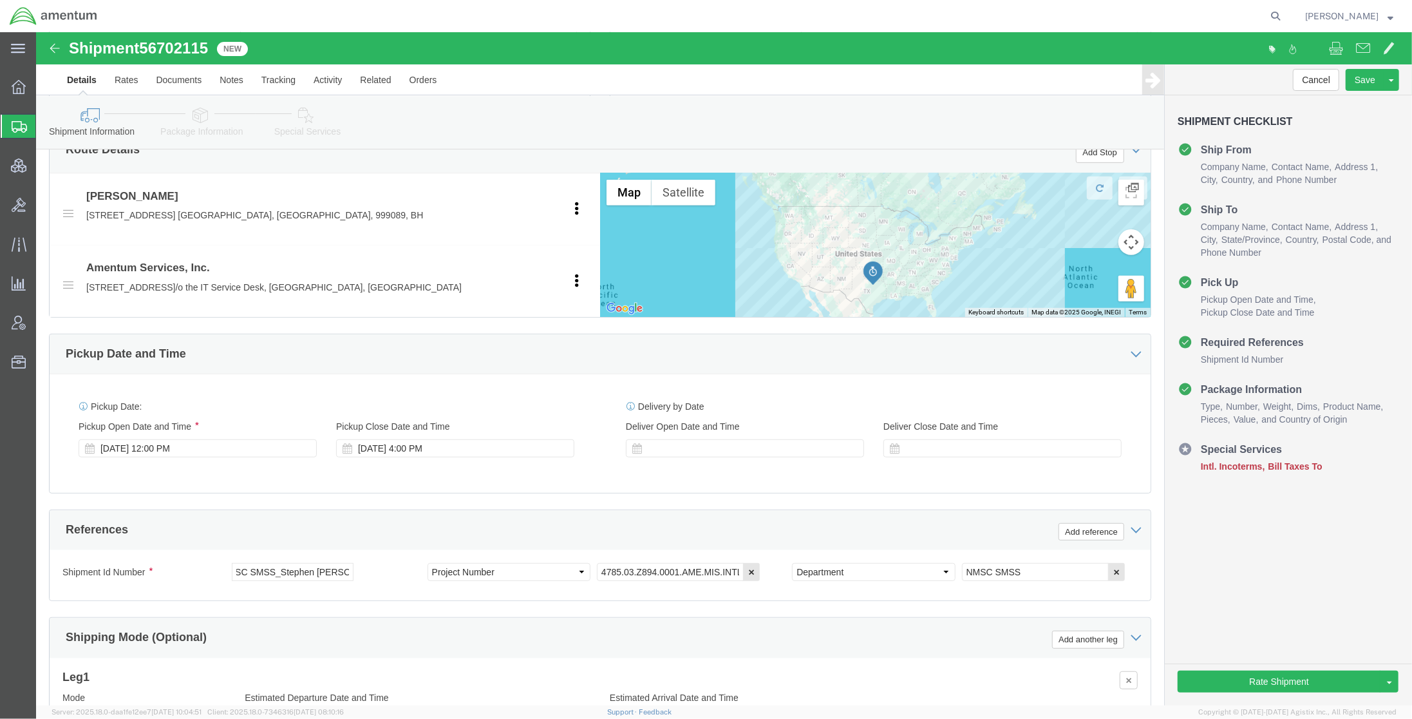
click div "Shipping Mode (Optional) Add another leg"
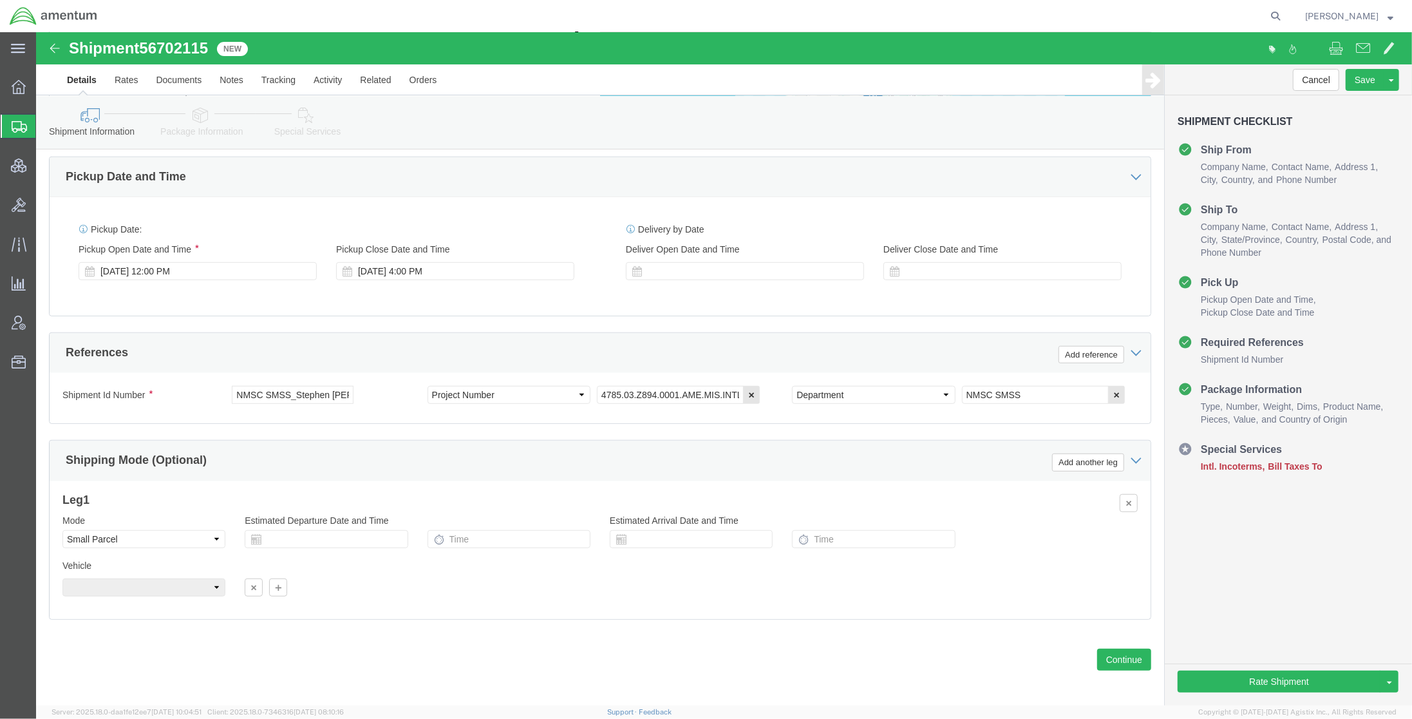
scroll to position [643, 0]
click link "Package Information"
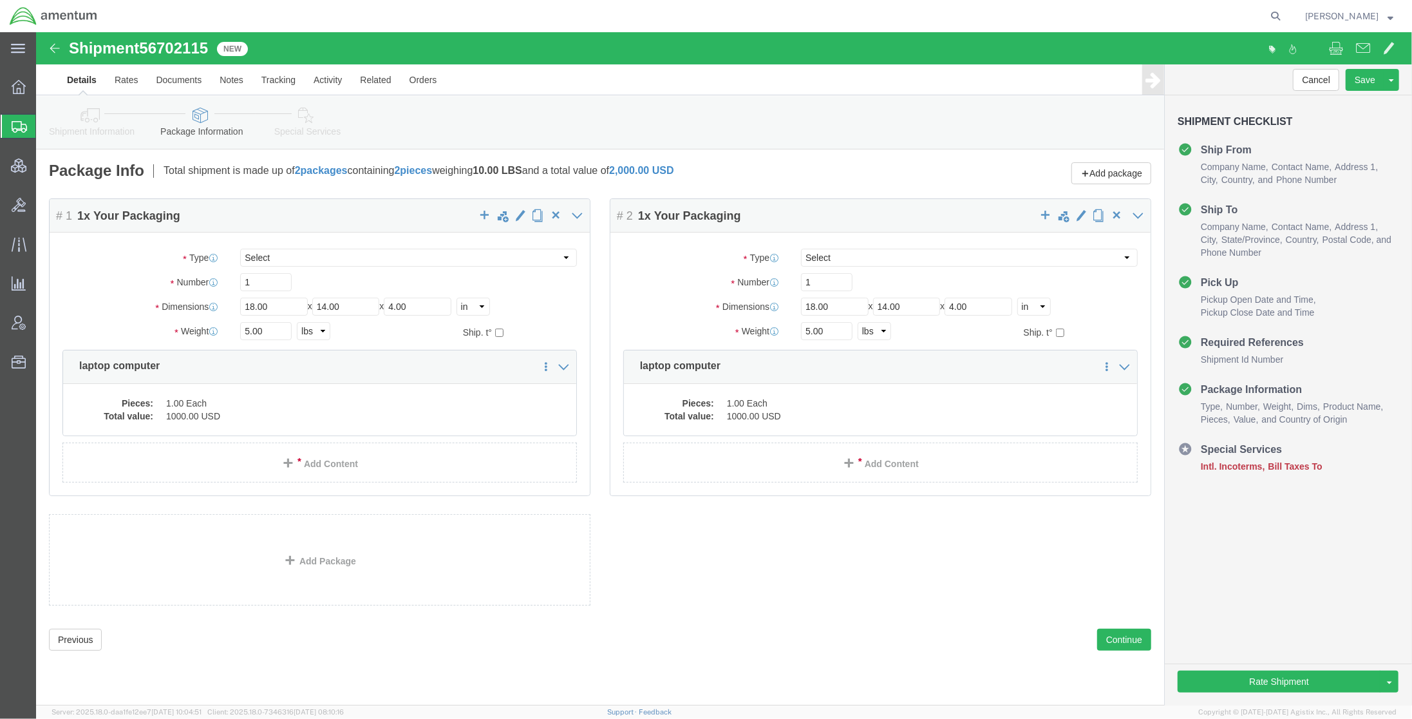
click icon
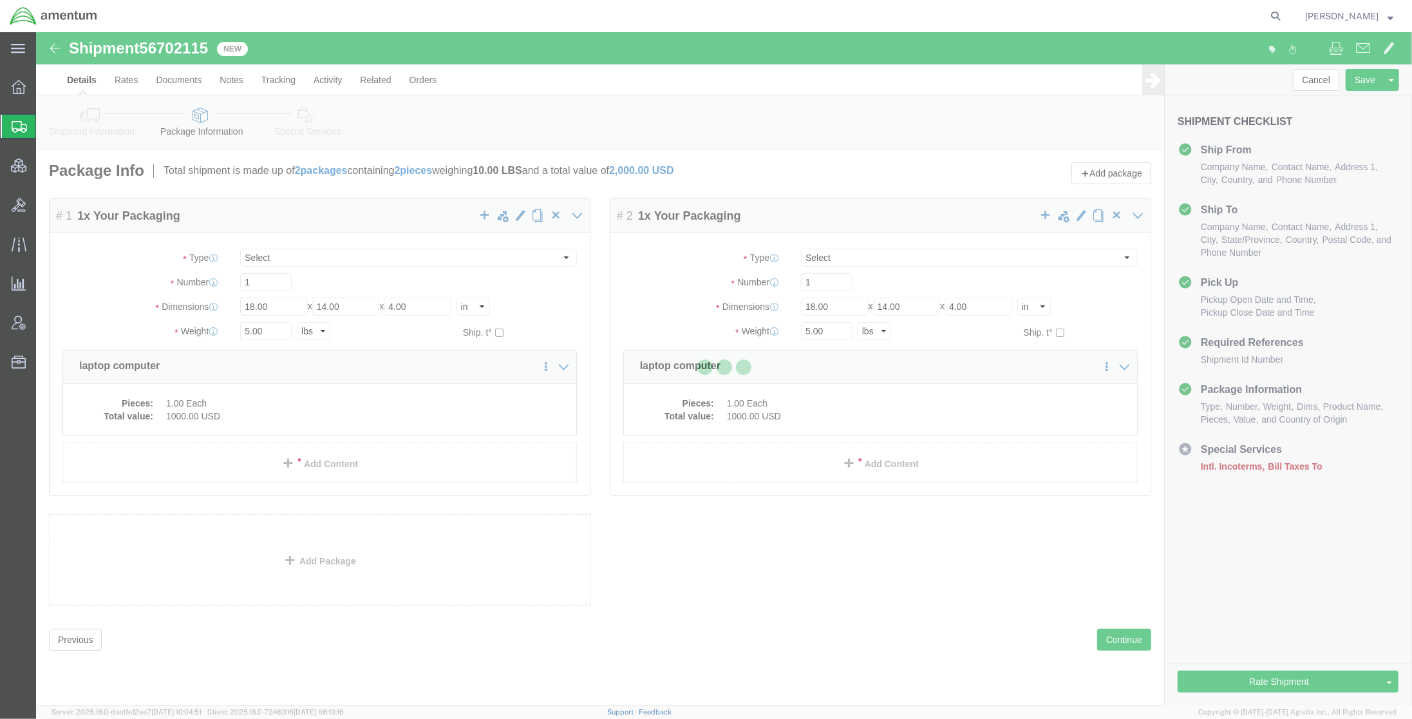
select select
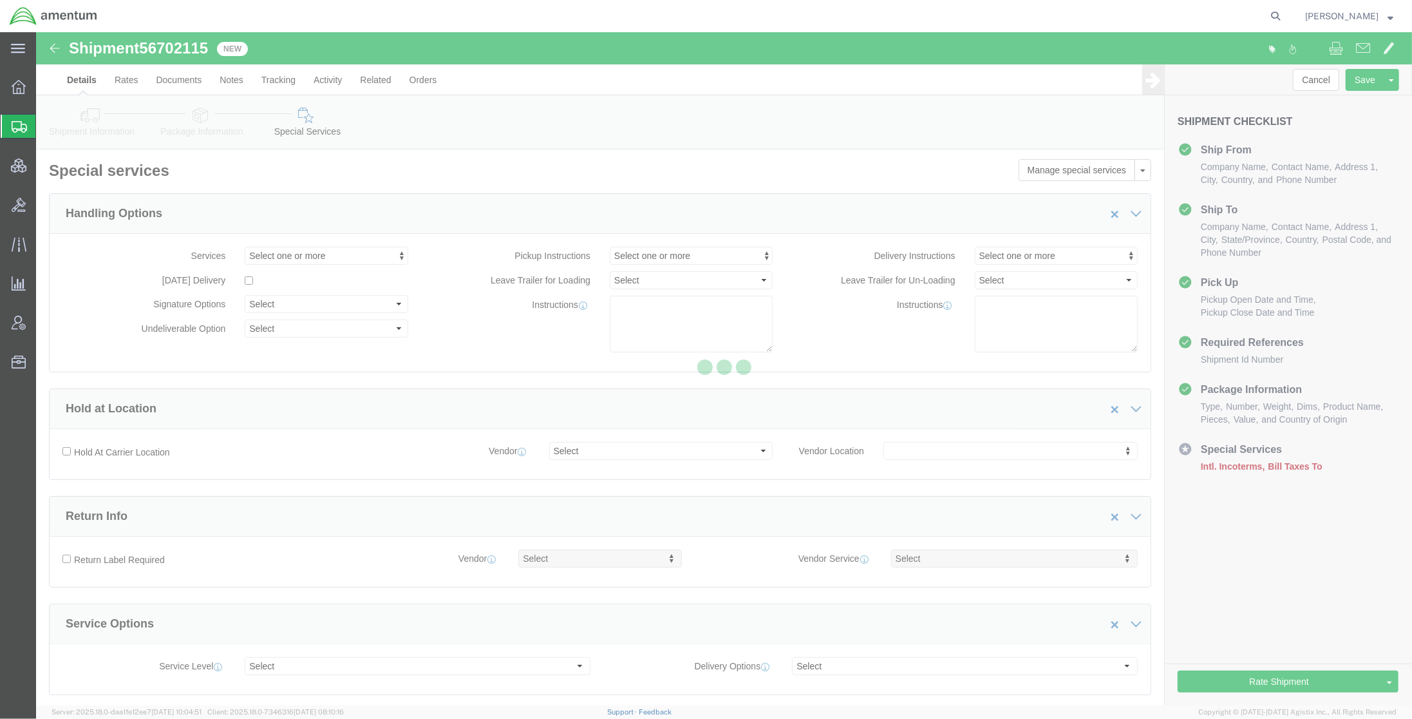
select select "COSTCENTER"
select select "DEPARTMENT"
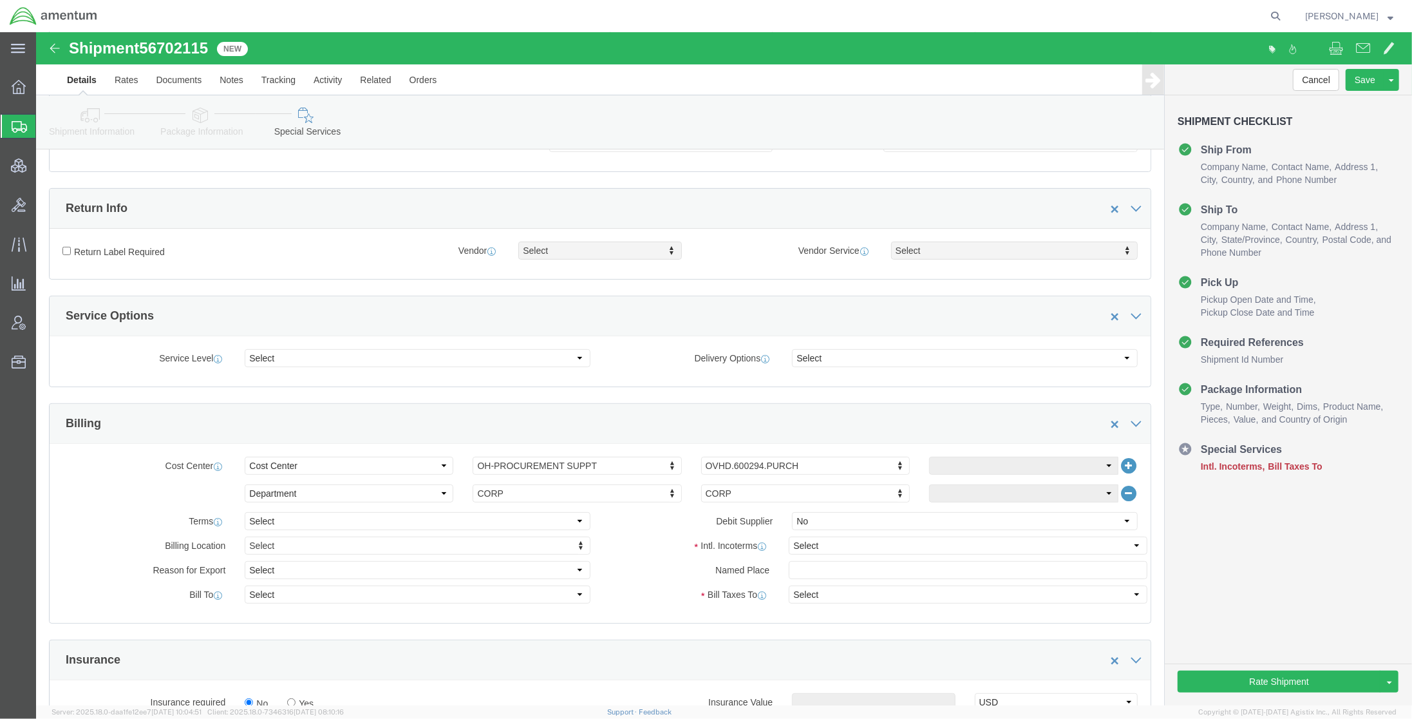
scroll to position [343, 0]
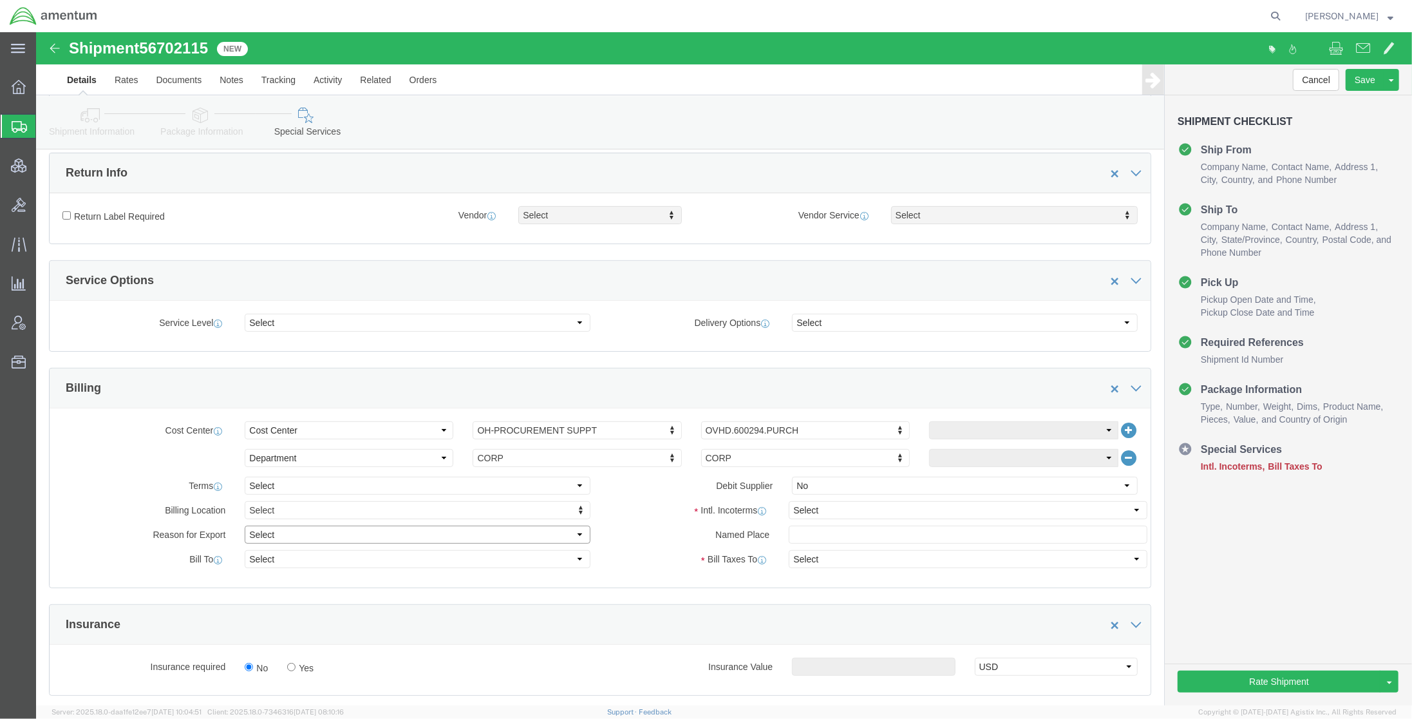
click select "Select Gift Personal Effects Repair/Warranty Return Sample Sold Temporary/Not S…"
select select "RETURN"
click select "Select Gift Personal Effects Repair/Warranty Return Sample Sold Temporary/Not S…"
click select "Select Recipient Account Sender/Shipper Third Party Account"
select select "SHIP"
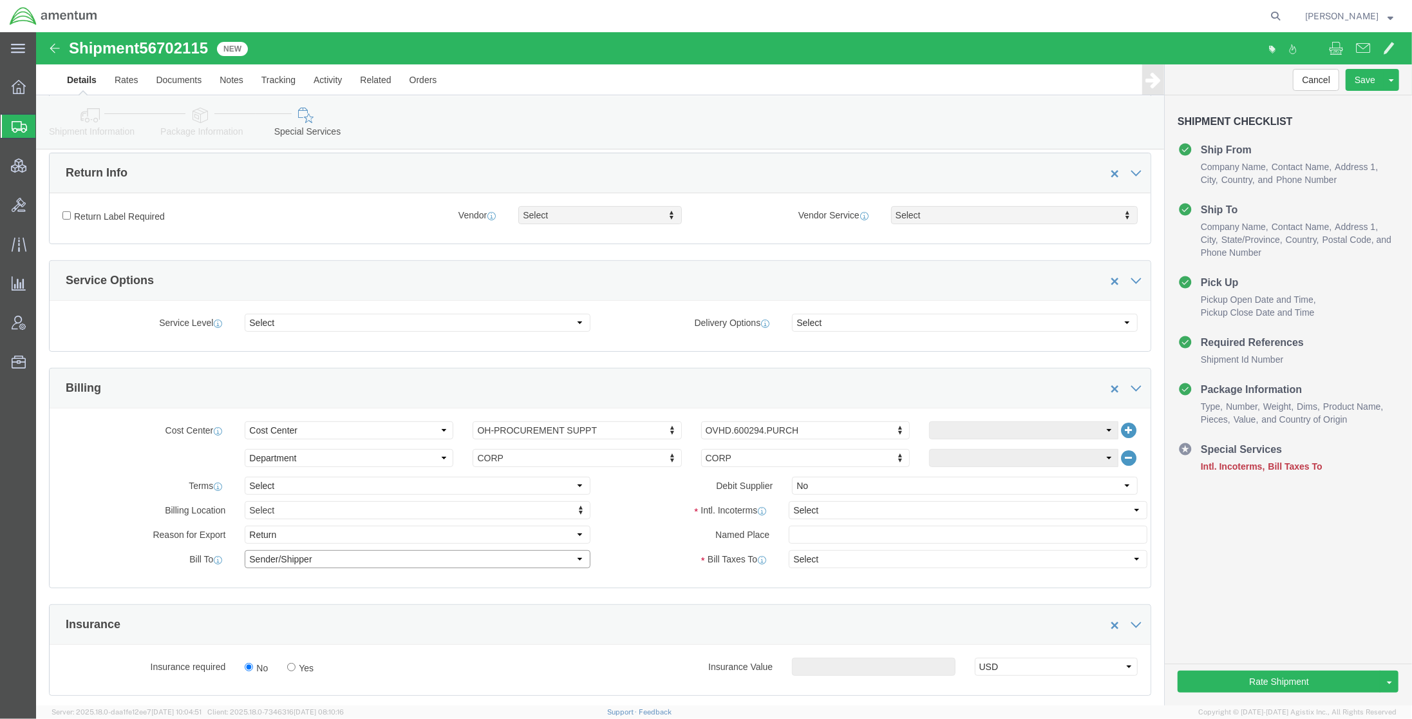
click select "Select Recipient Account Sender/Shipper Third Party Account"
select select "SHIP"
click select "Select Recipient Account Sender/Shipper Third Party Account"
click select "Select Carriage Insurance Paid Carriage Paid To Cost and Freight Cost Insurance…"
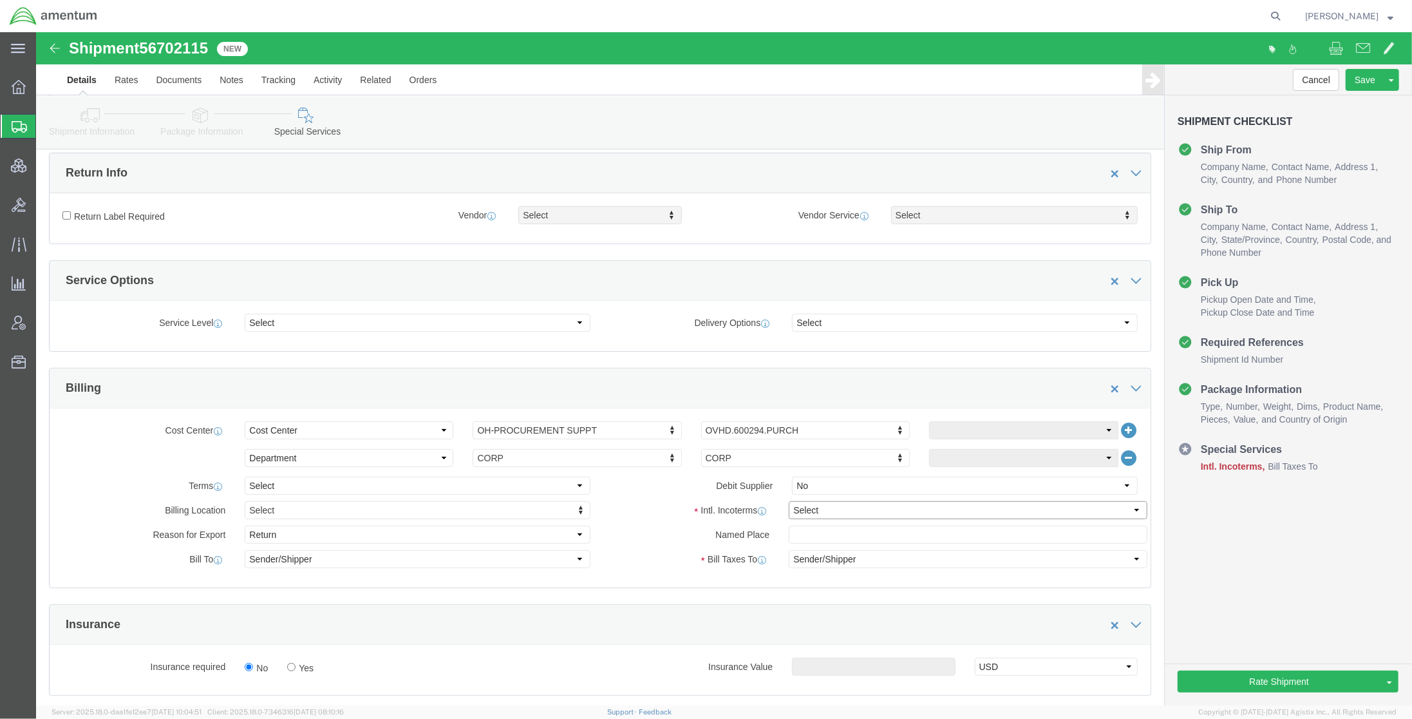
select select "DDP"
click select "Select Carriage Insurance Paid Carriage Paid To Cost and Freight Cost Insurance…"
click label "Bill Taxes To"
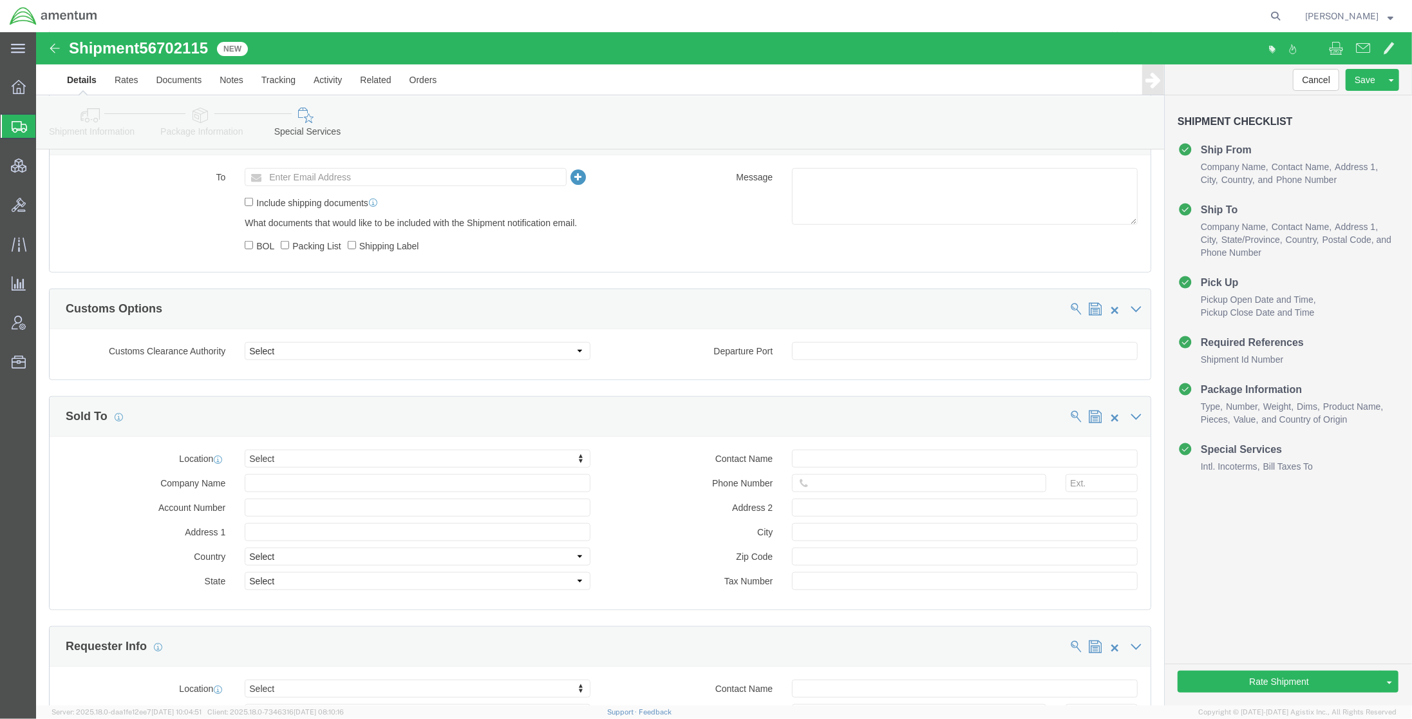
scroll to position [1030, 0]
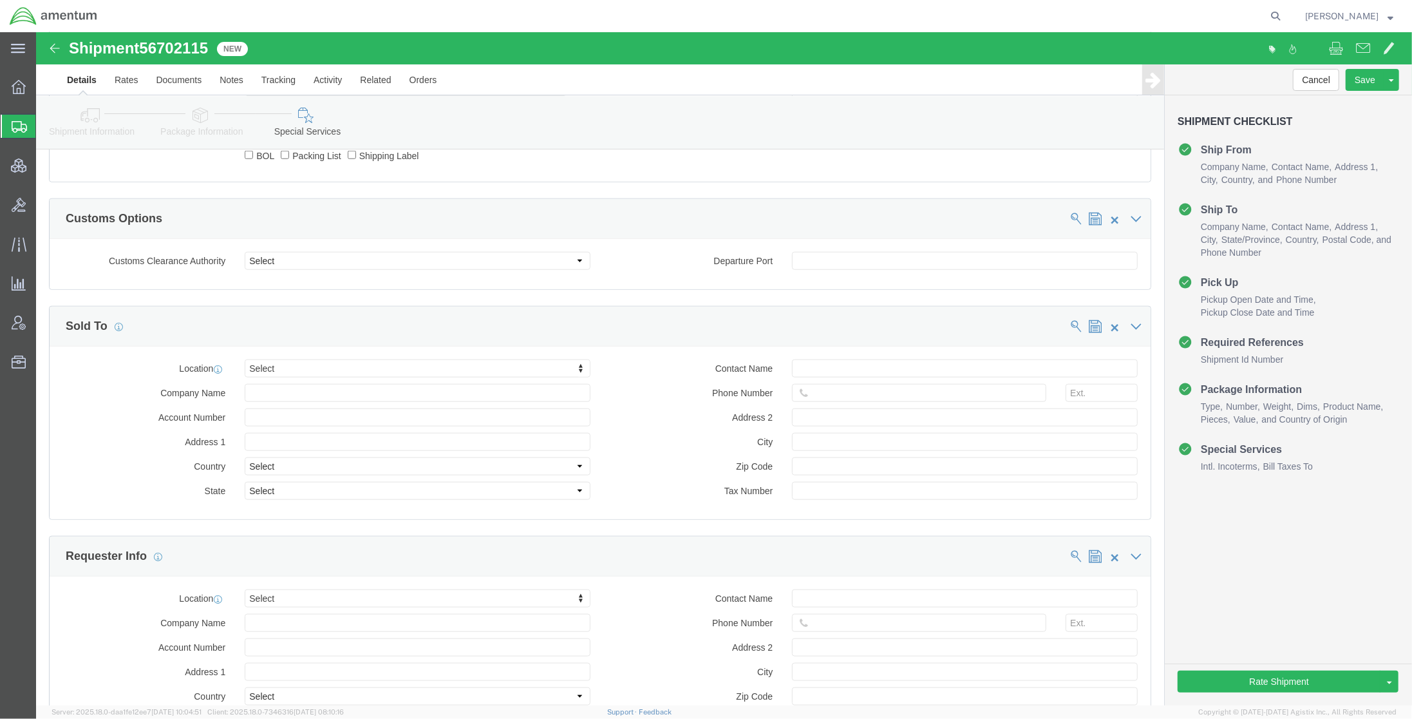
click link "Shipment Information"
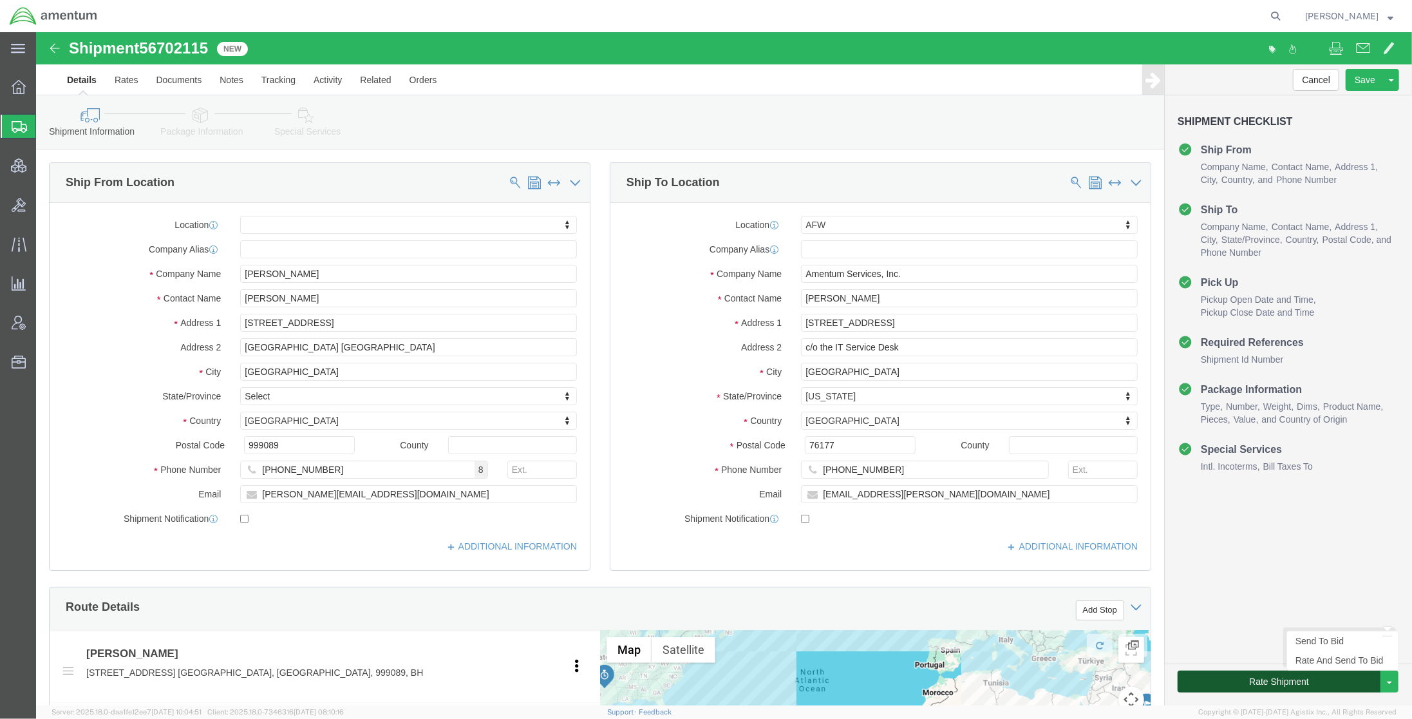
click button "Rate Shipment"
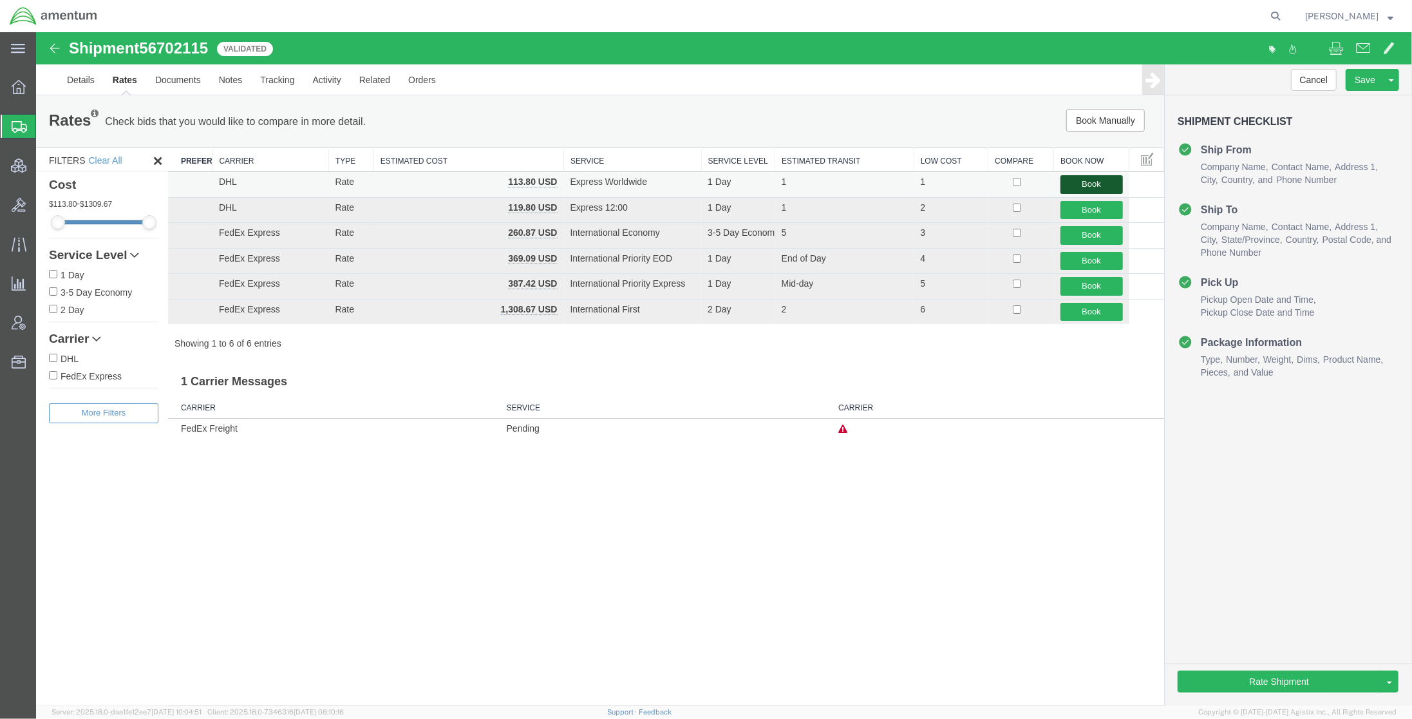
click at [1077, 189] on button "Book" at bounding box center [1091, 184] width 62 height 19
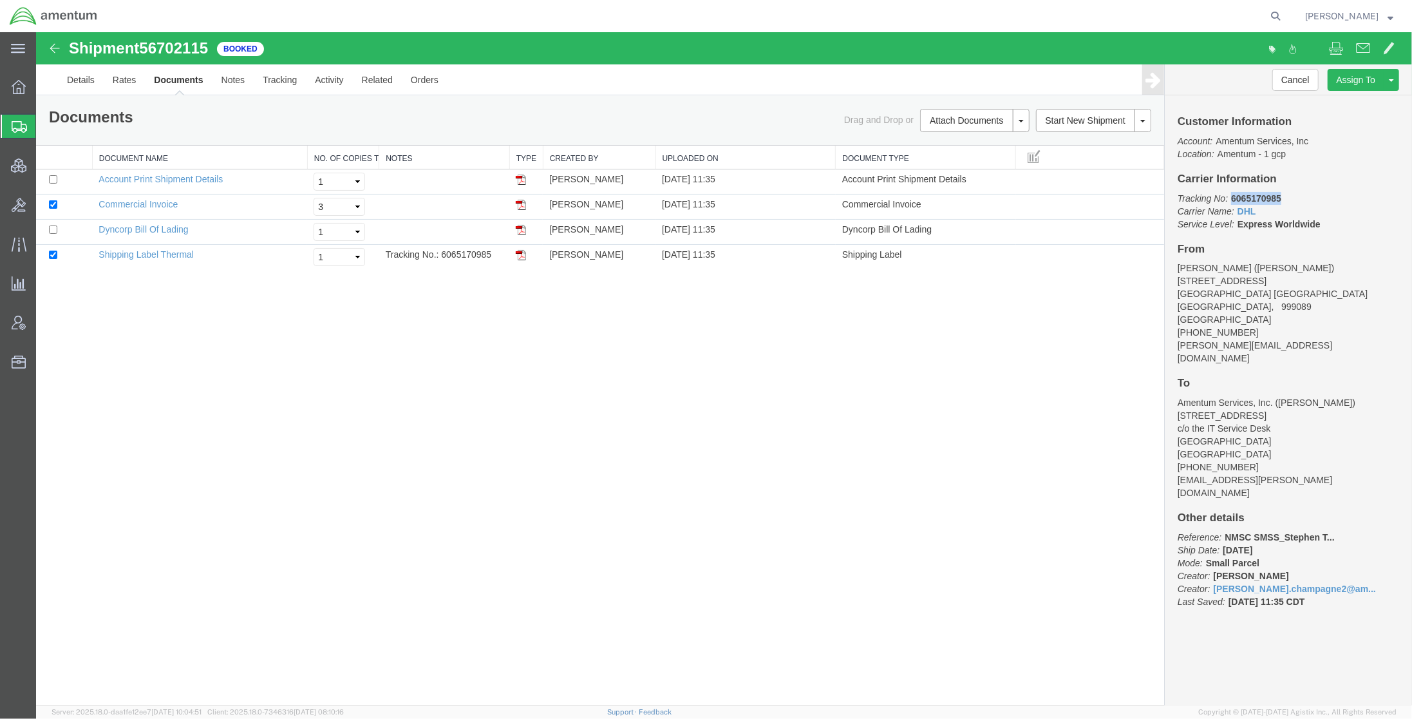
drag, startPoint x: 1285, startPoint y: 199, endPoint x: 1232, endPoint y: 201, distance: 52.8
click at [1232, 201] on p "Tracking No: 6065170985 Carrier Name: DHL DHL Service Level: Express Worldwide" at bounding box center [1288, 211] width 222 height 39
copy b "6065170985"
click at [954, 147] on link "Print Documents" at bounding box center [972, 142] width 112 height 19
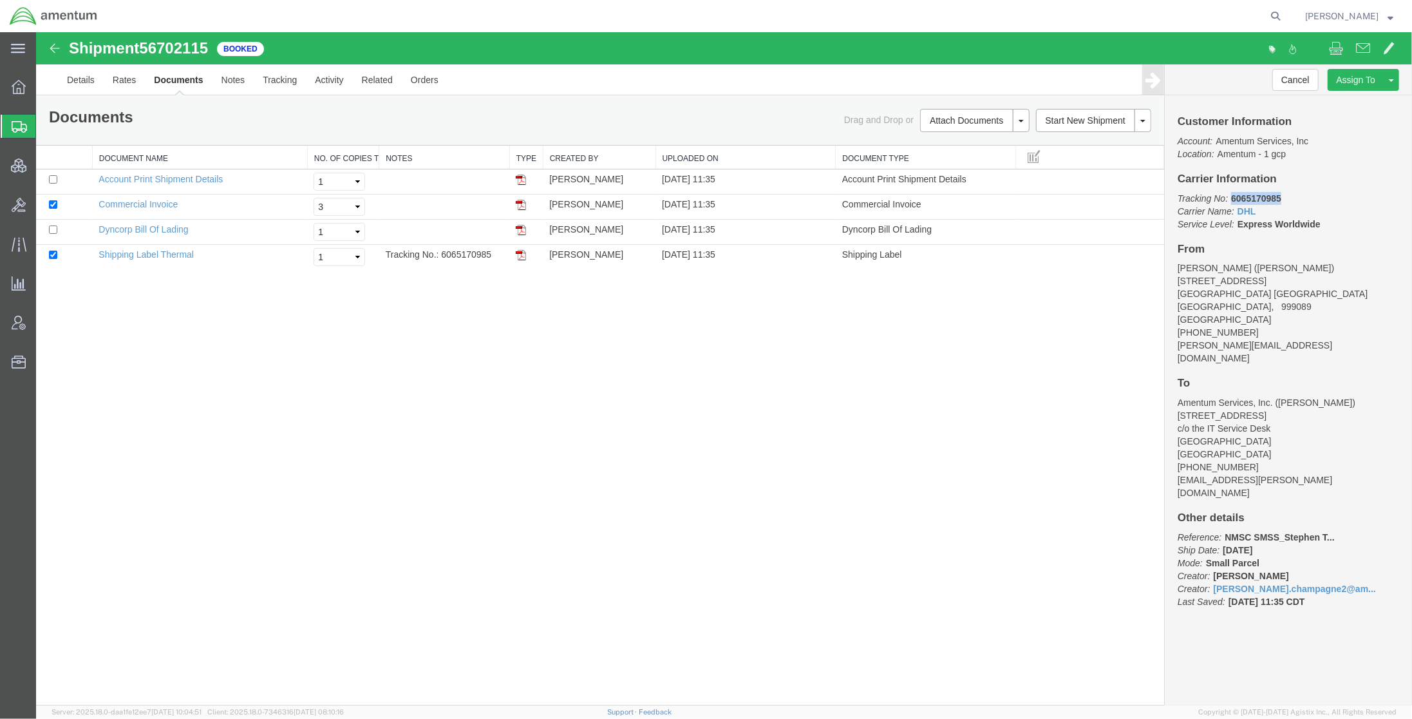
drag, startPoint x: 1327, startPoint y: 101, endPoint x: 1321, endPoint y: 103, distance: 6.7
click at [35, 32] on link "Clone Shipment" at bounding box center [35, 32] width 0 height 0
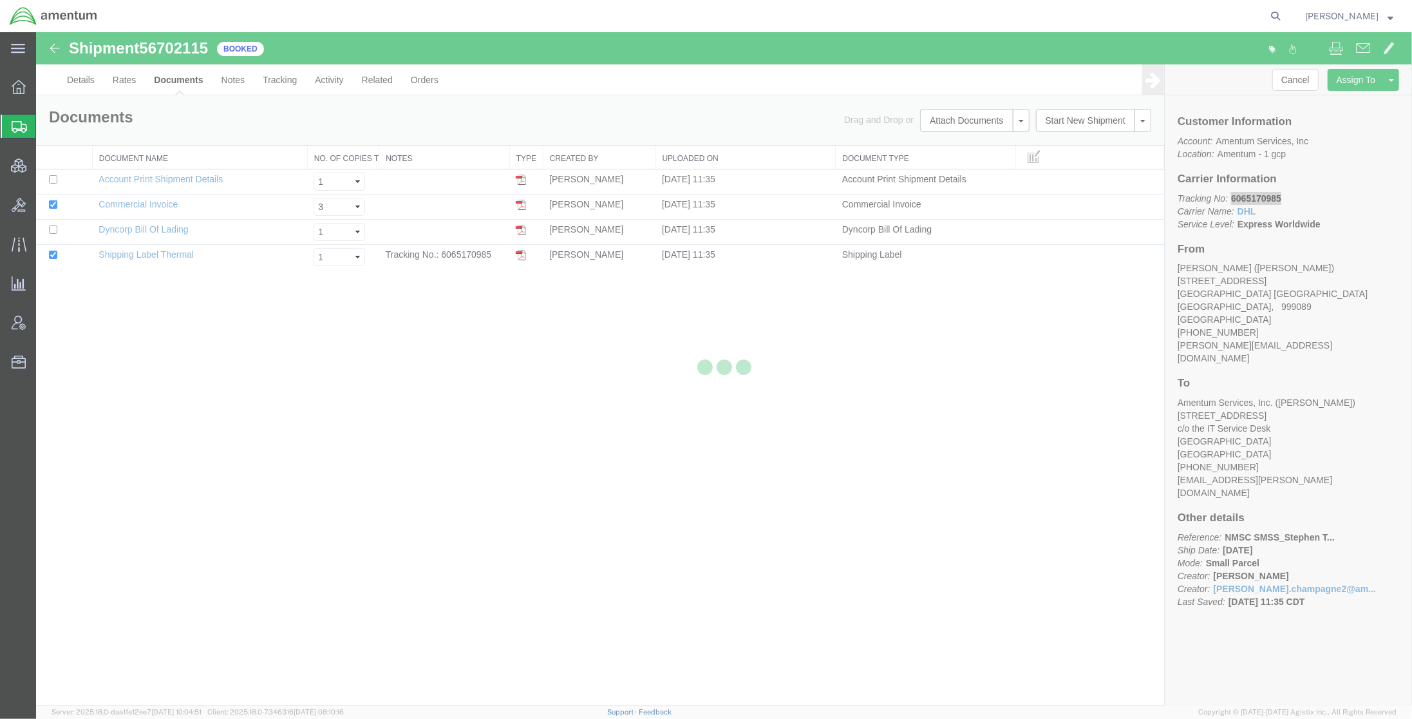
select select "34021"
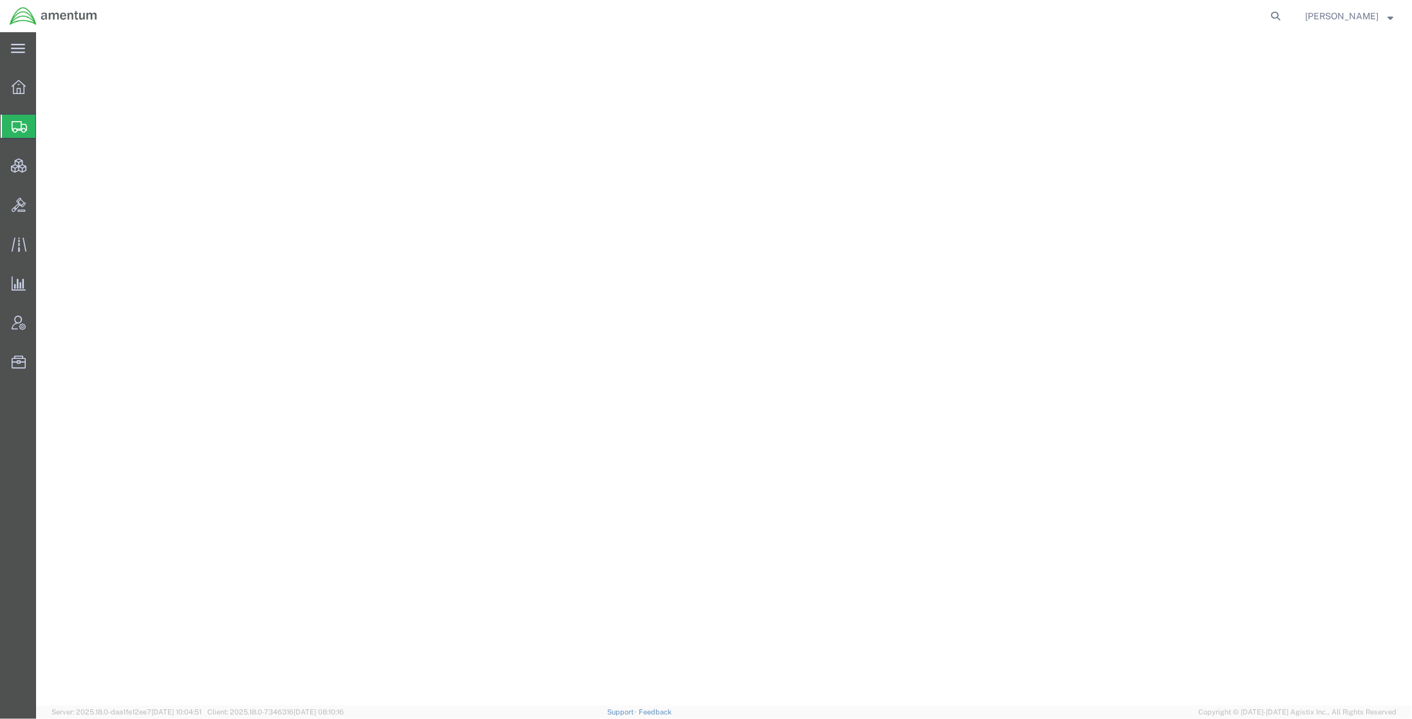
select select "34021"
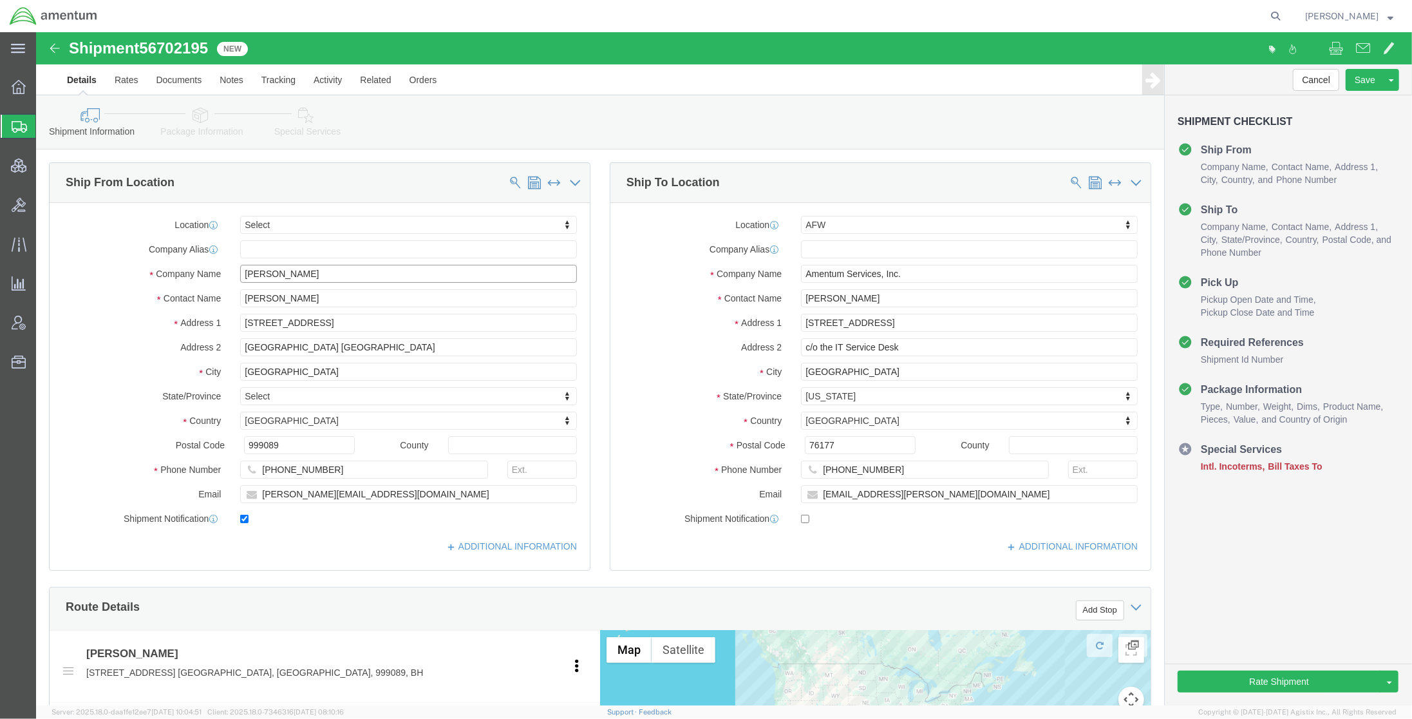
drag, startPoint x: 372, startPoint y: 247, endPoint x: 31, endPoint y: 205, distance: 343.3
click div "Location Select Select My Profile Location [PHONE_NUMBER] [PHONE_NUMBER] [PHONE…"
paste input "[PERSON_NAME]"
type input "[PERSON_NAME]"
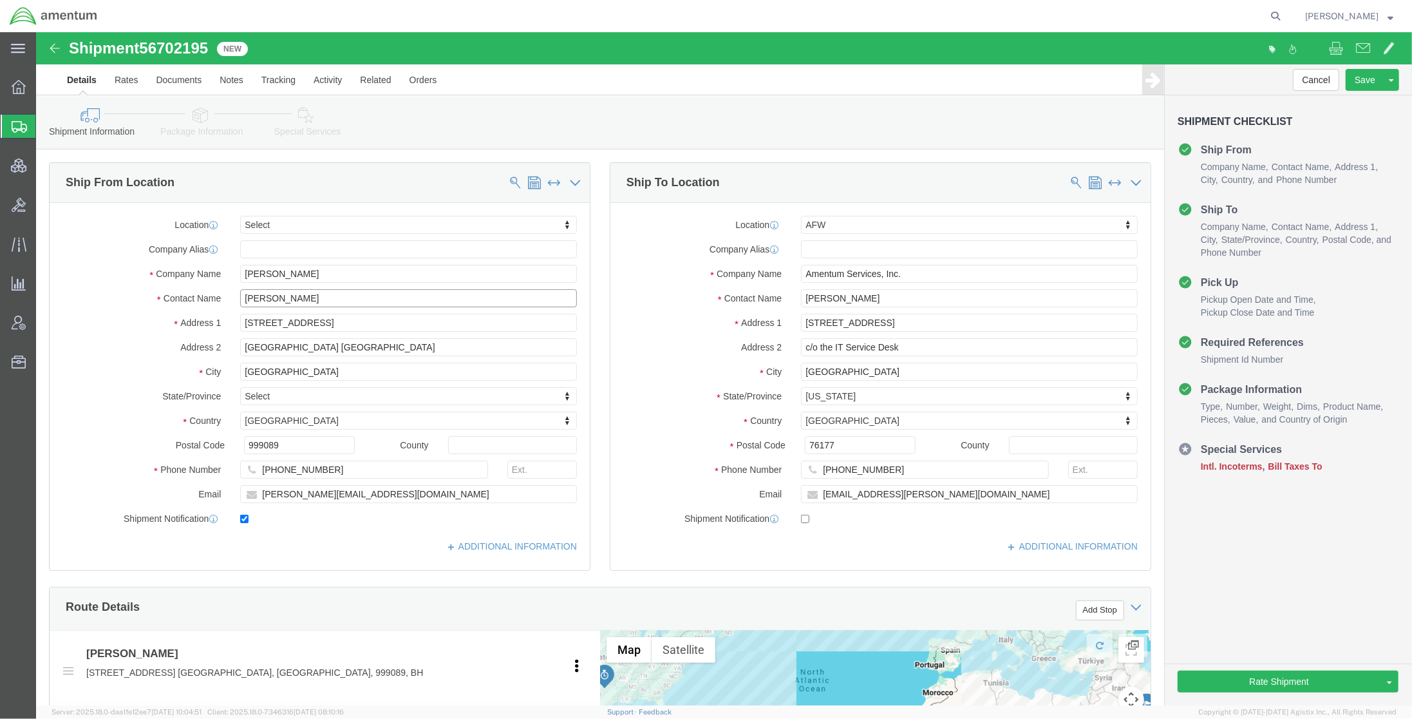
drag, startPoint x: 284, startPoint y: 267, endPoint x: 88, endPoint y: 256, distance: 196.1
click div "Location Select Select My Profile Location [PHONE_NUMBER] [PHONE_NUMBER] [PHONE…"
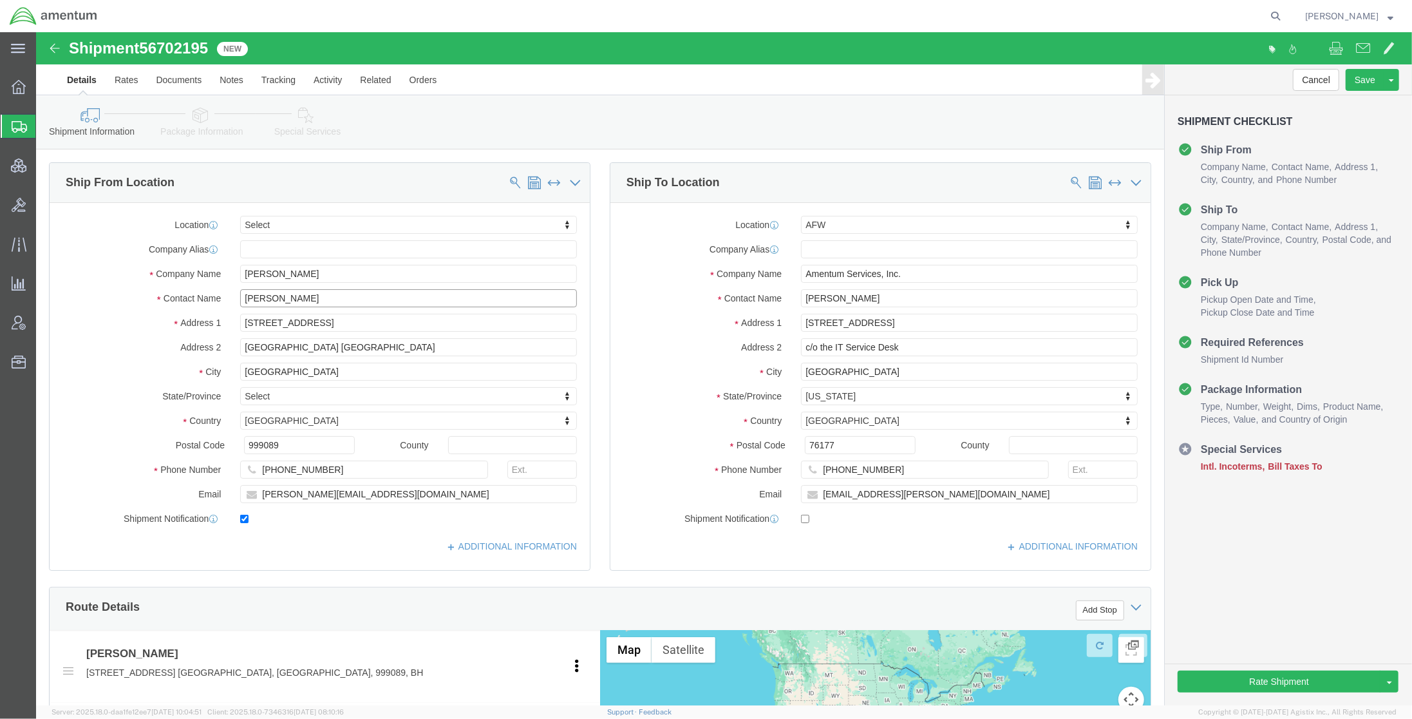
paste input "[PERSON_NAME]"
type input "[PERSON_NAME]"
click input "[STREET_ADDRESS]"
drag, startPoint x: 374, startPoint y: 296, endPoint x: -50, endPoint y: 259, distance: 426.0
click html "Shipment 56702195 New Details Rates Documents Notes Tracking Activity Related O…"
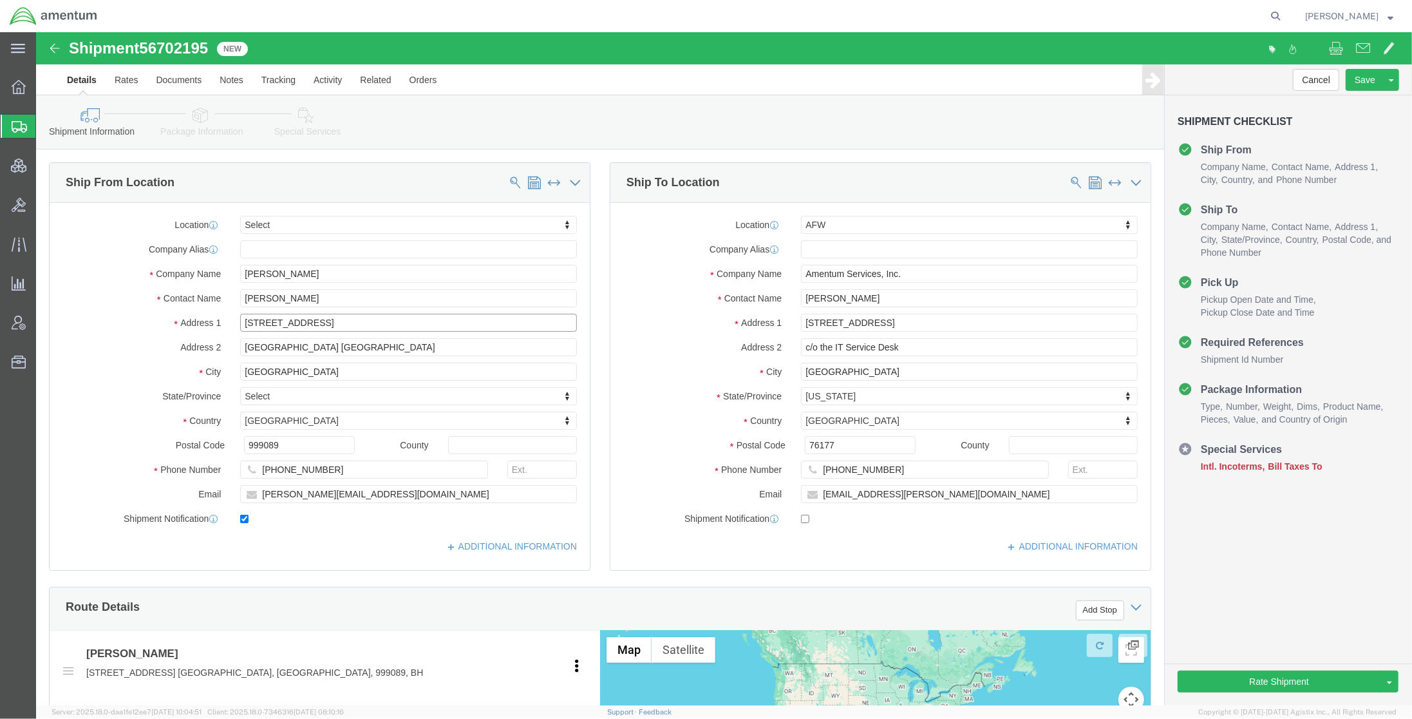
paste input "PO BOX 11902"
type input "PO BOX 11902"
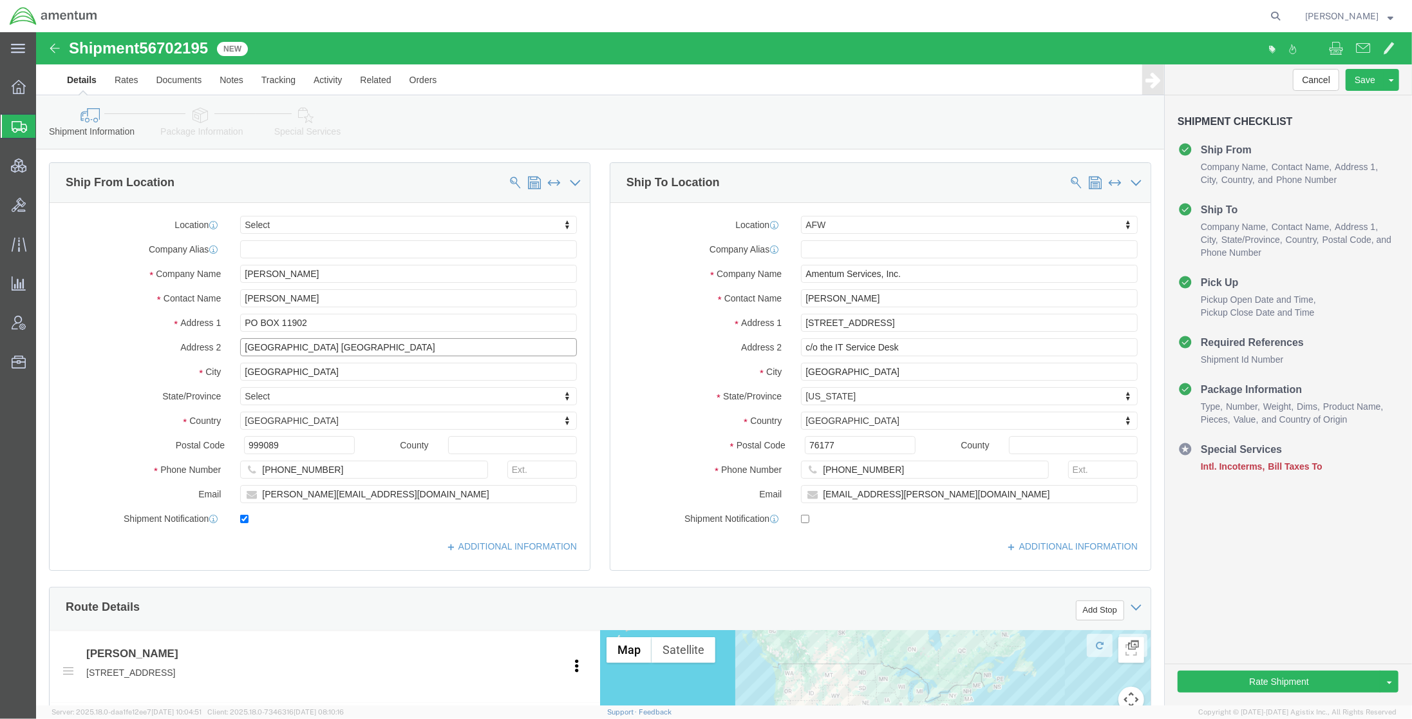
click input "[GEOGRAPHIC_DATA] [GEOGRAPHIC_DATA]"
drag, startPoint x: 413, startPoint y: 319, endPoint x: -84, endPoint y: 307, distance: 496.7
click html "Shipment 56702195 New Details Rates Documents Notes Tracking Activity Related O…"
type input "Yigo"
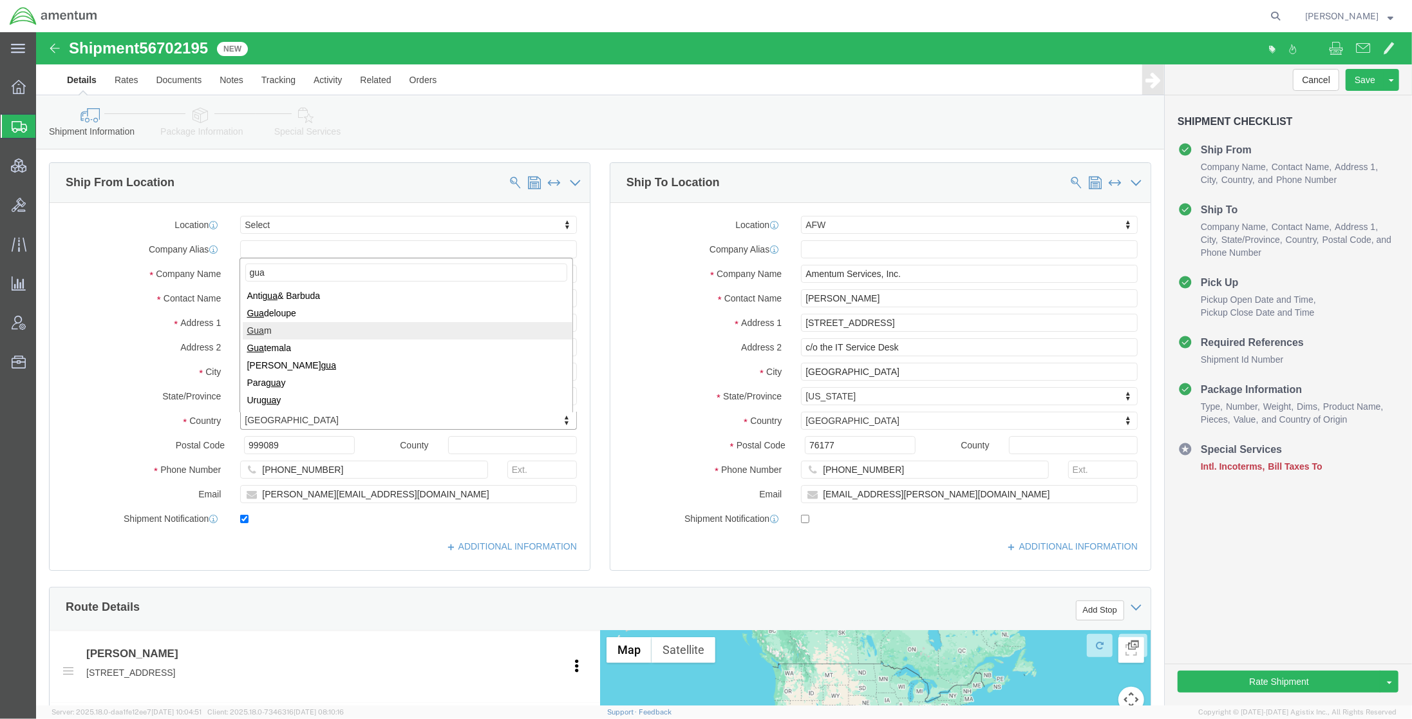
type input "gua"
select select "GU"
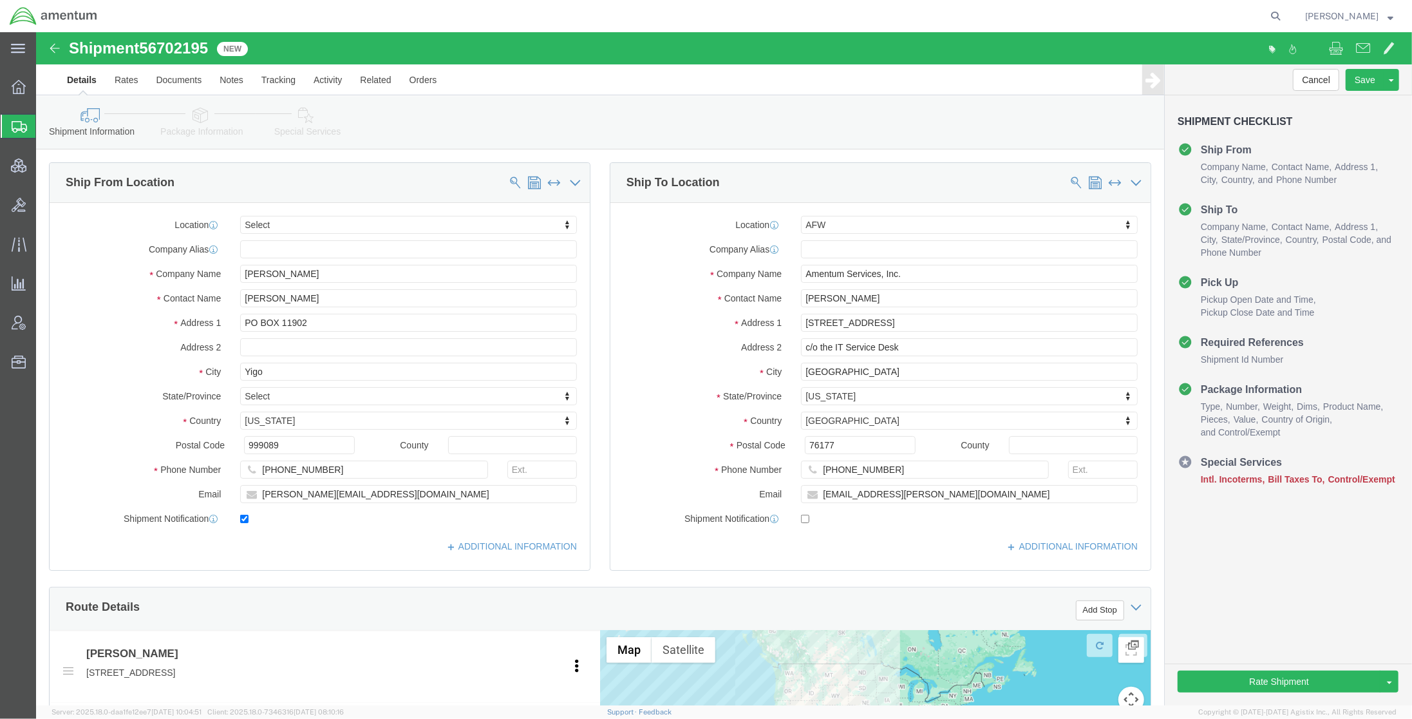
click div "Location Select Select My Profile Location [PHONE_NUMBER] [PHONE_NUMBER] [PHONE…"
drag, startPoint x: 383, startPoint y: 463, endPoint x: -94, endPoint y: 414, distance: 479.1
click html "Shipment 56702195 New Details Rates Documents Notes Tracking Activity Related O…"
paste input "[EMAIL_ADDRESS][DOMAIN_NAME]"
type input "[EMAIL_ADDRESS][DOMAIN_NAME]"
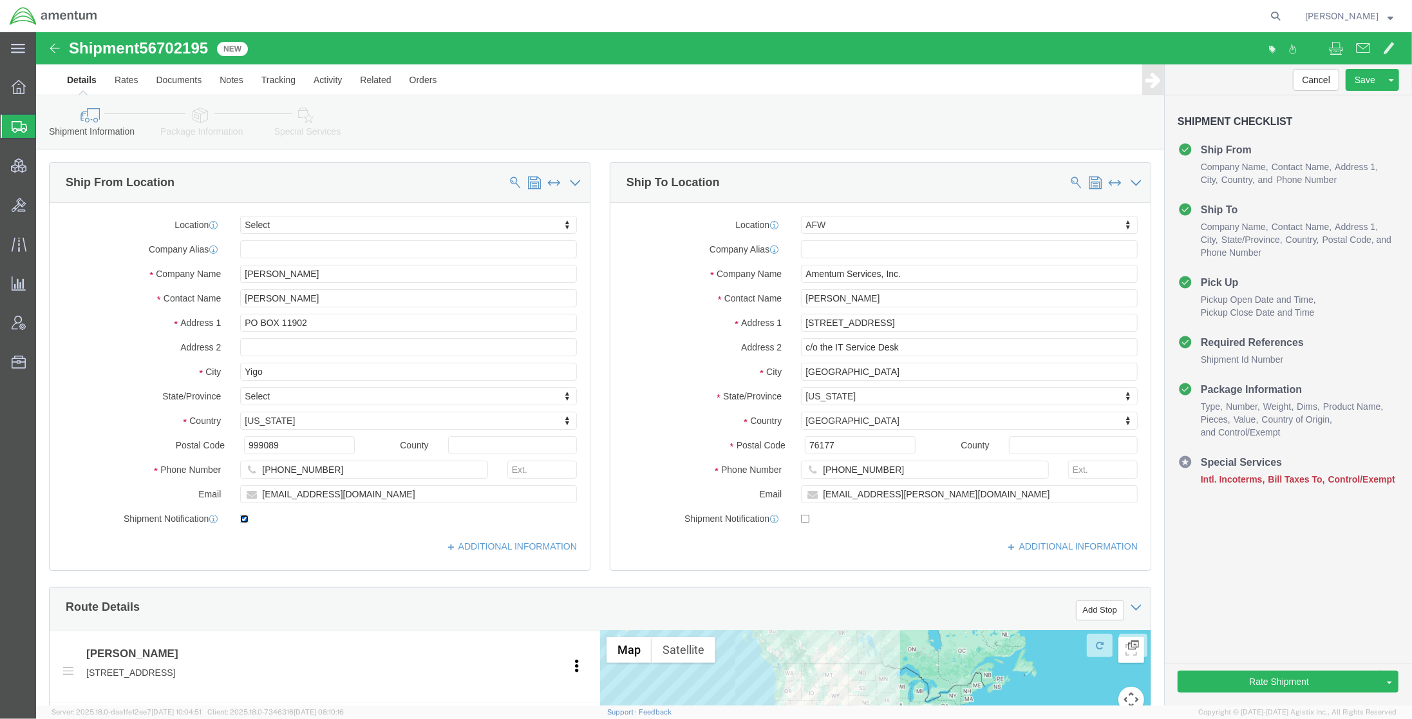
click input "checkbox"
checkbox input "false"
drag, startPoint x: 274, startPoint y: 417, endPoint x: -41, endPoint y: 390, distance: 316.7
click html "Shipment 56702195 New Details Rates Documents Notes Tracking Activity Related O…"
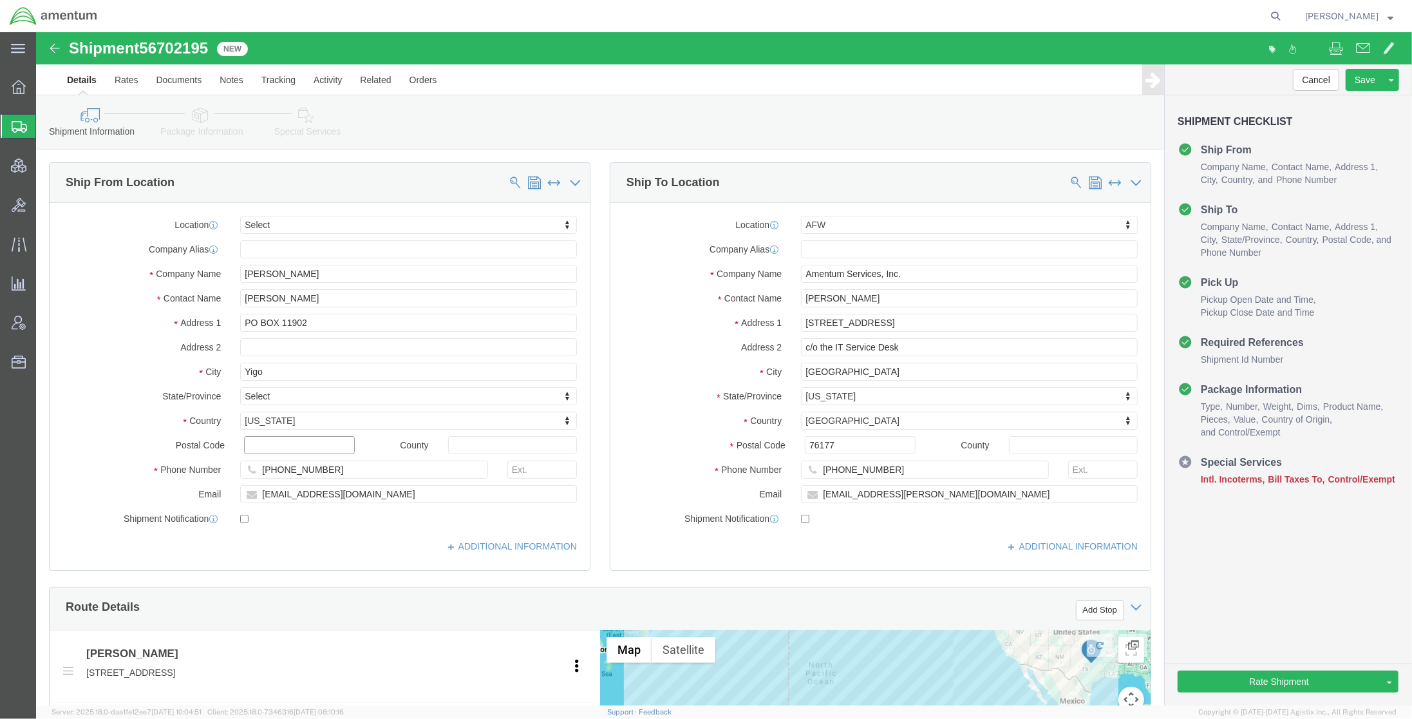
click input "text"
paste input "96929"
type input "96929"
drag, startPoint x: 305, startPoint y: 434, endPoint x: 94, endPoint y: 415, distance: 211.5
click div "Location Select Select My Profile Location [PHONE_NUMBER] [PHONE_NUMBER] [PHONE…"
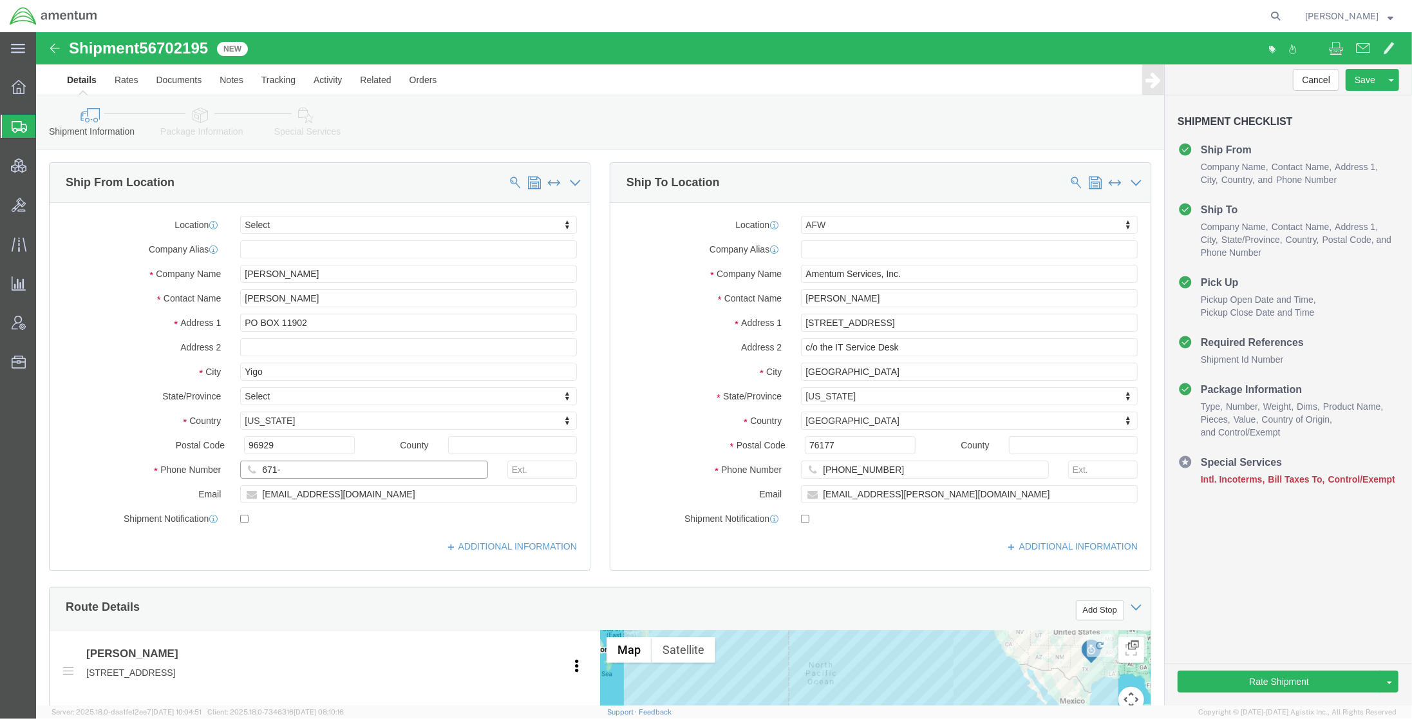
paste input "686-5640"
type input "[PHONE_NUMBER]"
click div "Route Details Add Stop"
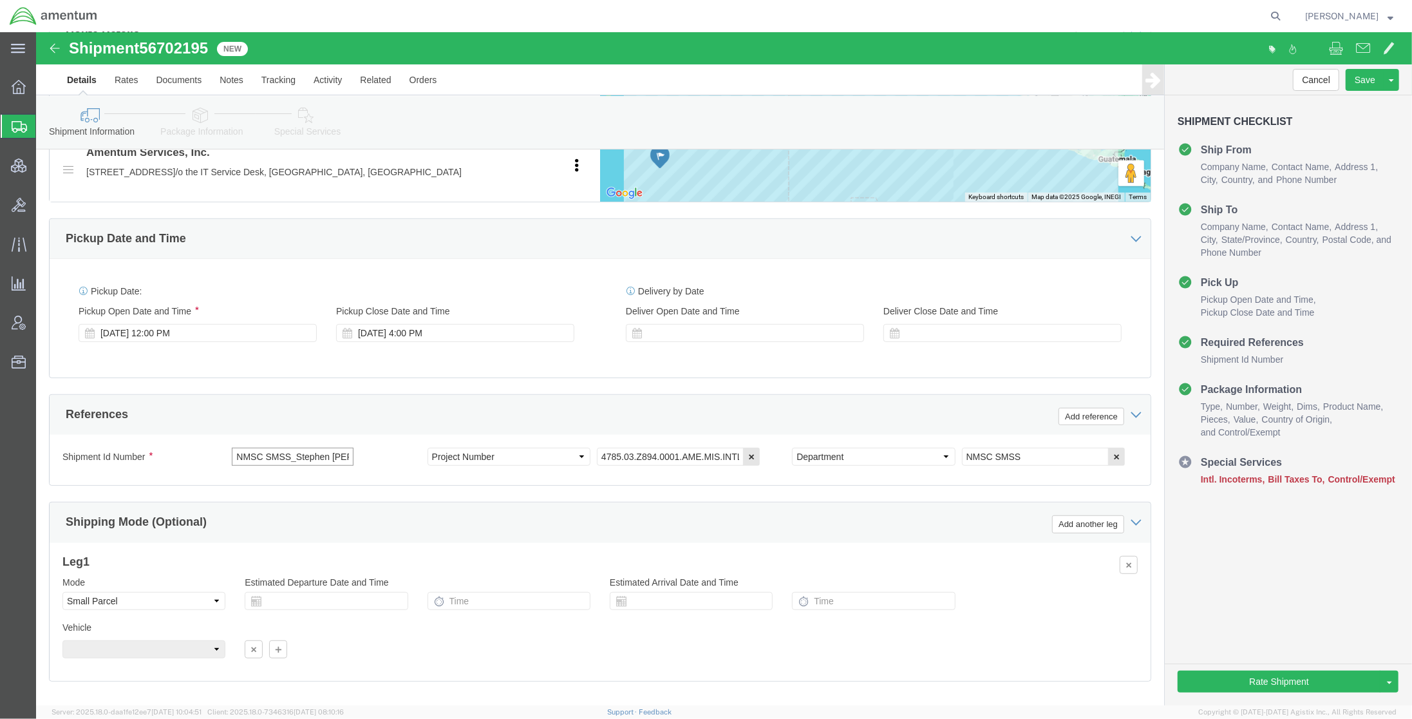
scroll to position [0, 13]
drag, startPoint x: 261, startPoint y: 432, endPoint x: 461, endPoint y: 430, distance: 200.3
click div "Shipment Id Number NMSC SMSS_Stephen [PERSON_NAME] Select Account Type Activity…"
click input "NMSC SMSS_"
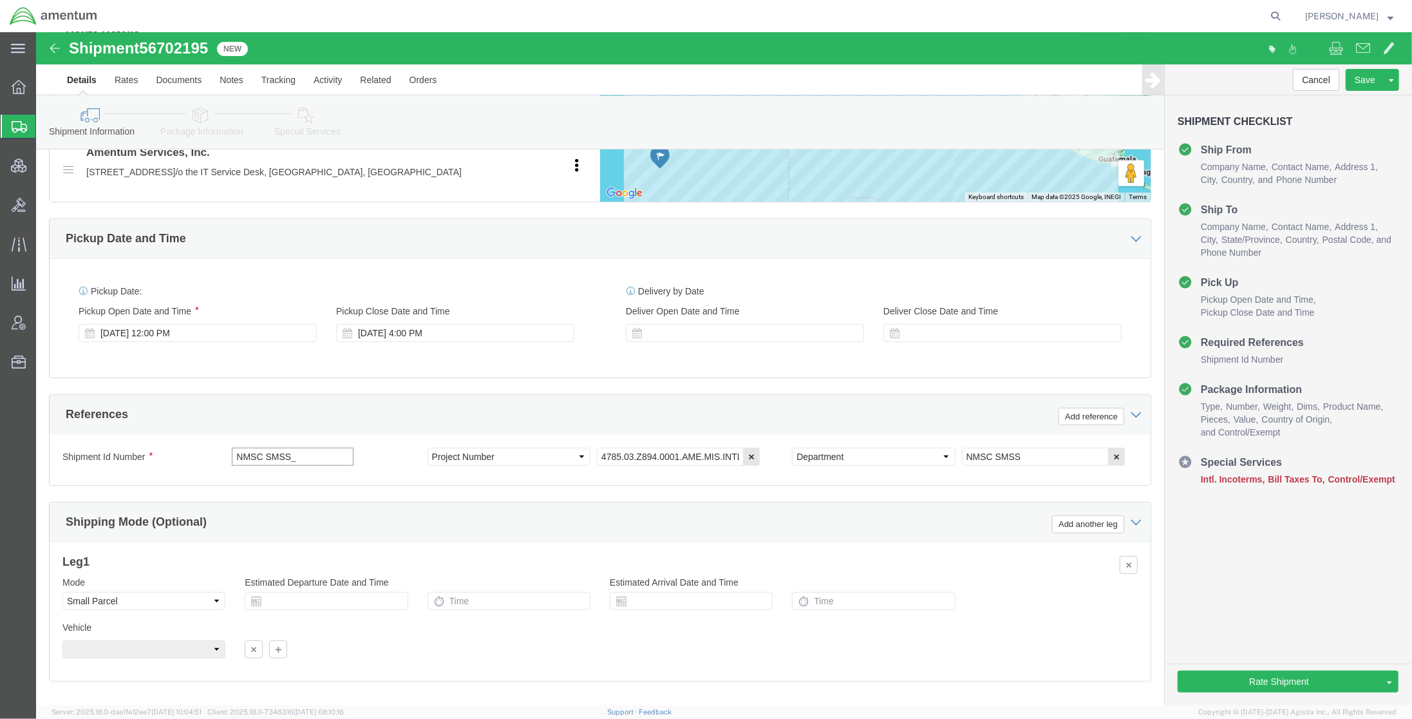
paste input "[PERSON_NAME]"
type input "NMSC SMSS_Dwayne [PERSON_NAME]"
click icon
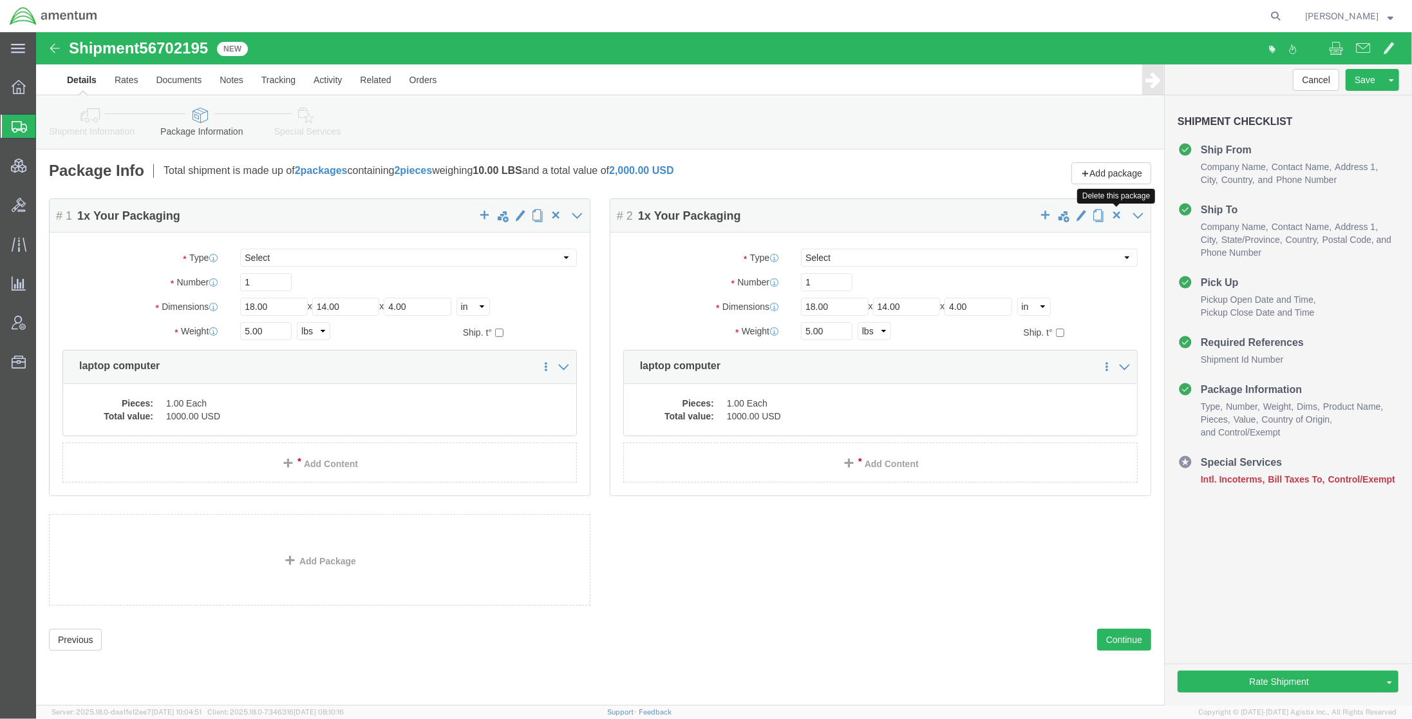
click span "button"
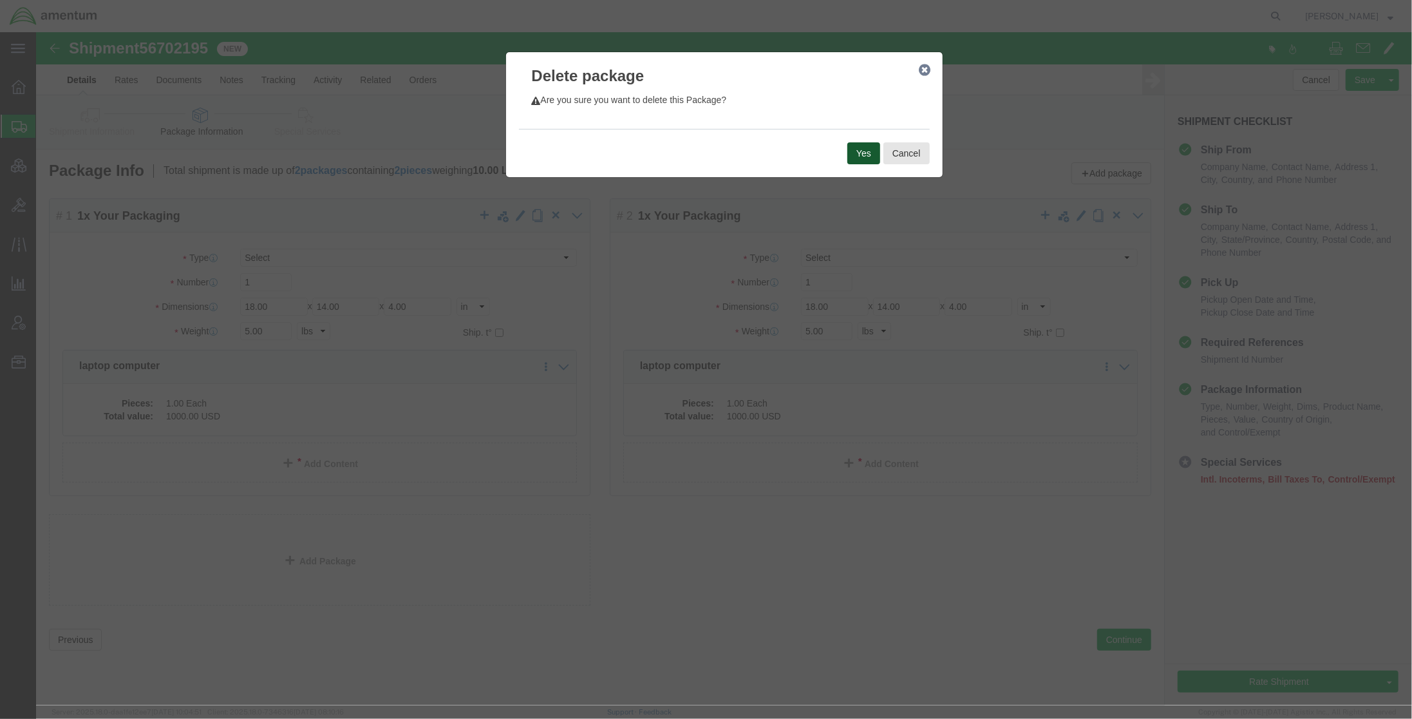
click button "Yes"
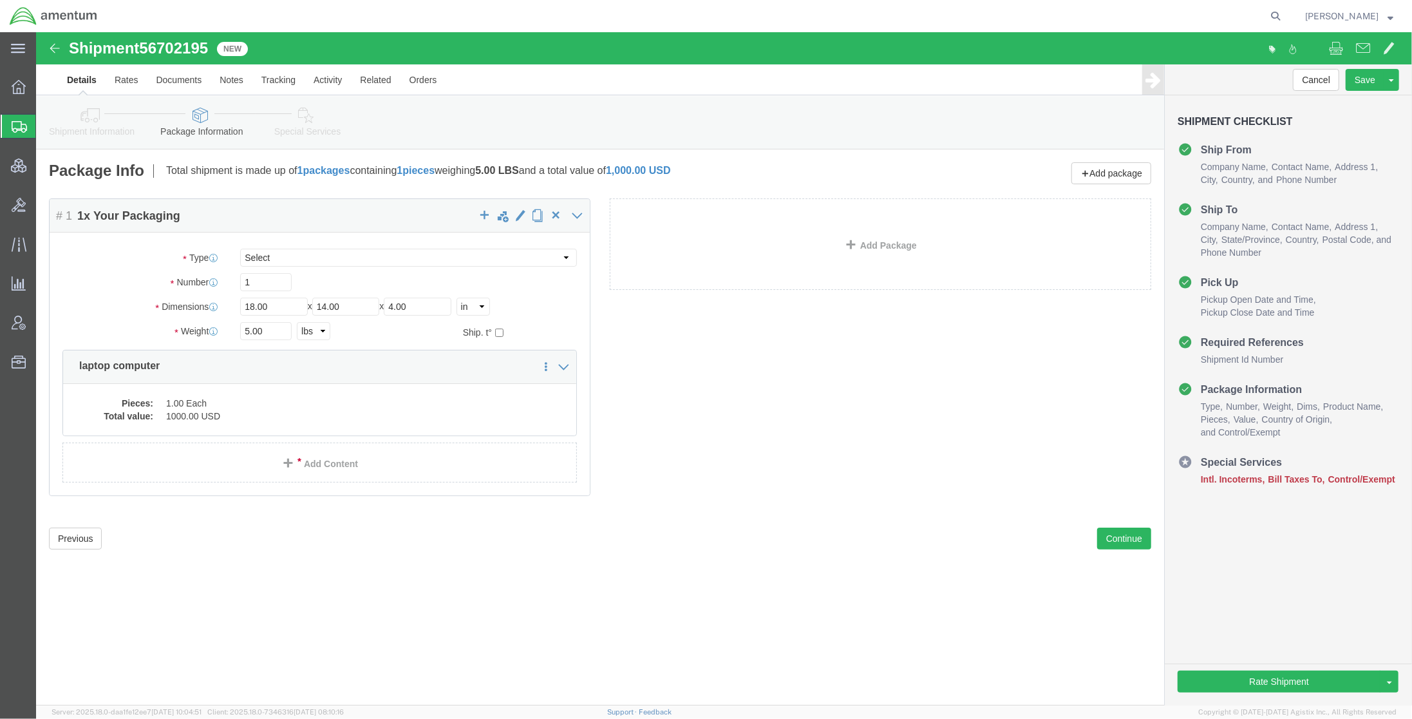
click link "Special Services"
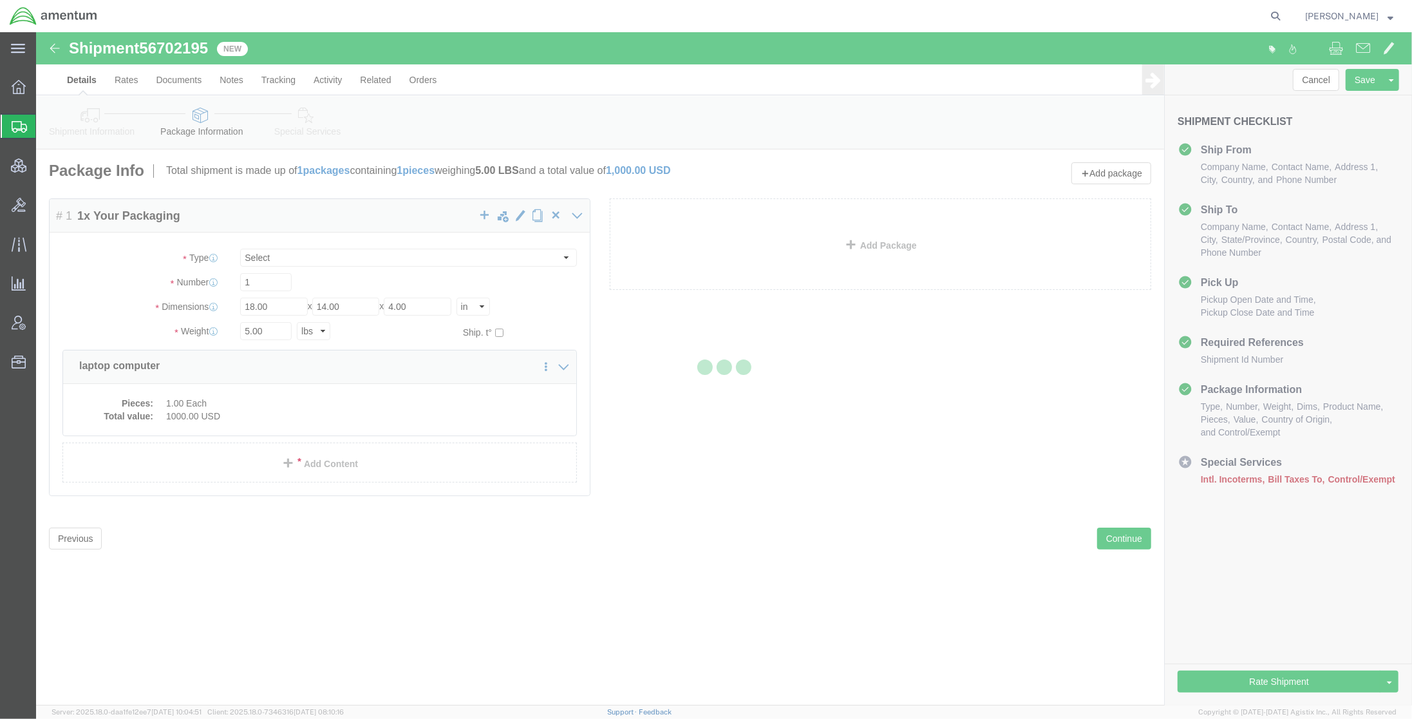
select select
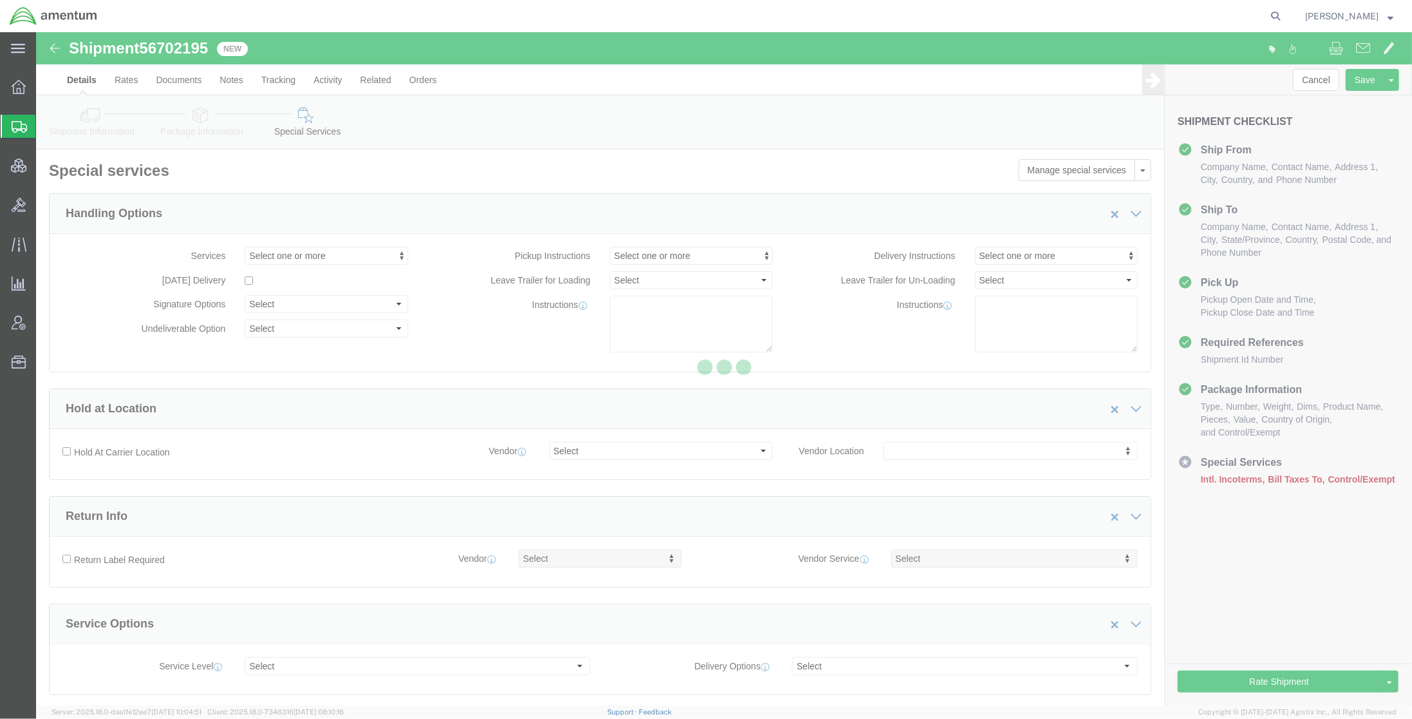
select select "COSTCENTER"
select select "DEPARTMENT"
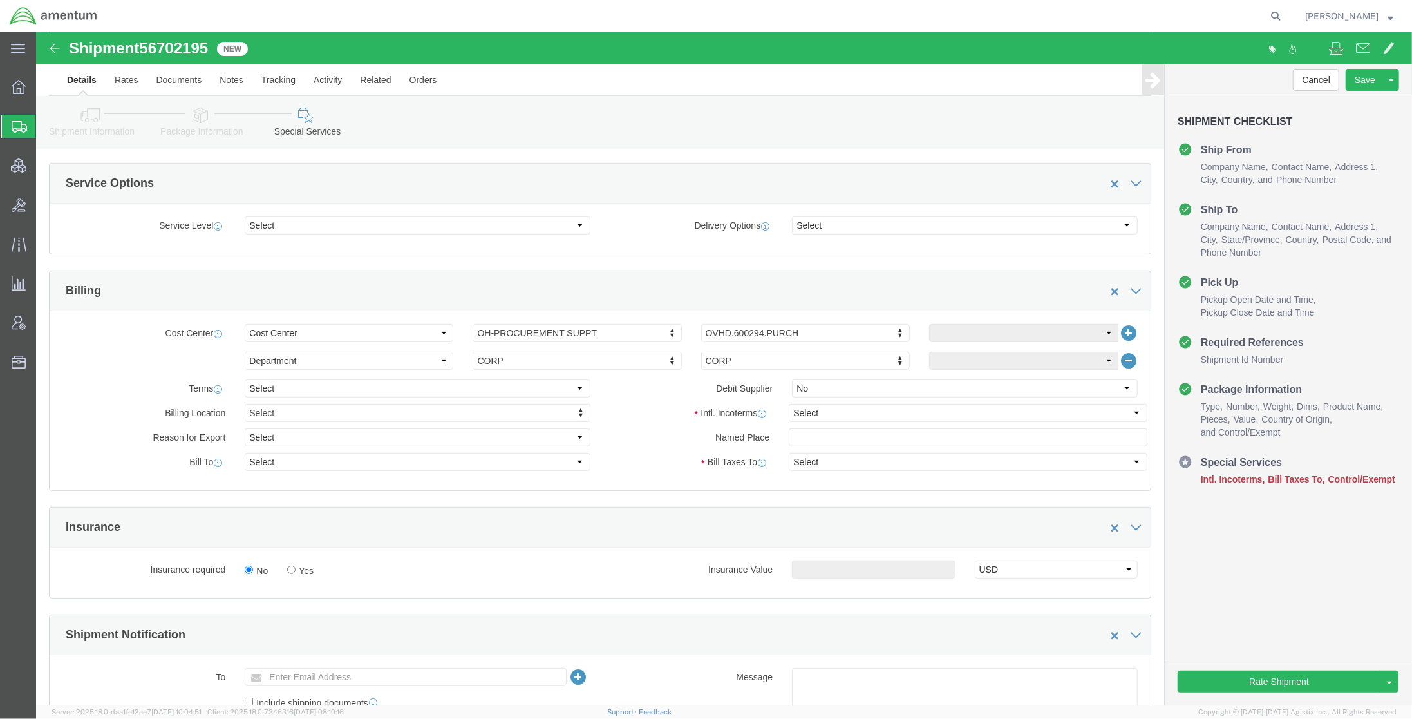
scroll to position [457, 0]
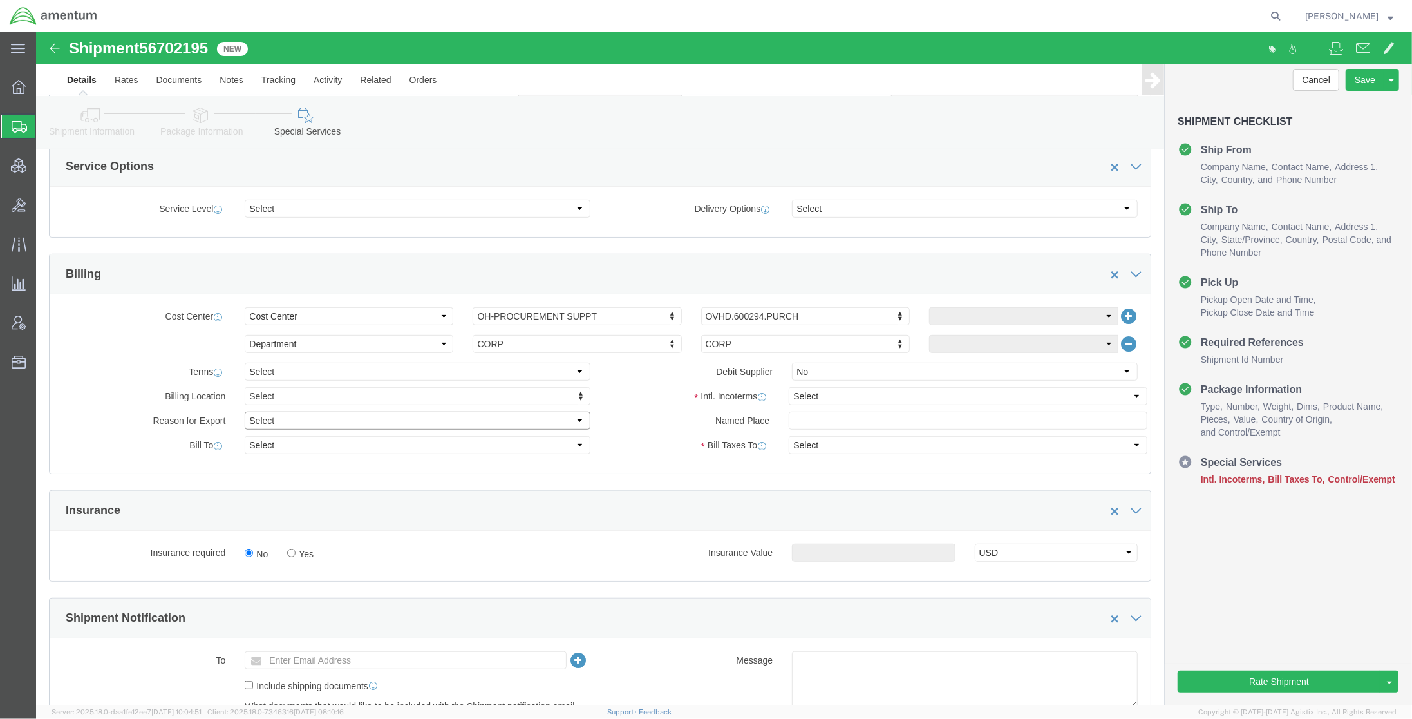
click select "Select Gift Personal Effects Repair/Warranty Return Sample Sold Temporary/Not S…"
select select "RETURN"
click select "Select Gift Personal Effects Repair/Warranty Return Sample Sold Temporary/Not S…"
click select "Select Recipient Account Sender/Shipper Third Party Account"
select select "SHIP"
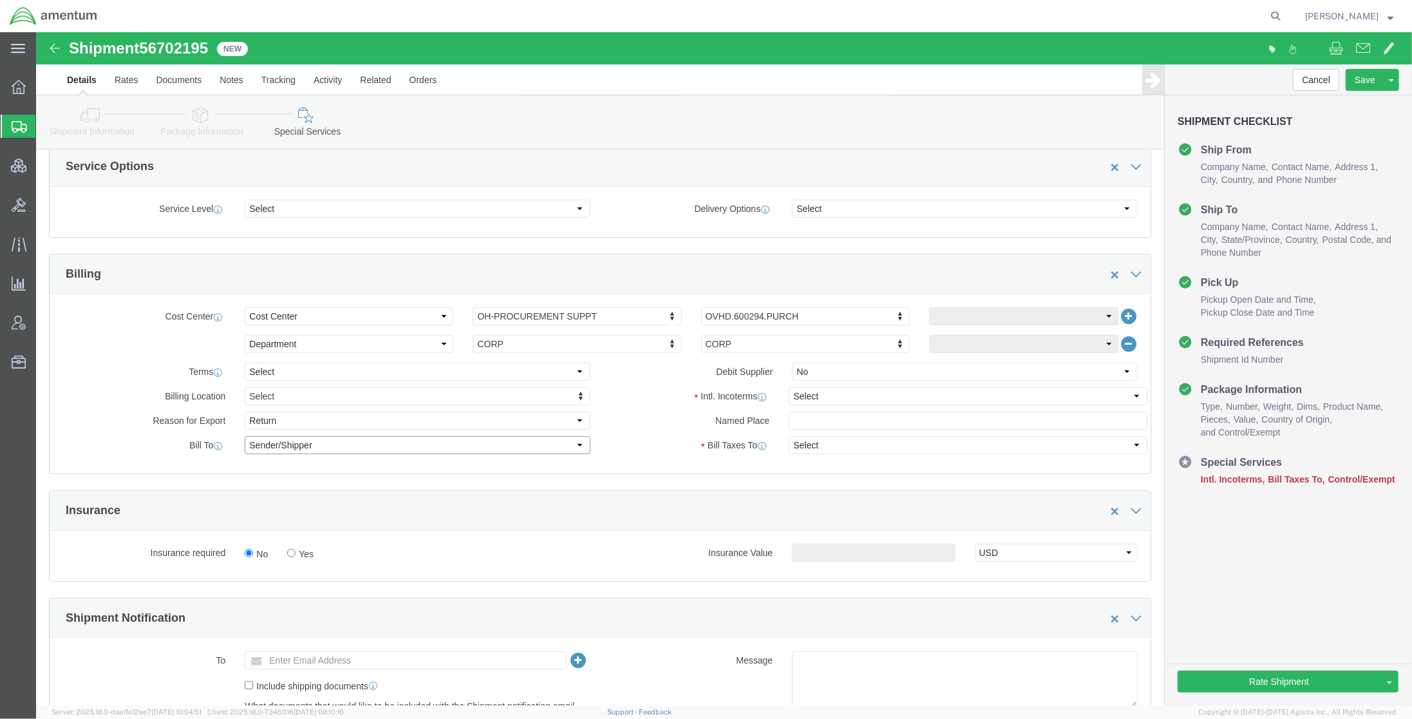
click select "Select Recipient Account Sender/Shipper Third Party Account"
select select "SHIP"
click select "Select Recipient Account Sender/Shipper Third Party Account"
click select "Select Carriage Insurance Paid Carriage Paid To Cost and Freight Cost Insurance…"
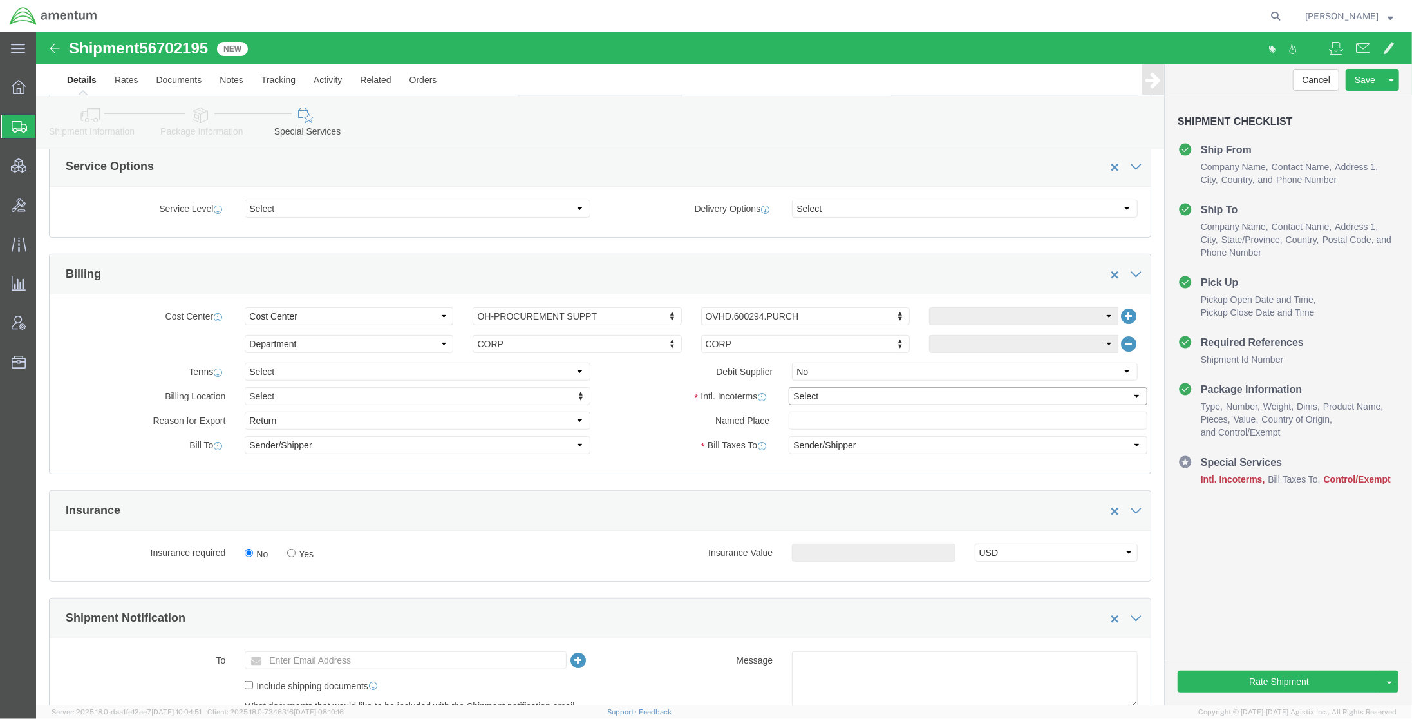
select select "DDP"
click select "Select Carriage Insurance Paid Carriage Paid To Cost and Freight Cost Insurance…"
click div "Insurance"
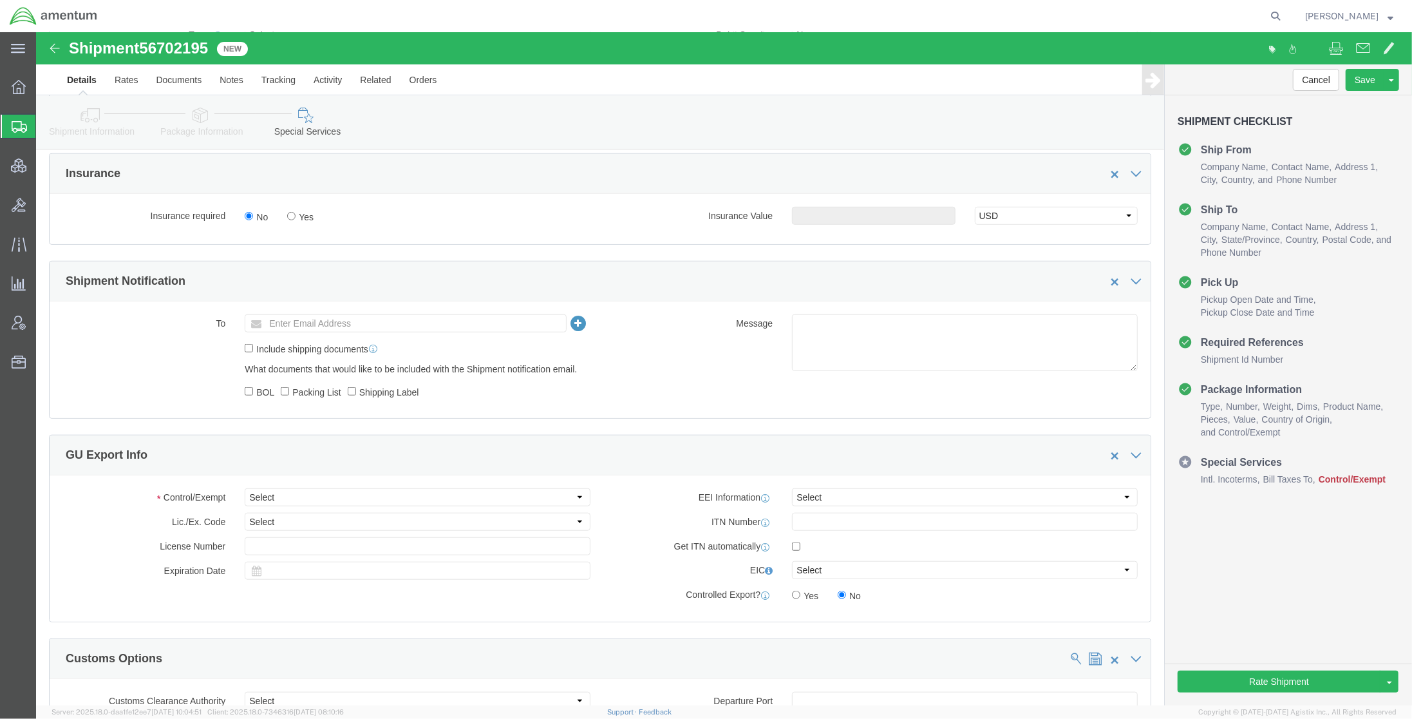
scroll to position [916, 0]
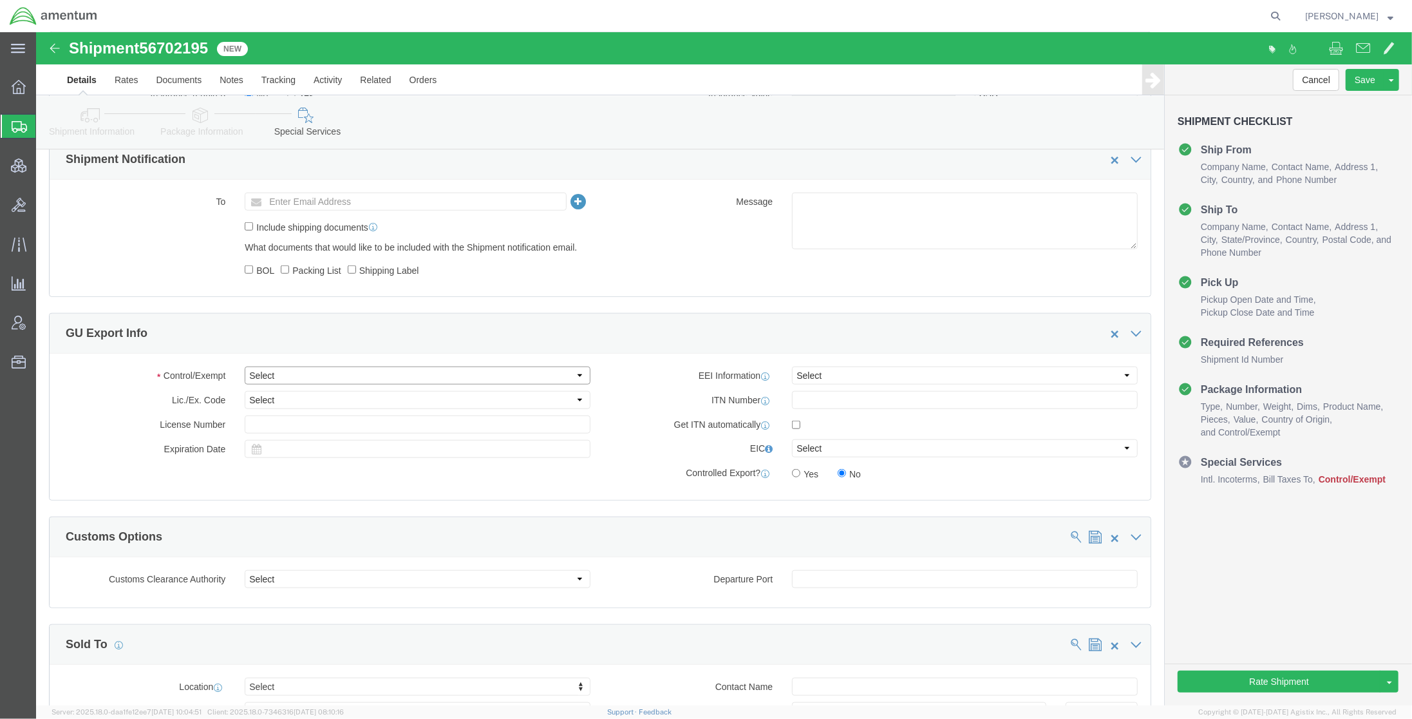
click select "Select ATF BIS DEA EPA FDA FTR ITAR OFAC Other (OPA)"
select select "FTR"
click select "Select ATF BIS DEA EPA FDA FTR ITAR OFAC Other (OPA)"
click select "Select 30.2(d)(2) 30.36 30.37(a) 30.37(f) 30.37(g) 30.37(h) 30.37(i) 30.37(j) 3…"
click div "To Enter Email Address Include shipping documents What documents that would lik…"
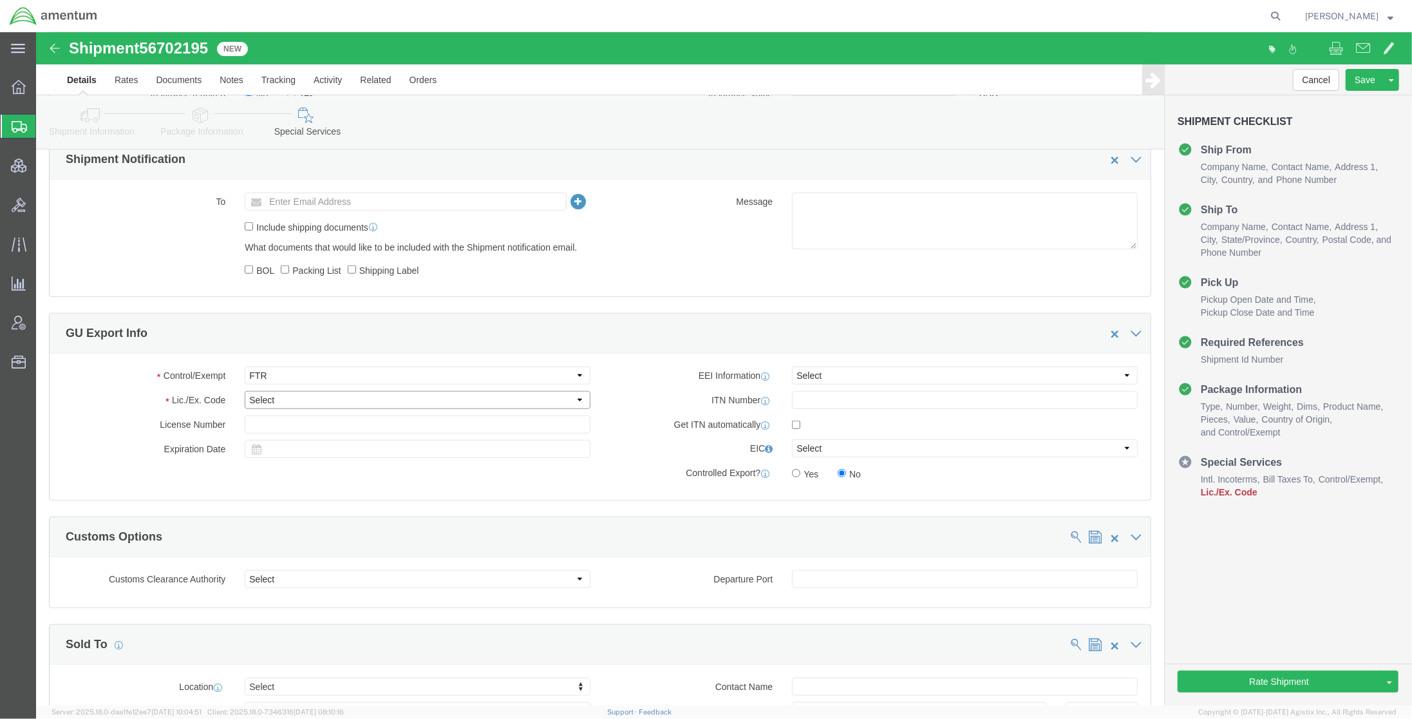
click select "Select 30.2(d)(2) 30.36 30.37(a) 30.37(f) 30.37(g) 30.37(h) 30.37(i) 30.37(j) 3…"
select select "30.2(d)(2)"
click select "Select 30.2(d)(2) 30.36 30.37(a) 30.37(f) 30.37(g) 30.37(h) 30.37(i) 30.37(j) 3…"
click select "Select AES-Direct EEI Carrier File EEI EEI Exempt"
select select "EXEM"
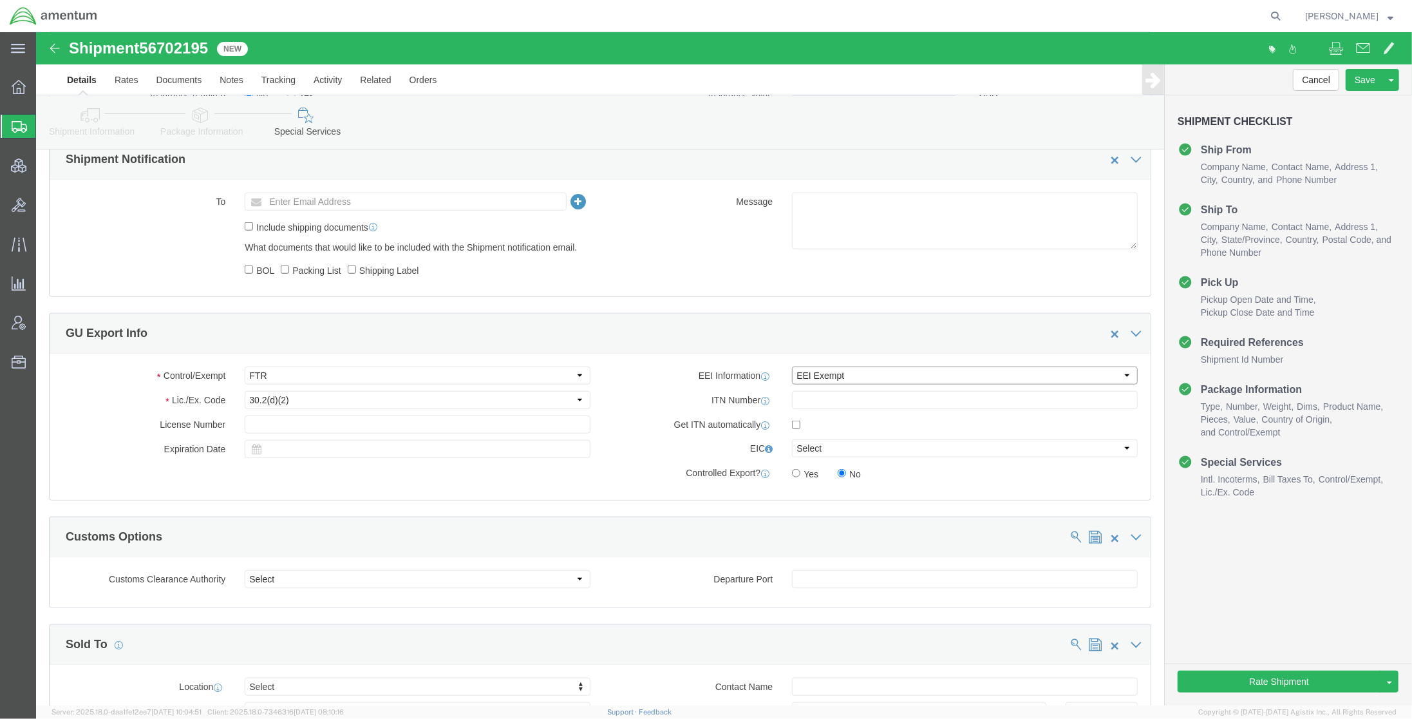
click select "Select AES-Direct EEI Carrier File EEI EEI Exempt"
click div "Cancel Save Assign To Clone Shipment Save As Template Approve DPL Shipment Appr…"
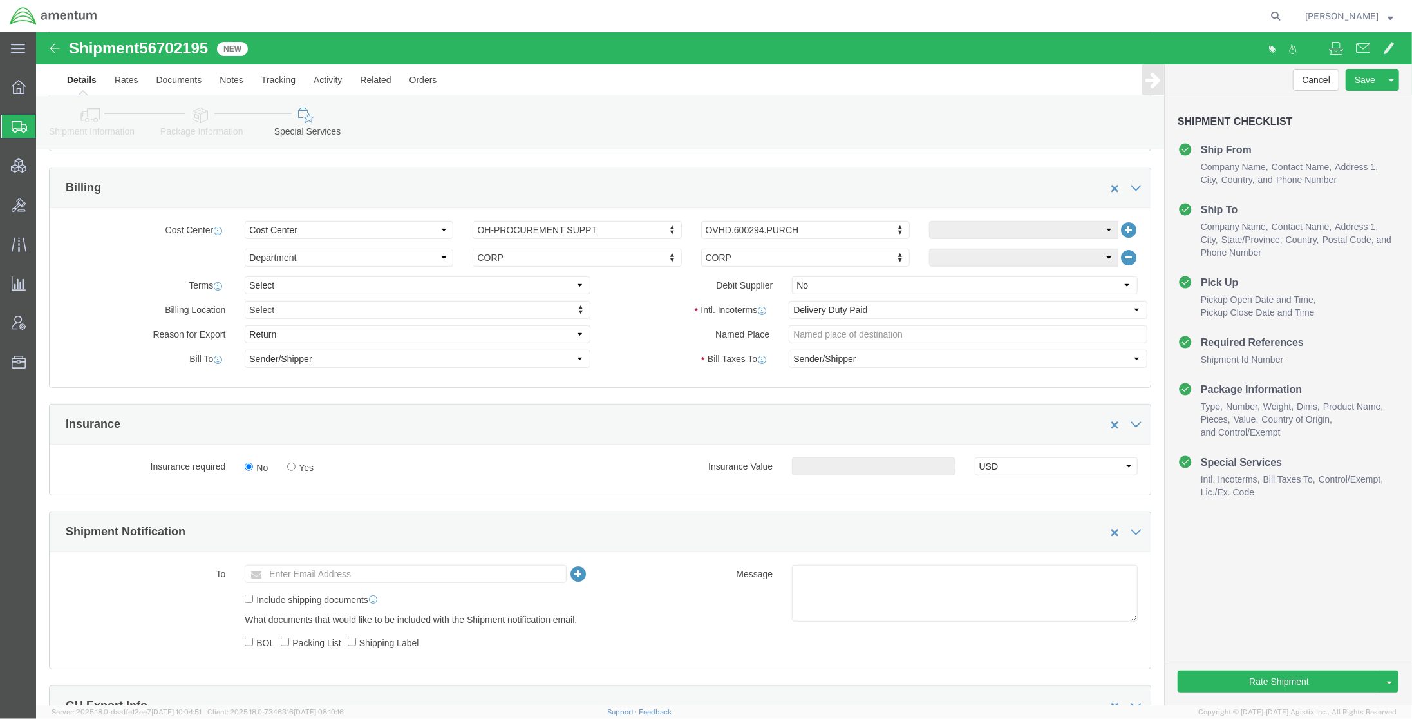
scroll to position [0, 0]
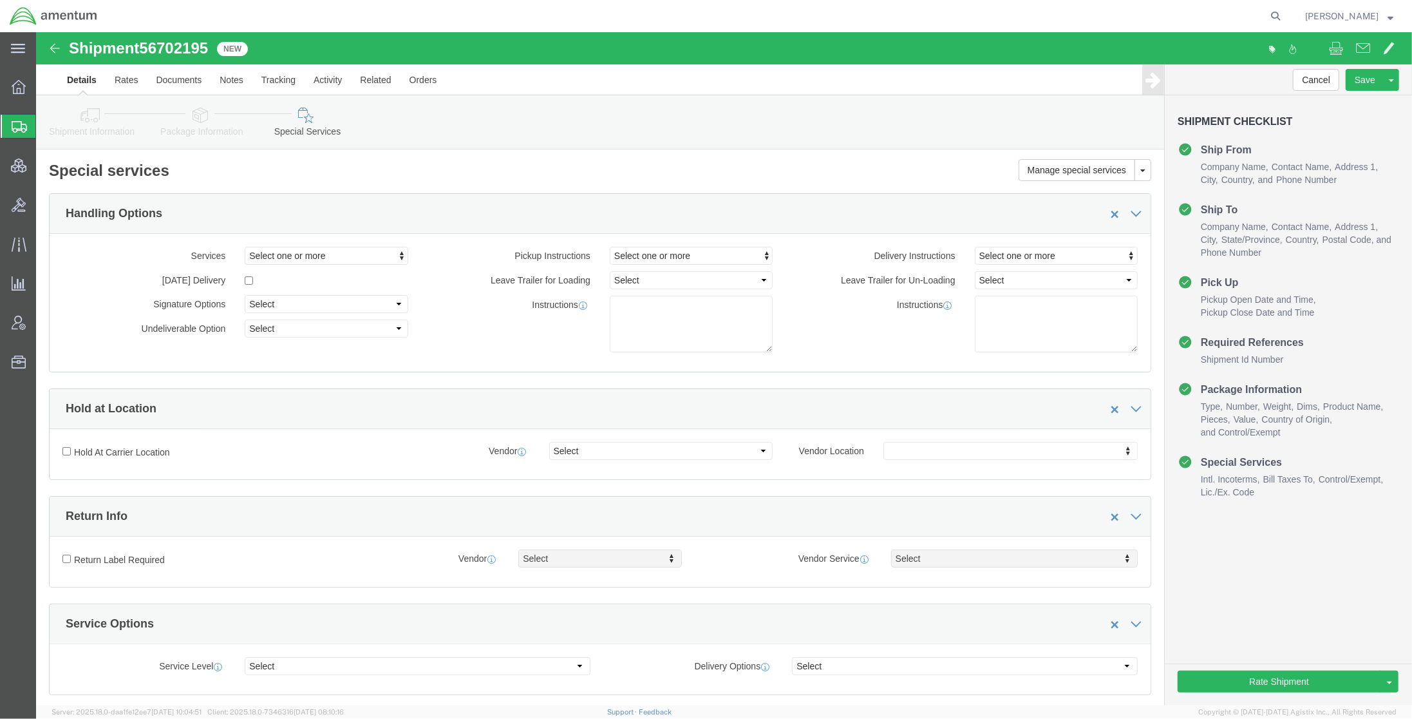
click link "Shipment Information"
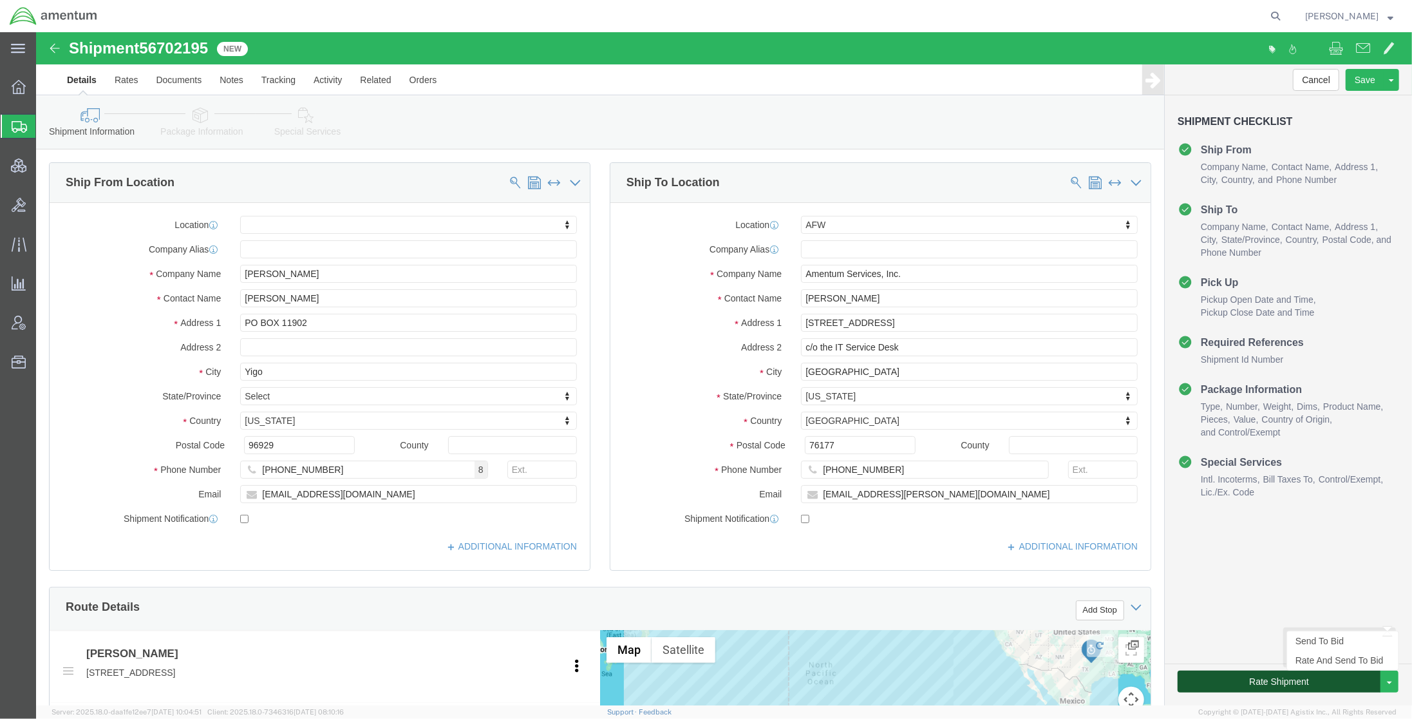
click button "Rate Shipment"
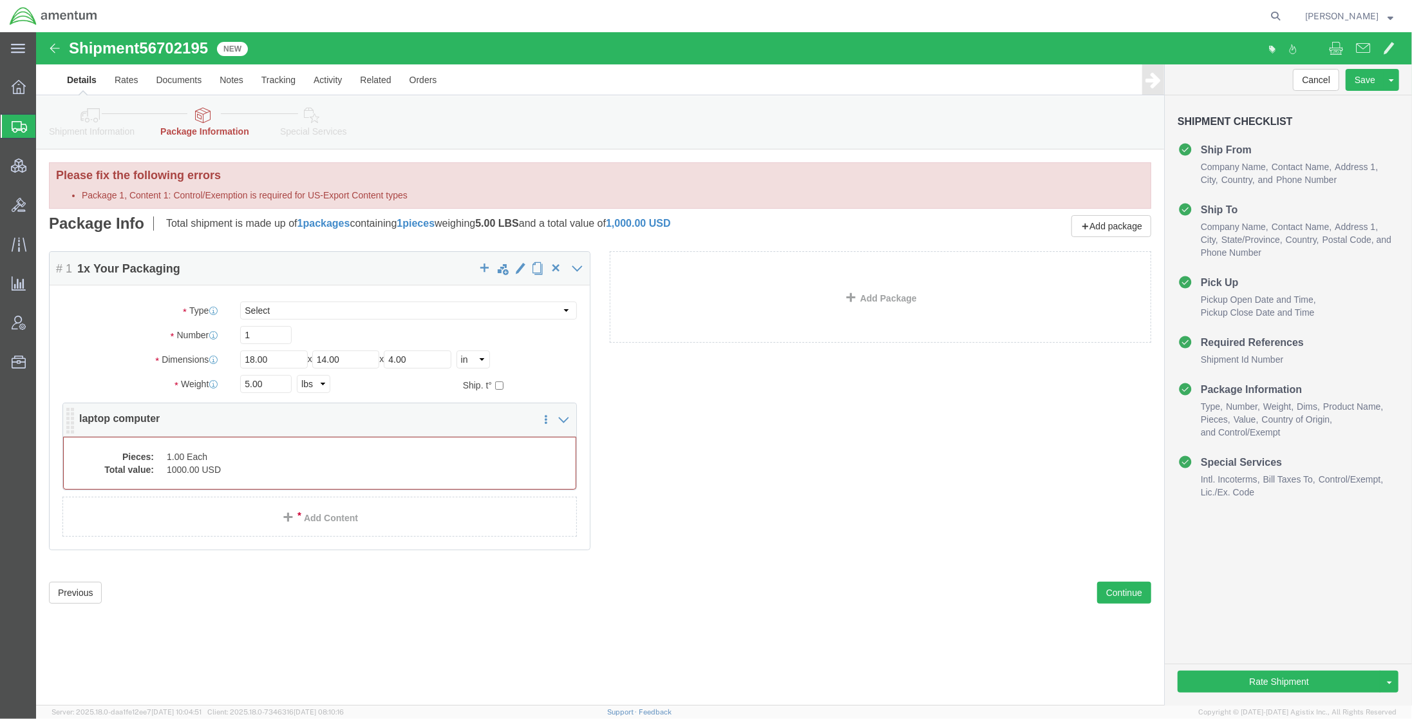
click dd "1000.00 USD"
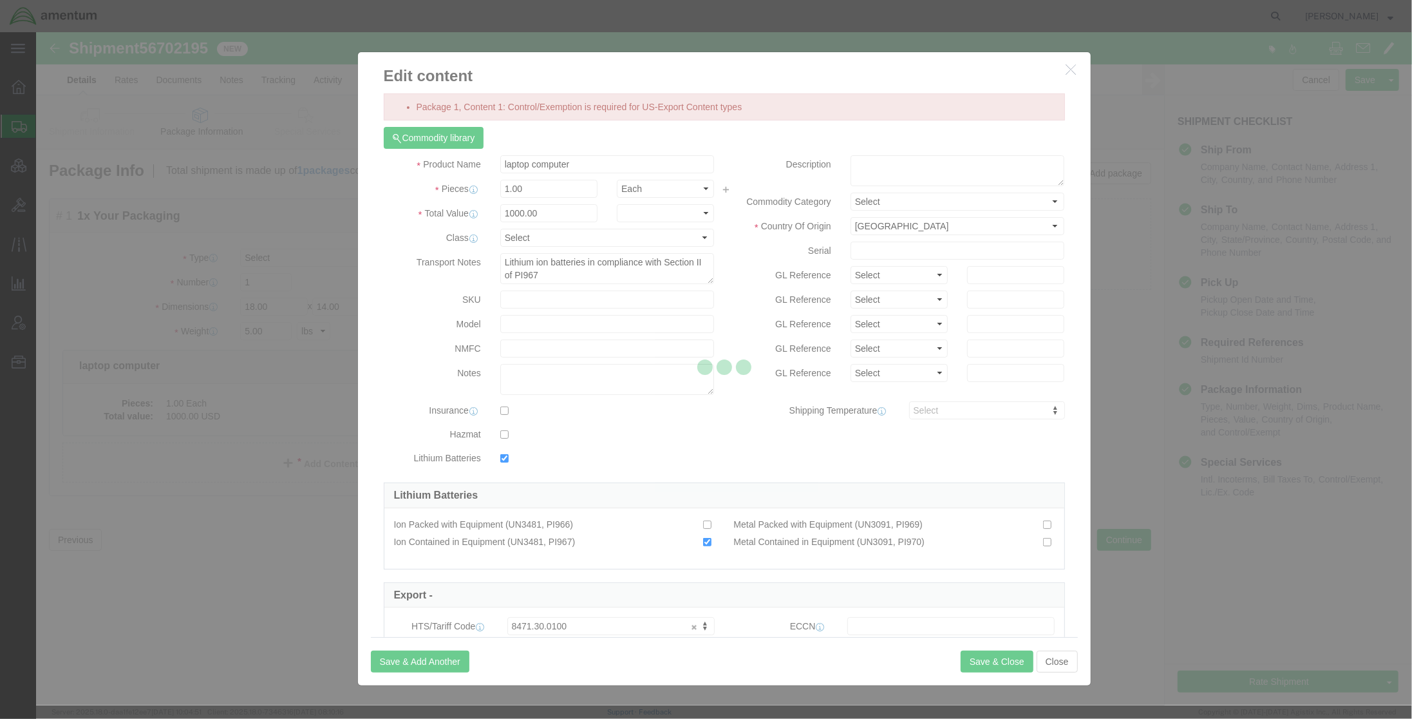
checkbox input "true"
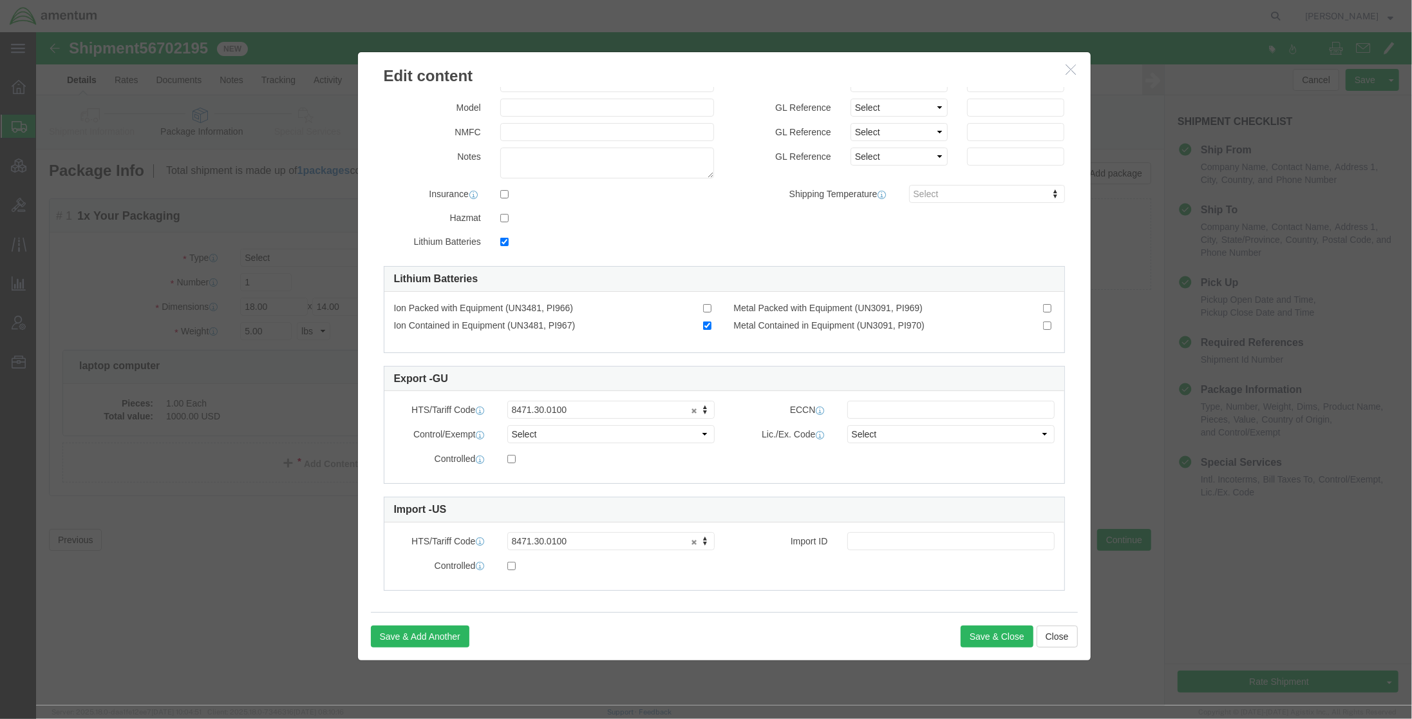
scroll to position [227, 0]
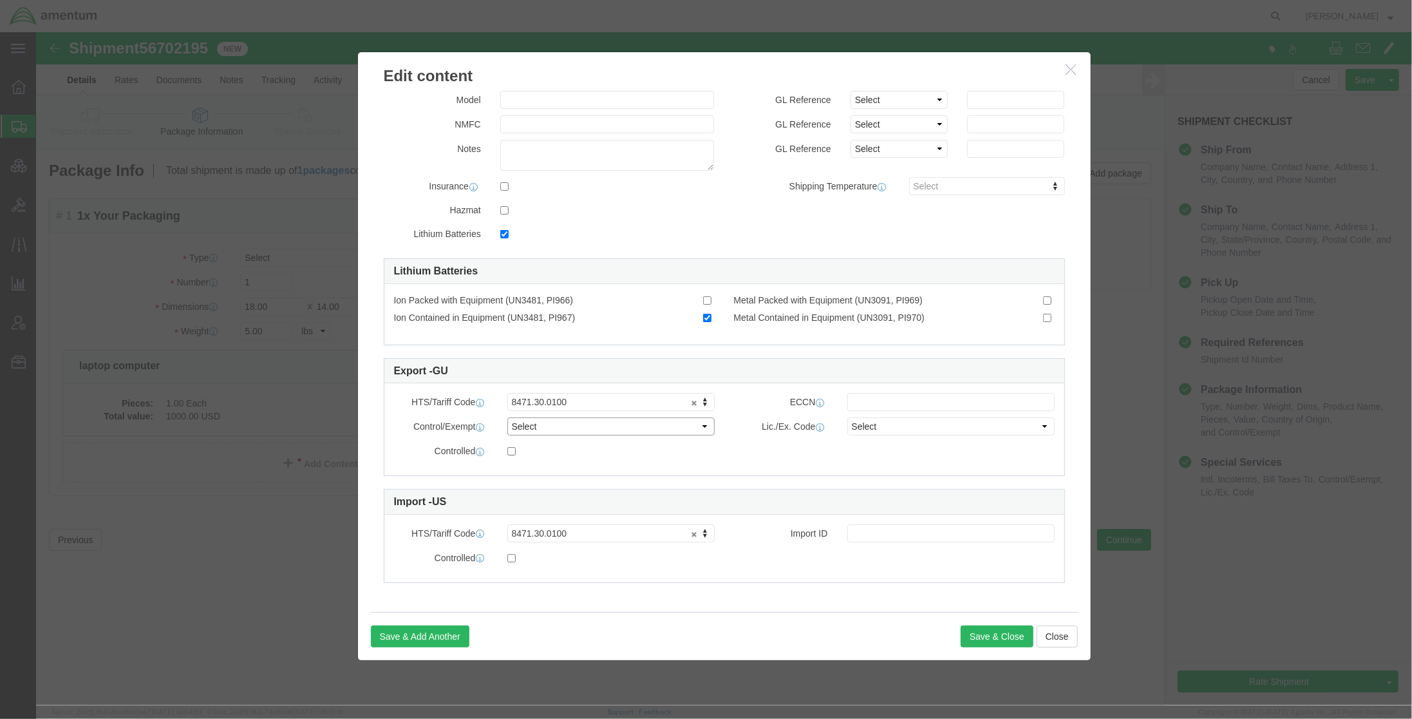
click select "Select ATF BIS DEA EPA FDA FTR ITAR OFAC Other (OPA)"
select select "FTR"
click select "Select ATF BIS DEA EPA FDA FTR ITAR OFAC Other (OPA)"
click select "Select 30.2(d)(2) 30.36 30.37(a) 30.37(f) 30.37(g) 30.37(h) 30.37(i) 30.37(j) 3…"
select select "30.2(d)(2)"
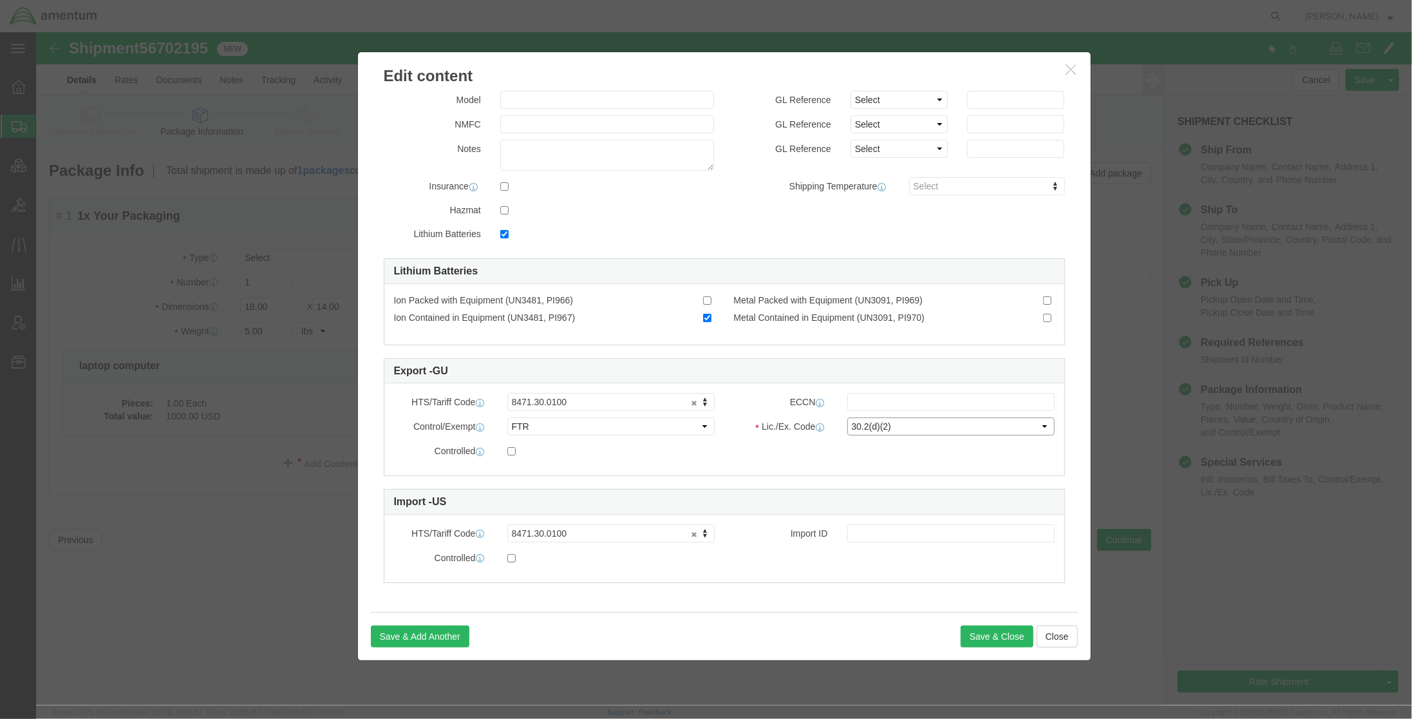
click select "Select 30.2(d)(2) 30.36 30.37(a) 30.37(f) 30.37(g) 30.37(h) 30.37(i) 30.37(j) 3…"
click button "Save & Close"
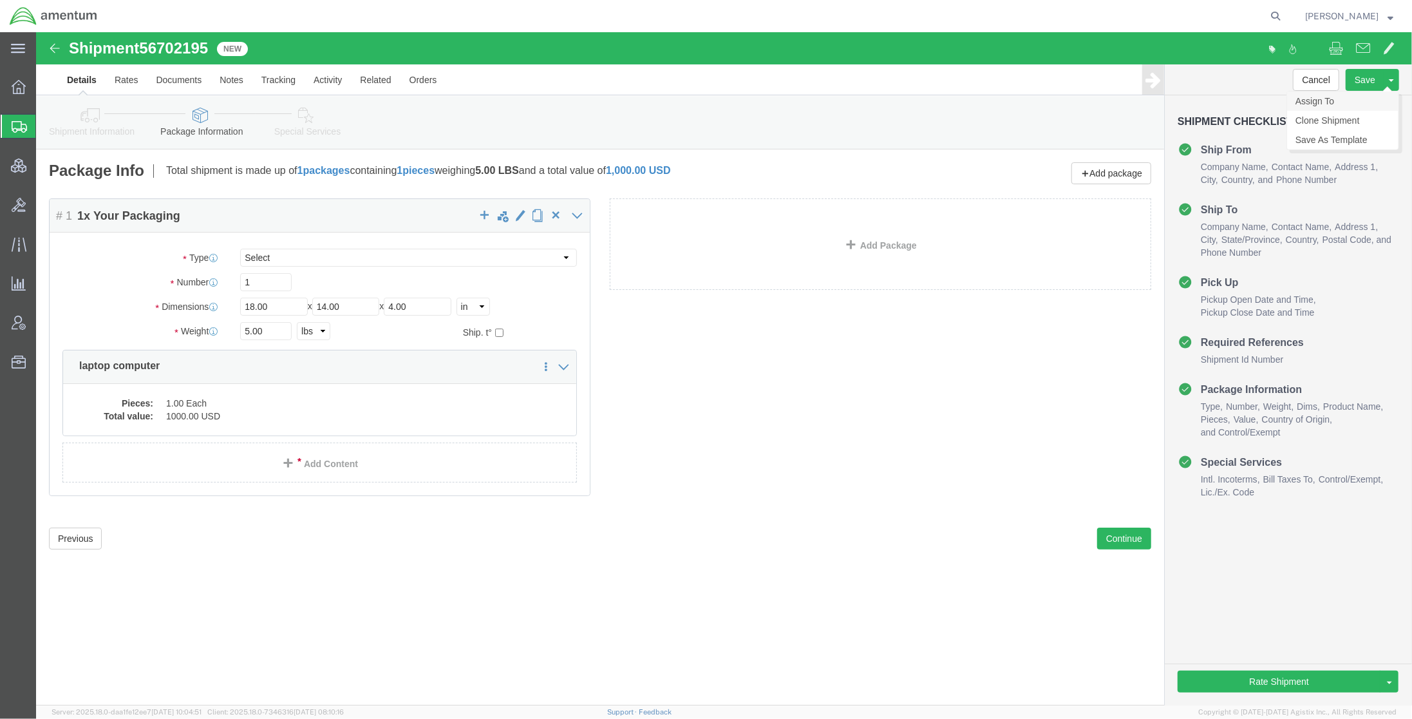
click link "Assign To"
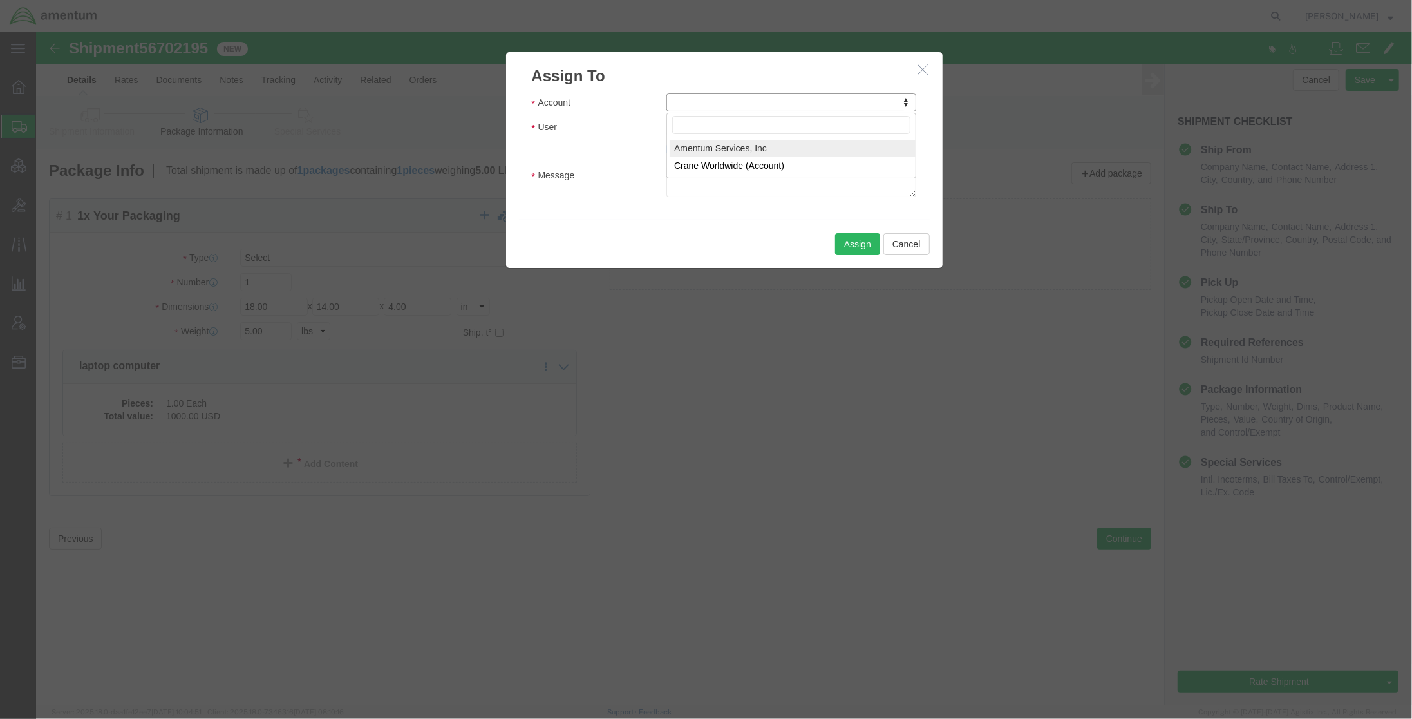
select select "101678"
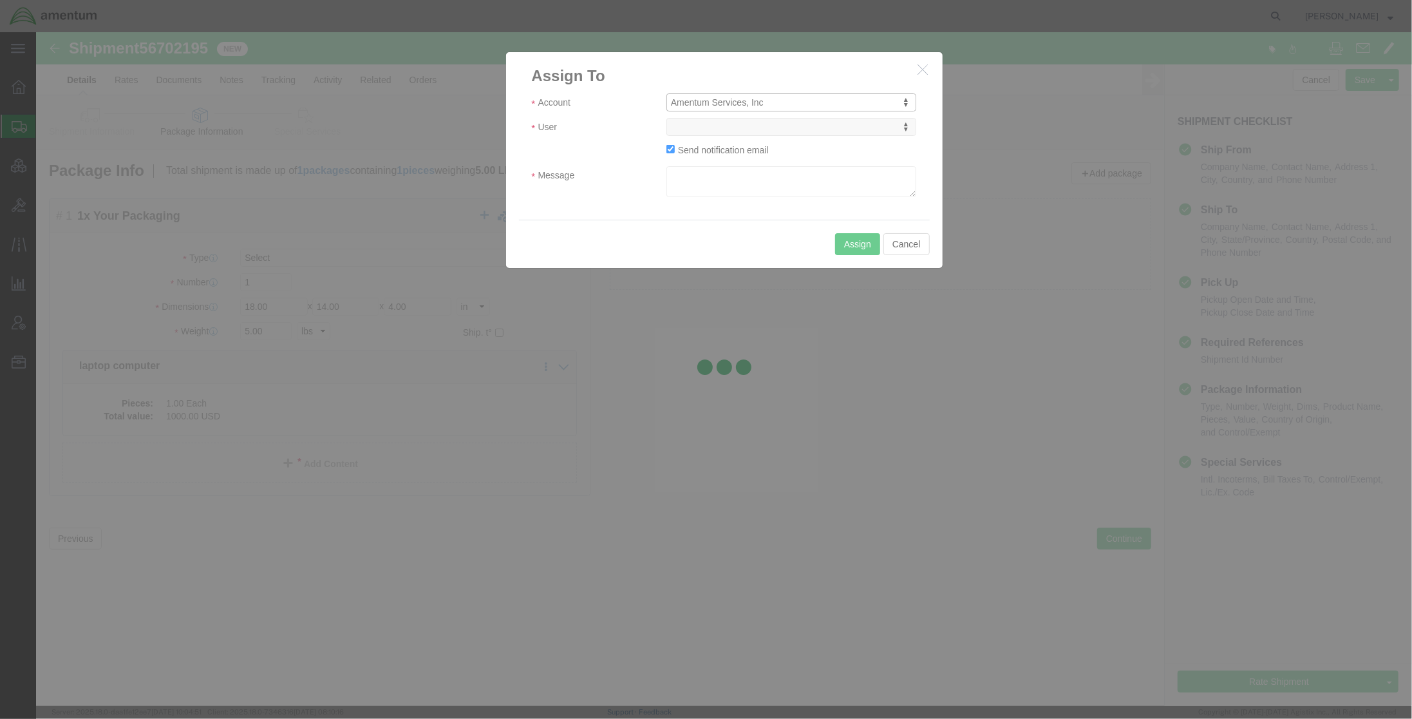
click at [728, 129] on div at bounding box center [724, 368] width 1376 height 673
select select
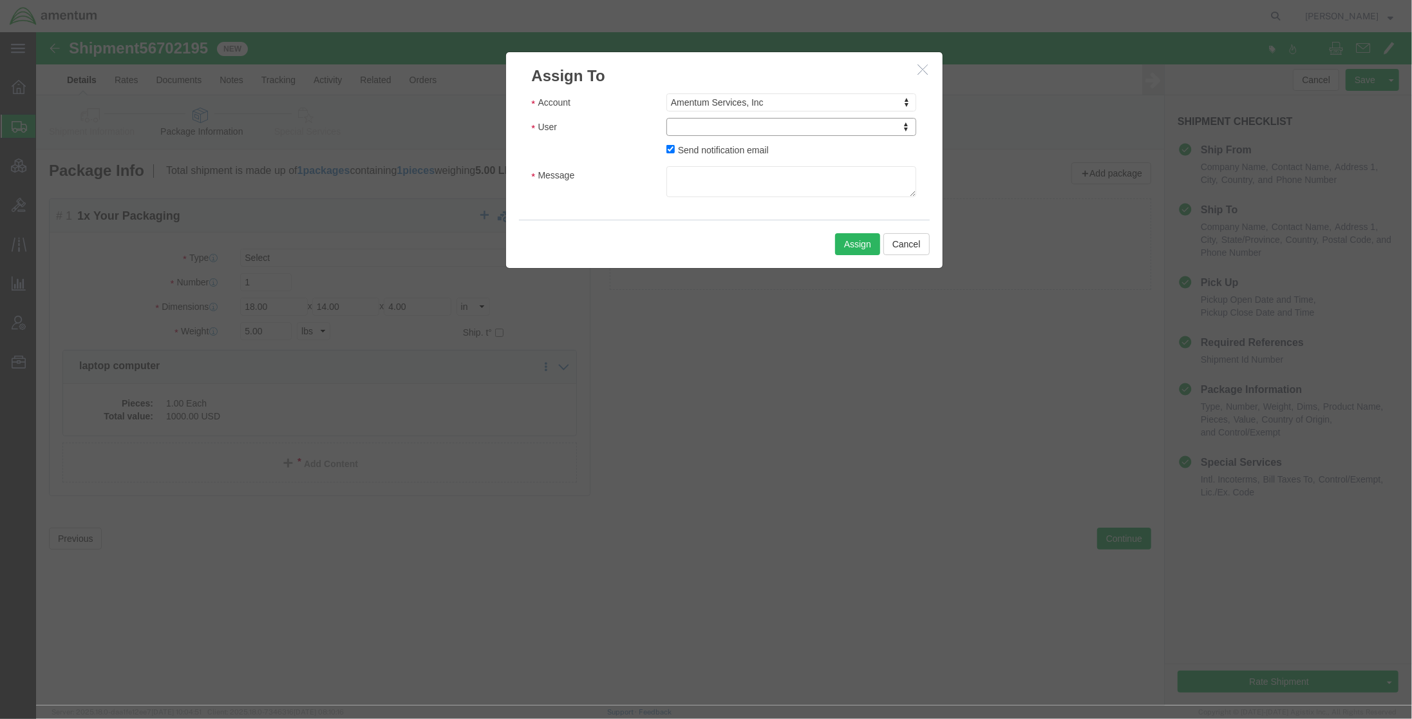
type input "t"
click textarea "Message"
type input "trade"
select select "47300"
click textarea "Message"
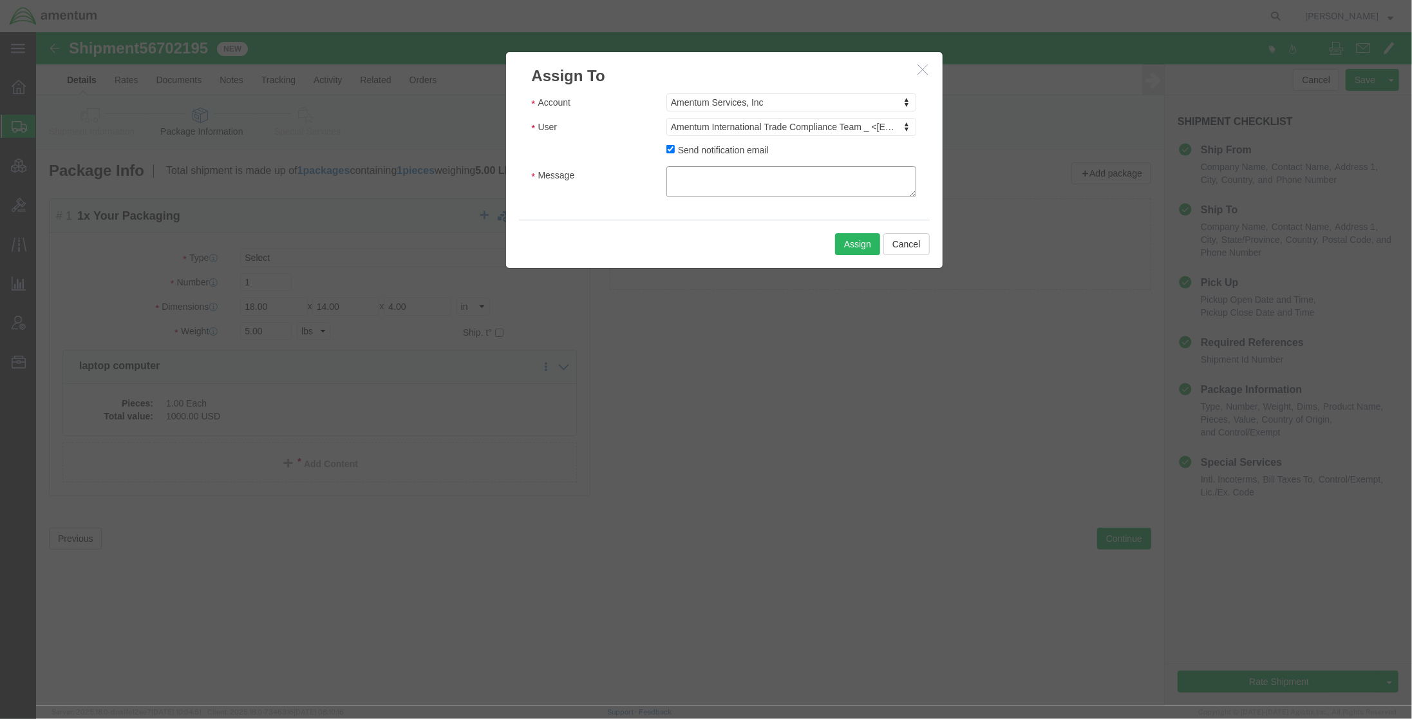
click textarea "Message"
paste textarea "International Trade Compliance Team,"
click textarea "International Trade Compliance Team, Woul dyou please review this shipment?"
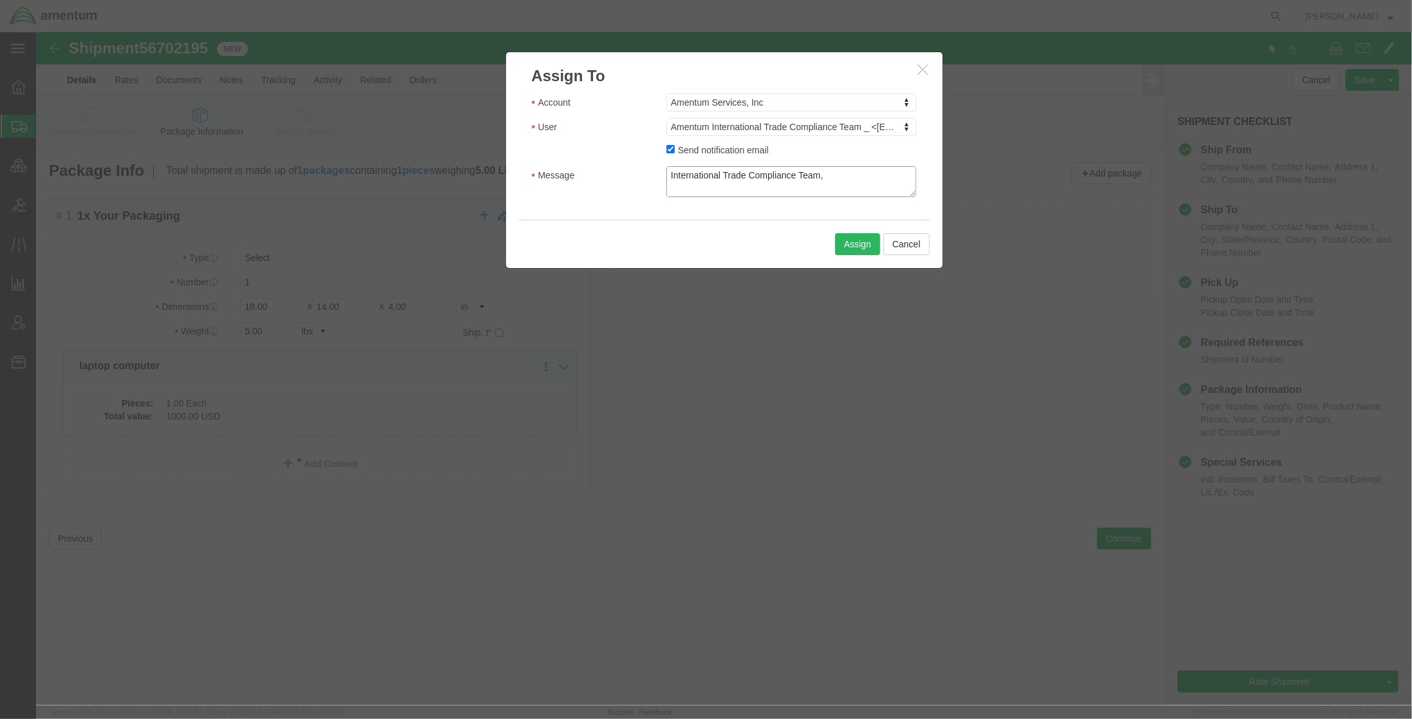
drag, startPoint x: 804, startPoint y: 154, endPoint x: 611, endPoint y: 113, distance: 198.1
click div "Account Amentum Services, Inc Account Amentum Services, Inc Crane Worldwide (Ac…"
type textarea "International Trade Compliance Team, Would you please review this shipment?"
click button "Assign"
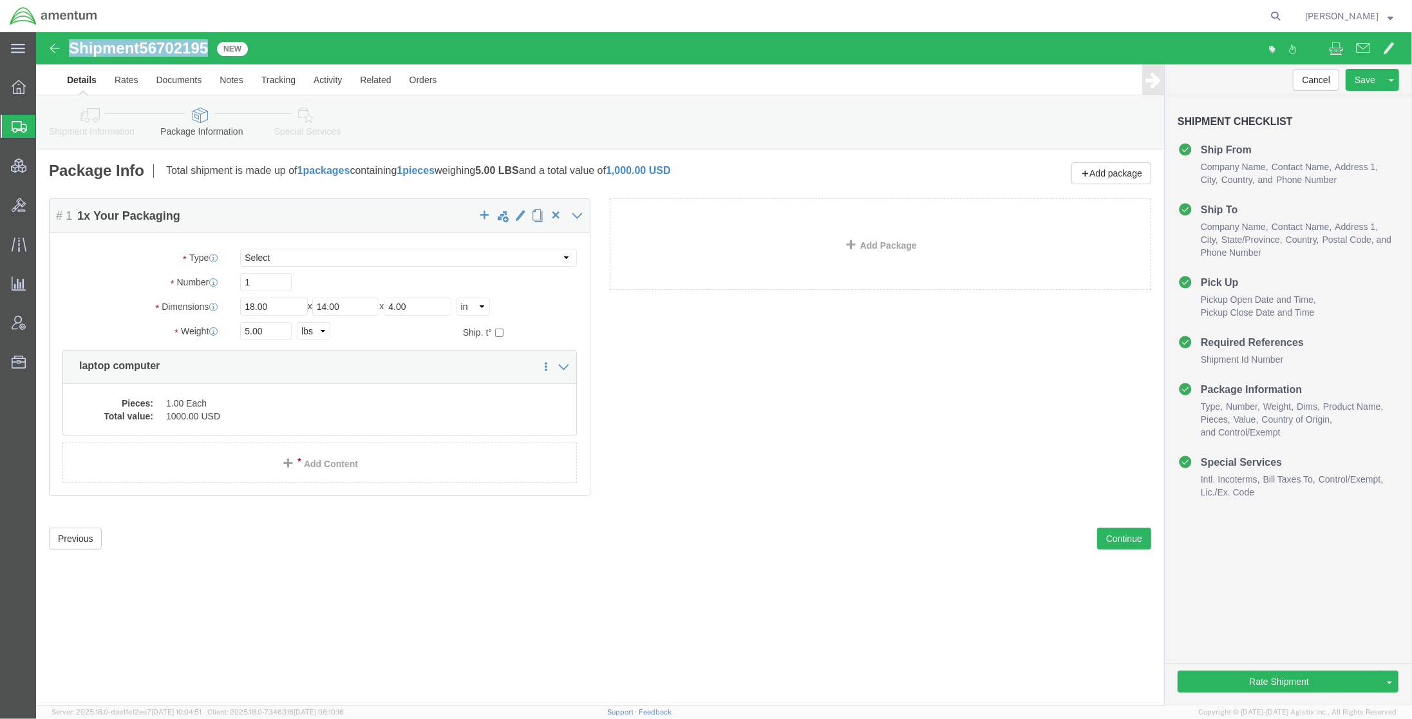
drag, startPoint x: 176, startPoint y: 17, endPoint x: 35, endPoint y: 12, distance: 141.8
click div "Shipment 56702195 New"
click button "Rate Shipment"
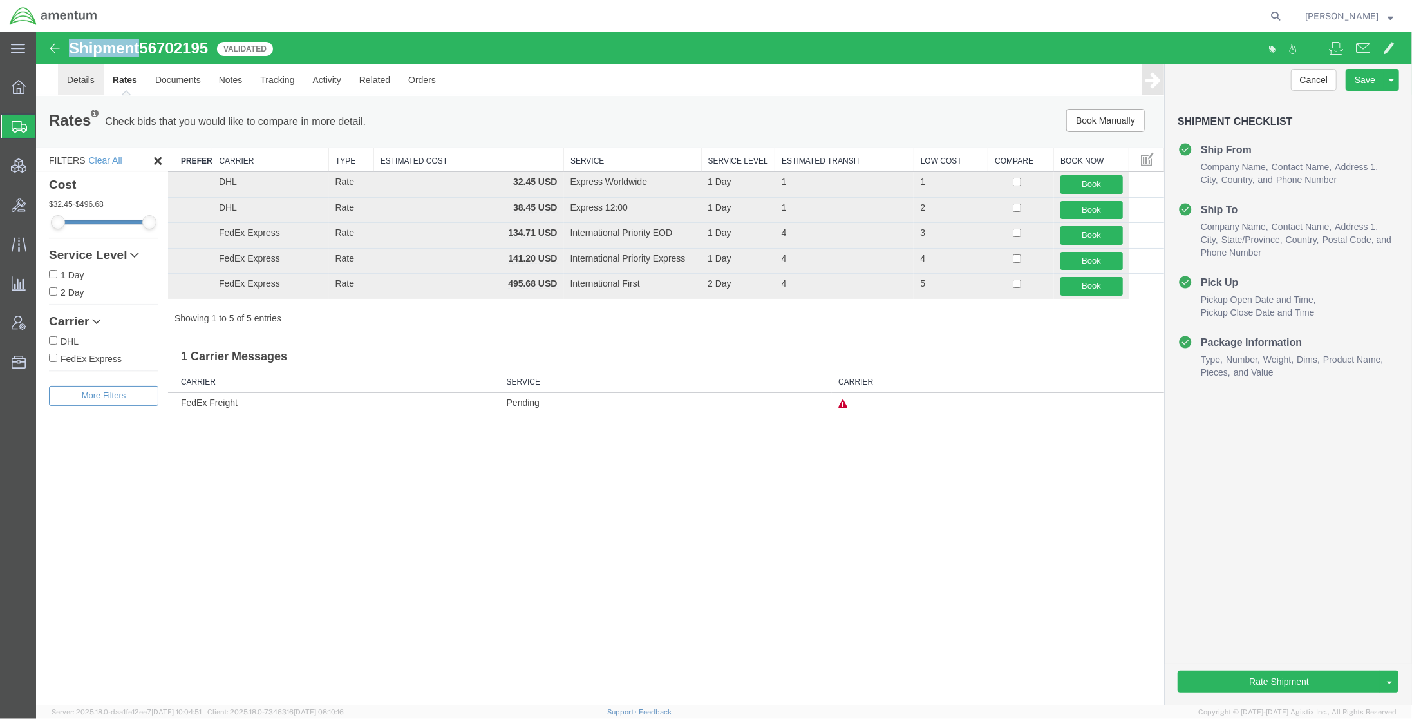
click at [75, 86] on link "Details" at bounding box center [80, 79] width 46 height 31
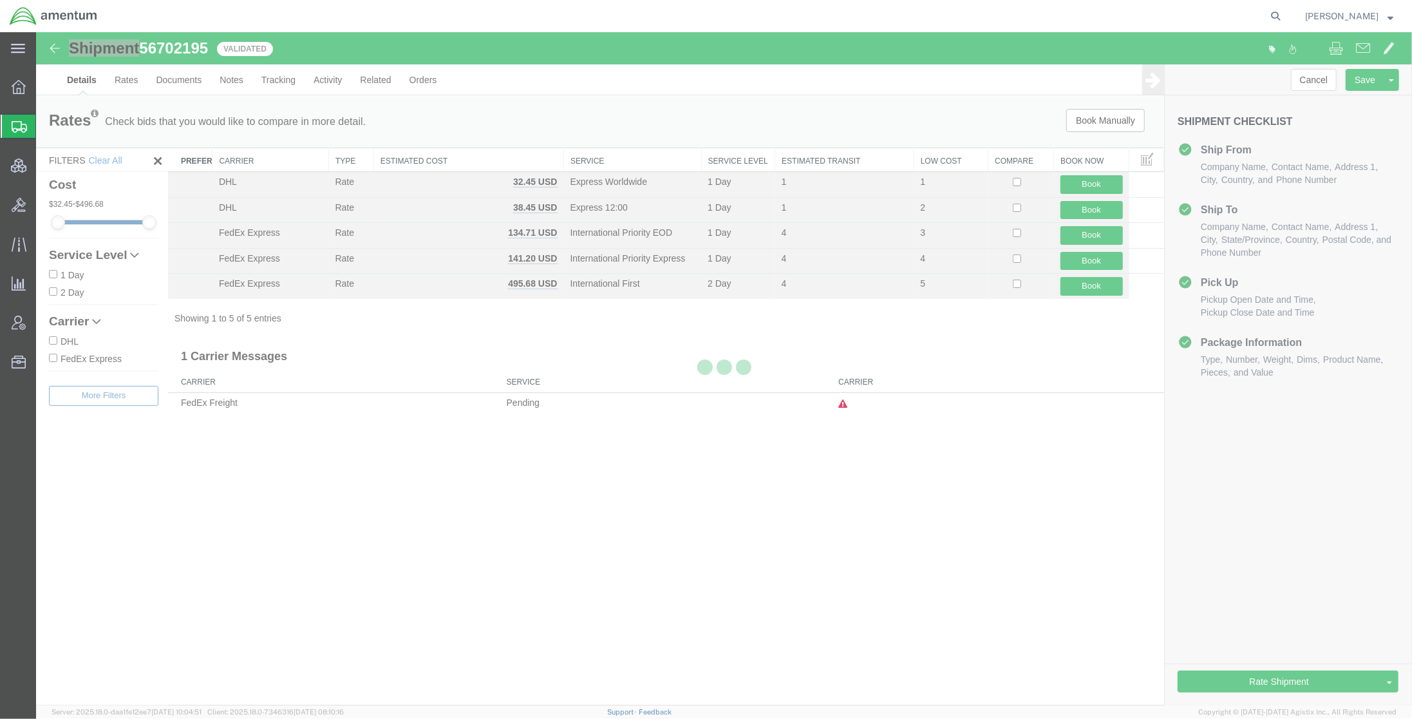
select select "34021"
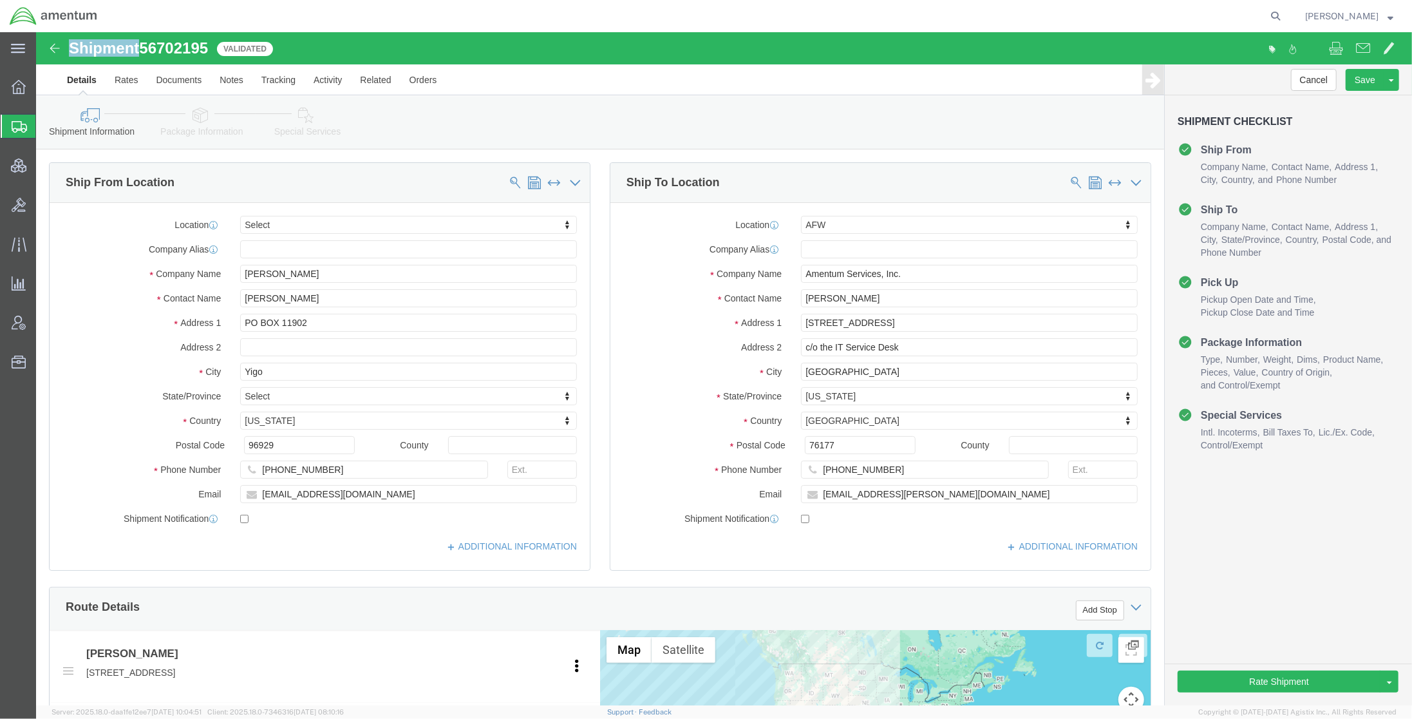
click link "Package Information"
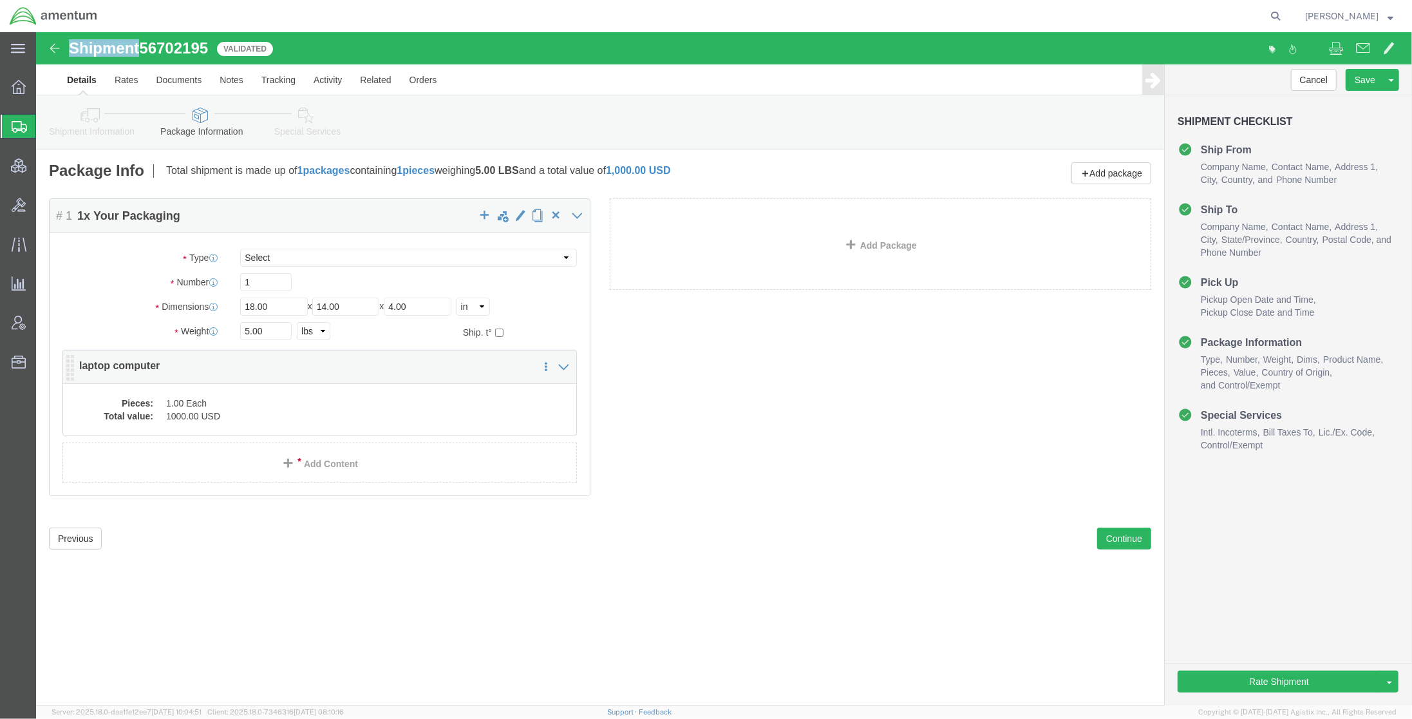
click div "Pieces: 1.00 Each Total value: 1000.00 USD"
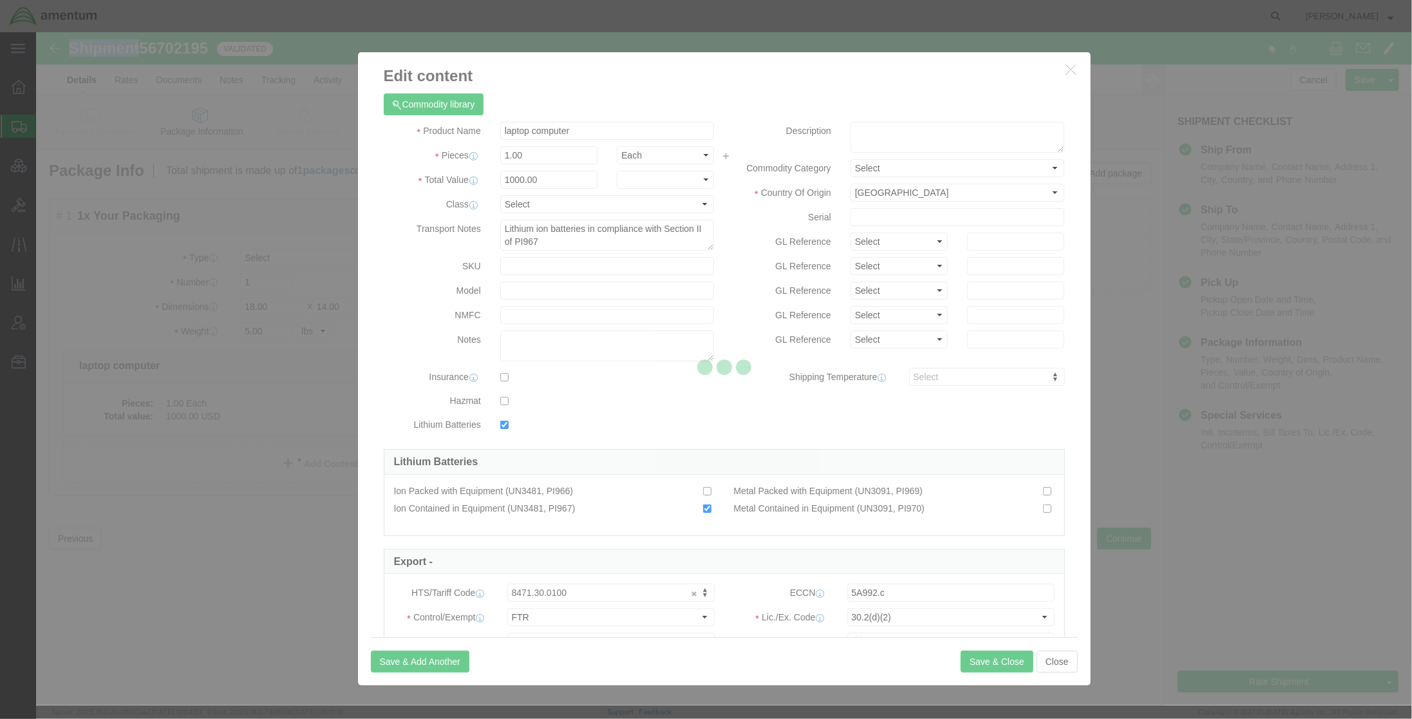
checkbox input "true"
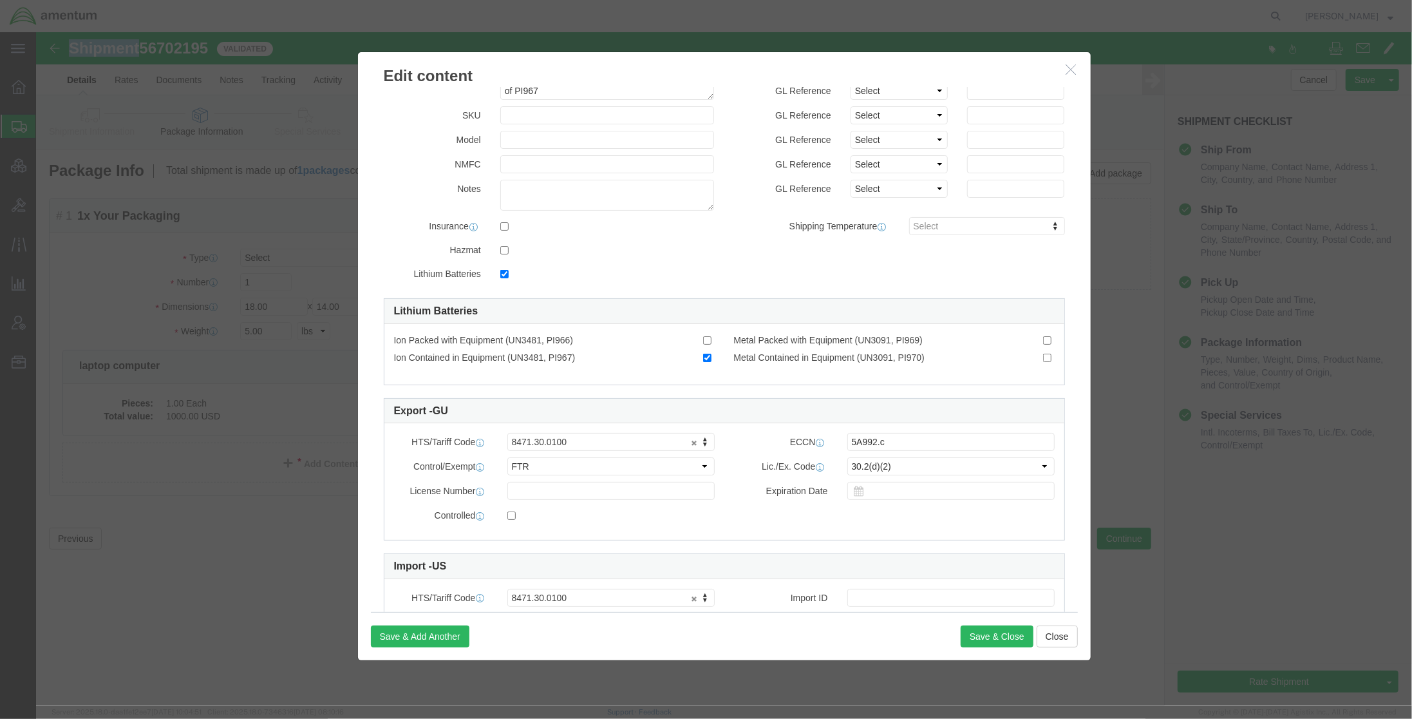
scroll to position [218, 0]
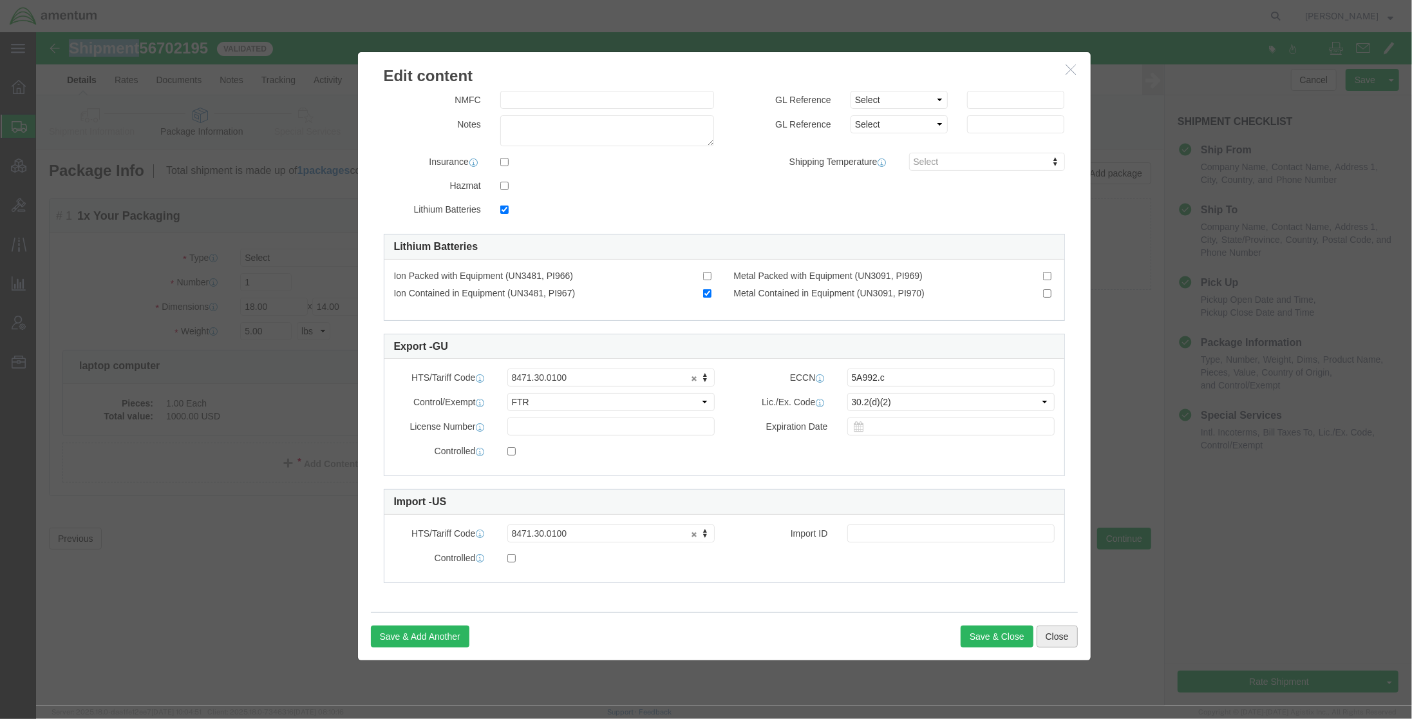
click button "Close"
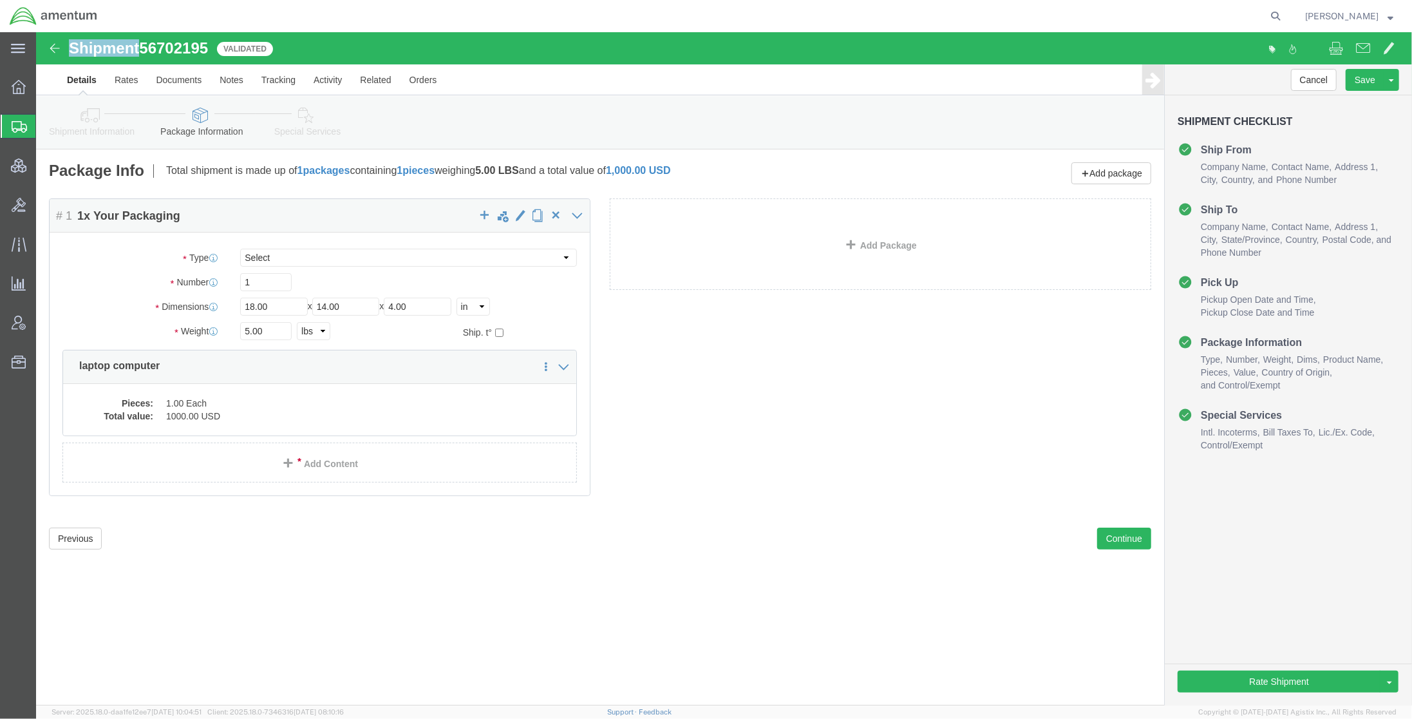
click icon
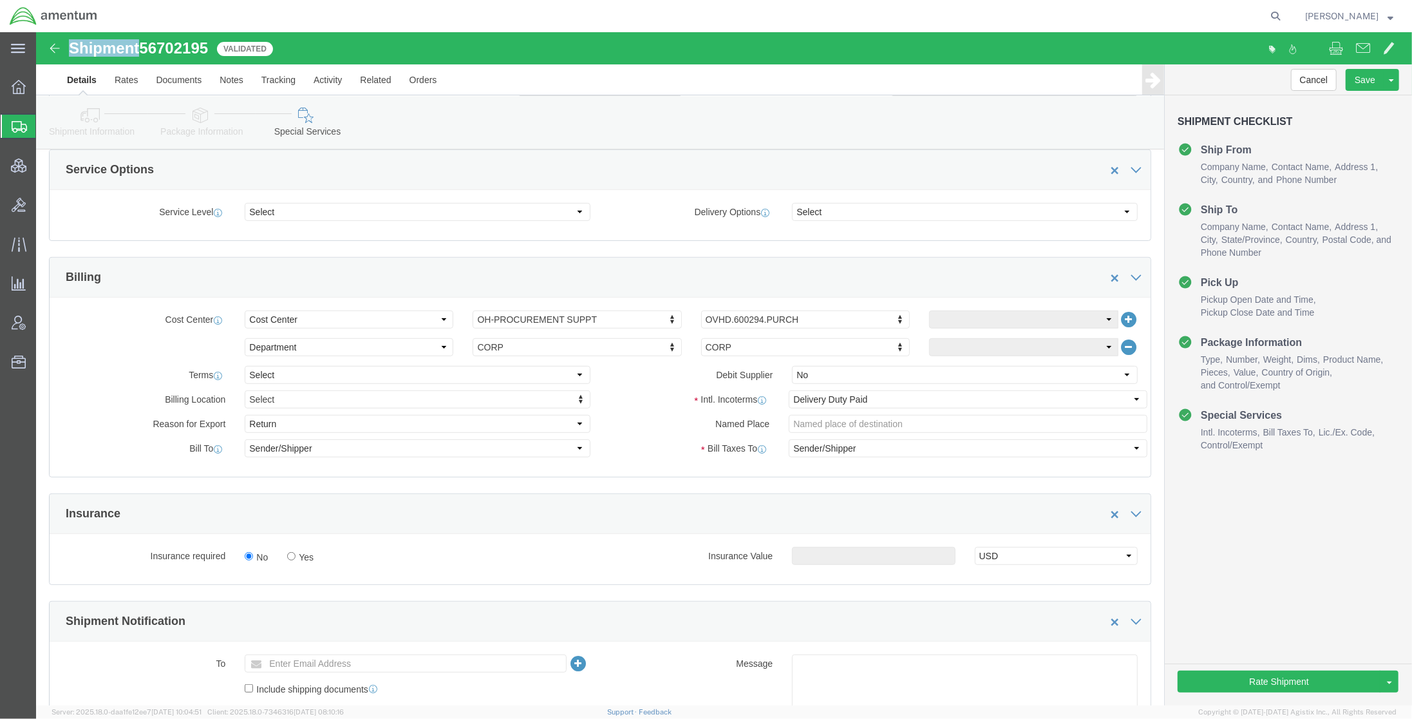
scroll to position [457, 0]
click icon
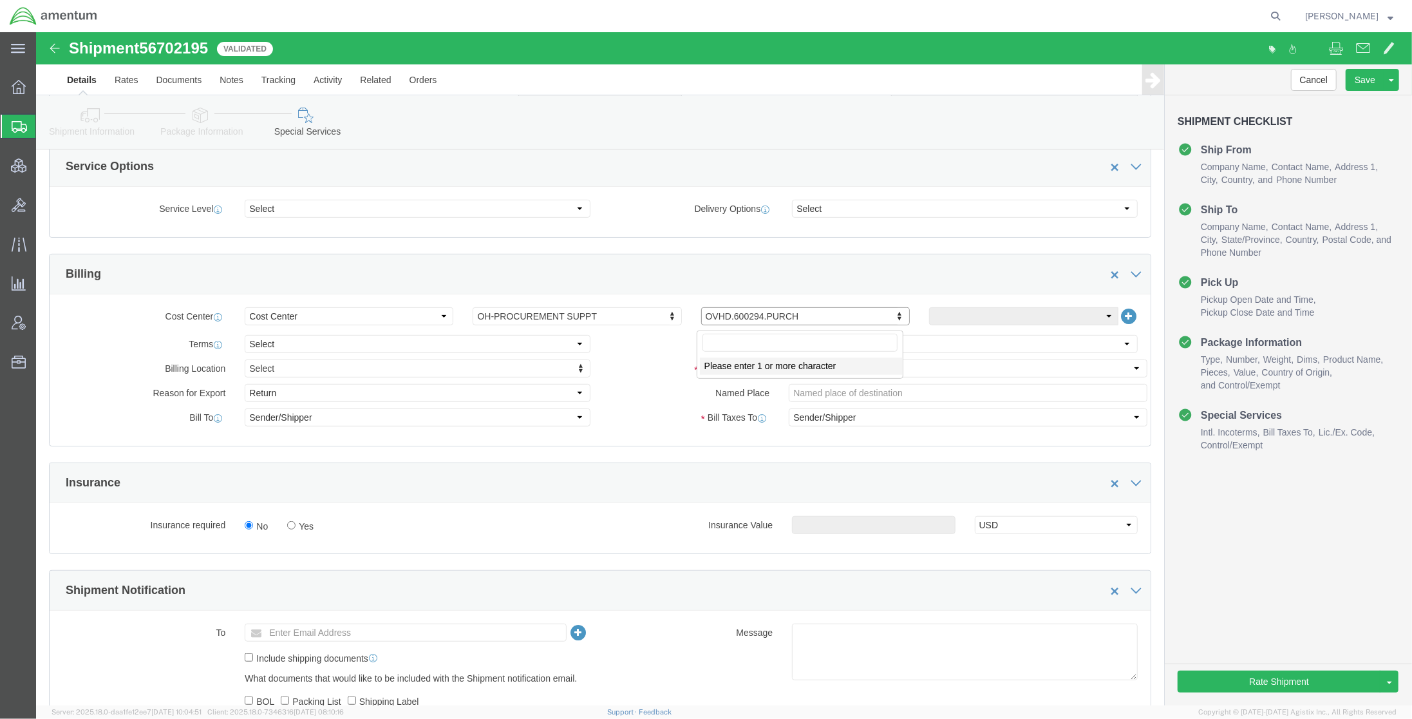
click input "text"
type input "4785.03.Z894.0001.AME.MIS.INTL"
click div "Intl. Incoterms Select Carriage Insurance Paid Carriage Paid To Cost and Freigh…"
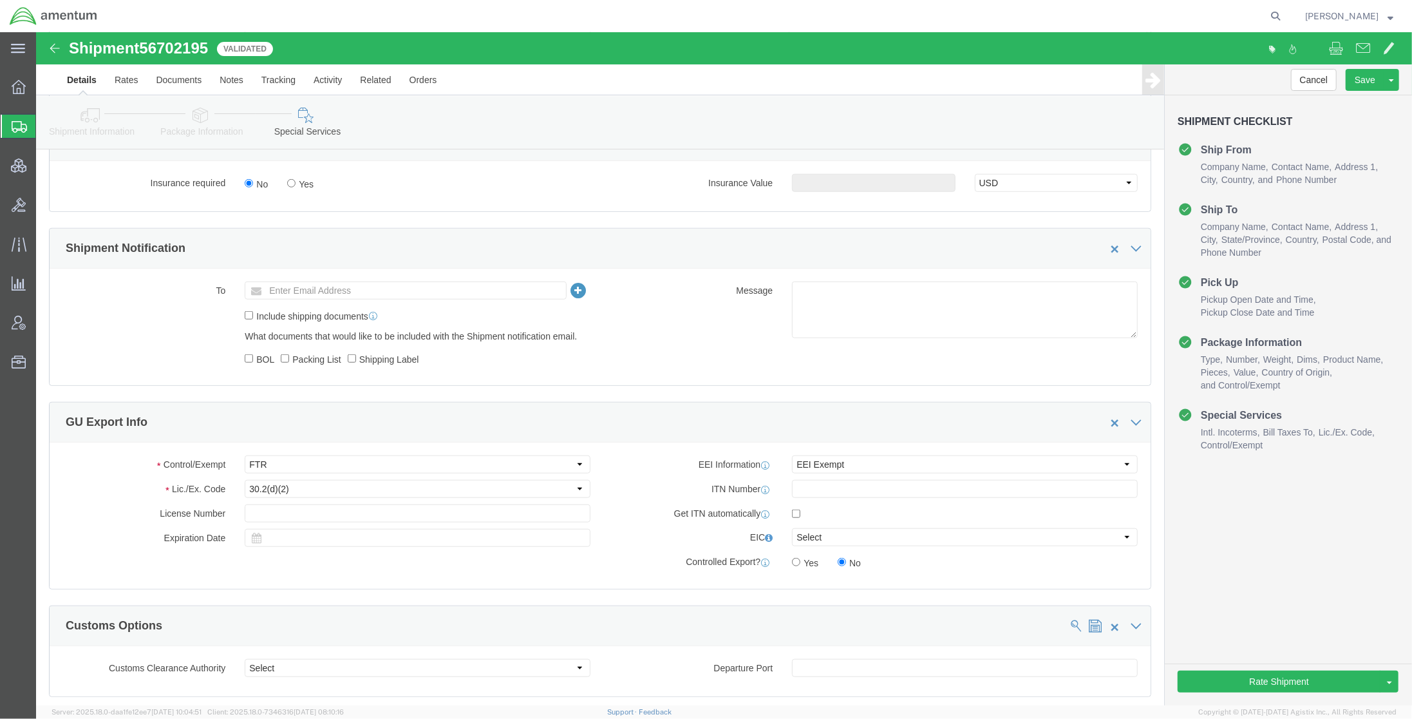
scroll to position [801, 0]
click button "Rate Shipment"
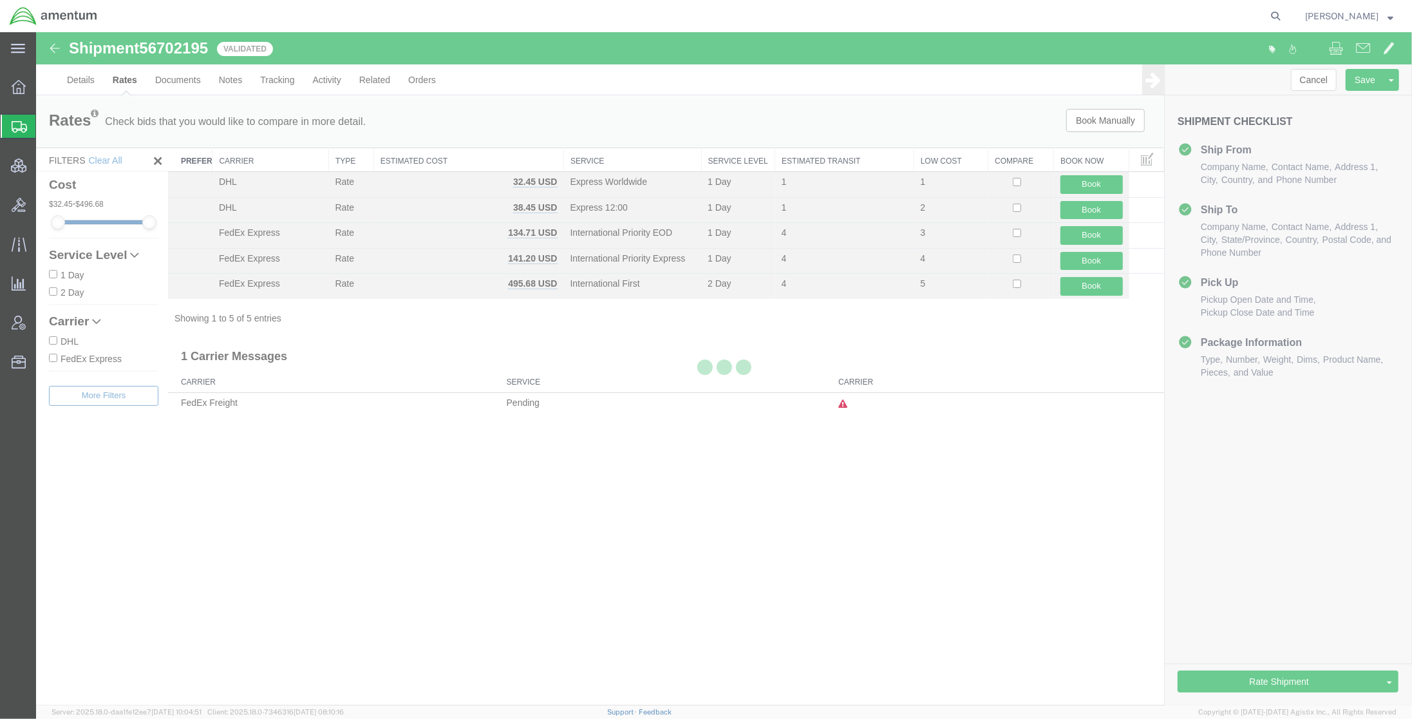
scroll to position [0, 0]
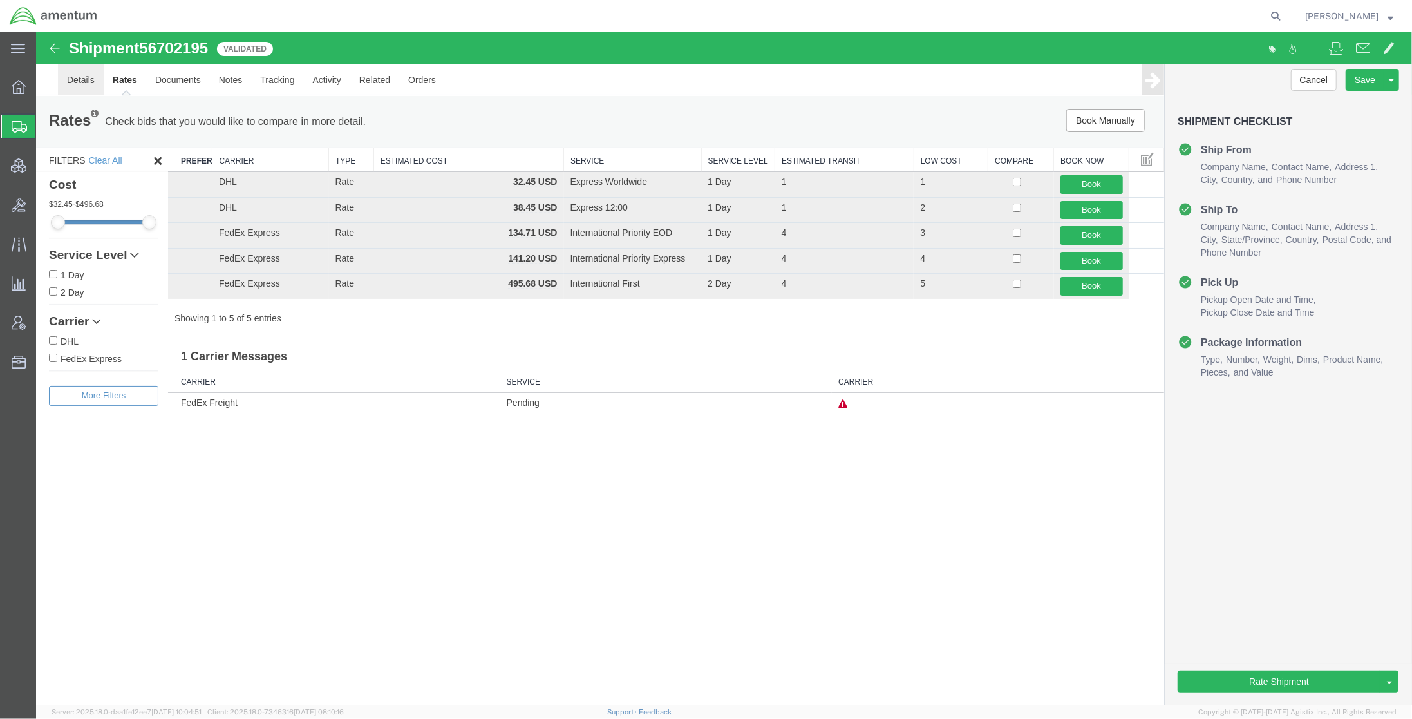
click at [78, 86] on link "Details" at bounding box center [80, 79] width 46 height 31
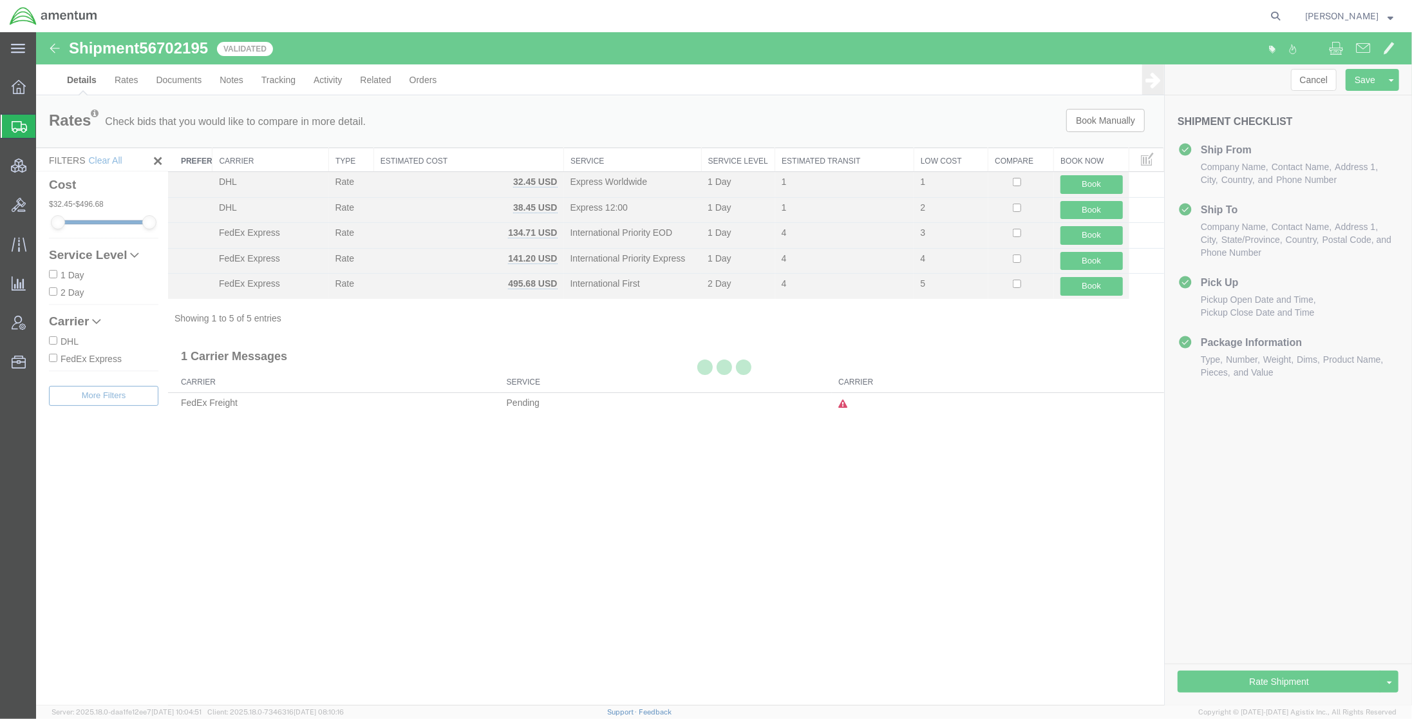
select select "34021"
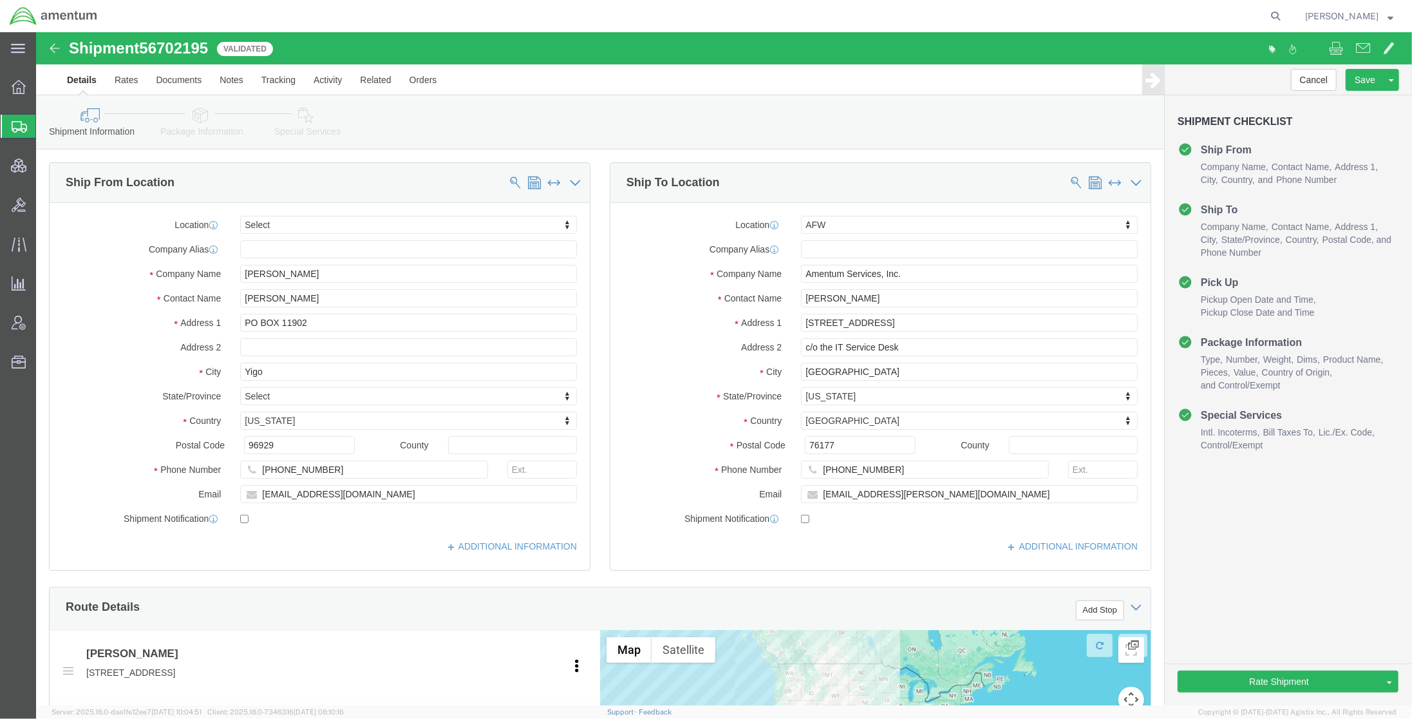
click div "Shipment Information Package Information Special Services Loading Routing"
click link "Package Information"
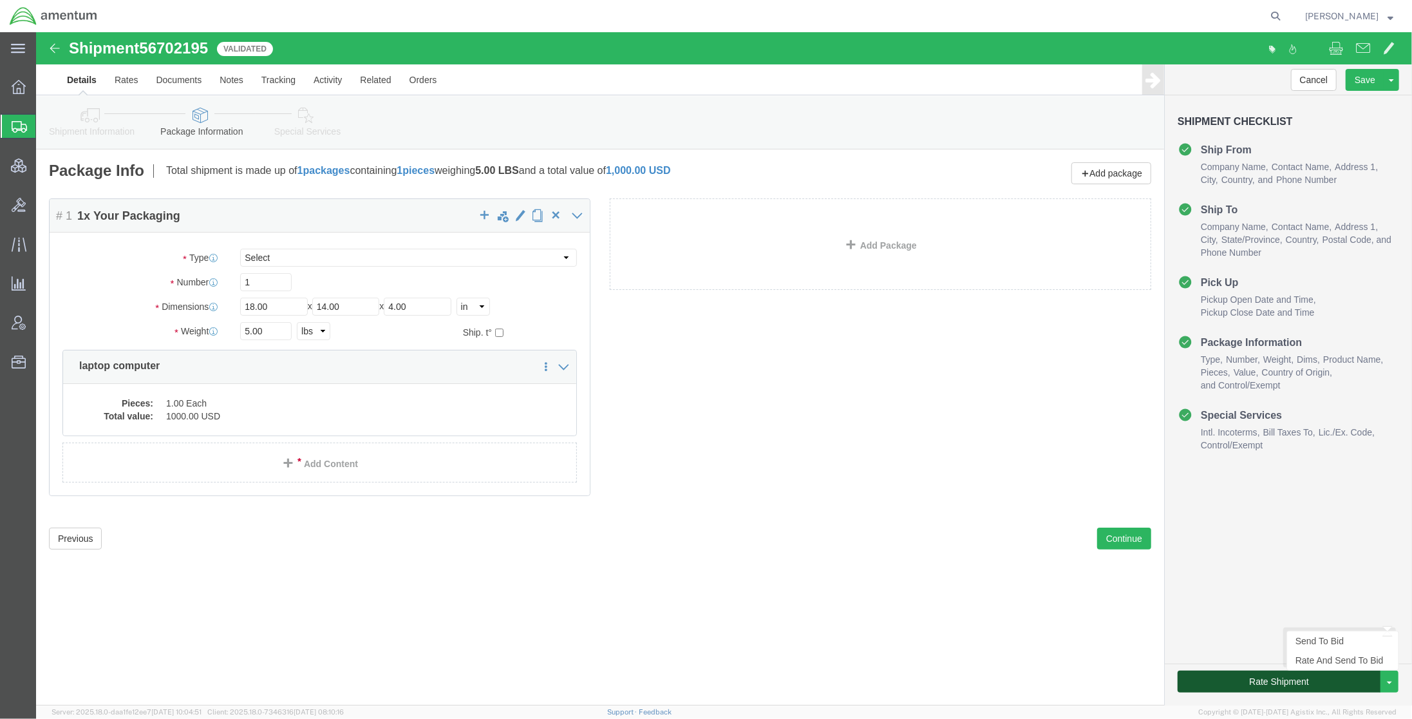
click button "Rate Shipment"
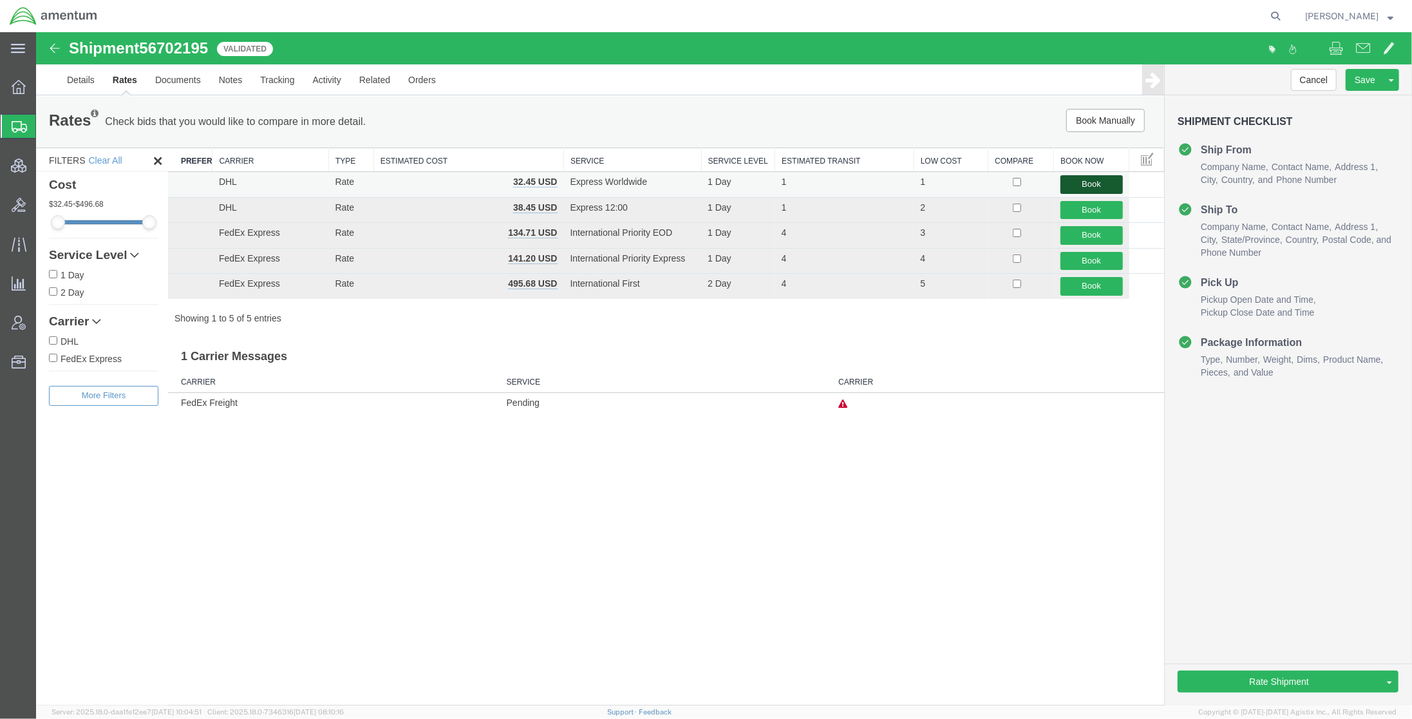
click at [1097, 188] on button "Book" at bounding box center [1091, 184] width 62 height 19
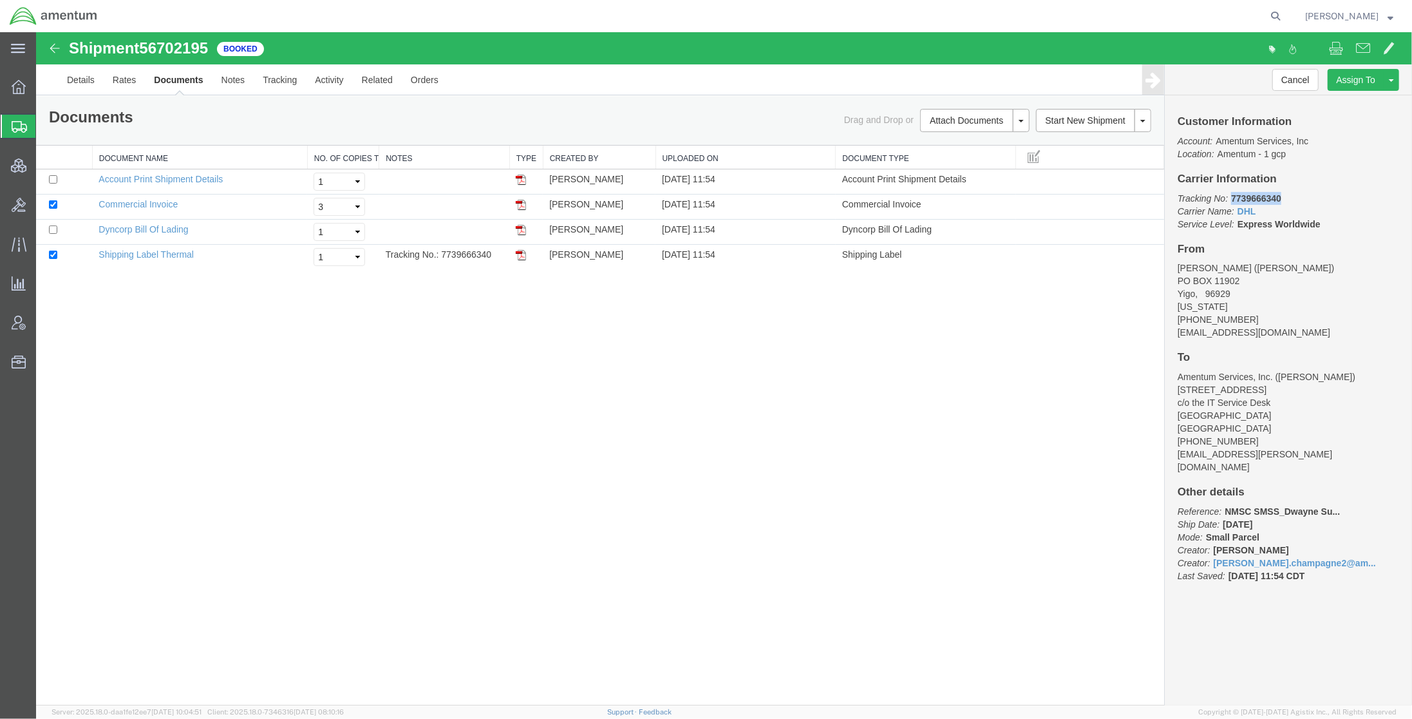
drag, startPoint x: 1290, startPoint y: 198, endPoint x: 1233, endPoint y: 198, distance: 56.7
click at [1233, 198] on p "Tracking No: 7739666340 Carrier Name: DHL DHL Service Level: Express Worldwide" at bounding box center [1288, 211] width 222 height 39
copy b "7739666340"
click at [83, 79] on link "Details" at bounding box center [80, 79] width 46 height 31
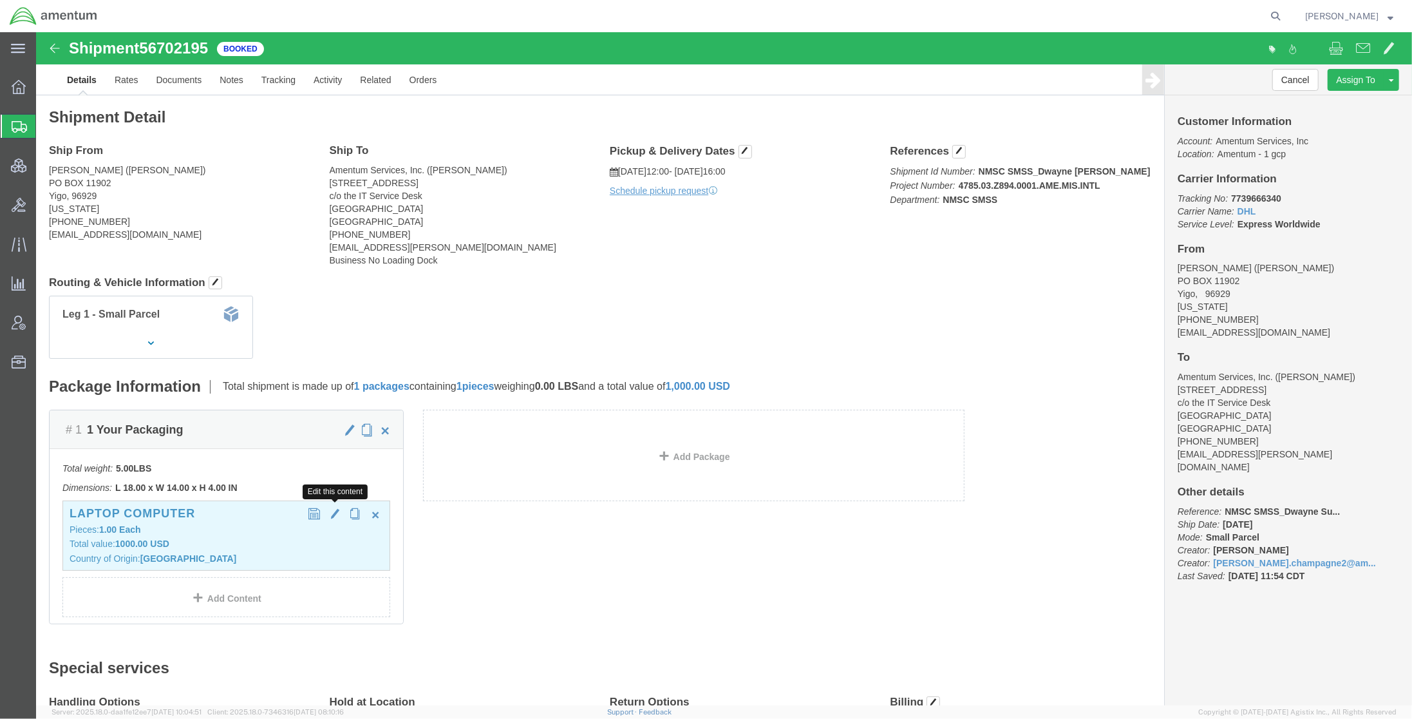
click span "button"
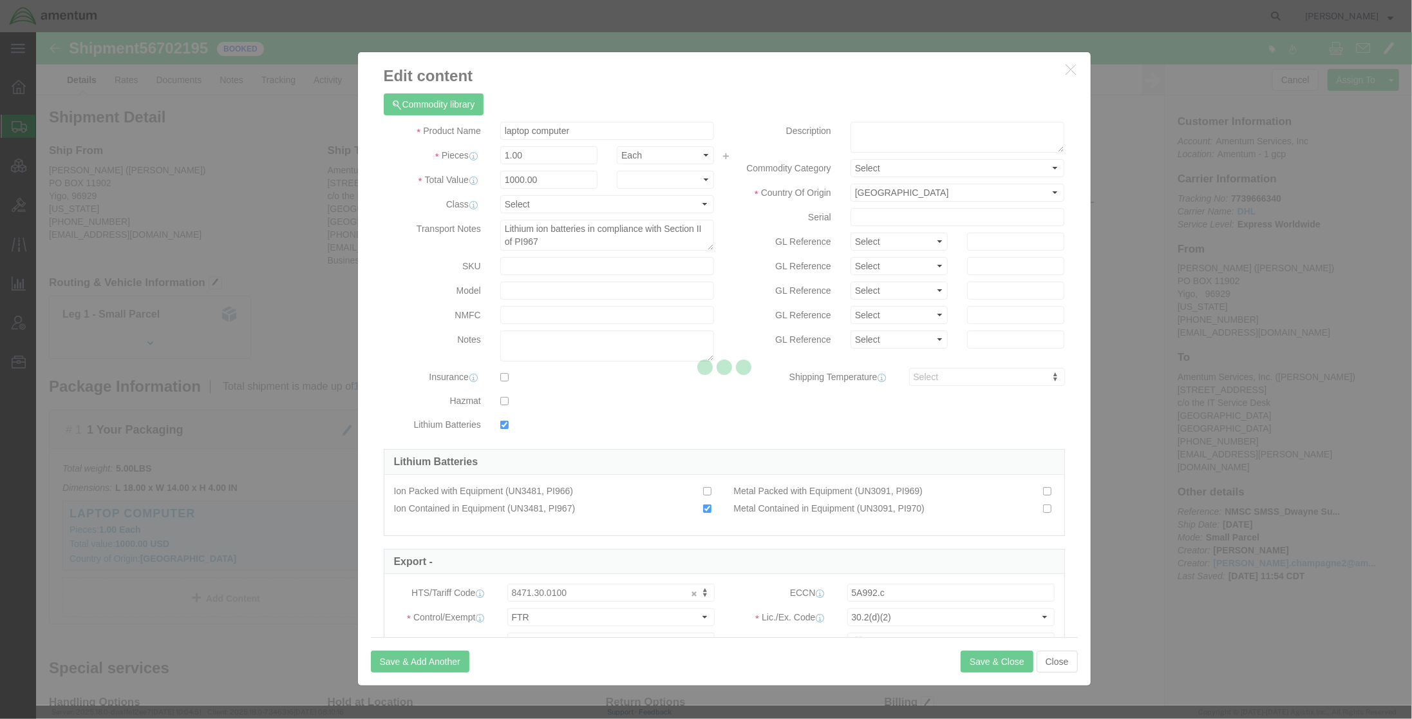
checkbox input "true"
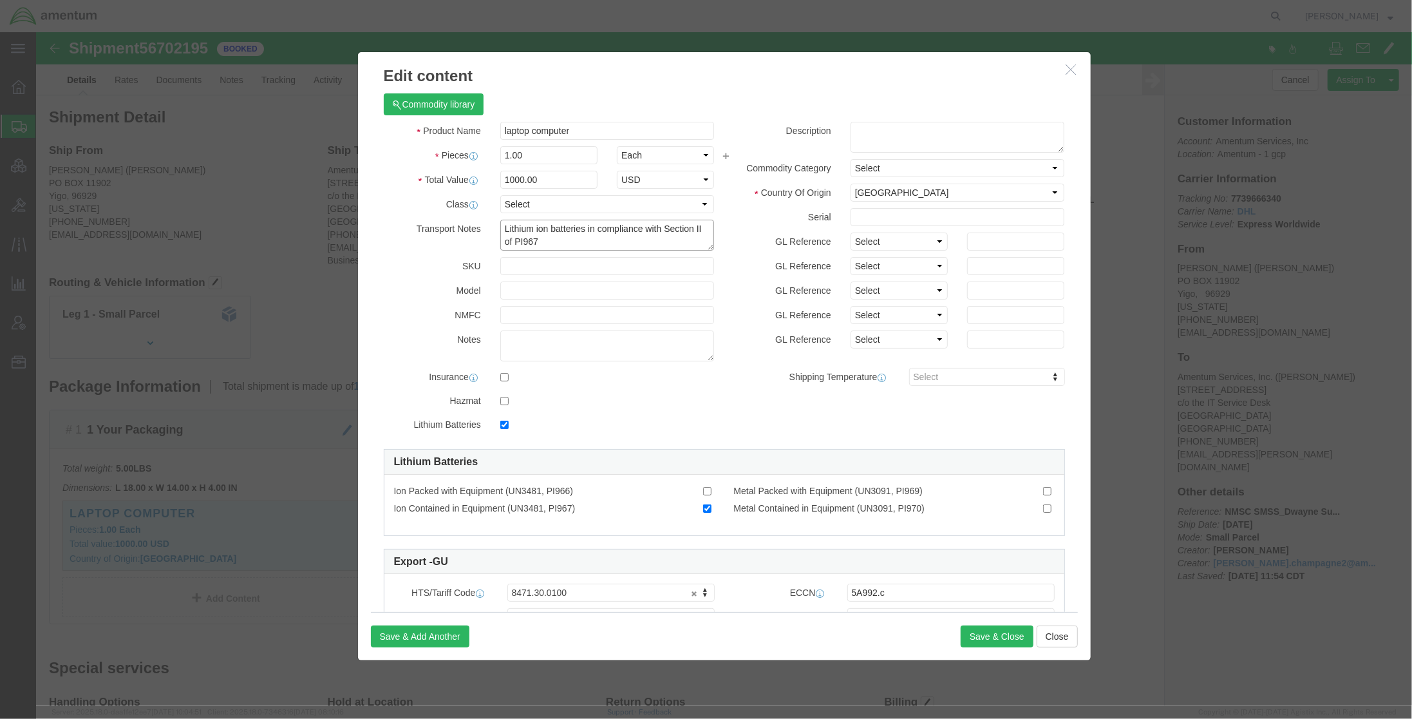
drag, startPoint x: 522, startPoint y: 209, endPoint x: 413, endPoint y: 188, distance: 110.8
click div "Transport Notes Lithium ion batteries in compliance with Section II of PI967"
click button "Close"
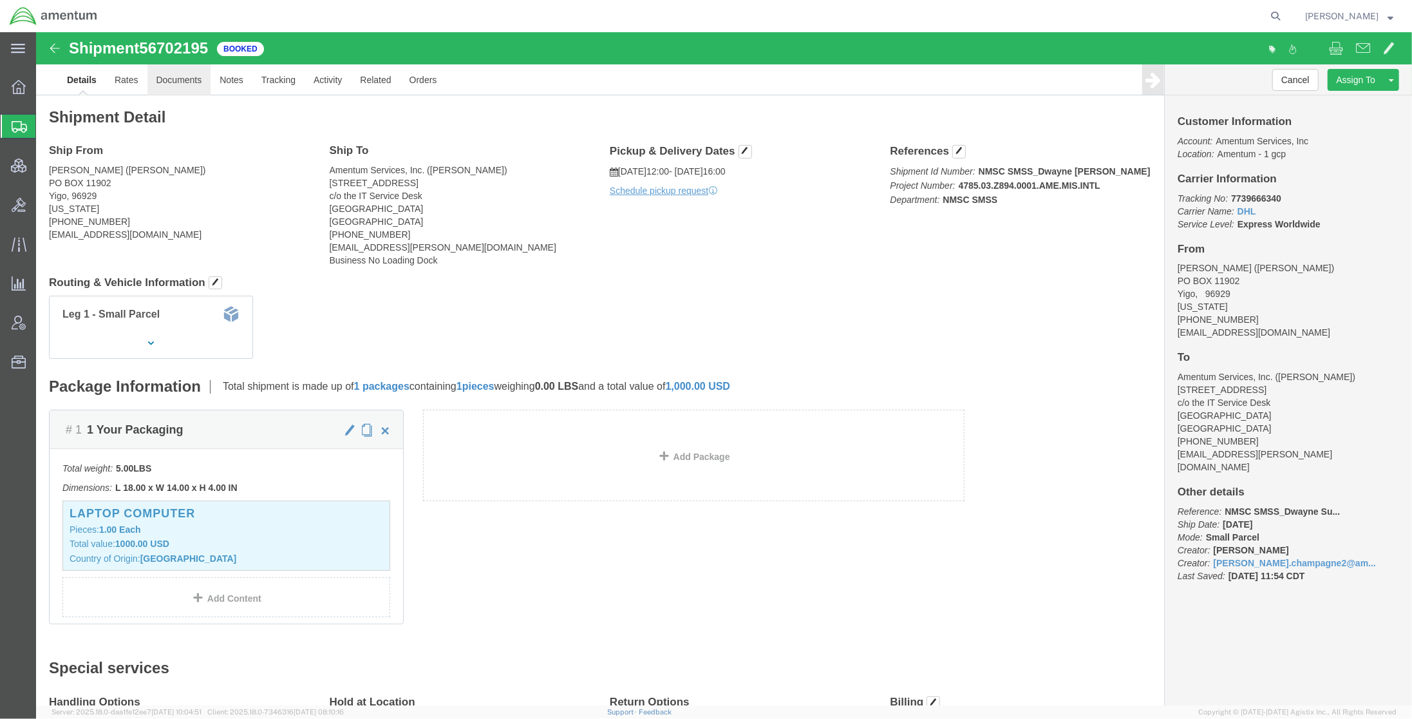
click link "Documents"
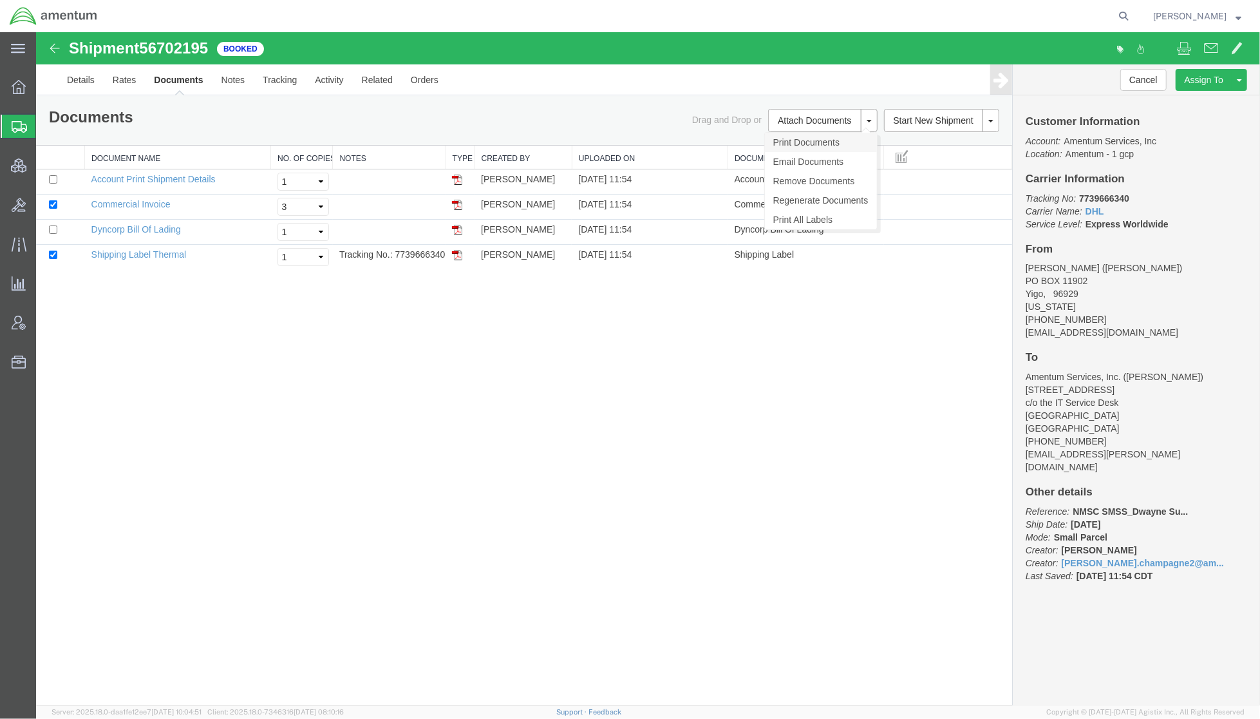
click at [811, 144] on link "Print Documents" at bounding box center [820, 141] width 112 height 19
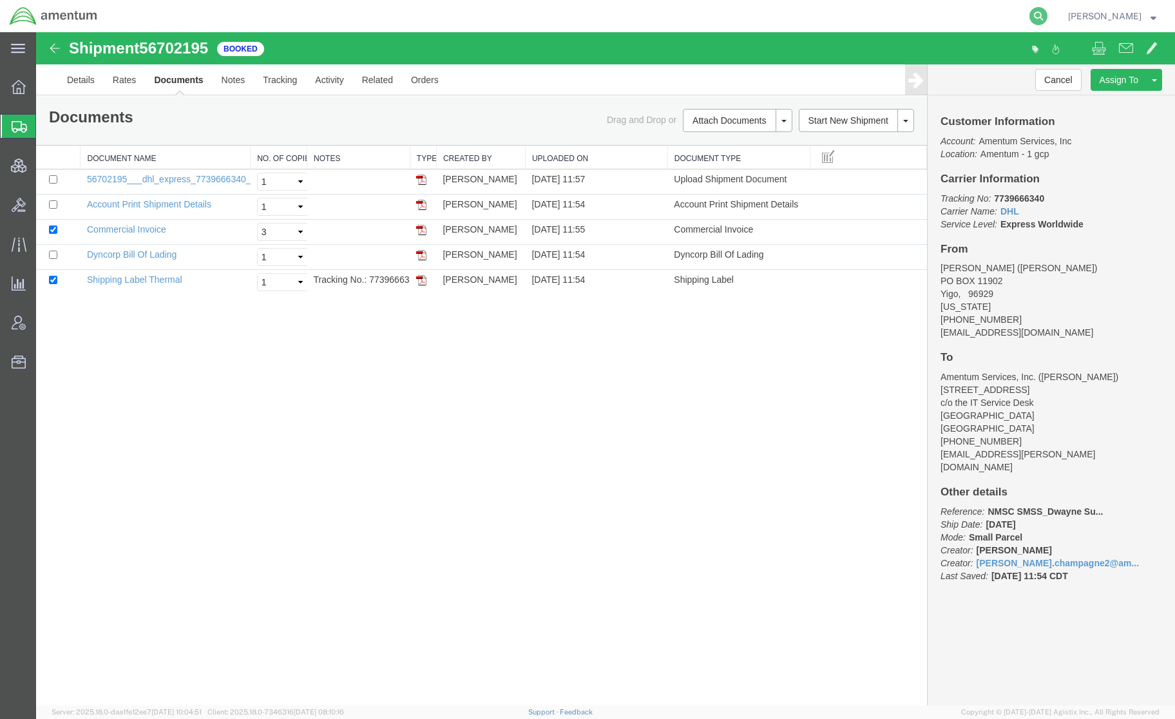
click at [1034, 11] on icon at bounding box center [1038, 16] width 18 height 18
click at [945, 17] on input "search" at bounding box center [834, 16] width 392 height 31
paste input "56702115"
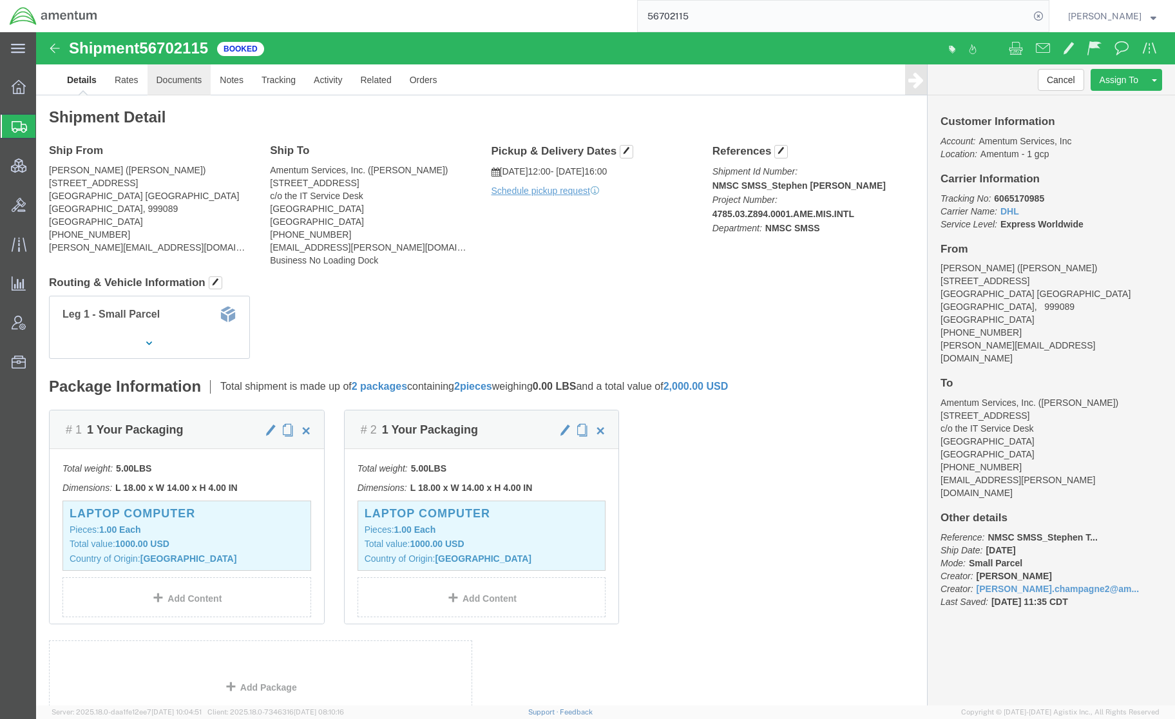
click link "Documents"
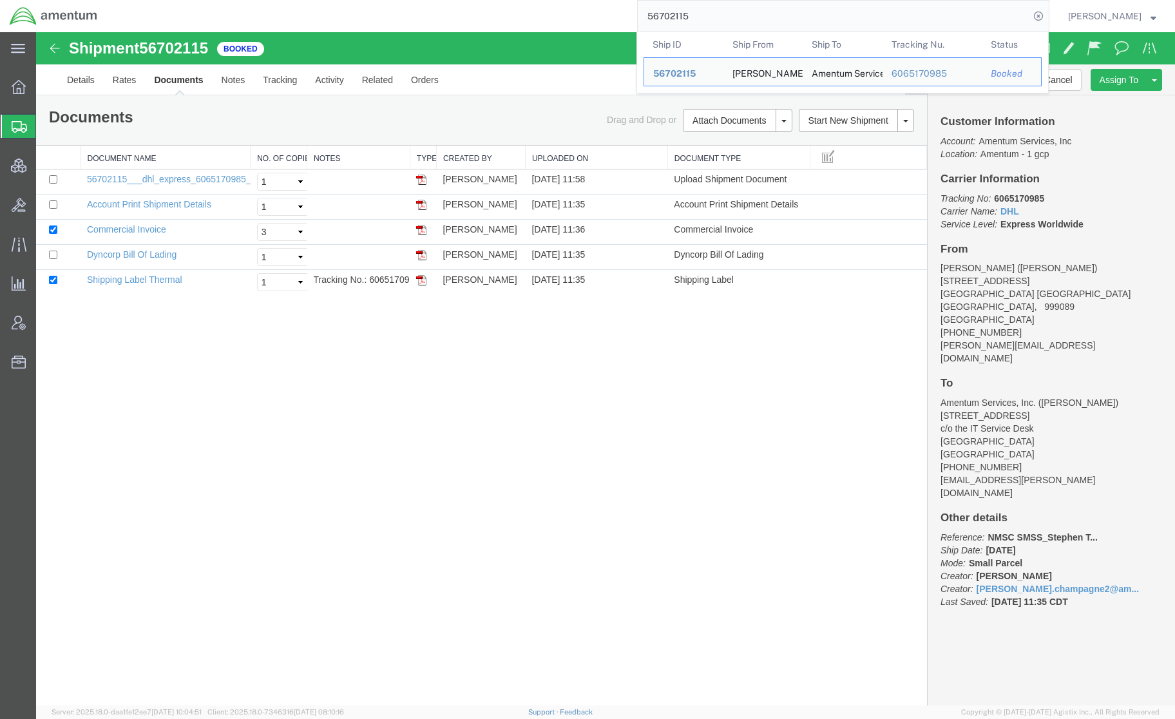
drag, startPoint x: 702, startPoint y: 14, endPoint x: 509, endPoint y: 8, distance: 193.3
click at [509, 8] on div "56702115 Ship ID Ship From Ship To Tracking Nu. Status Ship ID 56702115 Ship Fr…" at bounding box center [578, 16] width 942 height 32
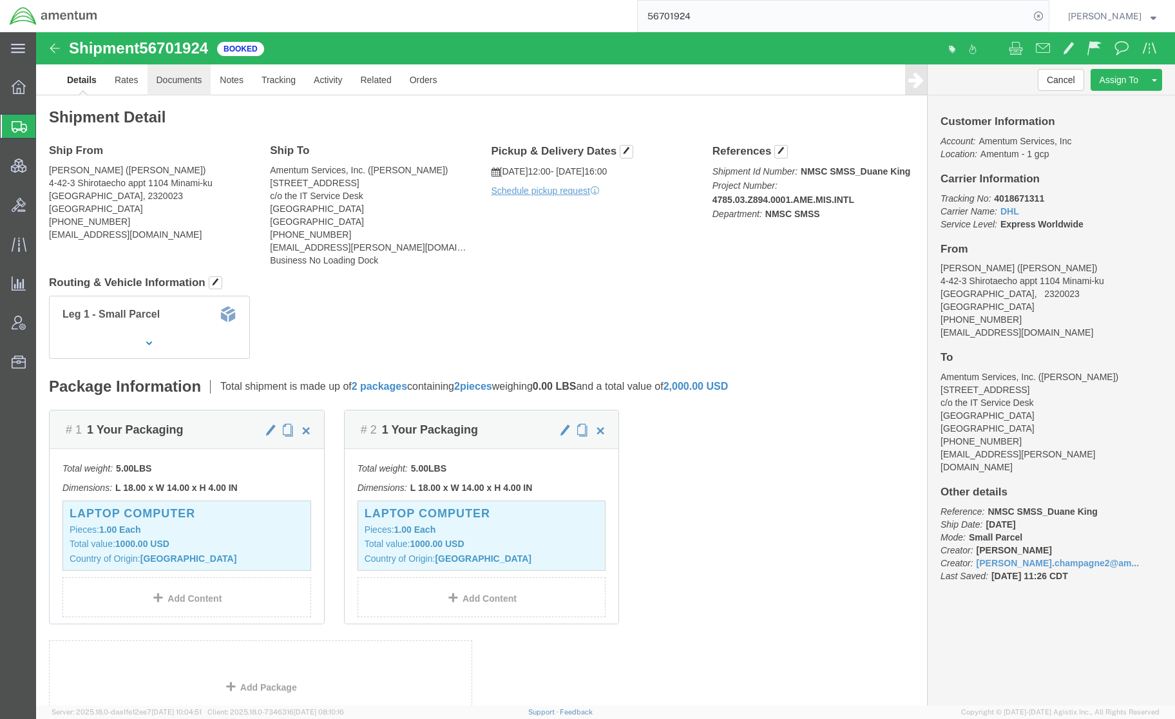
drag, startPoint x: 182, startPoint y: 84, endPoint x: 146, endPoint y: 52, distance: 48.4
click link "Documents"
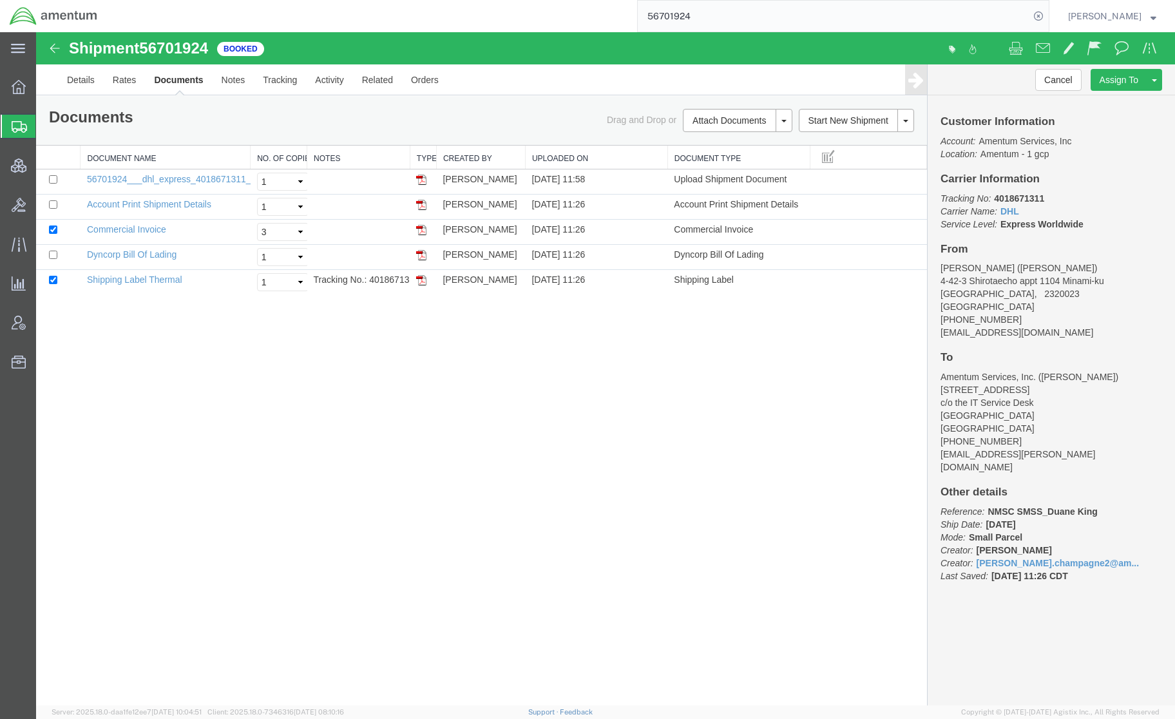
click at [704, 23] on input "56701924" at bounding box center [834, 16] width 392 height 31
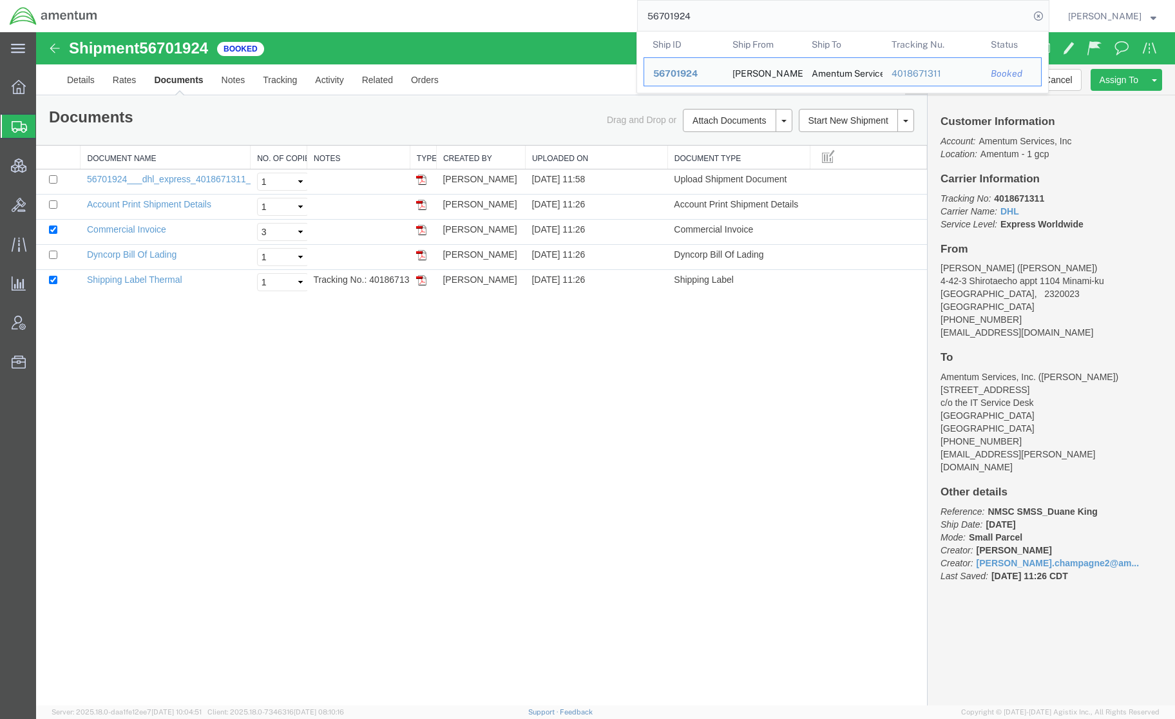
drag, startPoint x: 732, startPoint y: 21, endPoint x: 345, endPoint y: 10, distance: 386.6
click at [345, 10] on div "56701924 Ship ID Ship From Ship To Tracking Nu. Status Ship ID 56701924 Ship Fr…" at bounding box center [578, 16] width 942 height 32
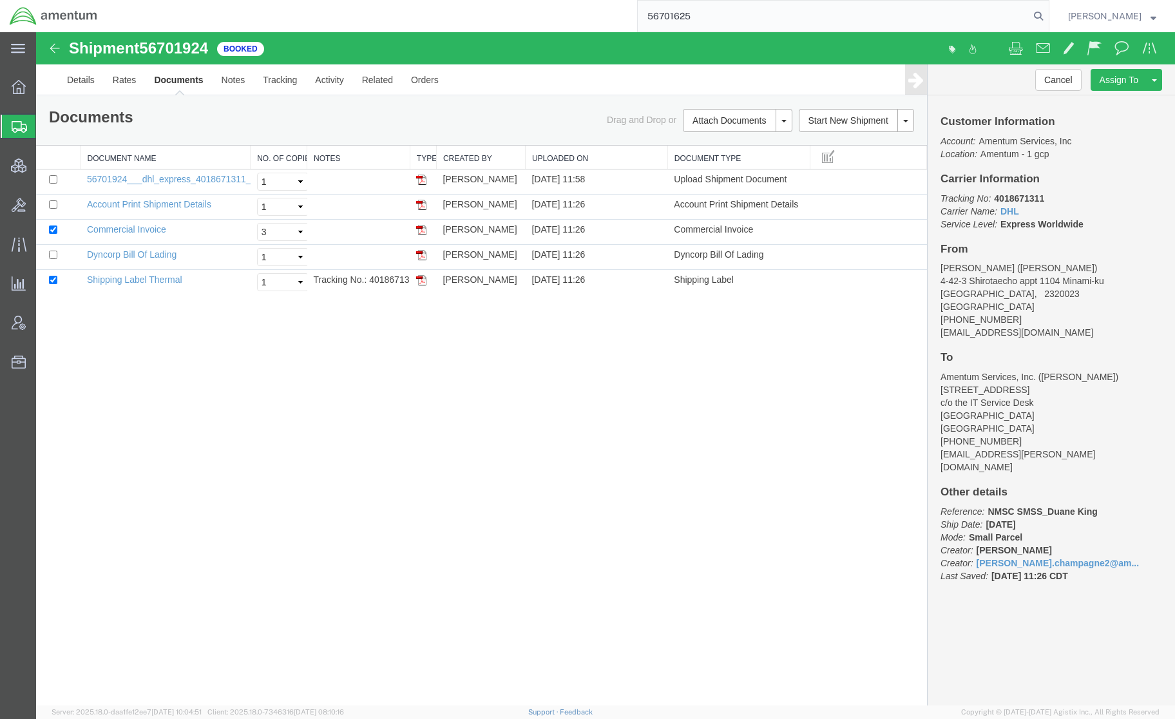
type input "56701625"
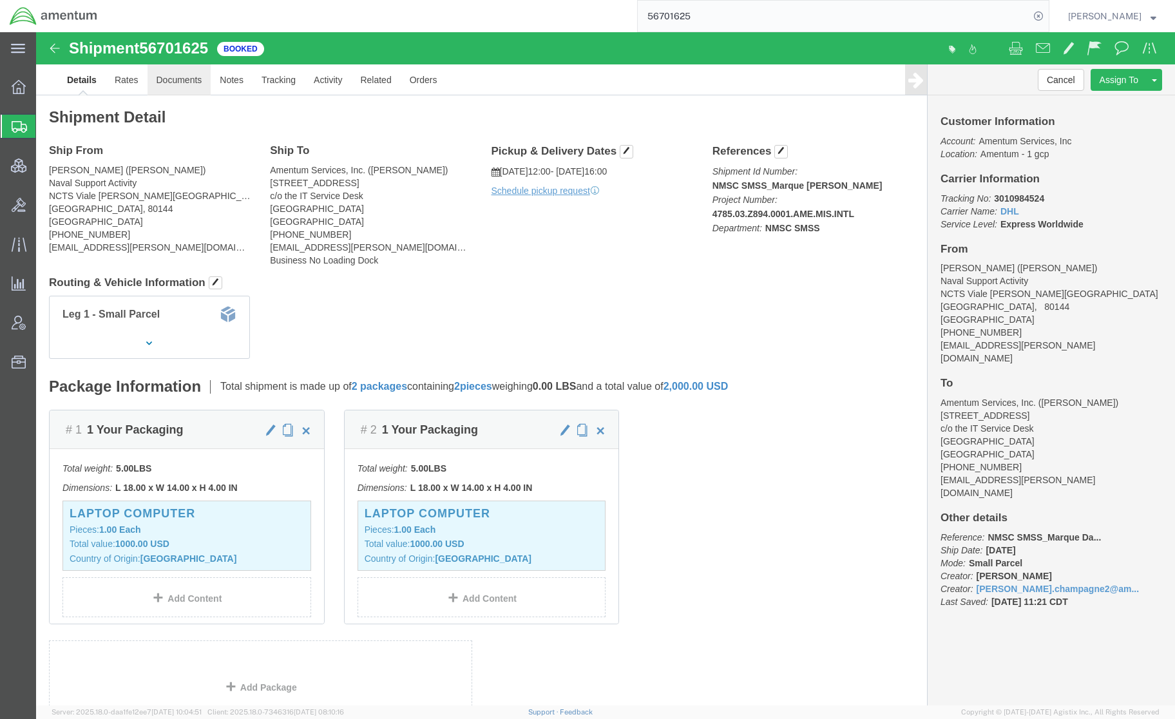
drag, startPoint x: 193, startPoint y: 86, endPoint x: 157, endPoint y: 53, distance: 48.4
click link "Documents"
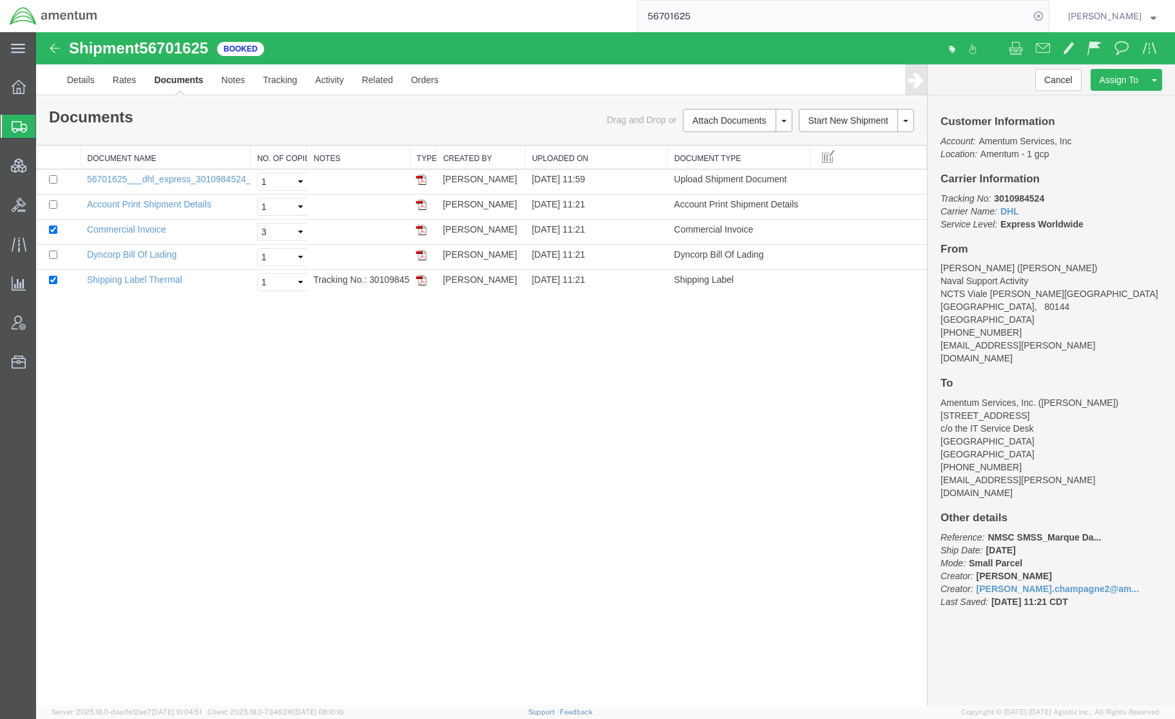
click at [1092, 323] on address "Marque H. Davis (Marque H. Davis) Naval Support Activity NCTS Viale Ruffo Di Ca…" at bounding box center [1051, 312] width 222 height 103
drag, startPoint x: 1041, startPoint y: 506, endPoint x: 985, endPoint y: 509, distance: 55.5
click at [985, 531] on p "Reference: NMSC SMSS_Marque Da... Ship Date: 09/04/2025 Mode: Small Parcel Crea…" at bounding box center [1051, 569] width 222 height 77
copy span "NMSC SMSS"
drag, startPoint x: 1160, startPoint y: 158, endPoint x: 1157, endPoint y: 135, distance: 23.3
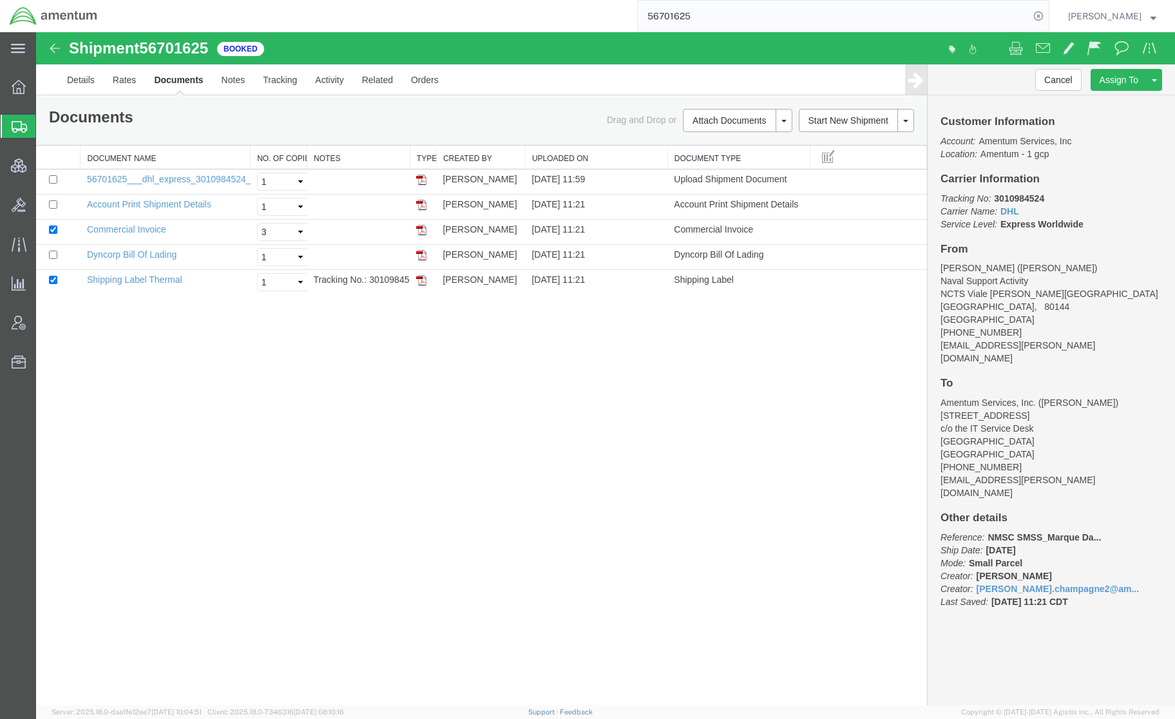
click at [1160, 158] on p "Account: Amentum Services, Inc Location: Amentum - 1 gcp" at bounding box center [1051, 148] width 222 height 26
click at [44, 323] on span "Account Admin" at bounding box center [39, 323] width 9 height 26
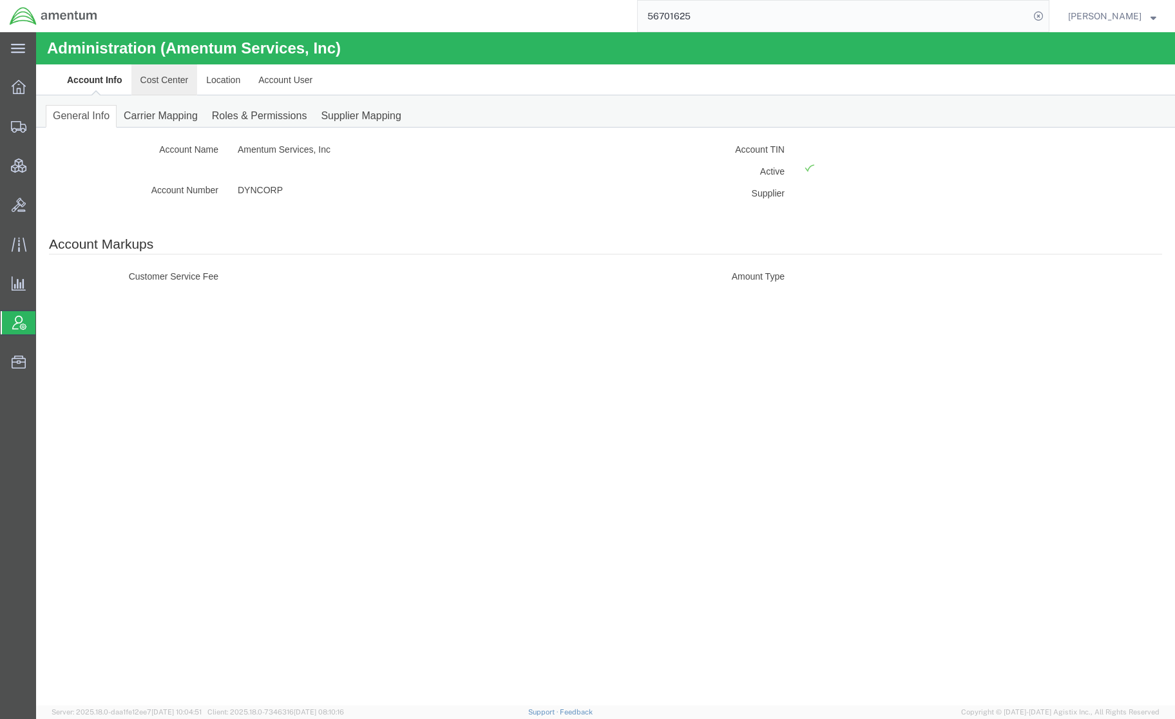
click at [162, 83] on link "Cost Center" at bounding box center [164, 79] width 66 height 31
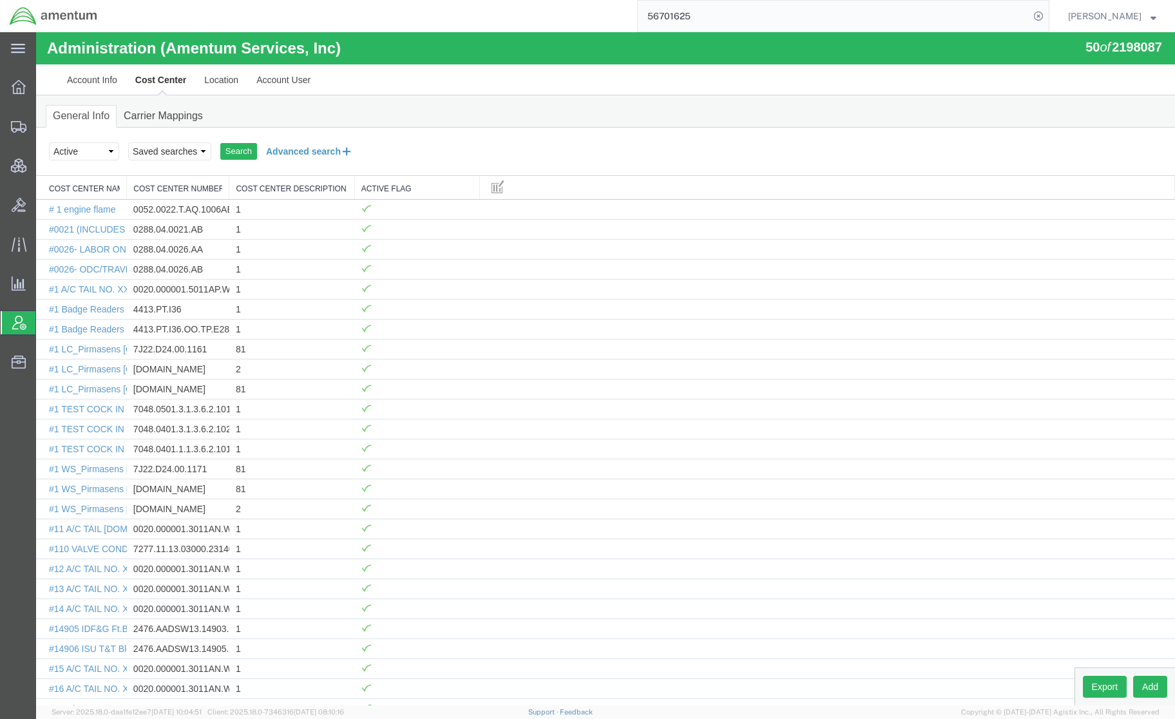
click at [339, 156] on button "Advanced search" at bounding box center [309, 151] width 105 height 22
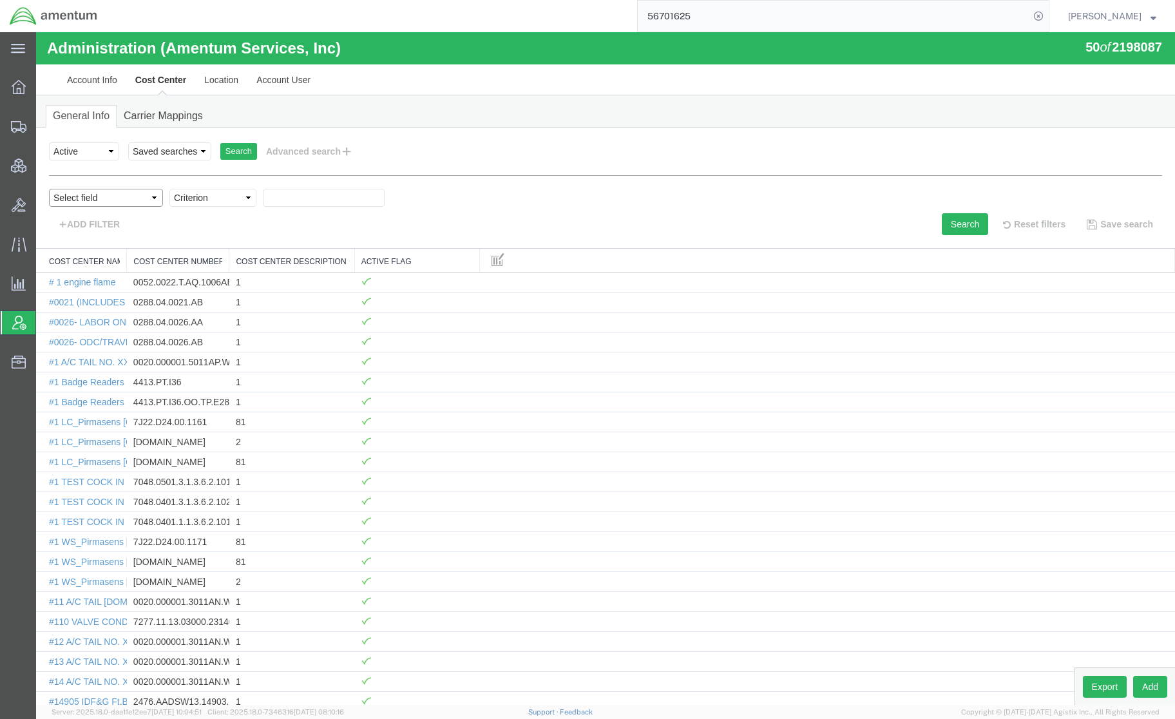
click at [129, 204] on select "Select field Cost Center Description Cost Center Name Cost Center Number" at bounding box center [106, 198] width 114 height 18
select select "costCenterNum"
click at [49, 189] on select "Select field Cost Center Description Cost Center Name Cost Center Number" at bounding box center [106, 198] width 114 height 18
drag, startPoint x: 241, startPoint y: 231, endPoint x: 205, endPoint y: 198, distance: 48.4
click at [205, 198] on select "Criterion contains does not contain is is blank is not blank starts with" at bounding box center [212, 198] width 87 height 18
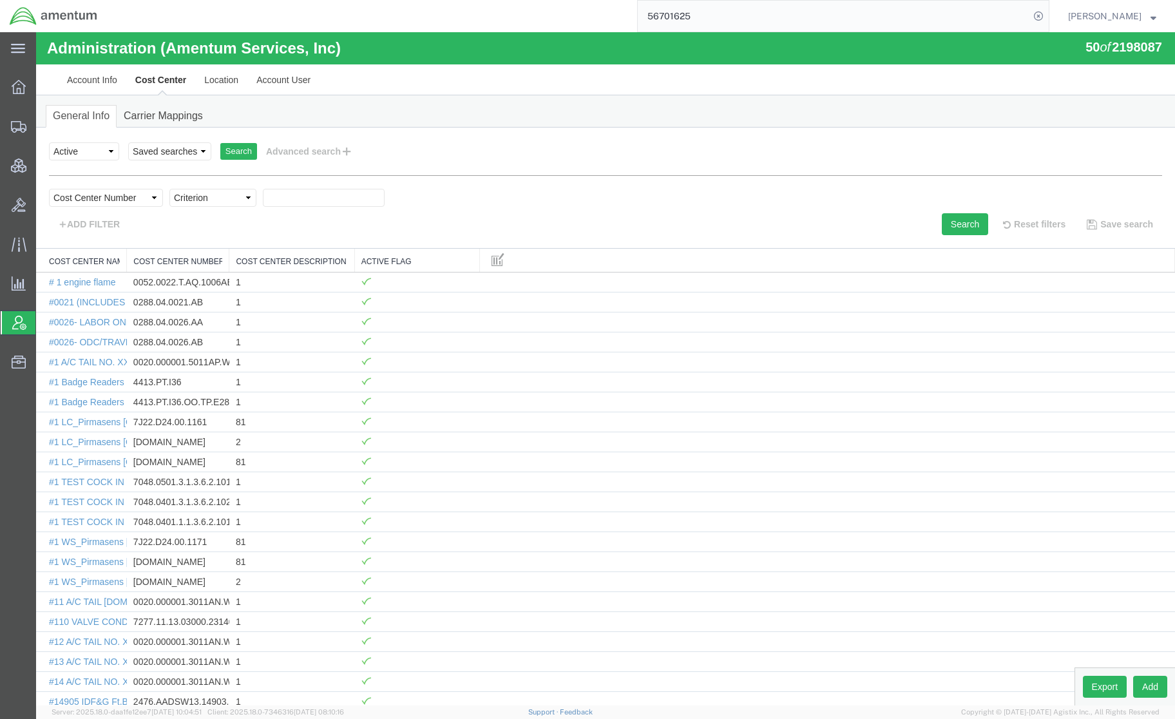
select select "contains"
click at [169, 189] on select "Criterion contains does not contain is is blank is not blank starts with" at bounding box center [212, 198] width 87 height 18
click at [345, 197] on input "text" at bounding box center [324, 198] width 122 height 18
paste input "4785.03.Z974.0001.AME.BON.NATL"
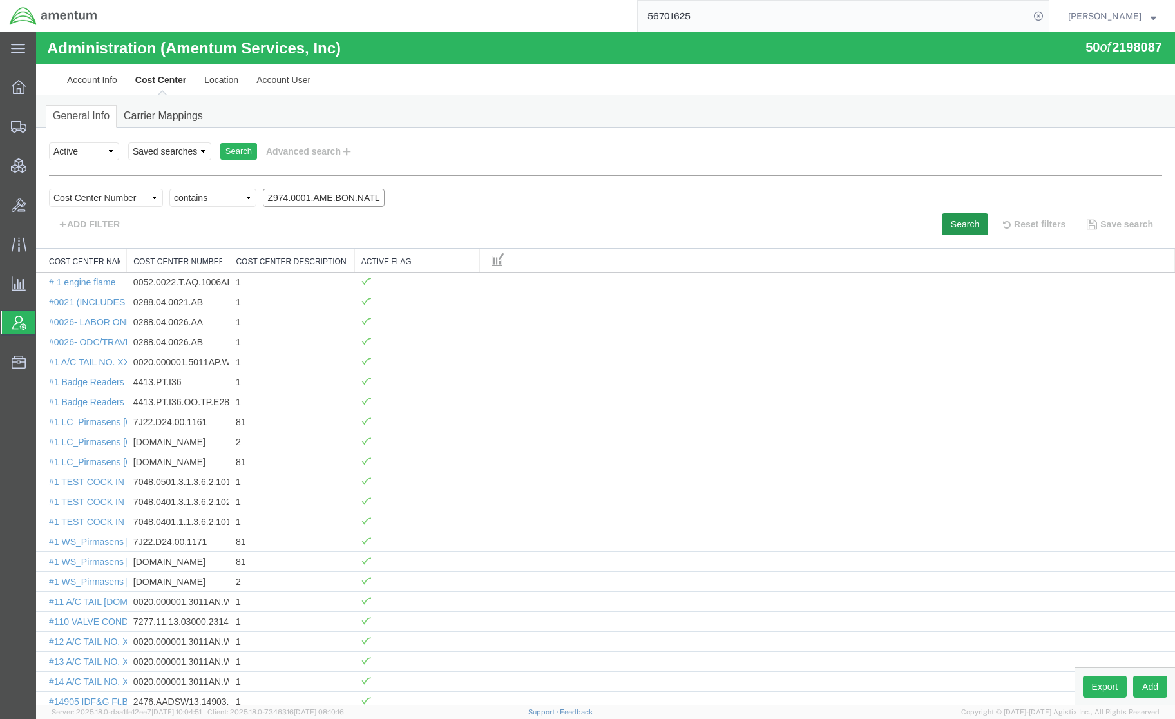
type input "4785.03.Z974.0001.AME.BON.NATL"
click at [951, 219] on button "Search" at bounding box center [965, 224] width 46 height 22
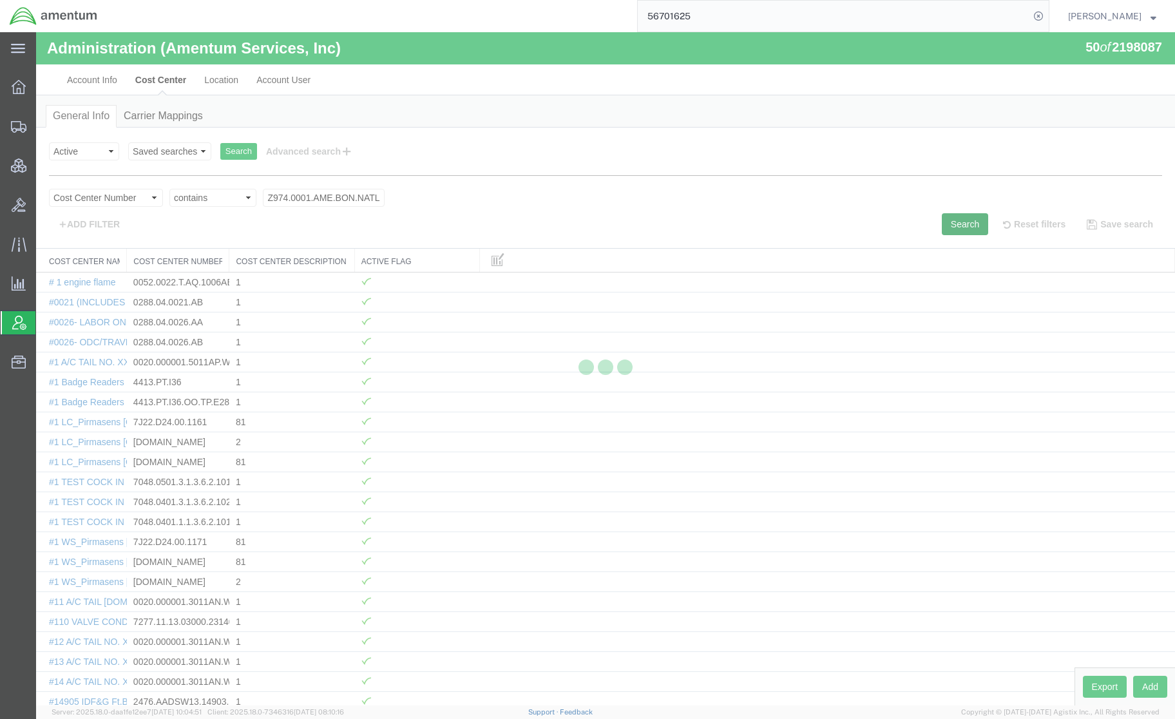
scroll to position [0, 0]
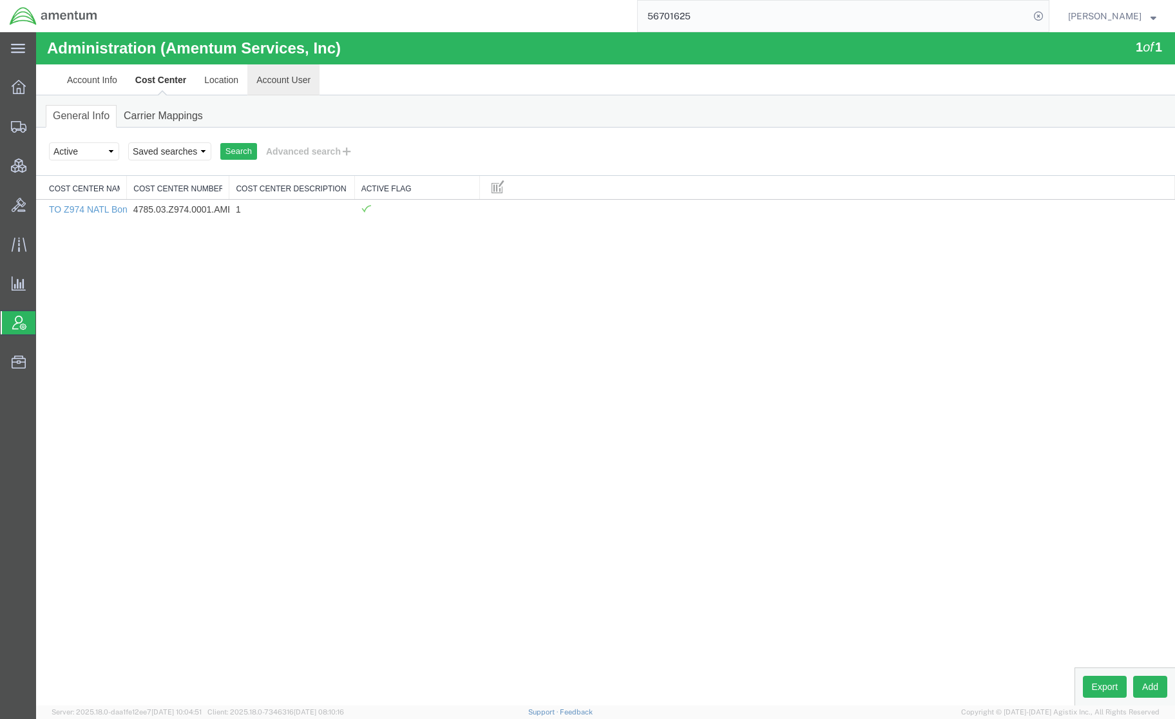
click at [276, 85] on link "Account User" at bounding box center [283, 79] width 72 height 31
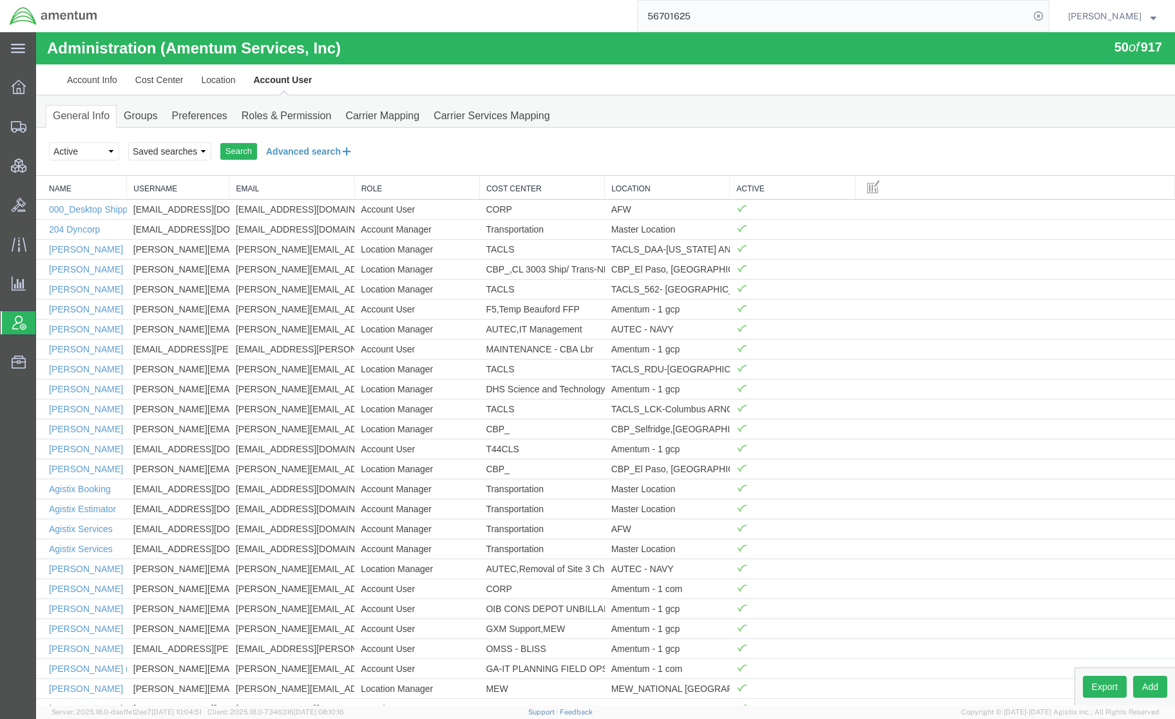
click at [322, 156] on button "Advanced search" at bounding box center [309, 151] width 105 height 22
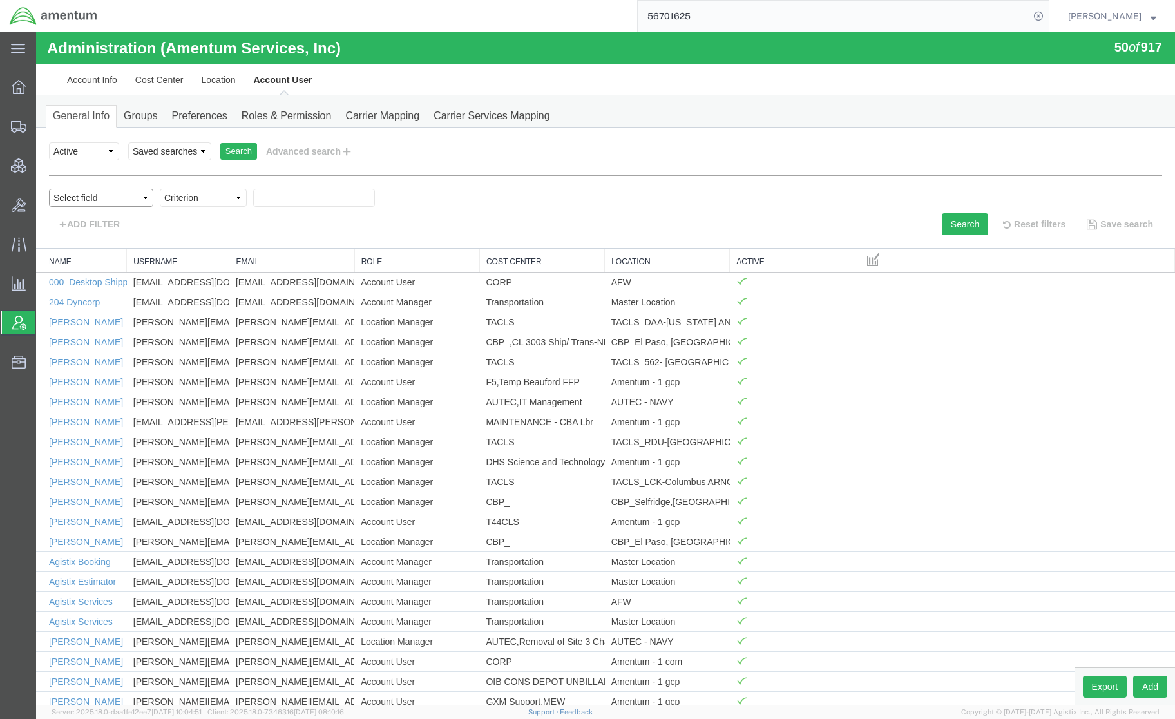
click at [119, 202] on select "Select field Cost Center Email Location Name Role Username" at bounding box center [101, 198] width 104 height 18
select select "personName"
click at [49, 189] on select "Select field Cost Center Email Location Name Role Username" at bounding box center [101, 198] width 104 height 18
click at [213, 207] on select "Criterion contains does not contain is is blank is not blank starts with" at bounding box center [203, 198] width 87 height 18
select select "contains"
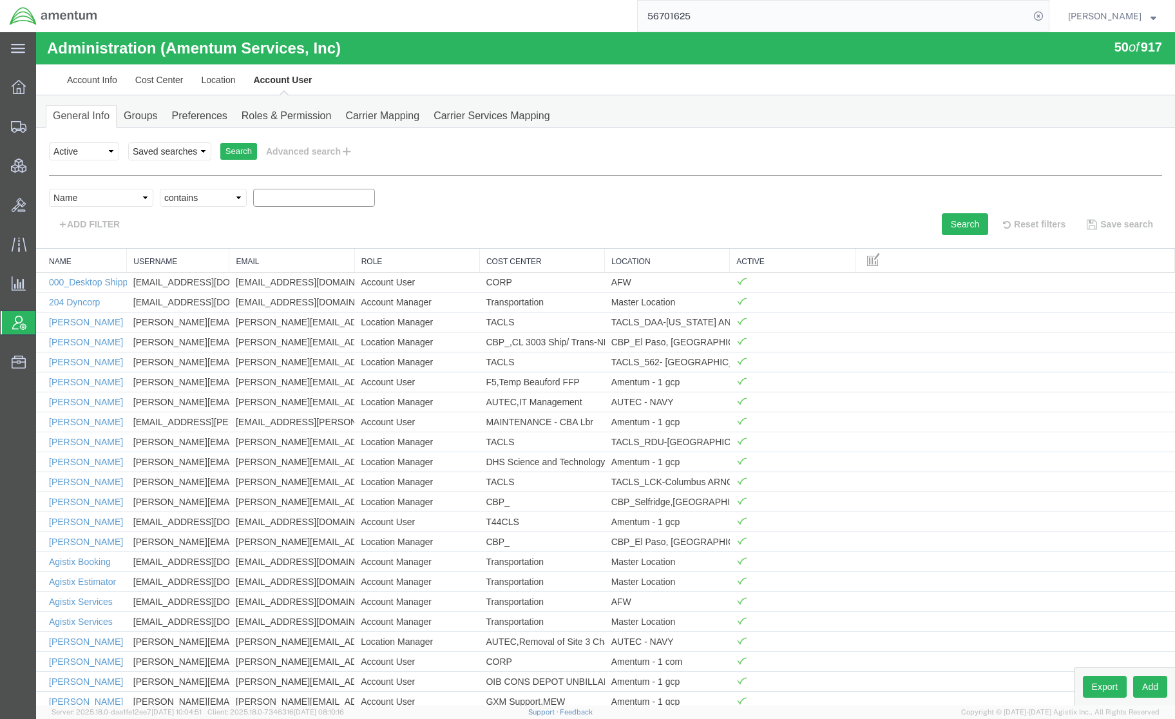
click at [160, 189] on select "Criterion contains does not contain is is blank is not blank starts with" at bounding box center [203, 198] width 87 height 18
click at [302, 207] on input "text" at bounding box center [314, 198] width 122 height 18
type input "Ashley Ramsey"
click at [962, 220] on button "Search" at bounding box center [965, 224] width 46 height 22
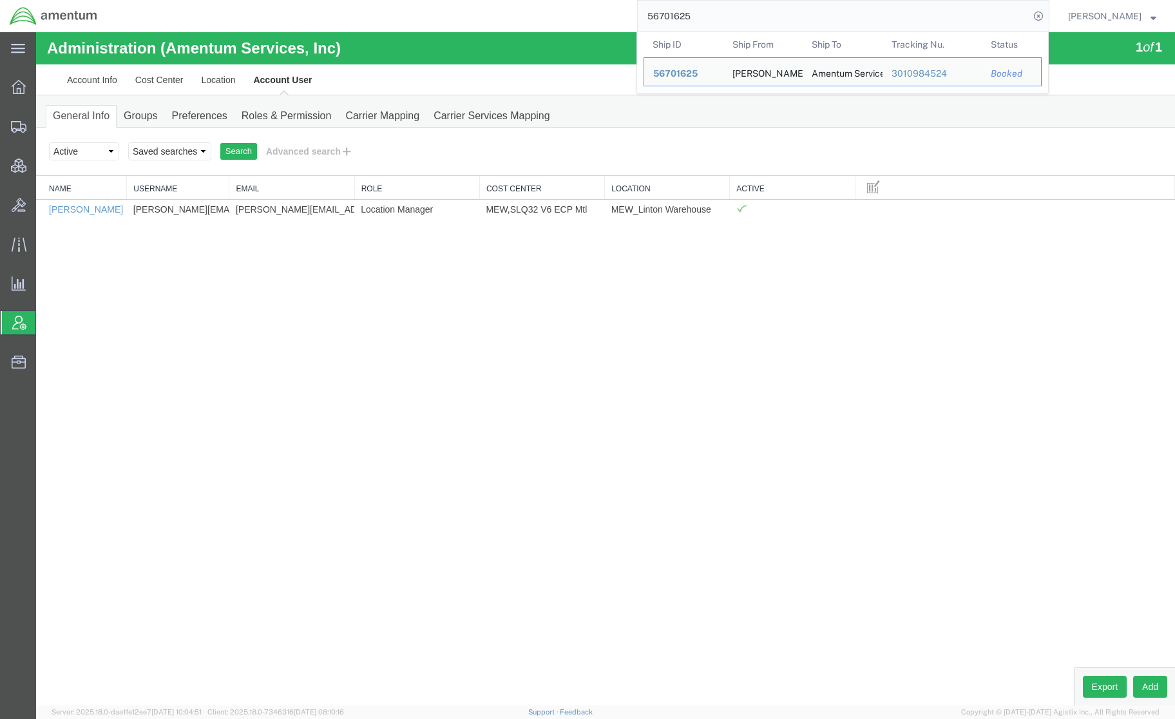
drag, startPoint x: 753, startPoint y: 24, endPoint x: 551, endPoint y: 3, distance: 202.7
click at [551, 3] on div "56701625 Ship ID Ship From Ship To Tracking Nu. Status Ship ID 56701625 Ship Fr…" at bounding box center [578, 16] width 942 height 32
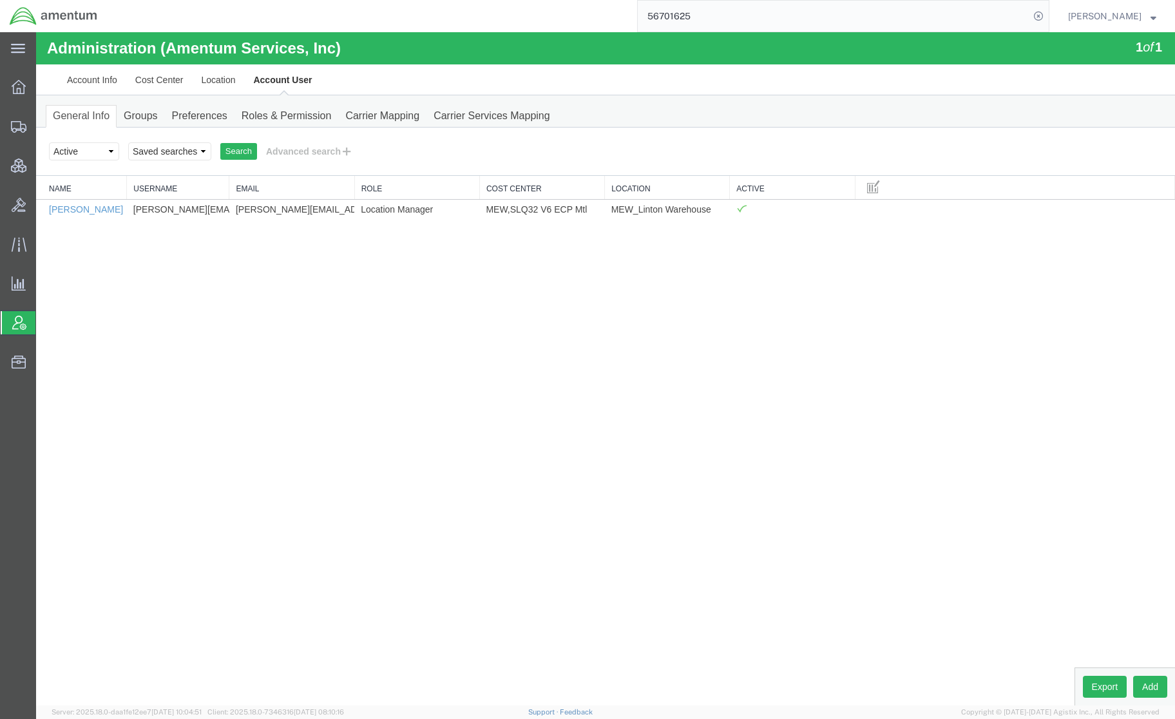
paste input "C-203706612"
type input "C-203706612"
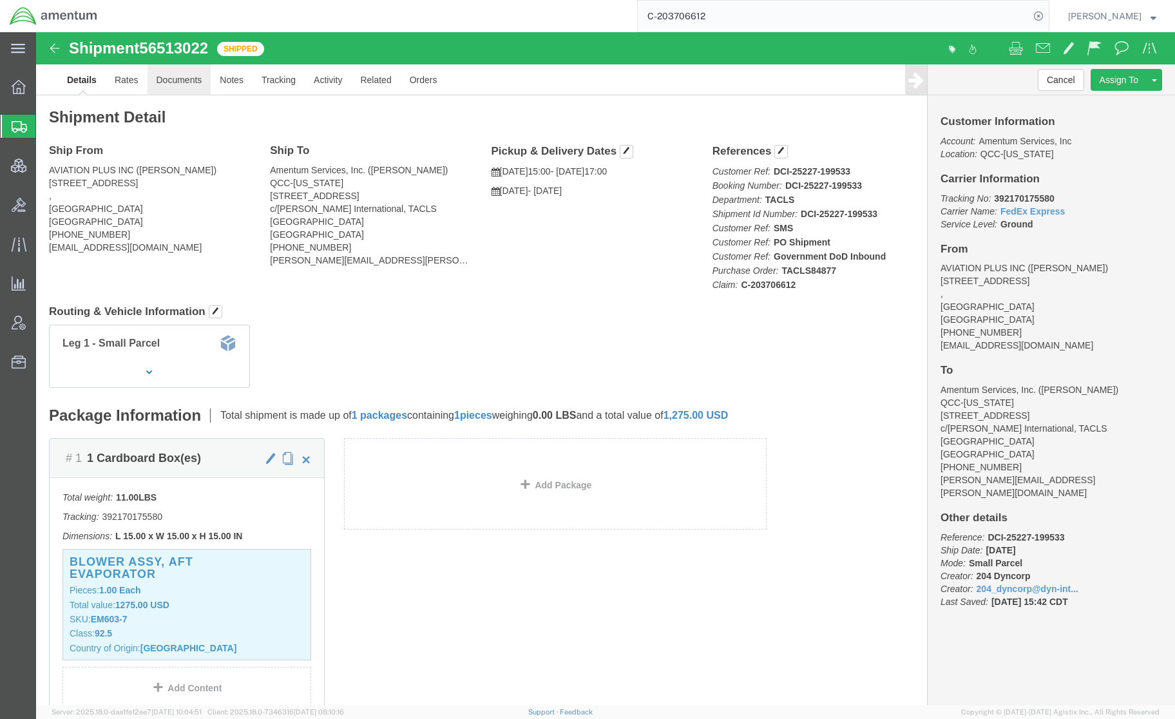
click link "Documents"
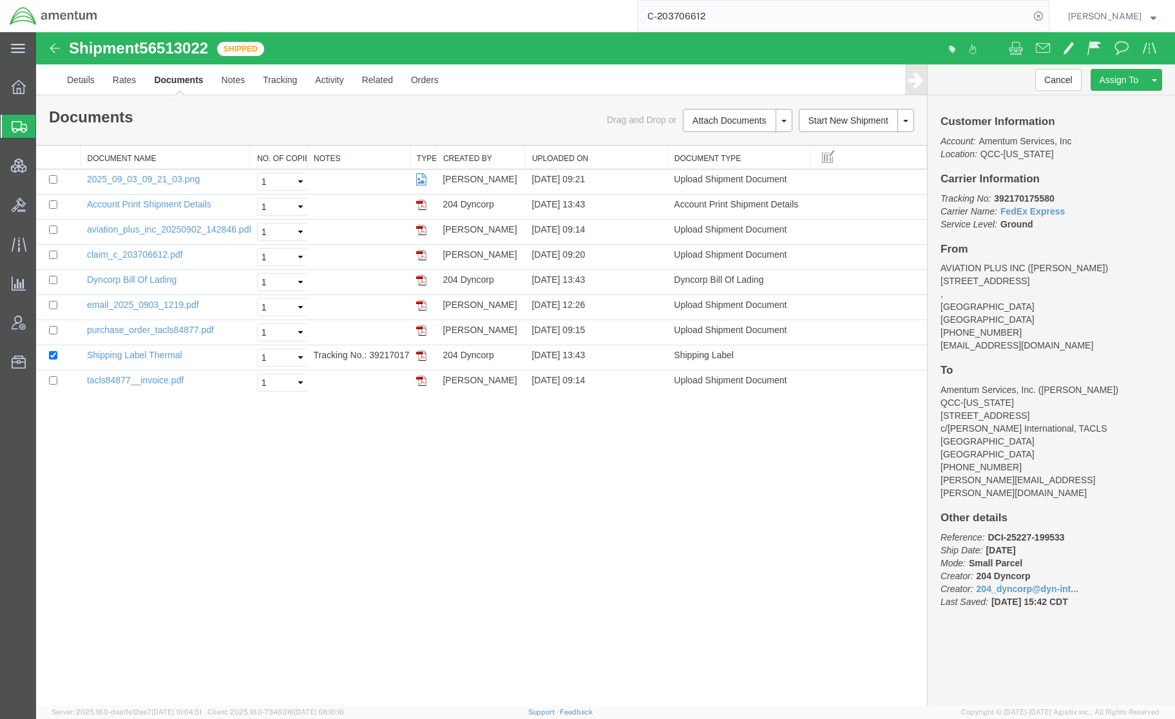
drag, startPoint x: 85, startPoint y: 131, endPoint x: 37, endPoint y: 152, distance: 51.9
click at [46, 131] on span "Shipments" at bounding box center [40, 126] width 10 height 26
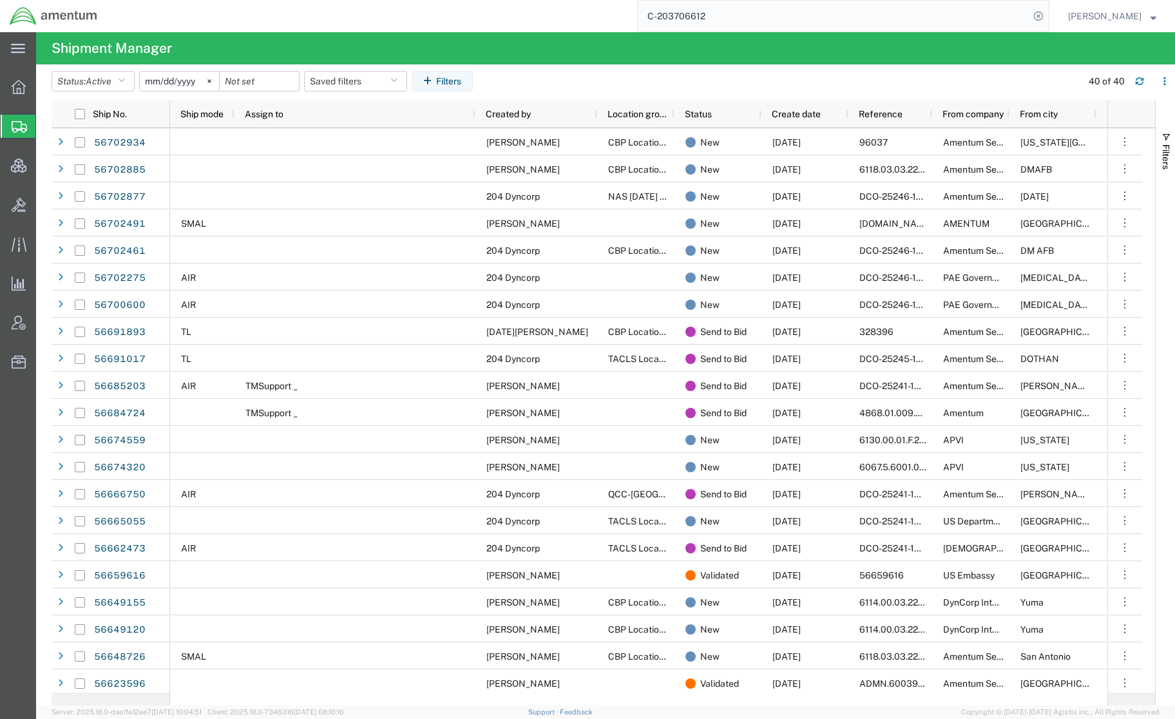
click at [435, 26] on div "C-203706612" at bounding box center [578, 16] width 942 height 32
click at [1041, 14] on icon at bounding box center [1038, 16] width 18 height 18
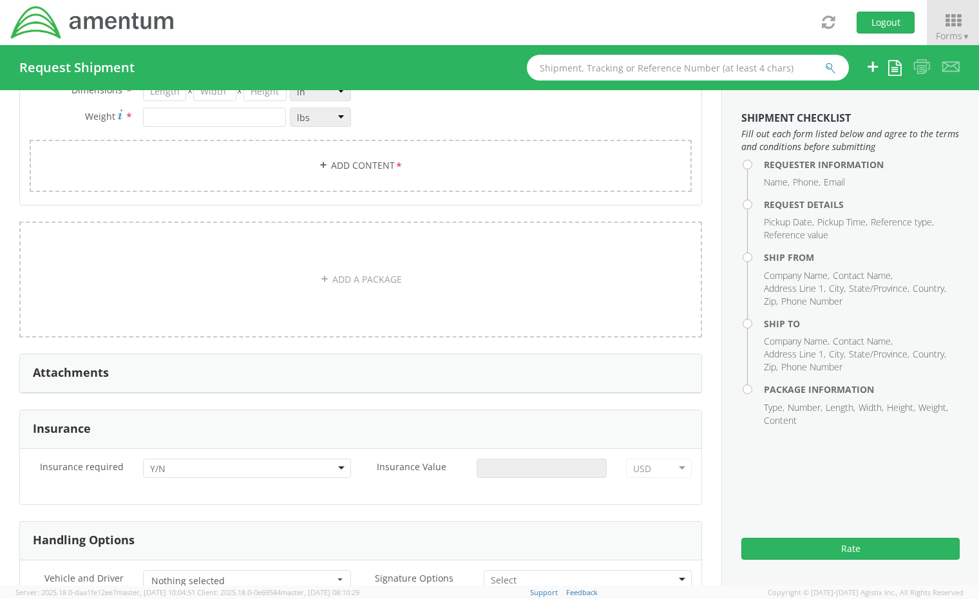
type input "[PERSON_NAME]"
type input "[PHONE_NUMBER]"
type input "[PERSON_NAME][EMAIL_ADDRESS][DOMAIN_NAME]"
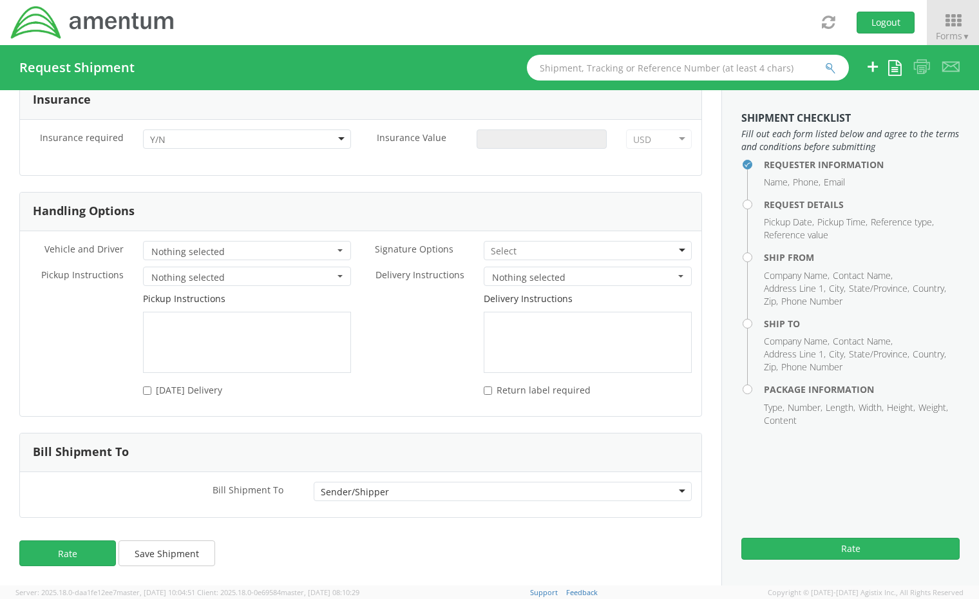
select select "OVHD.600294.PURCH"
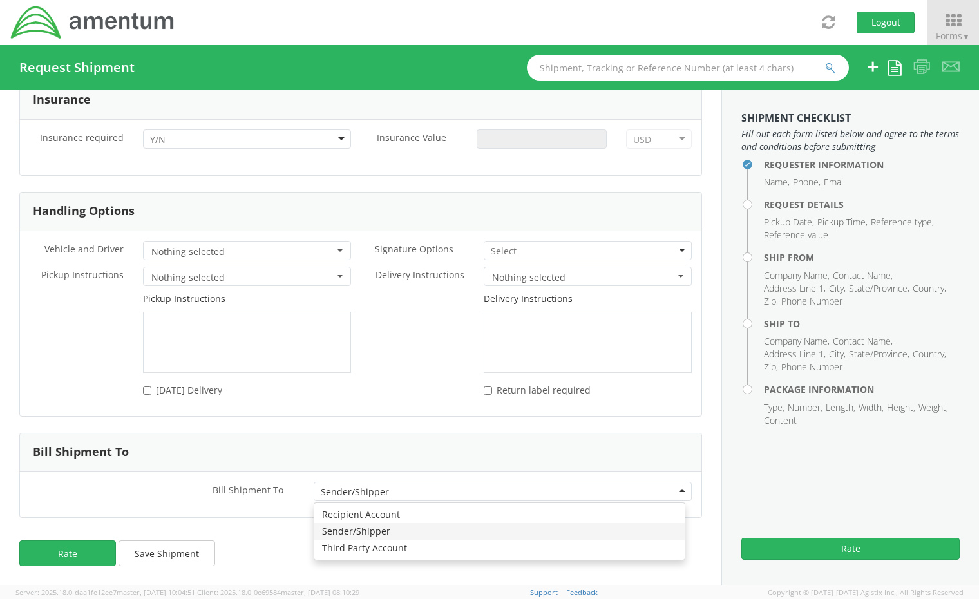
click at [422, 487] on div "Sender/Shipper" at bounding box center [503, 491] width 378 height 19
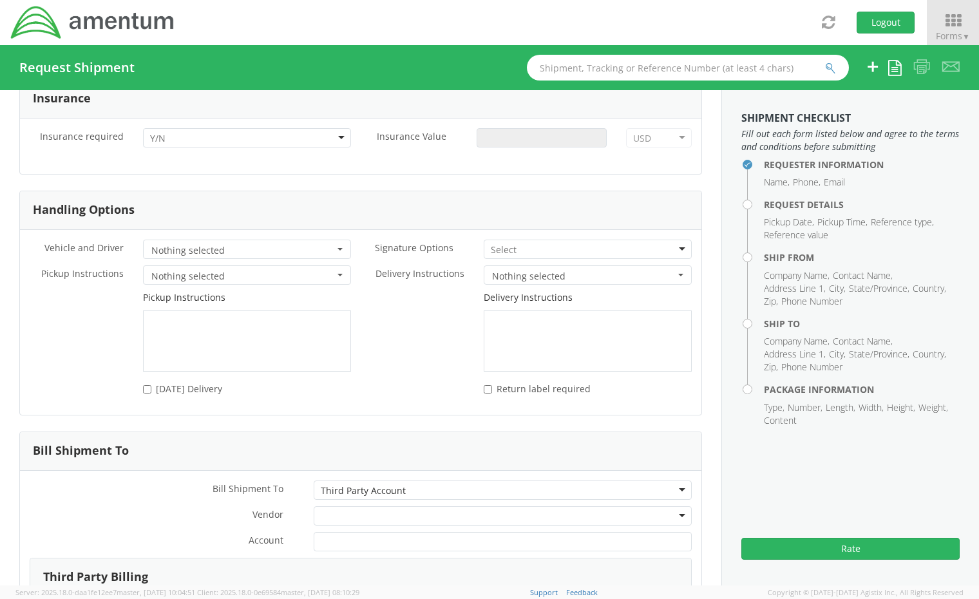
click at [202, 500] on div "Bill Shipment To * Third Party Account Third Party Account Recipient Account Se…" at bounding box center [360, 489] width 681 height 19
click at [342, 516] on div at bounding box center [503, 515] width 378 height 19
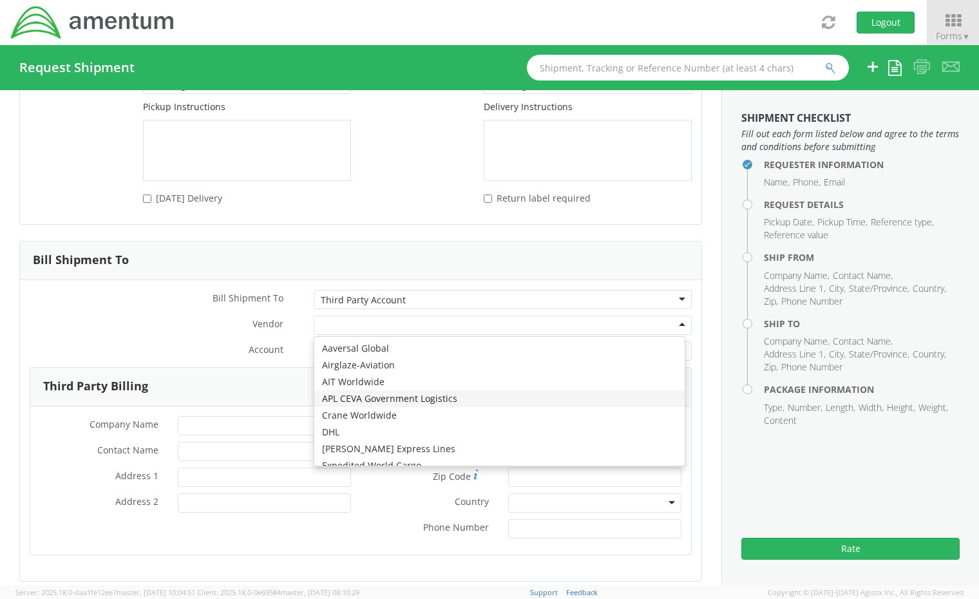
type input "f"
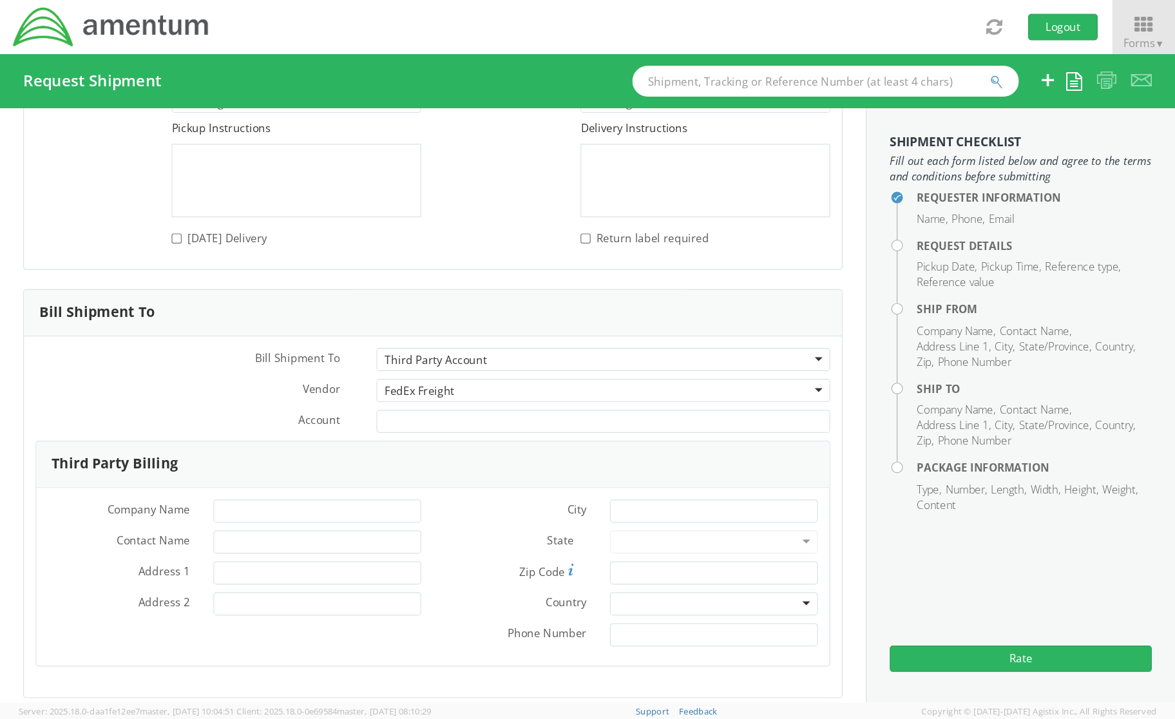
scroll to position [0, 0]
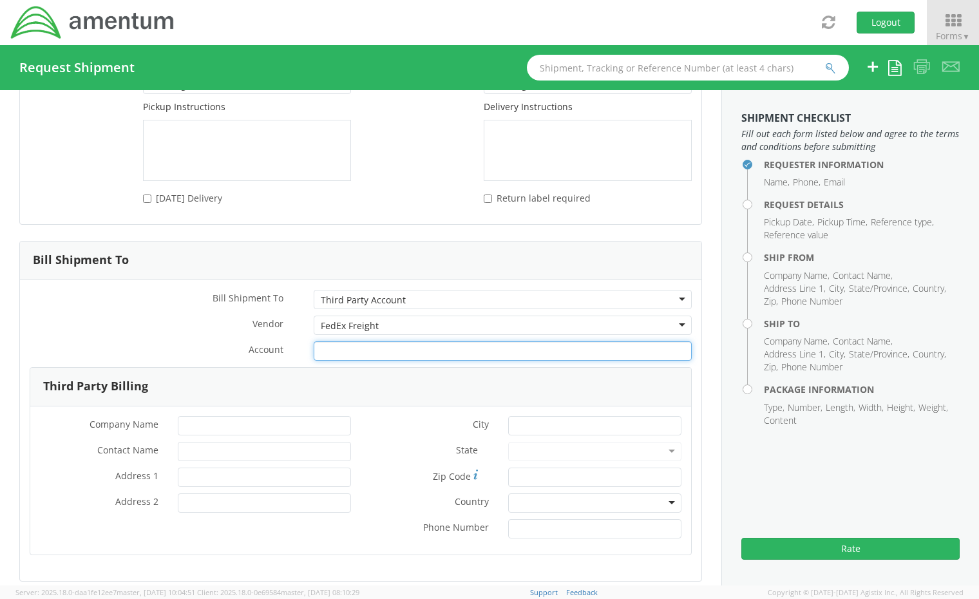
click at [388, 346] on input "Account *" at bounding box center [503, 350] width 378 height 19
paste input "432226050"
type input "432226050"
click at [358, 387] on div "Third Party Billing" at bounding box center [360, 387] width 661 height 39
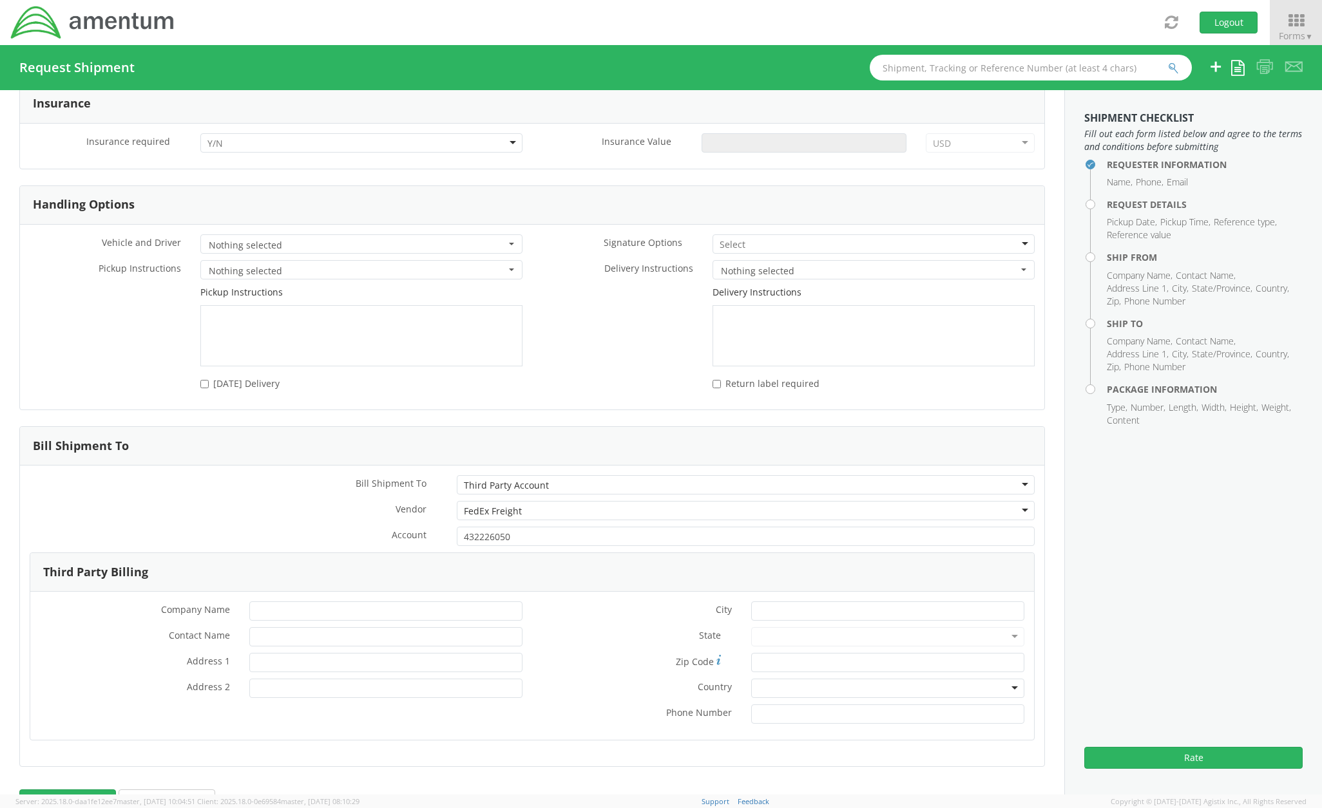
scroll to position [1527, 0]
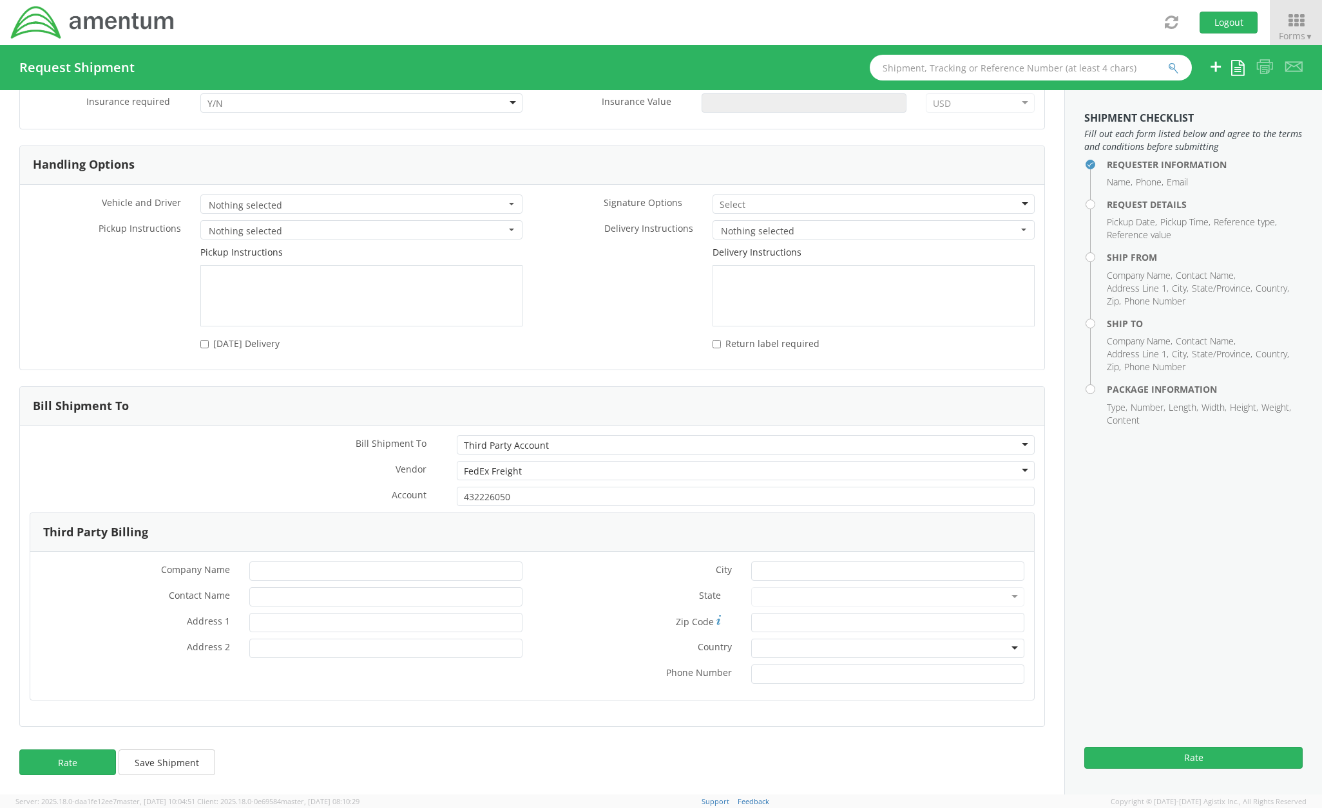
click at [623, 574] on div "* City State * Zip Code * * Country Afghanistan Albania Algeria American Samoa …" at bounding box center [783, 626] width 502 height 129
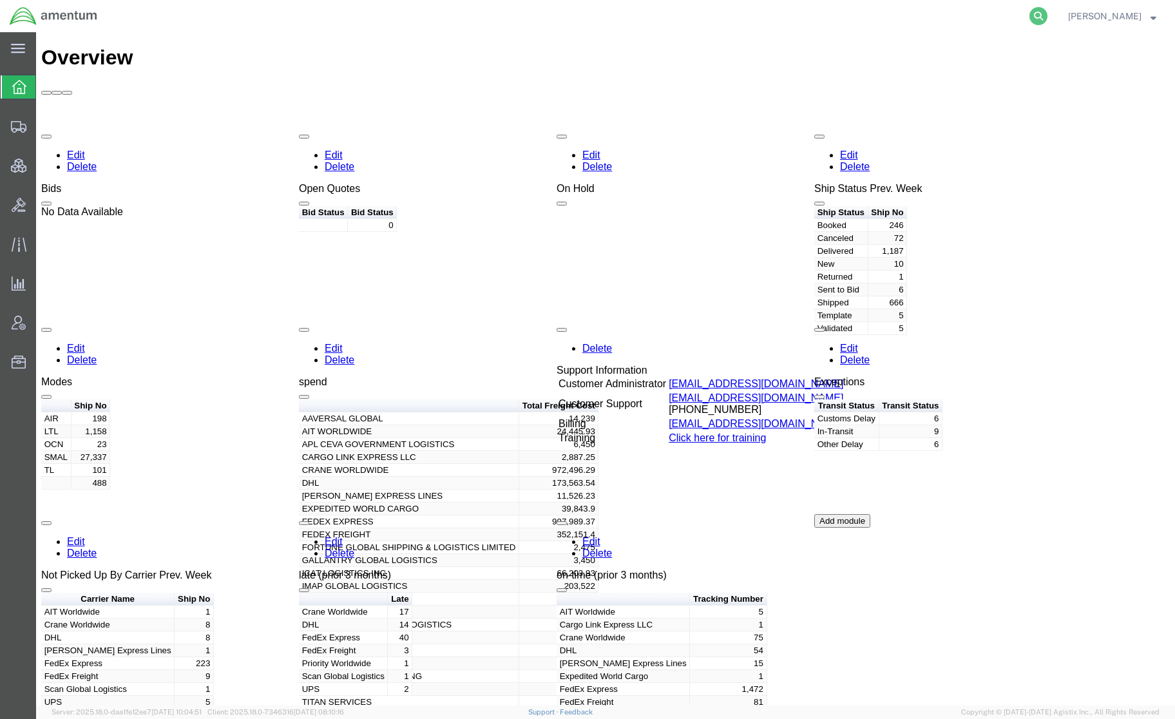
click at [1032, 17] on icon at bounding box center [1038, 16] width 18 height 18
click at [944, 6] on input "search" at bounding box center [834, 16] width 392 height 31
paste input "414453887131"
type input "414453887131"
